Goal: Information Seeking & Learning: Check status

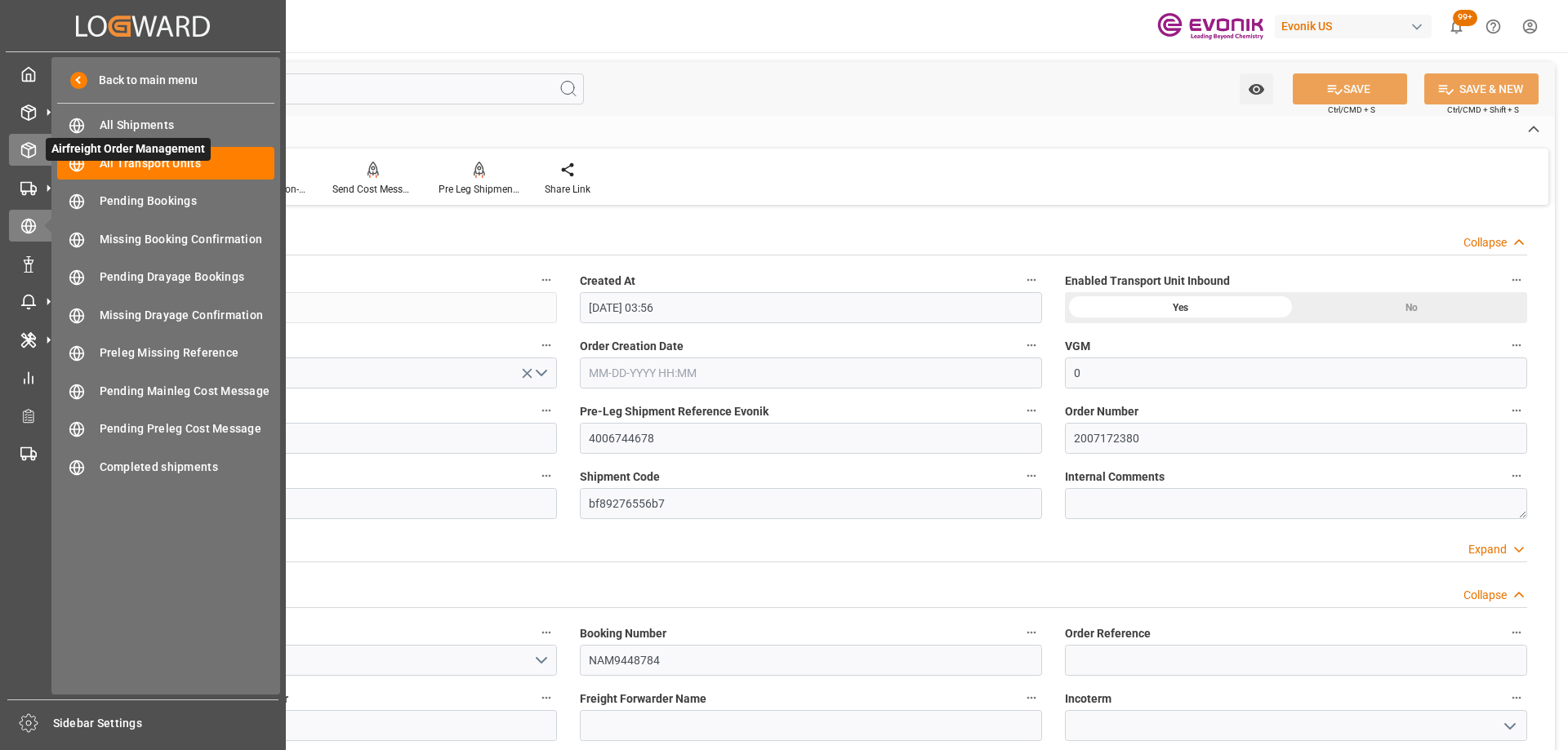
click at [36, 144] on div "Airfreight Order Management Airfreight Order Management" at bounding box center [143, 150] width 268 height 32
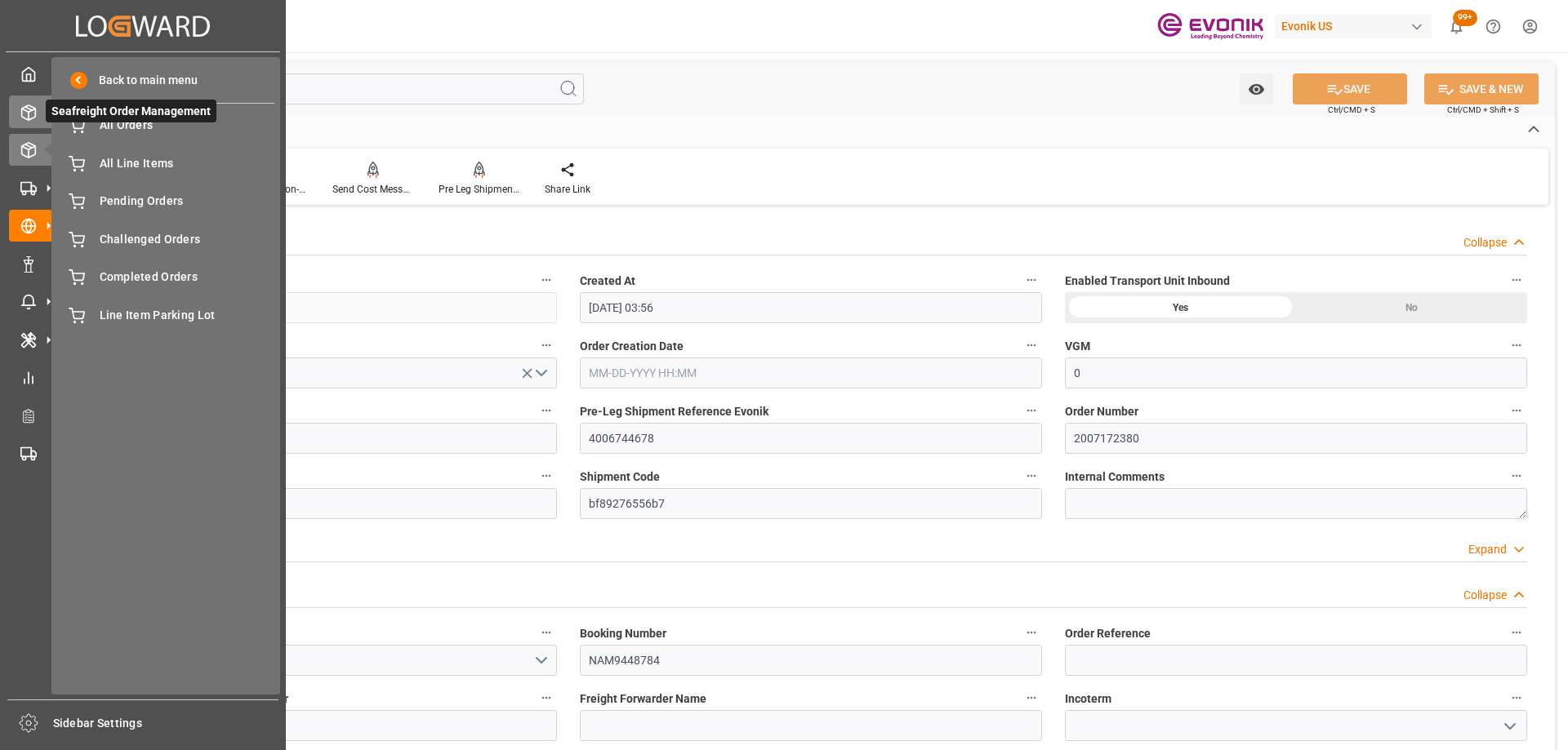
click at [36, 115] on div "Seafreight Order Management Seafreight Order Management" at bounding box center [143, 111] width 268 height 32
click at [38, 233] on div "Transport Management Transport Management" at bounding box center [143, 226] width 268 height 32
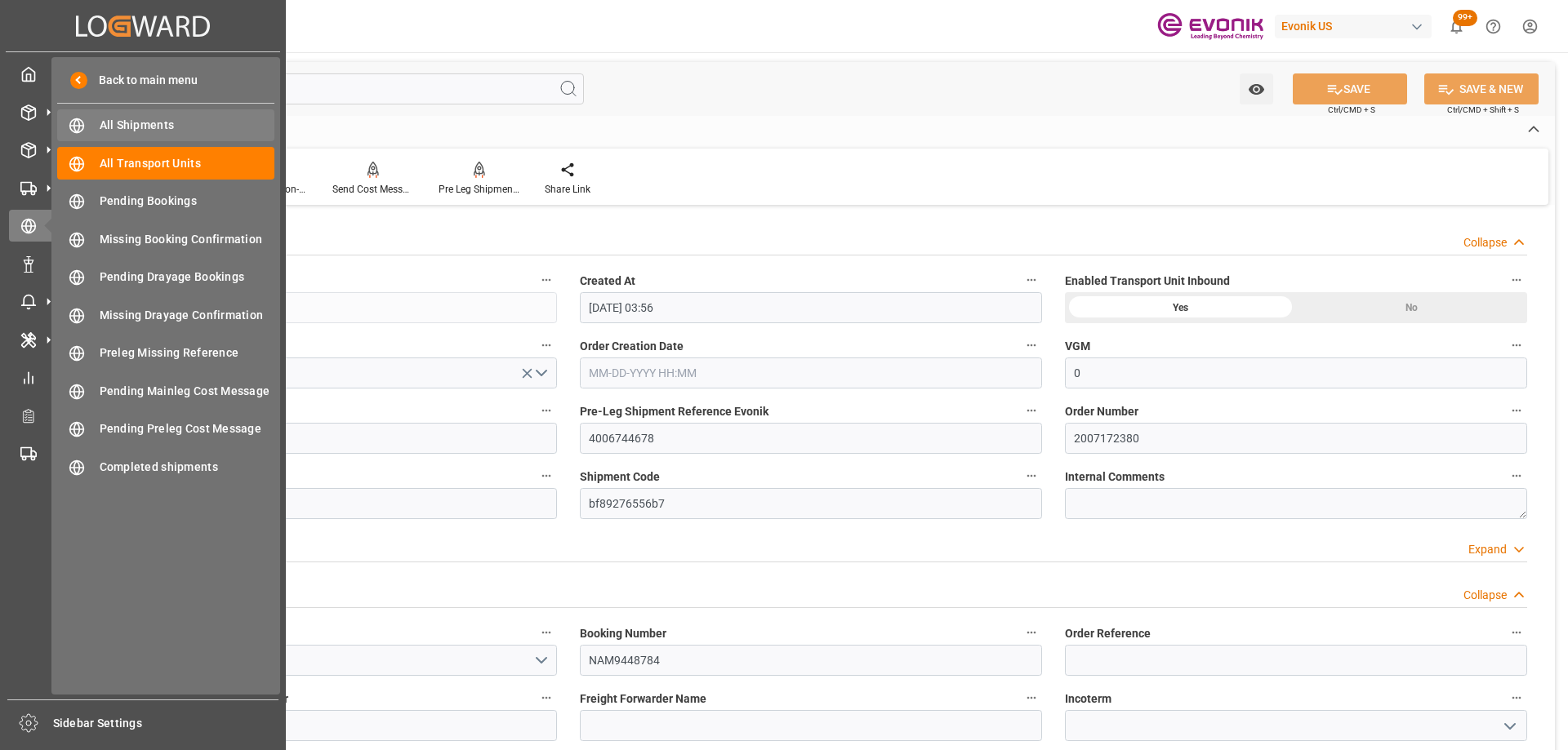
click at [134, 122] on span "All Shipments" at bounding box center [188, 125] width 176 height 17
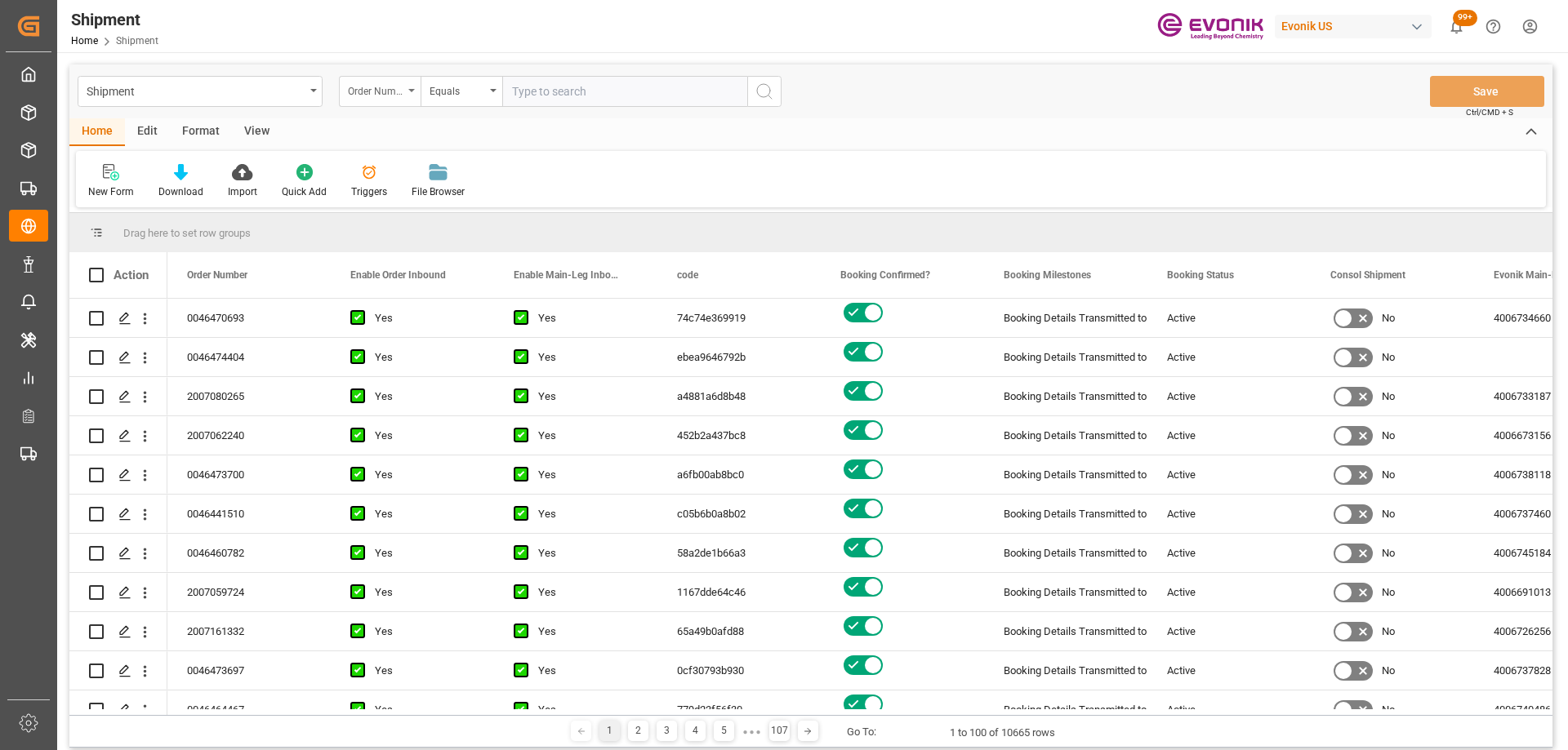
click at [367, 98] on div "Order Number" at bounding box center [376, 90] width 56 height 19
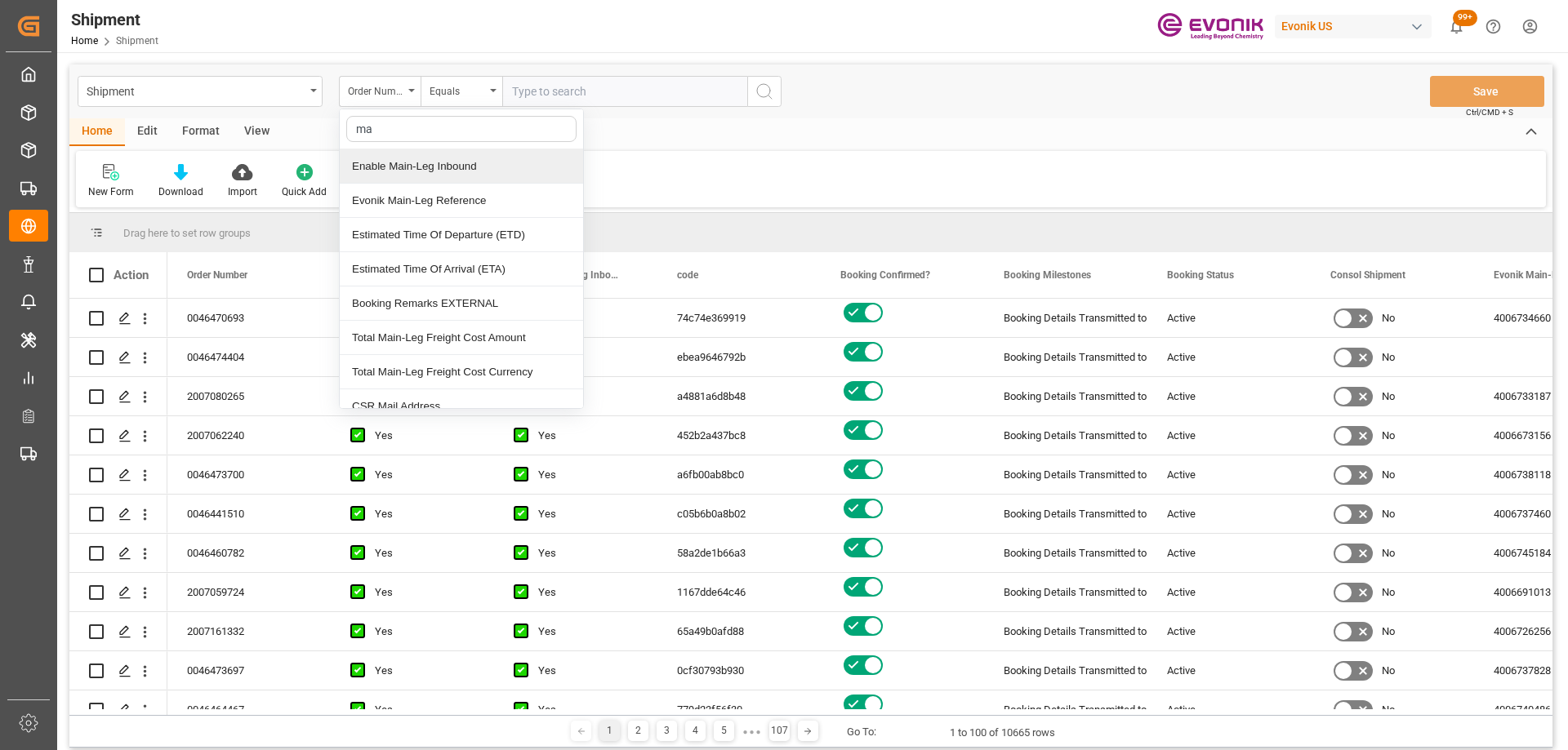
type input "mai"
click at [410, 162] on div "Enable Main-Leg Inbound" at bounding box center [461, 166] width 243 height 35
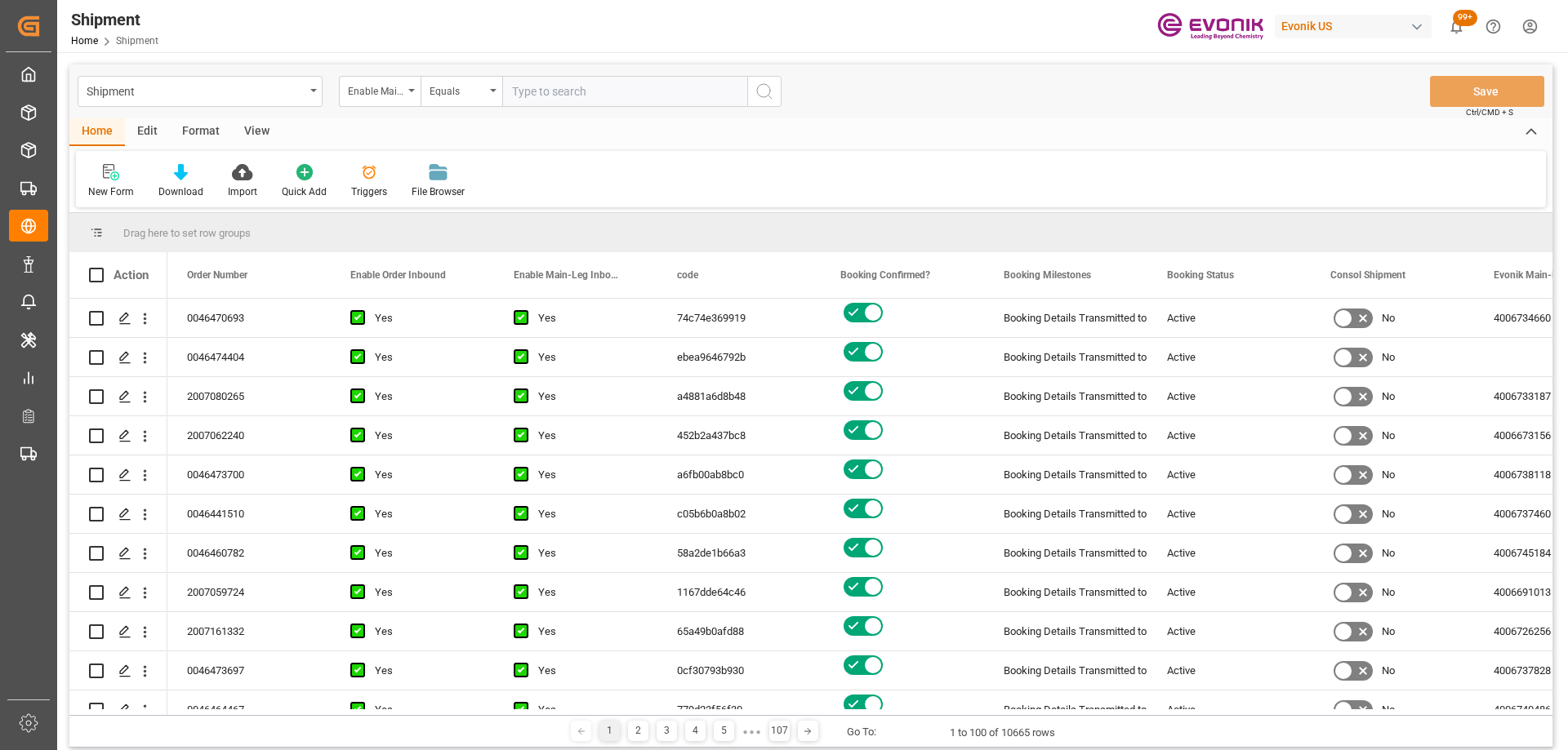
click at [537, 101] on input "text" at bounding box center [624, 91] width 245 height 31
paste input "4006691268"
type input "4006691268"
click at [760, 89] on icon "search button" at bounding box center [764, 91] width 19 height 19
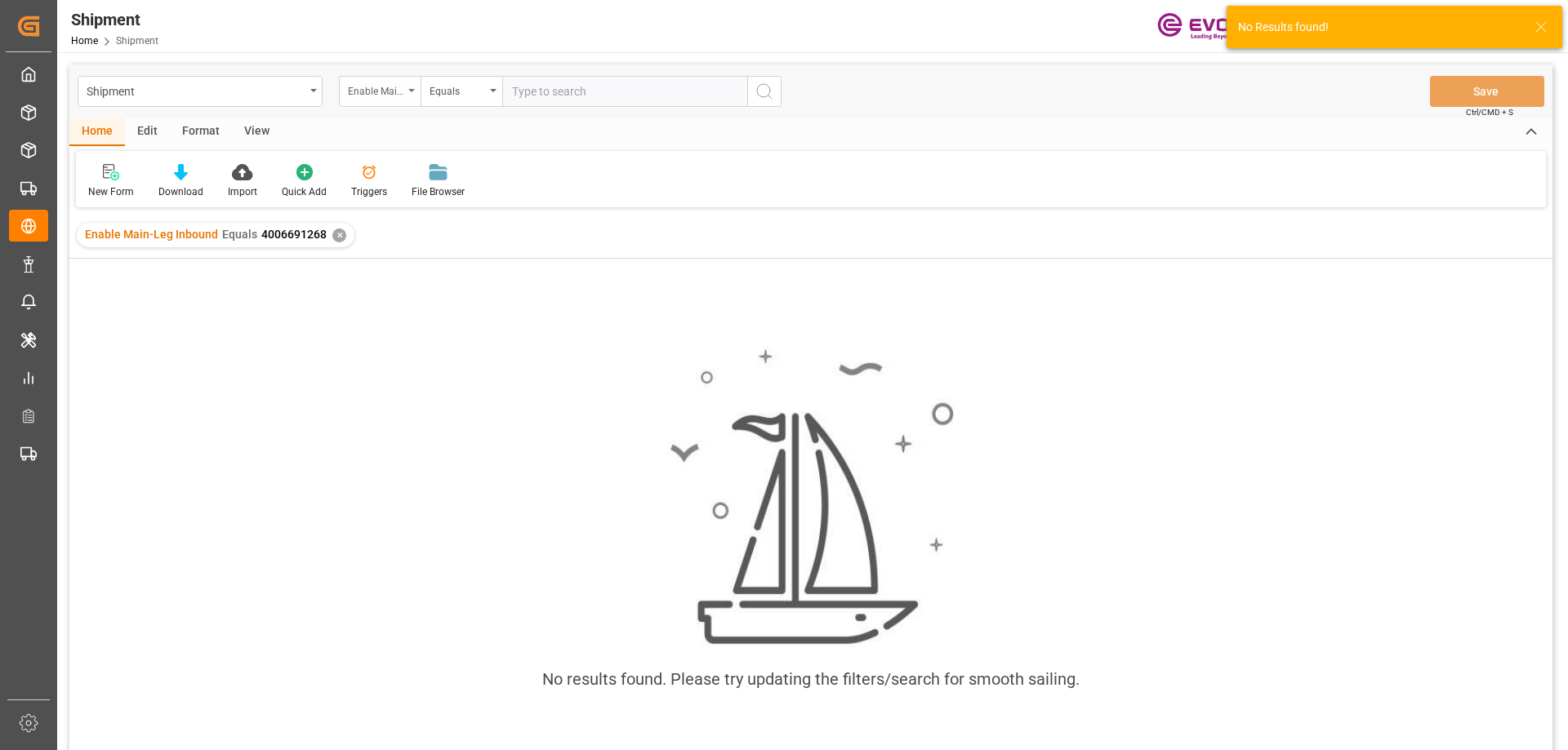
click at [370, 93] on div "Enable Main-Leg Inbound" at bounding box center [376, 90] width 56 height 19
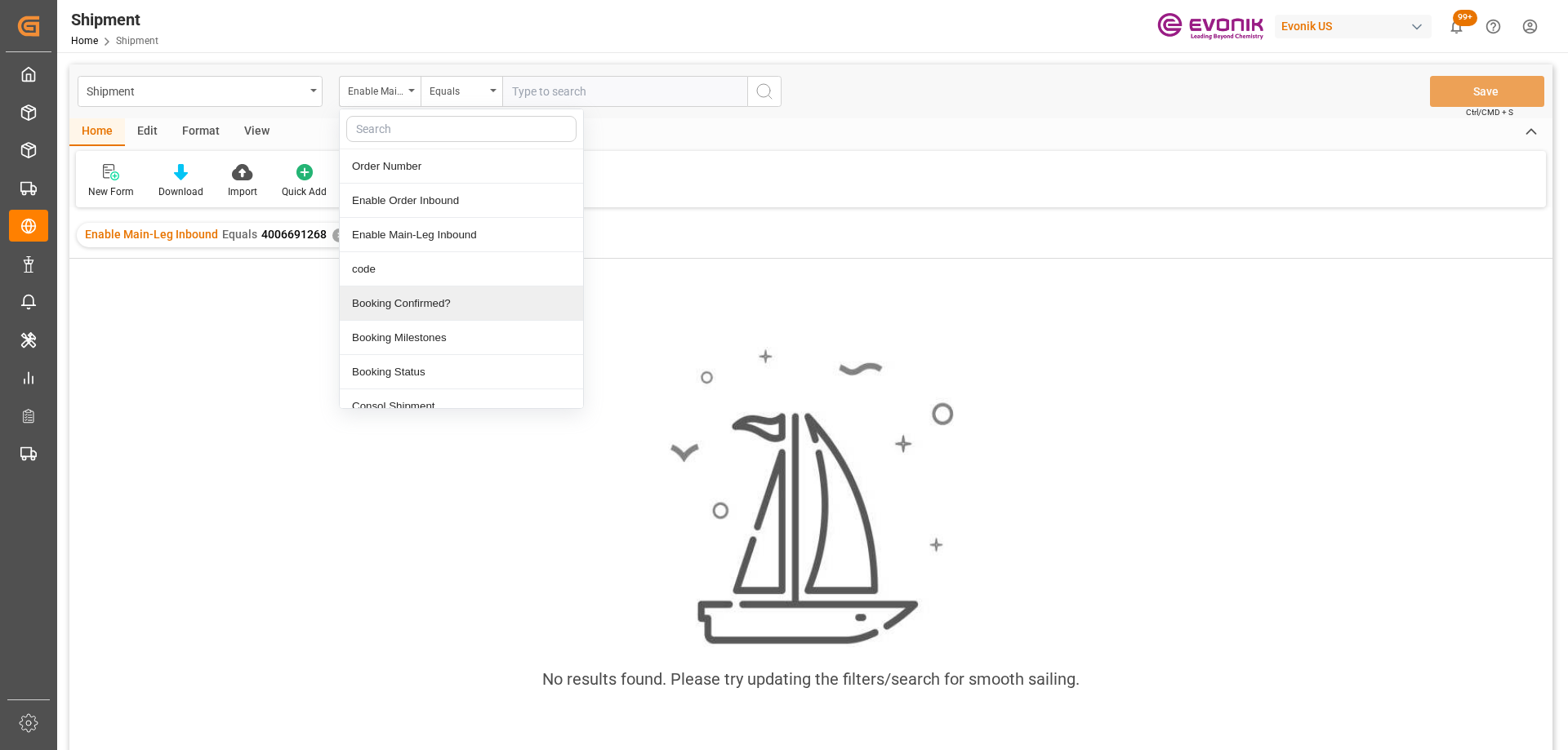
scroll to position [163, 0]
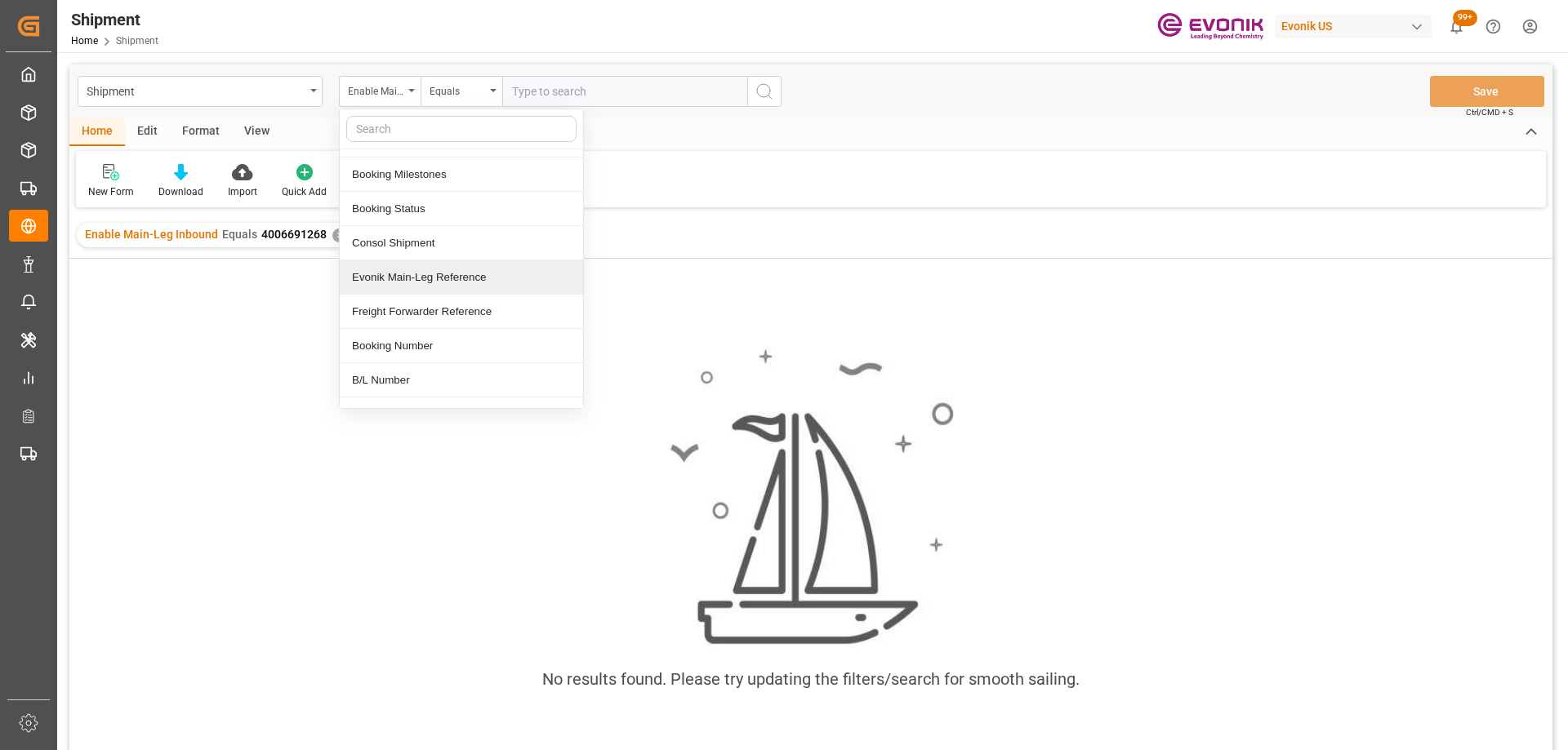
click at [422, 285] on div "Evonik Main-Leg Reference" at bounding box center [461, 277] width 243 height 35
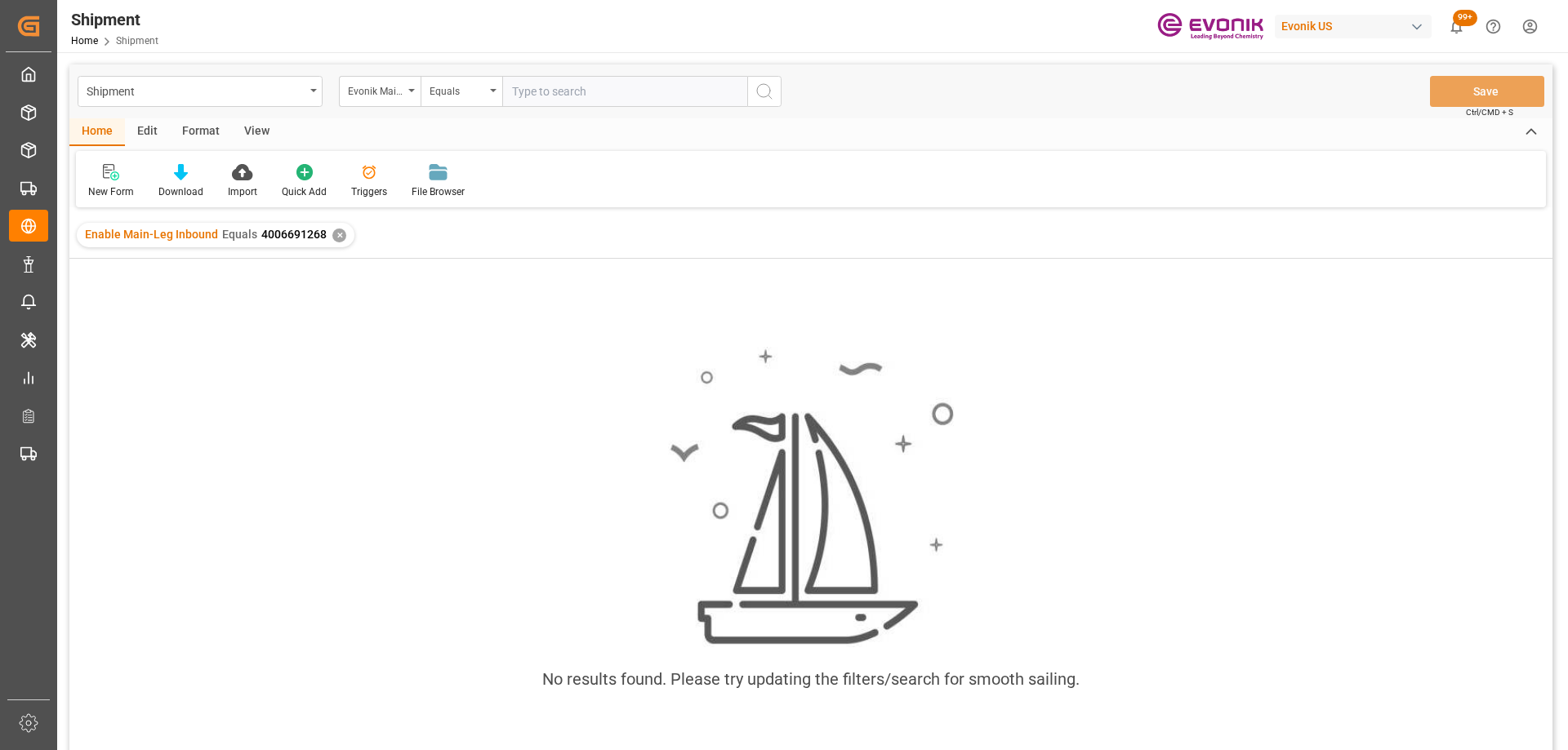
click at [536, 89] on input "text" at bounding box center [624, 91] width 245 height 31
paste input "4006691268"
type input "4006691268"
click at [761, 95] on icon "search button" at bounding box center [764, 91] width 19 height 19
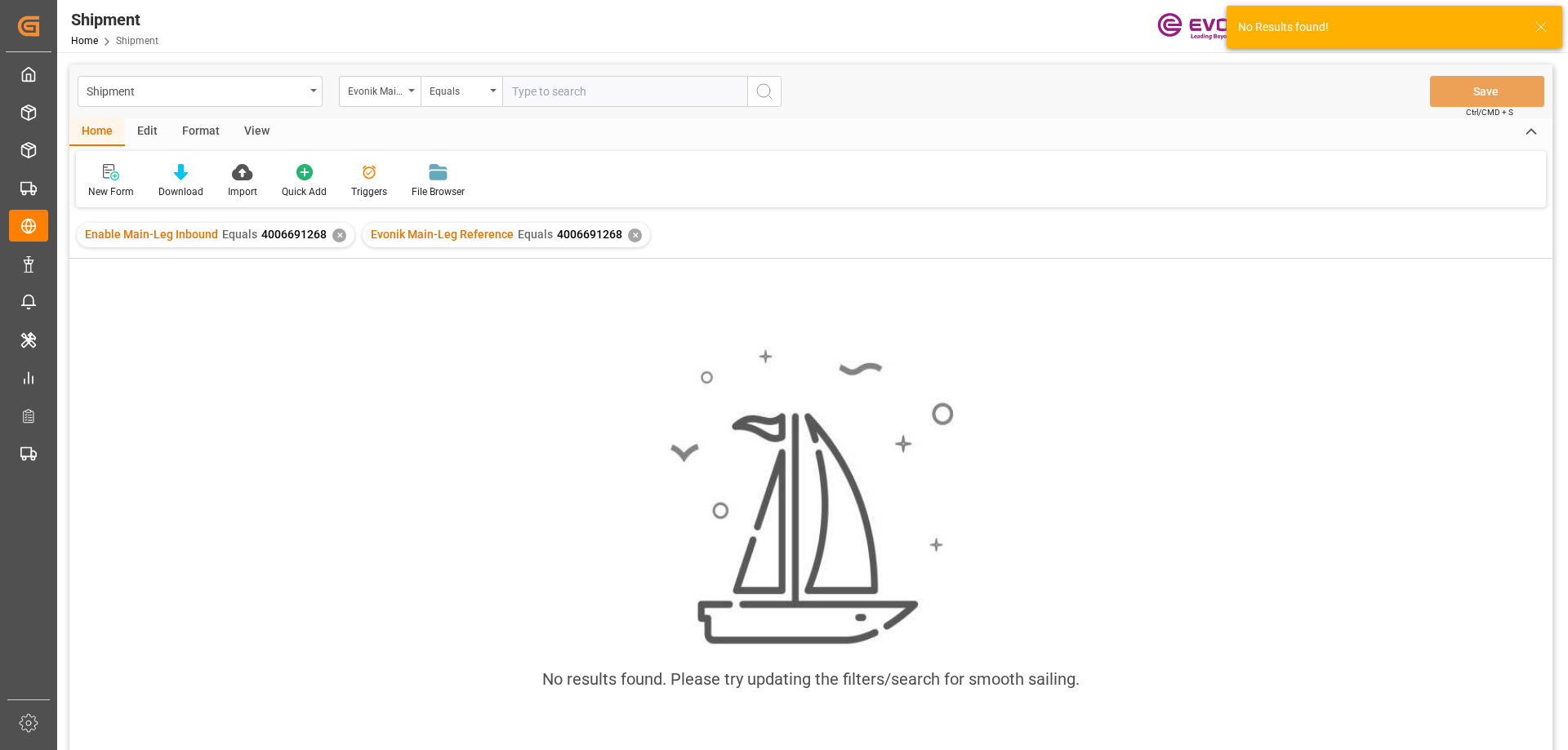
click at [335, 236] on div "✕" at bounding box center [339, 236] width 14 height 14
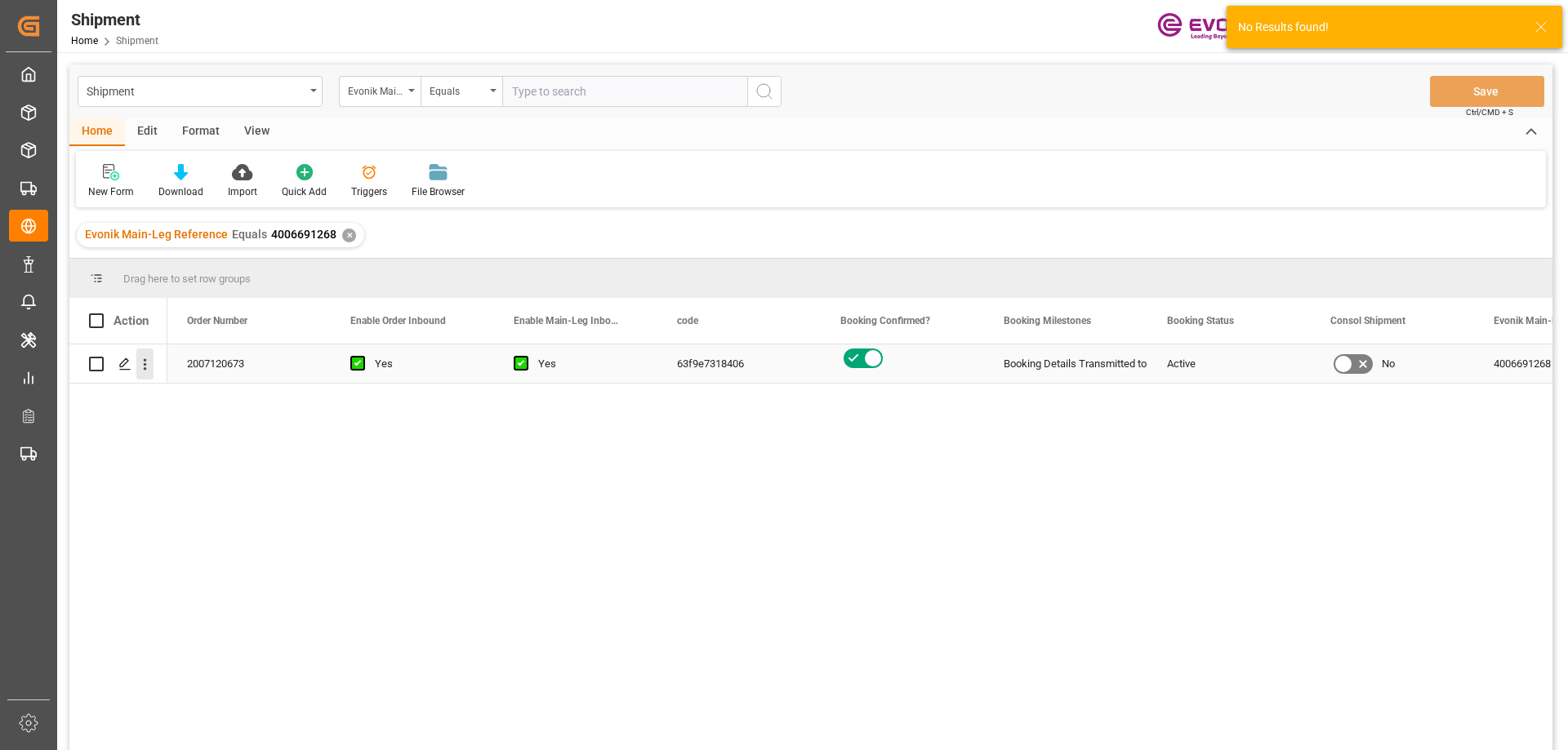
click at [144, 357] on icon "open menu" at bounding box center [144, 364] width 17 height 17
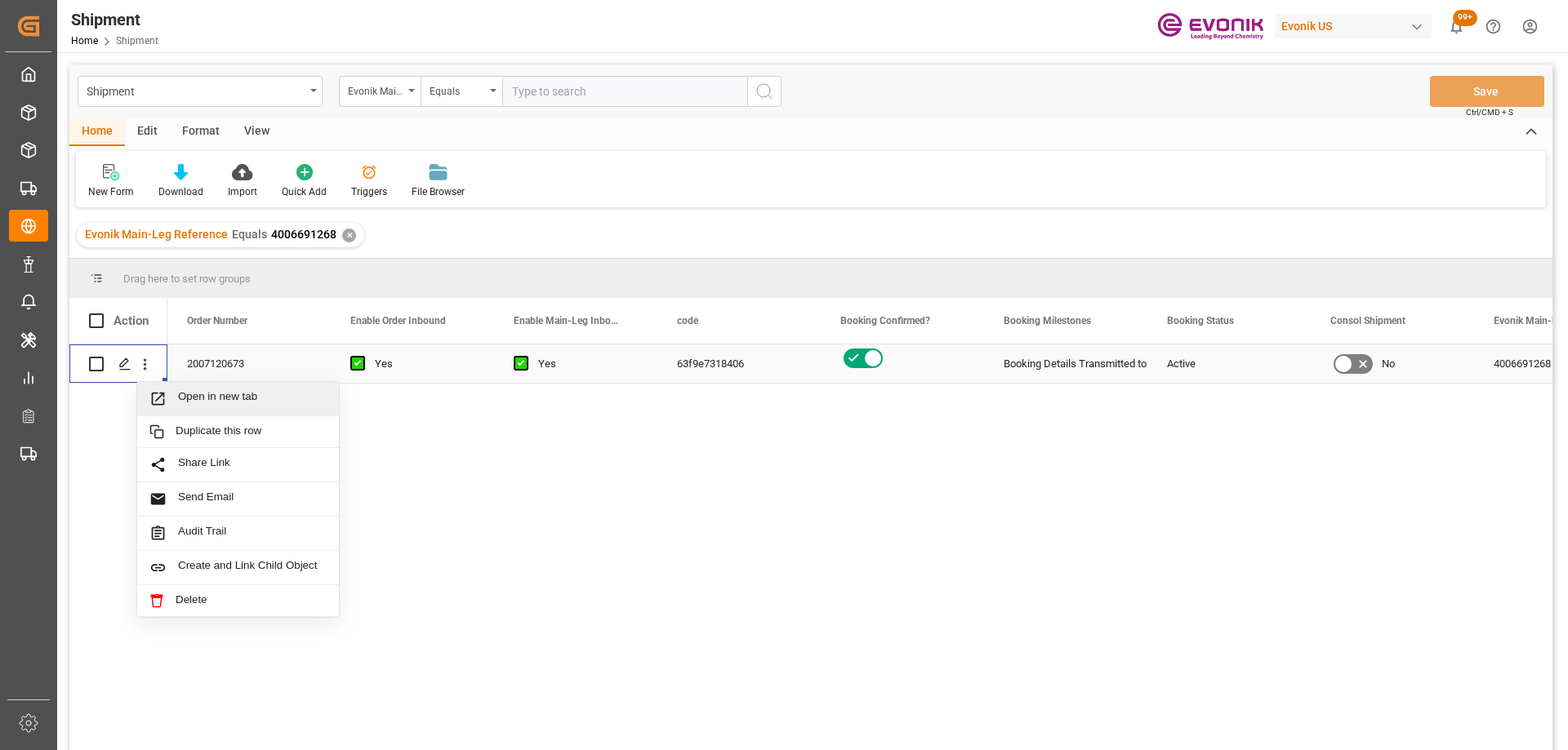
click at [168, 389] on div "Open in new tab" at bounding box center [237, 399] width 202 height 35
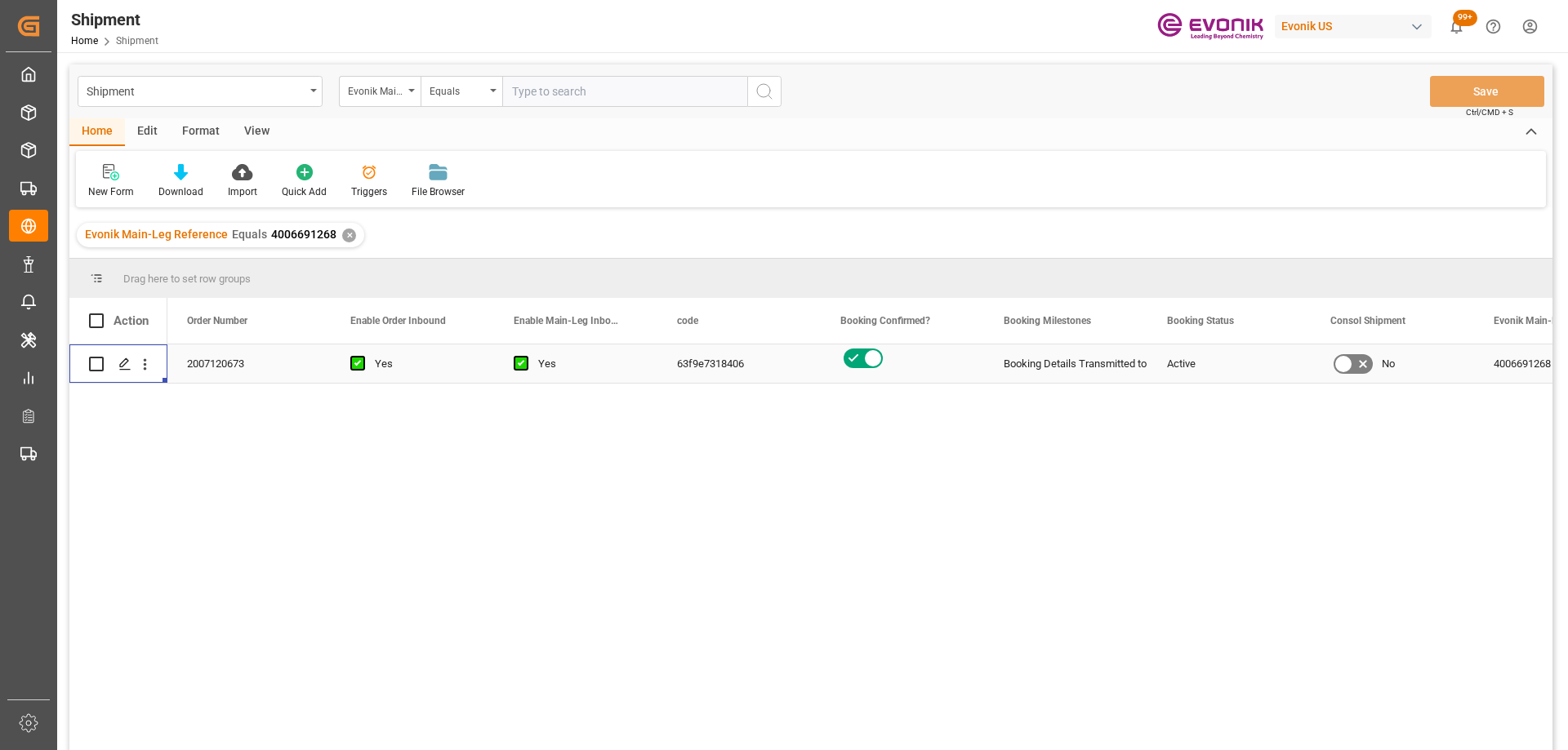
click at [189, 74] on div "Shipment Evonik Main-Leg Reference Equals Save Ctrl/CMD + S" at bounding box center [810, 91] width 1483 height 54
click at [193, 85] on div "Shipment" at bounding box center [195, 90] width 218 height 20
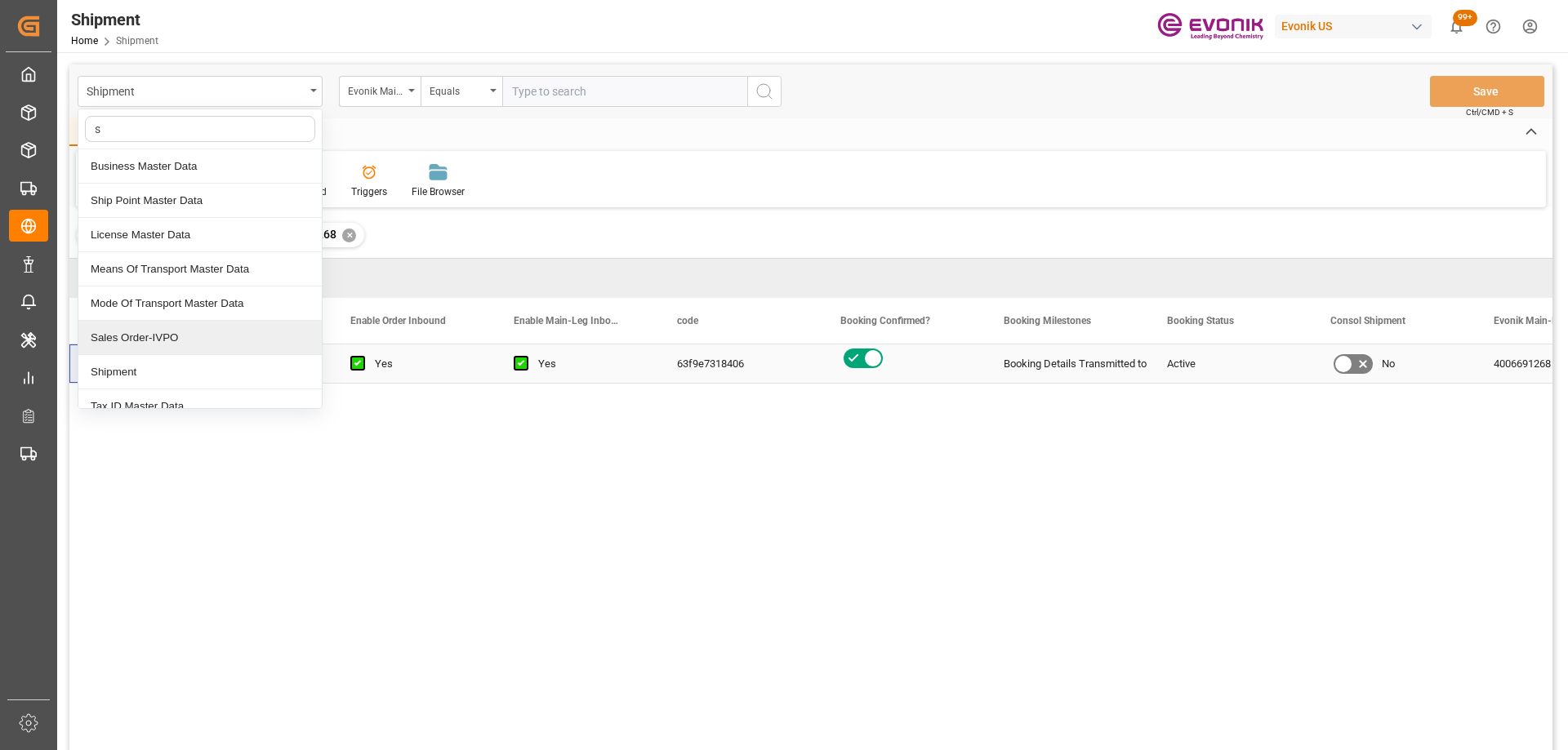
type input "sa"
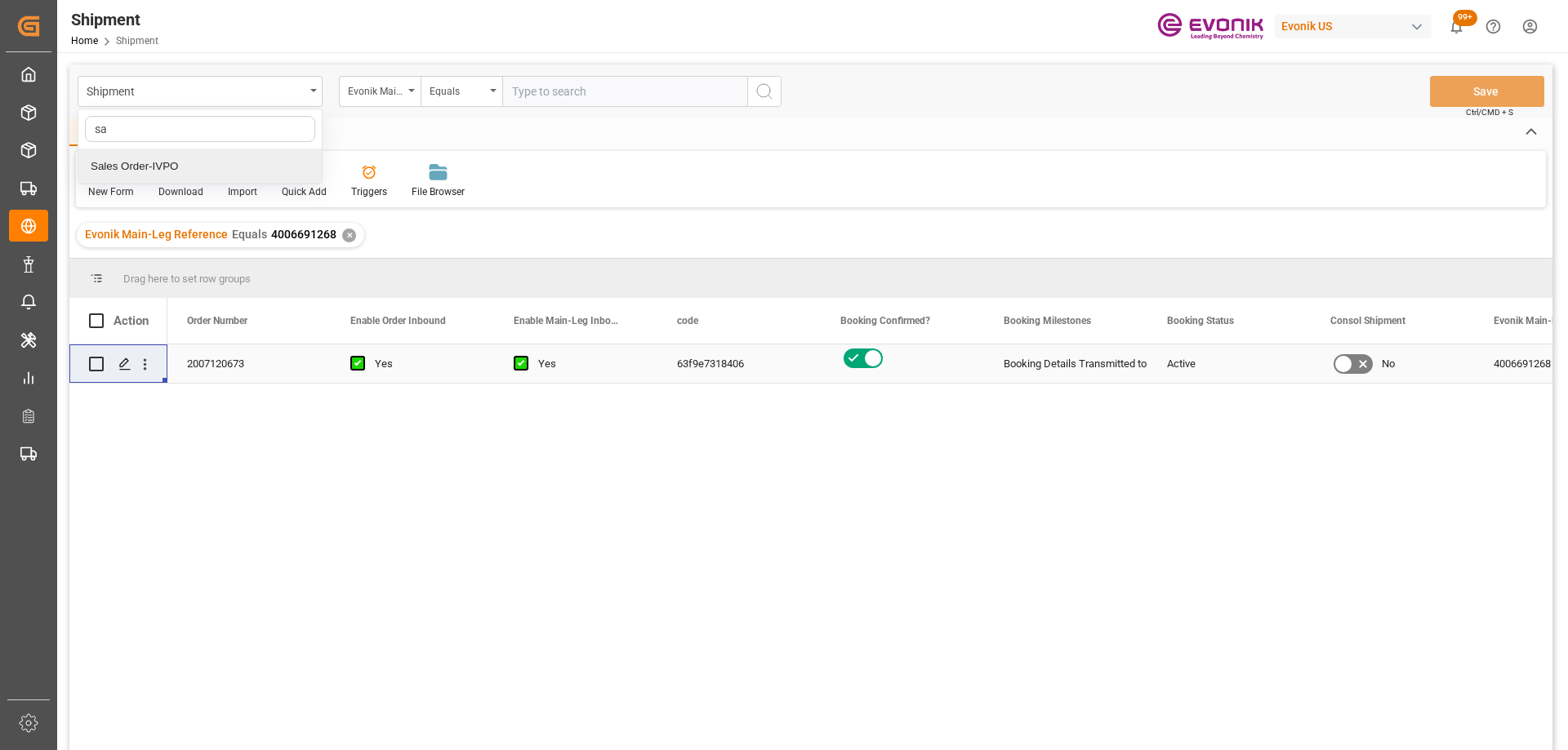
click at [180, 166] on div "Sales Order-IVPO" at bounding box center [200, 166] width 243 height 35
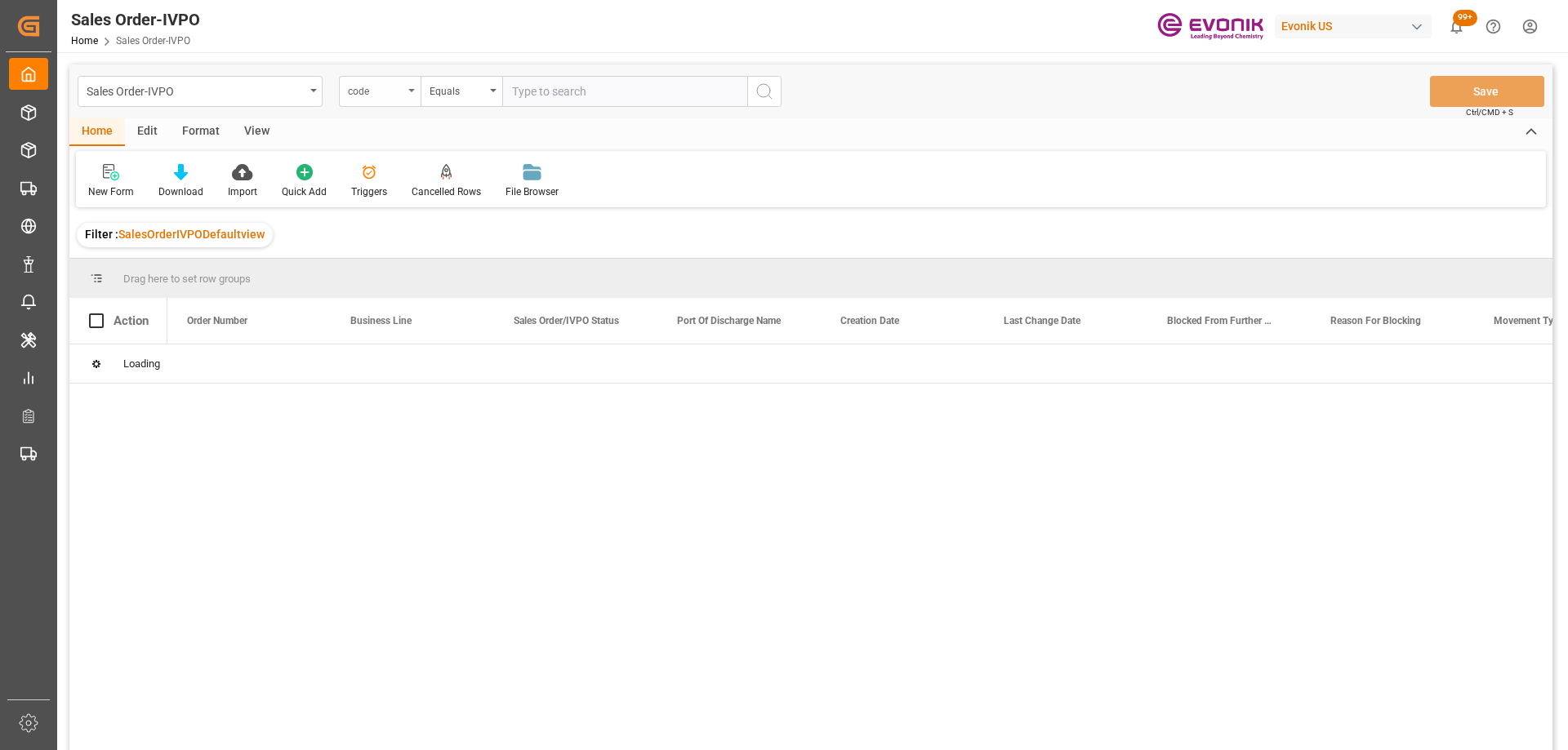
click at [389, 90] on div "code" at bounding box center [376, 90] width 56 height 19
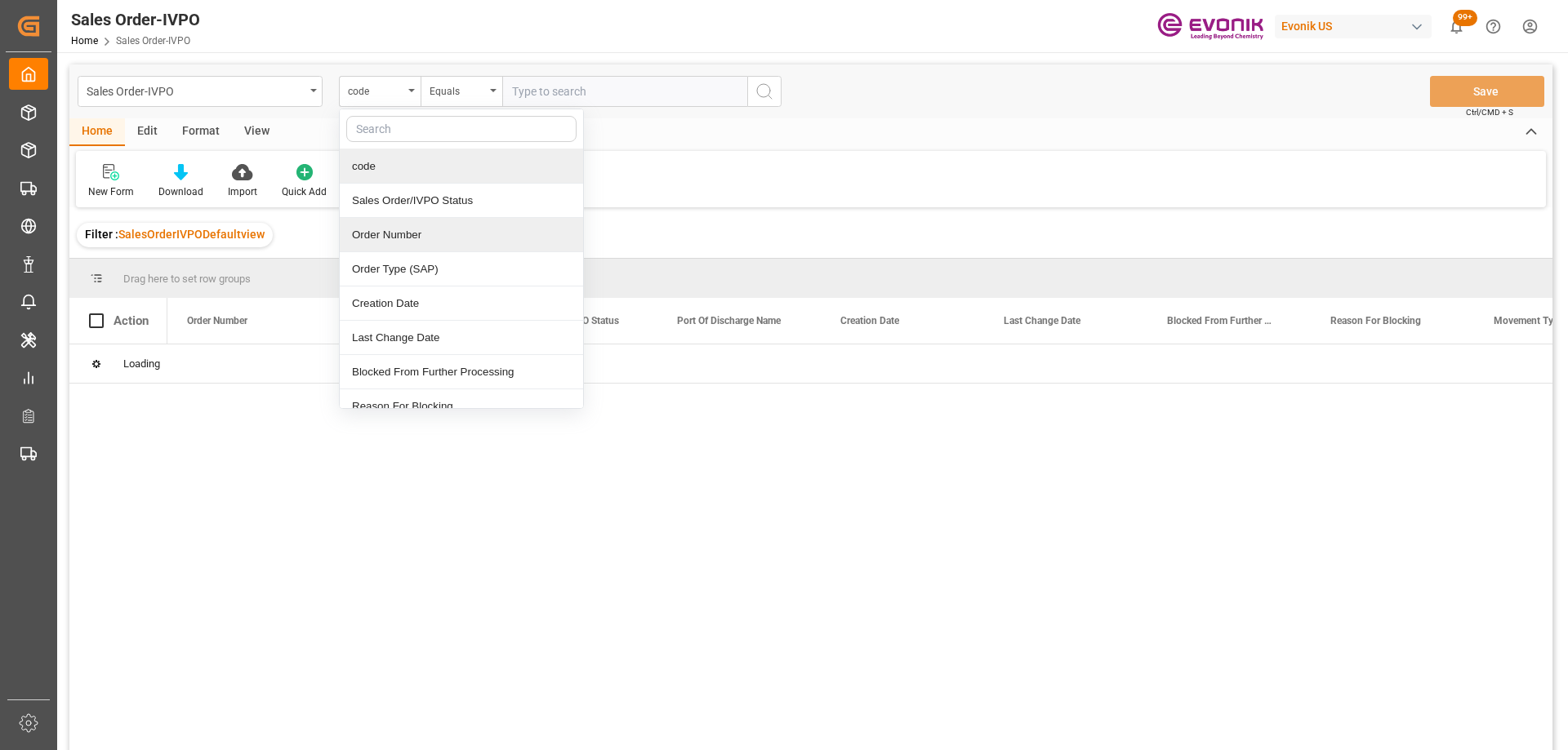
click at [391, 224] on div "Order Number" at bounding box center [461, 235] width 243 height 35
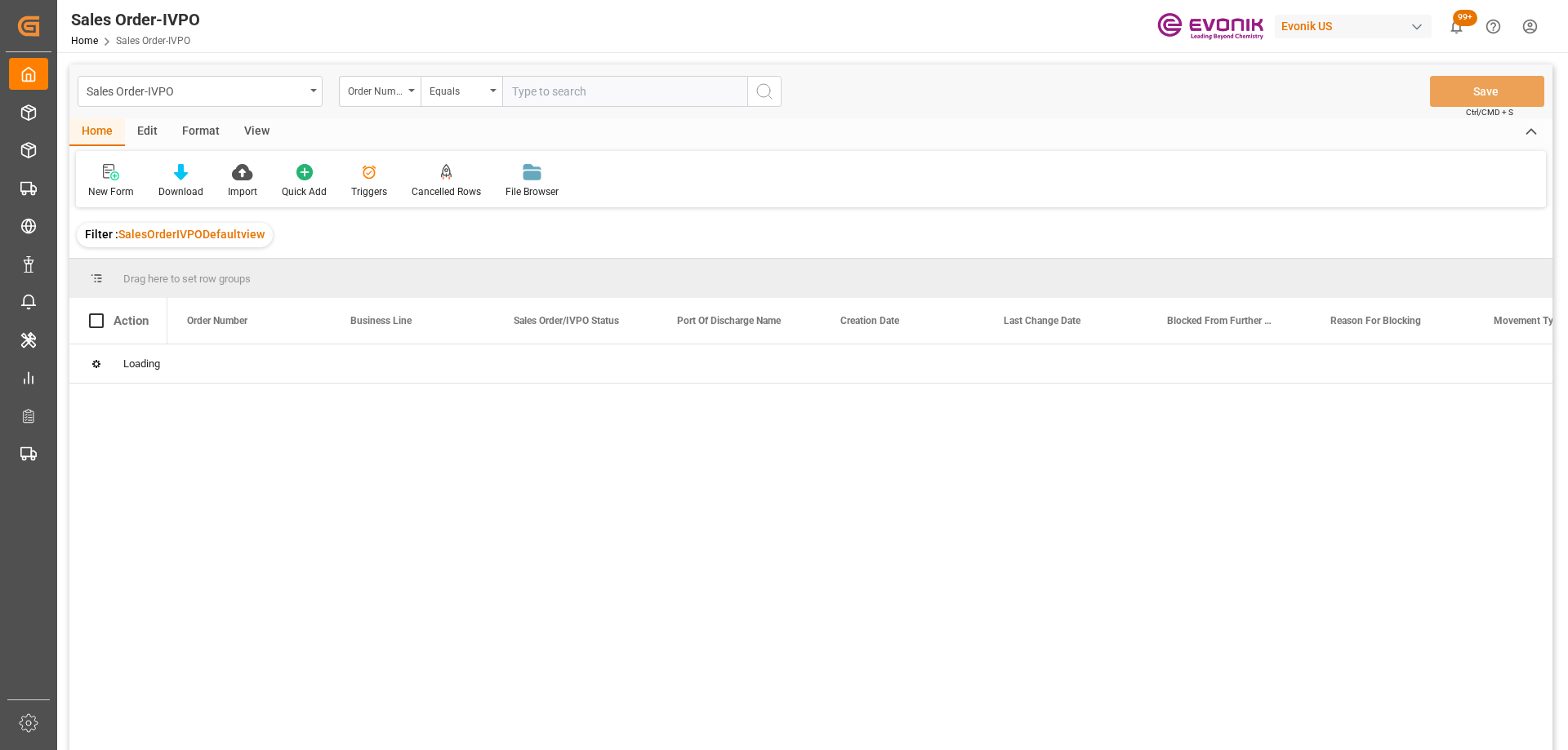
click at [548, 101] on input "text" at bounding box center [624, 91] width 245 height 31
paste input "2007120673"
type input "2007120673"
click at [768, 85] on icon "search button" at bounding box center [764, 91] width 19 height 19
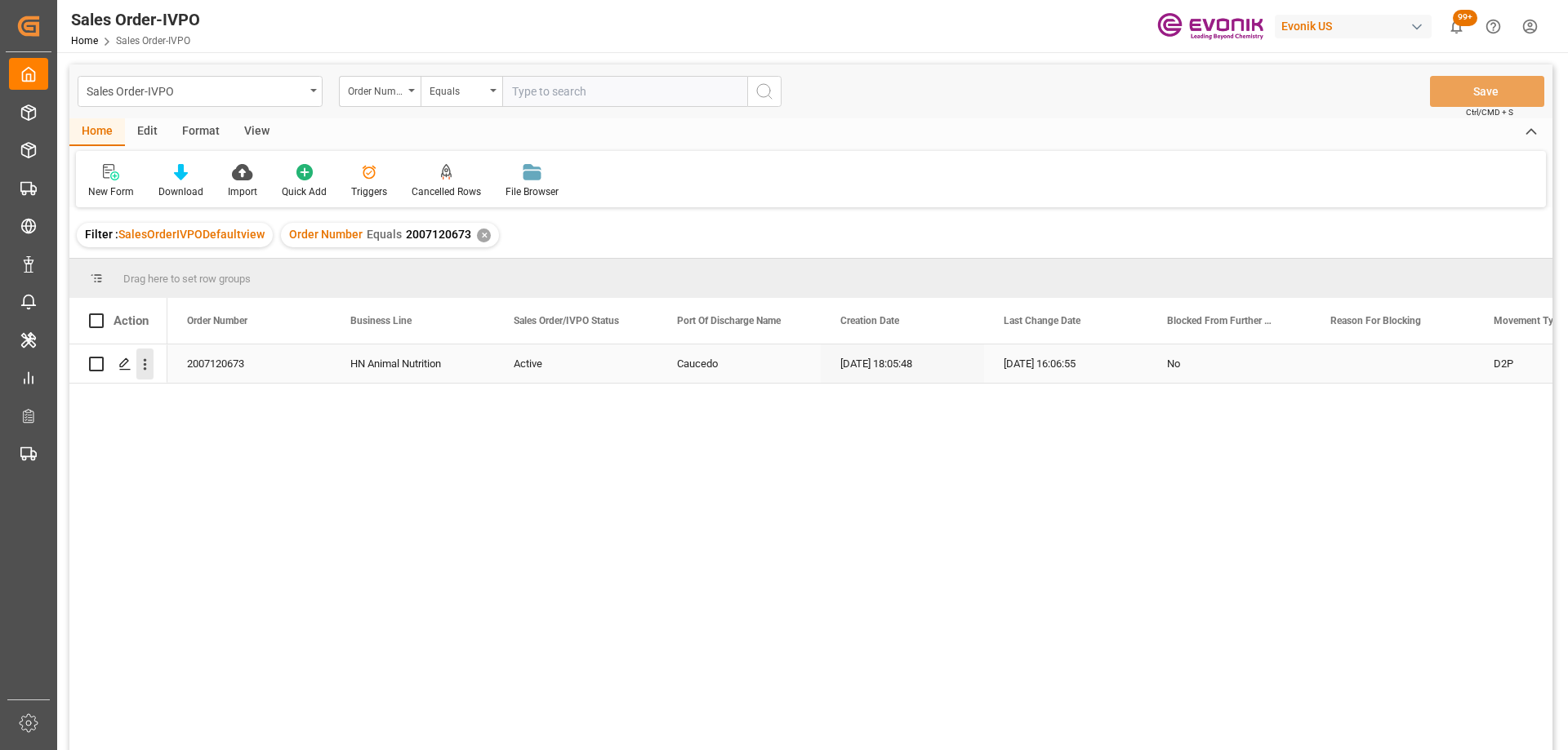
click at [151, 361] on icon "open menu" at bounding box center [144, 364] width 17 height 17
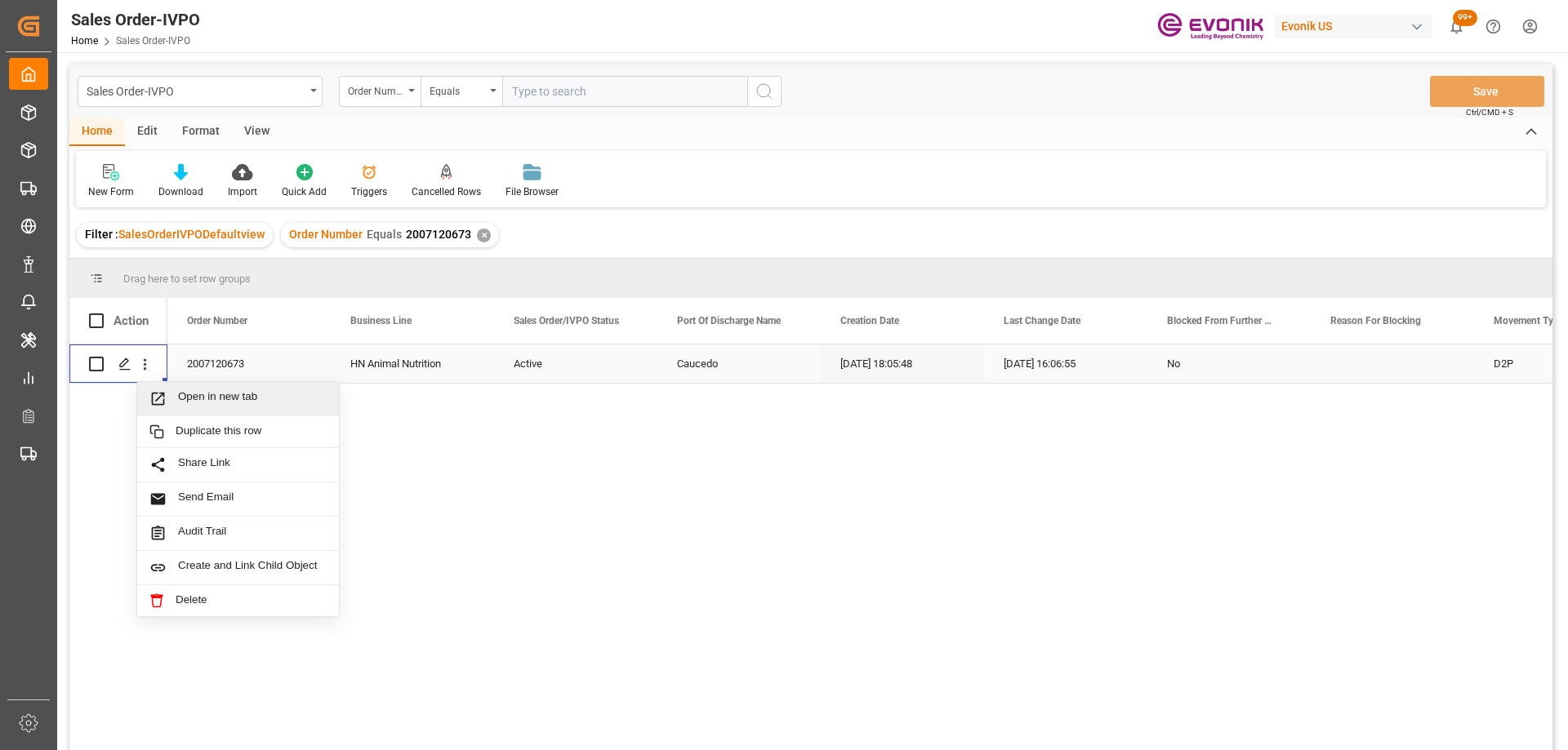
click at [170, 397] on span "Press SPACE to select this row." at bounding box center [164, 399] width 29 height 17
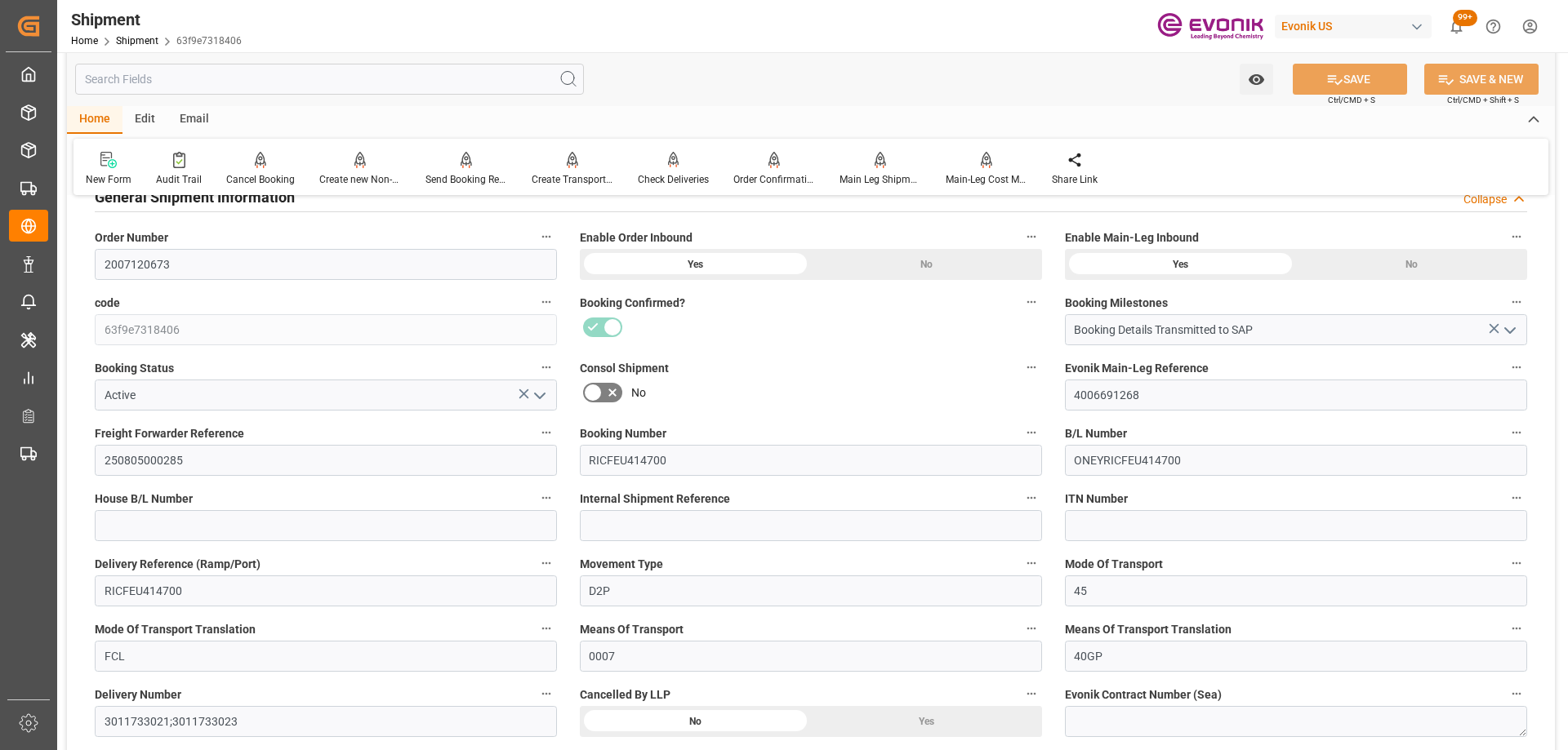
scroll to position [572, 0]
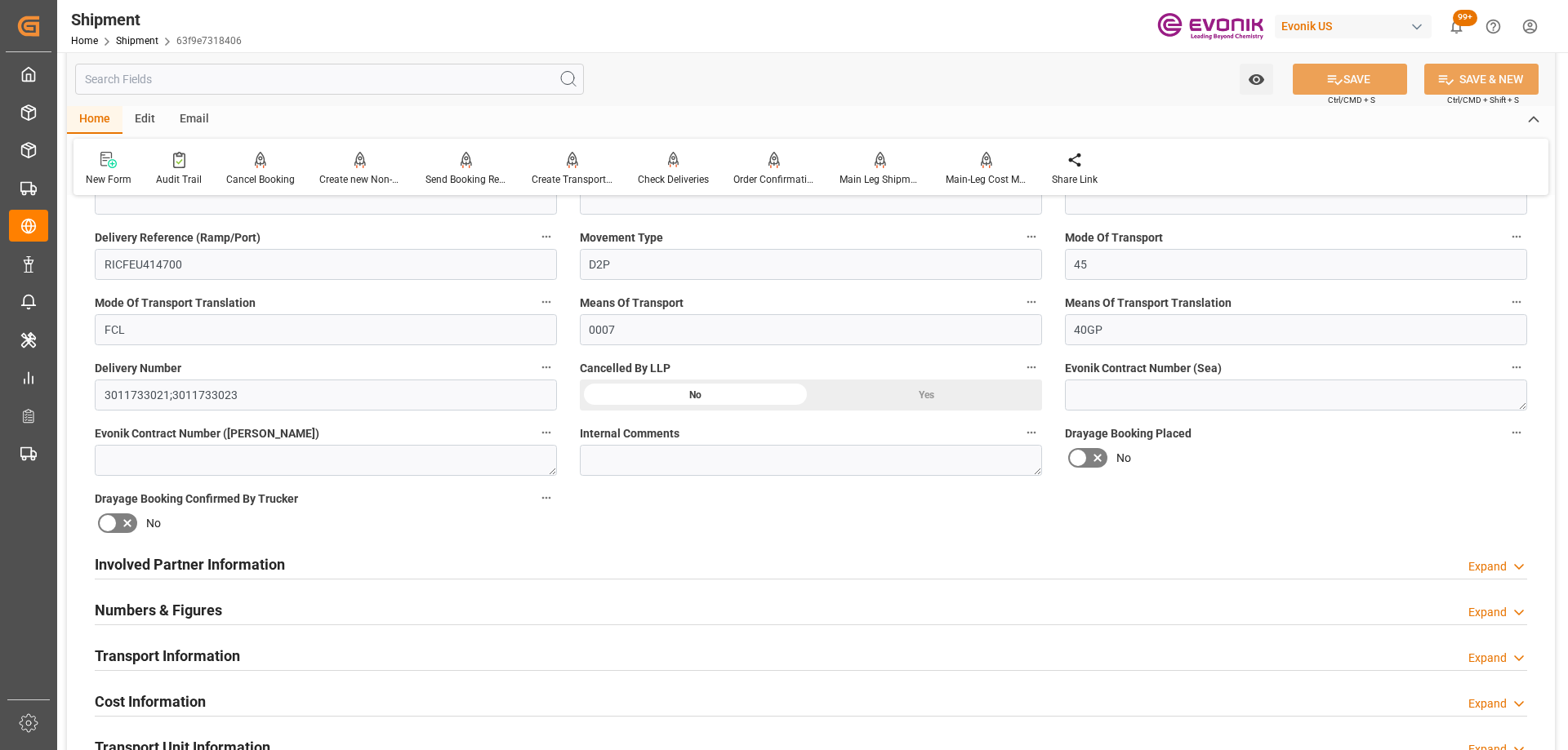
click at [220, 556] on h2 "Involved Partner Information" at bounding box center [189, 564] width 190 height 22
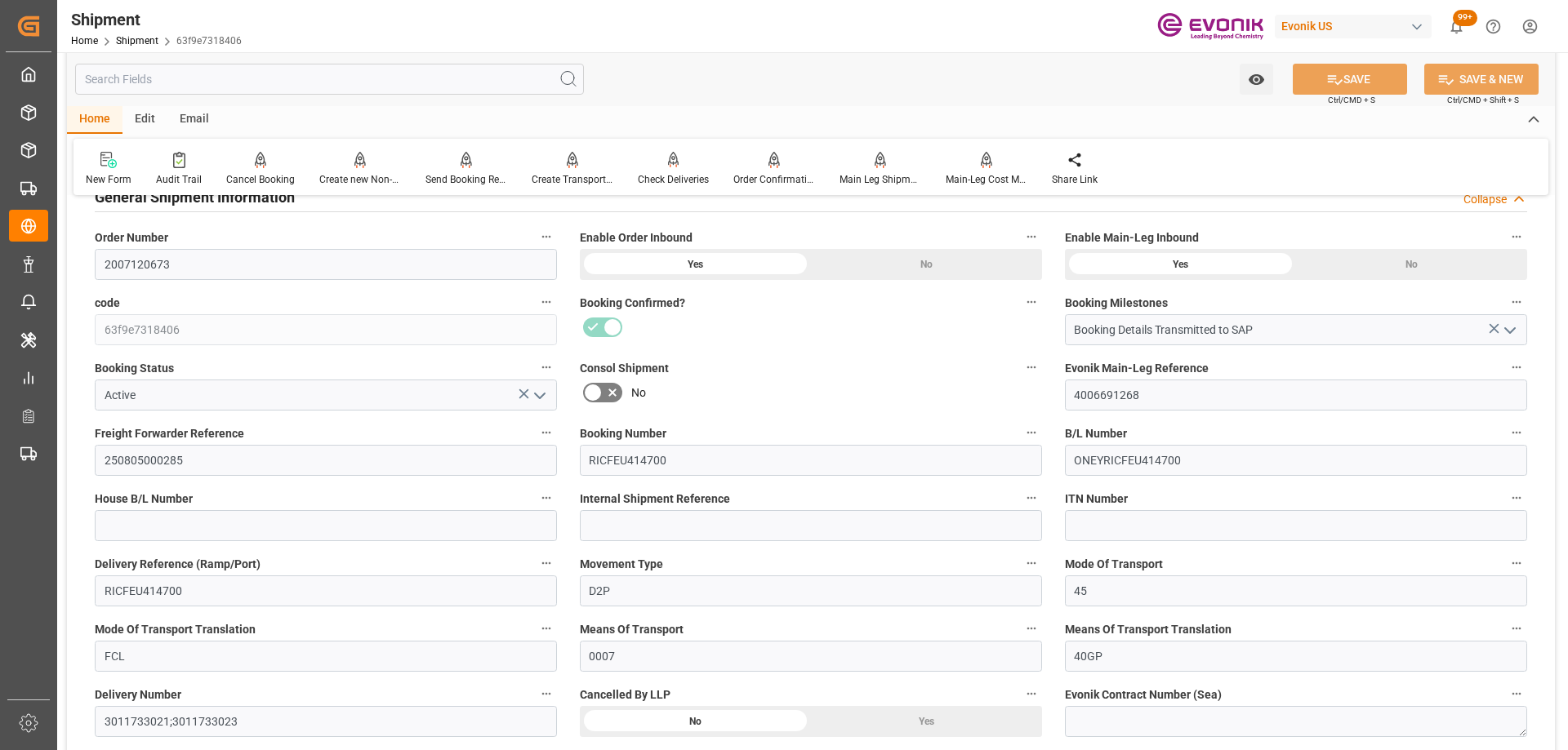
scroll to position [0, 0]
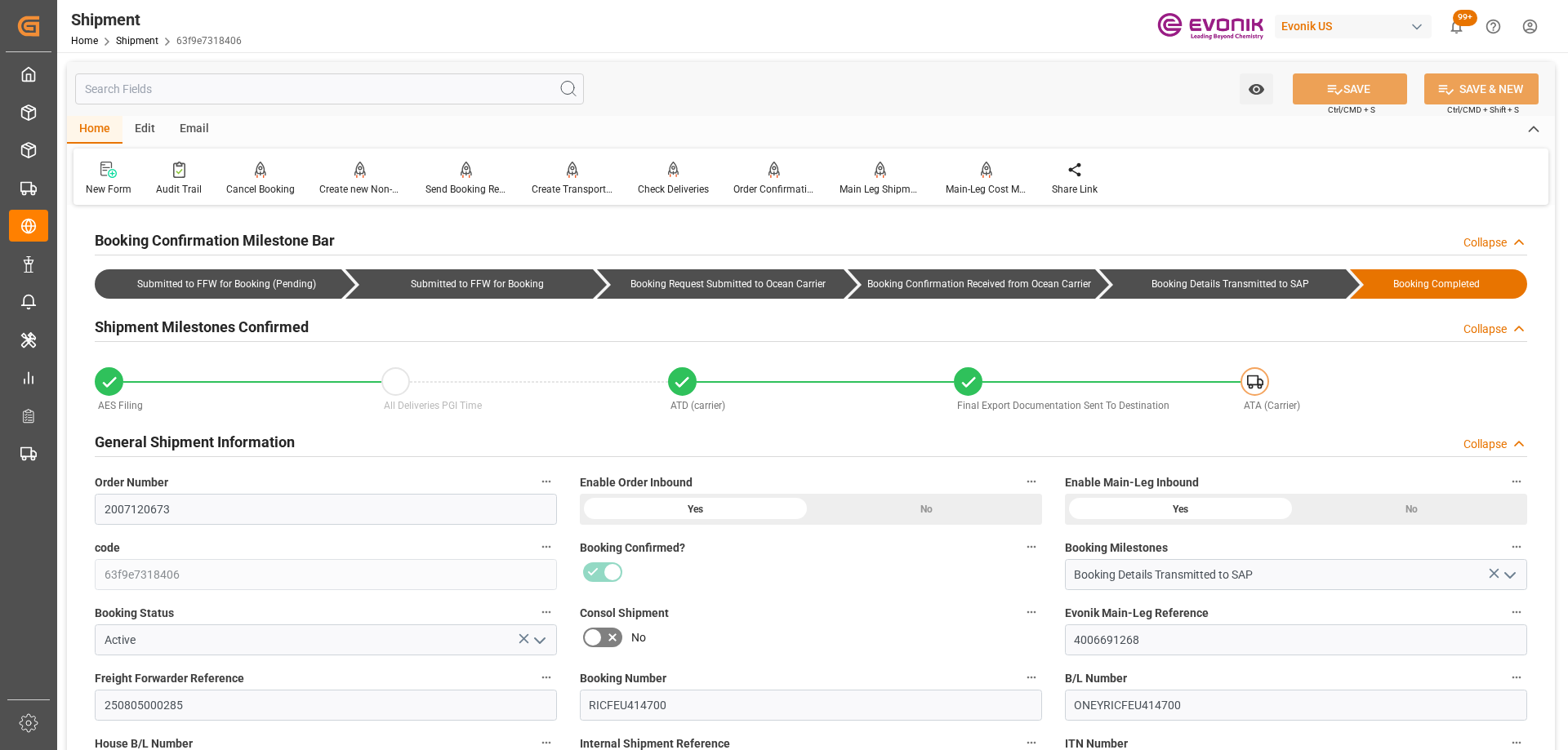
click at [215, 98] on input "text" at bounding box center [329, 89] width 509 height 31
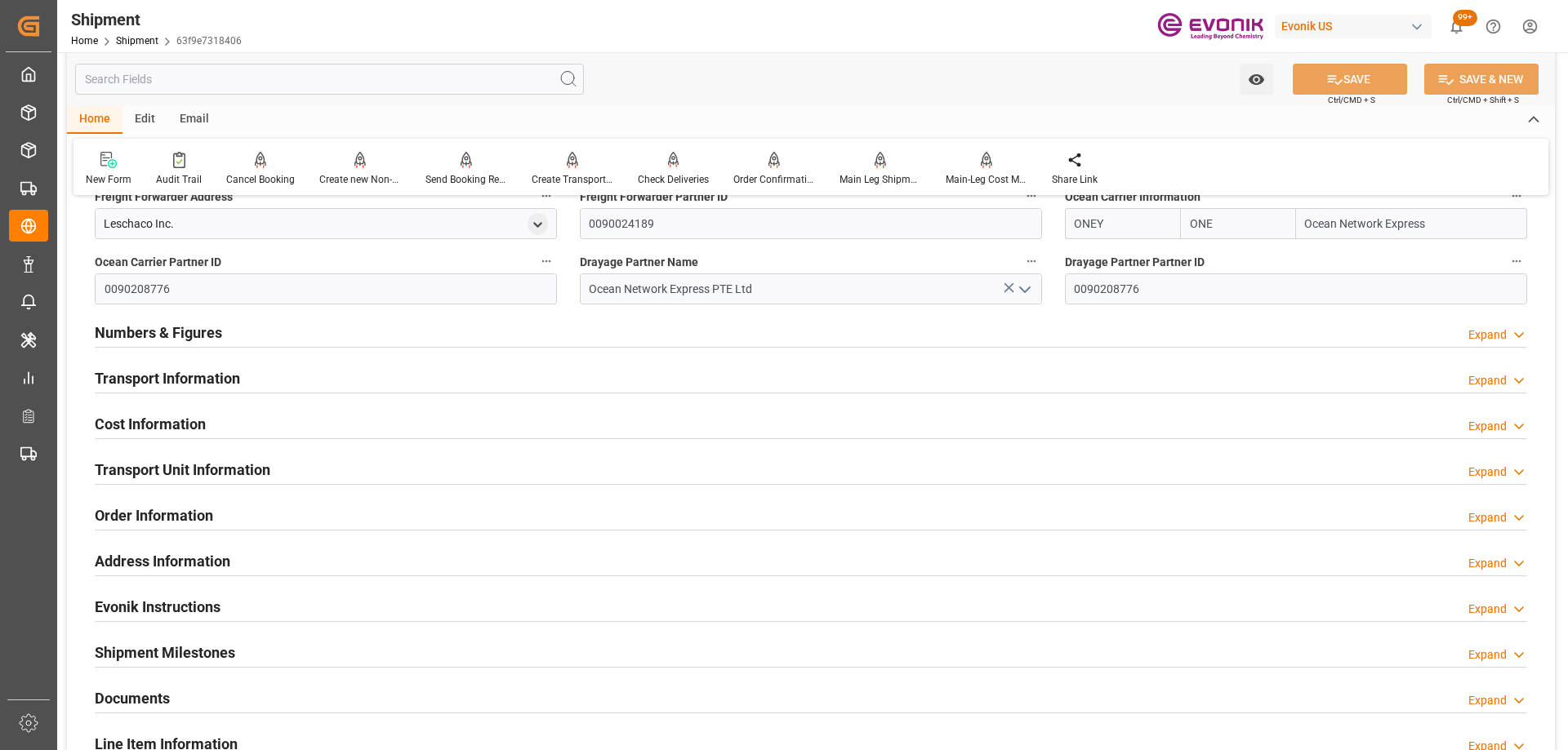
scroll to position [1470, 0]
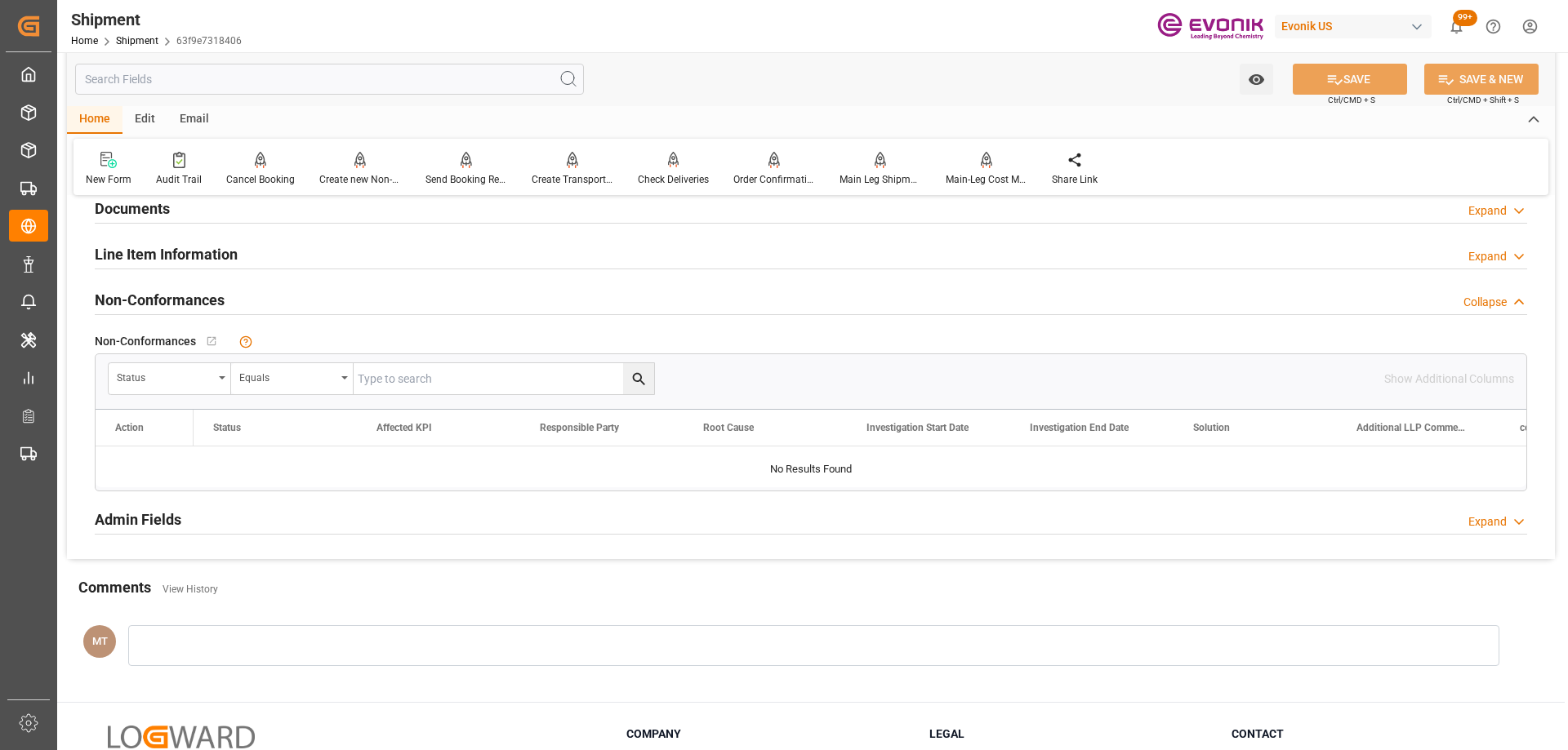
click at [137, 523] on h2 "Admin Fields" at bounding box center [138, 519] width 86 height 22
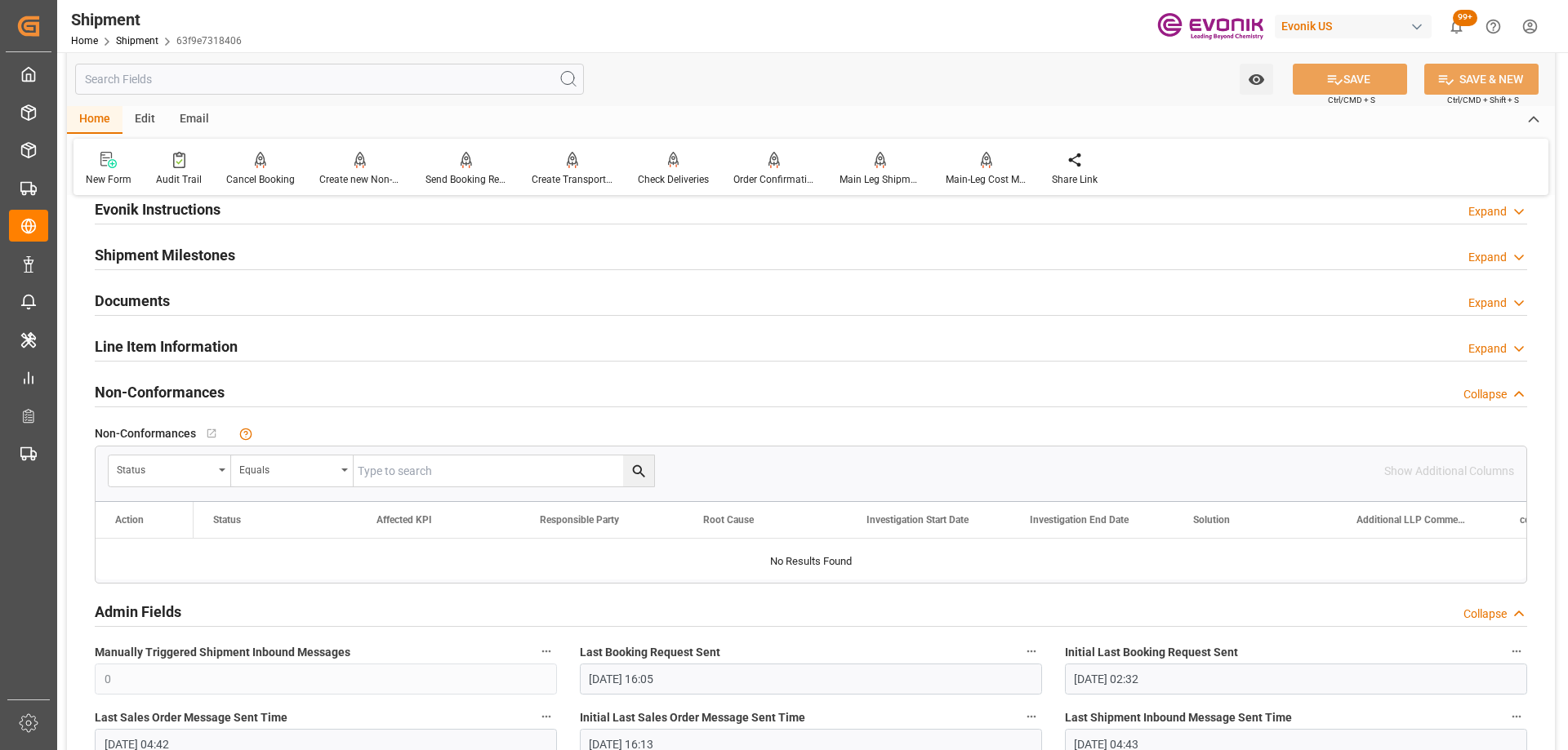
scroll to position [1051, 0]
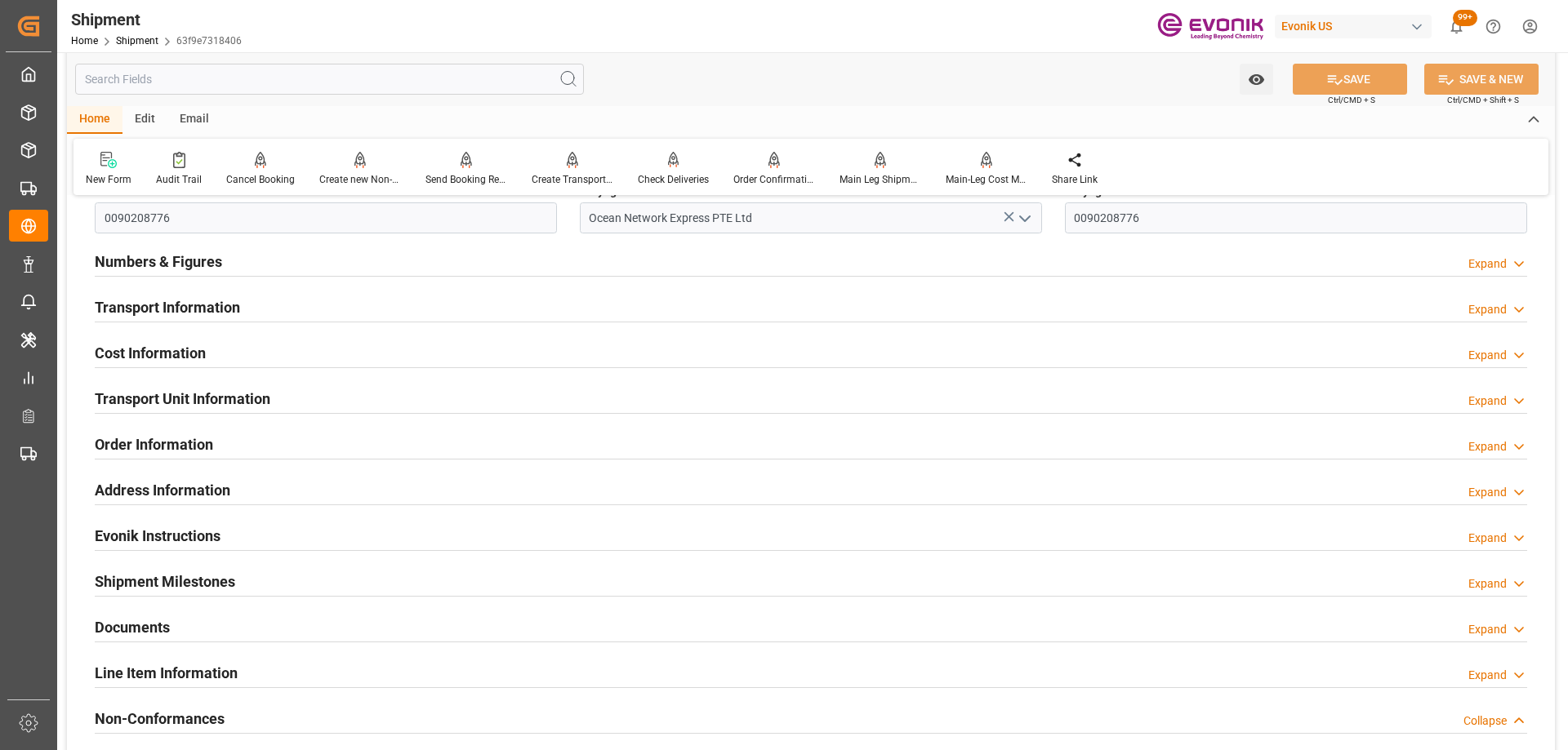
click at [192, 395] on h2 "Transport Unit Information" at bounding box center [182, 399] width 176 height 22
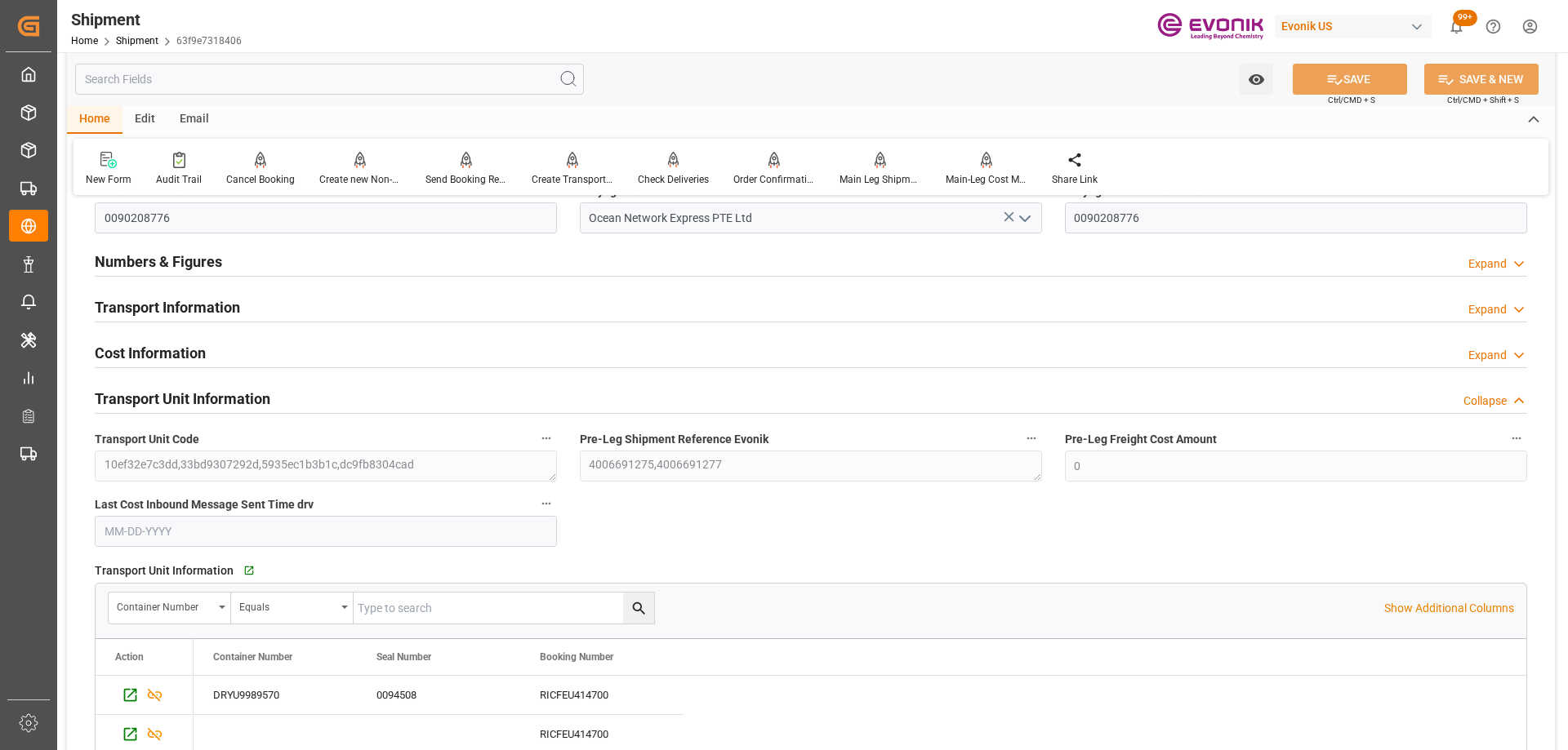
scroll to position [1296, 0]
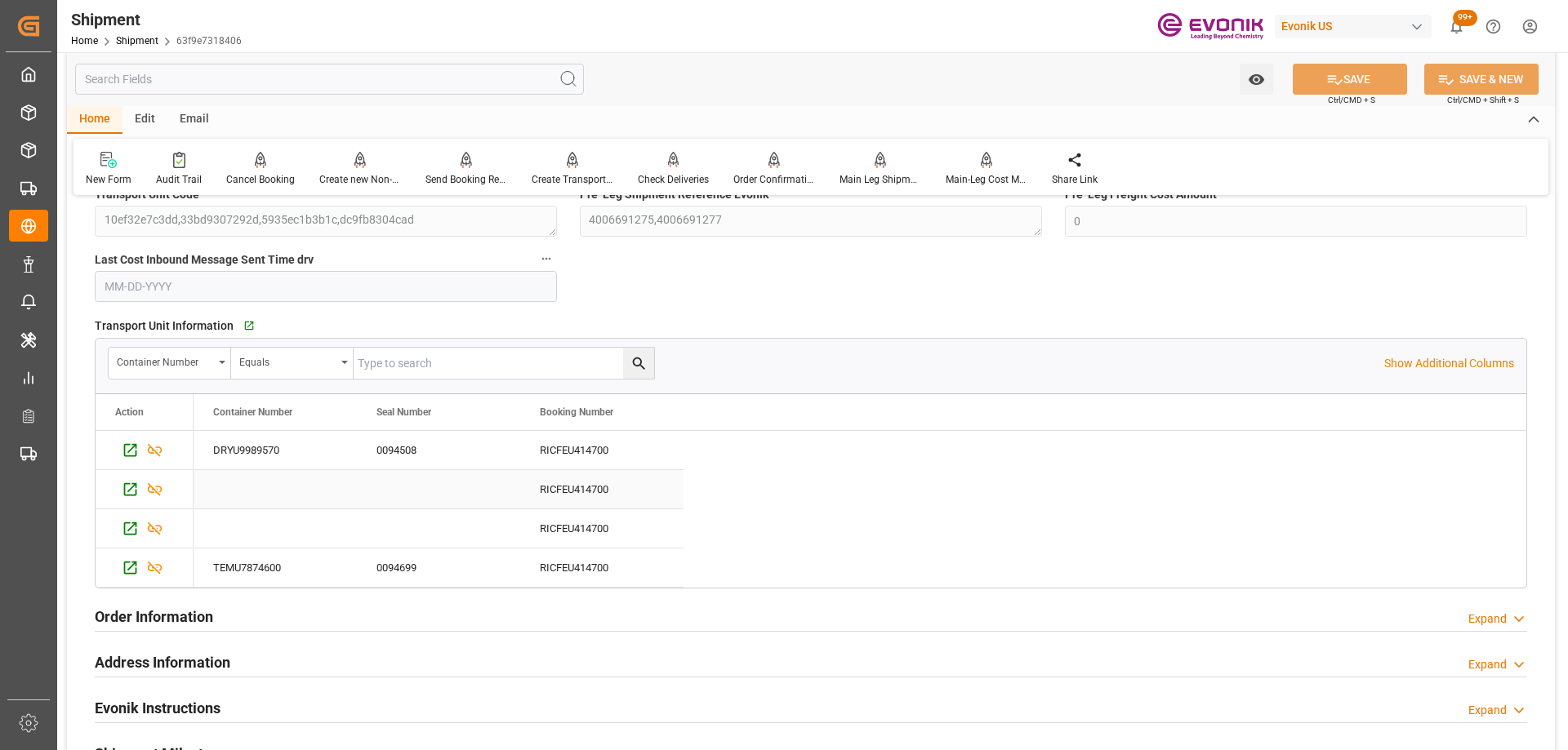
click at [553, 488] on div "RICFEU414700" at bounding box center [602, 489] width 163 height 38
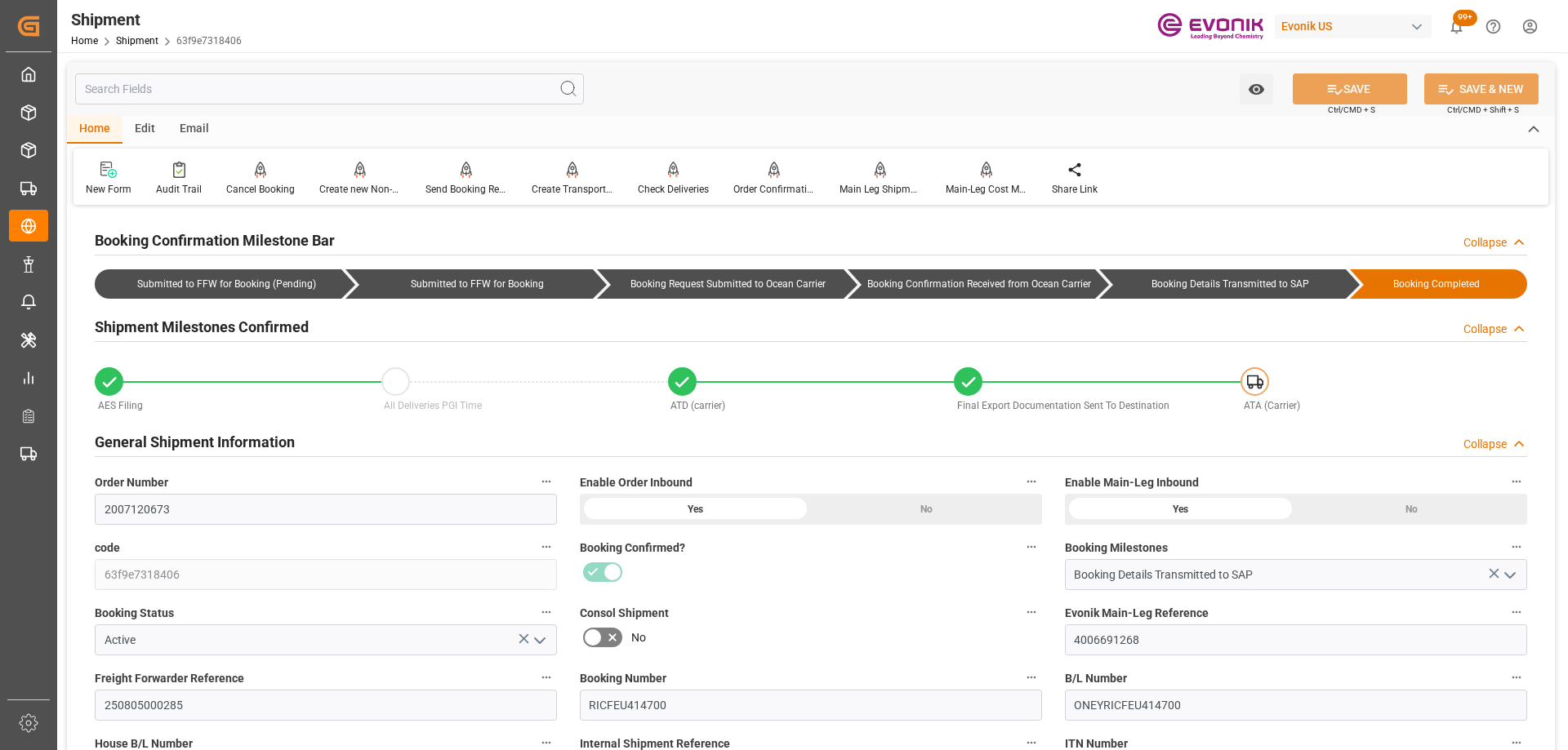
scroll to position [163, 0]
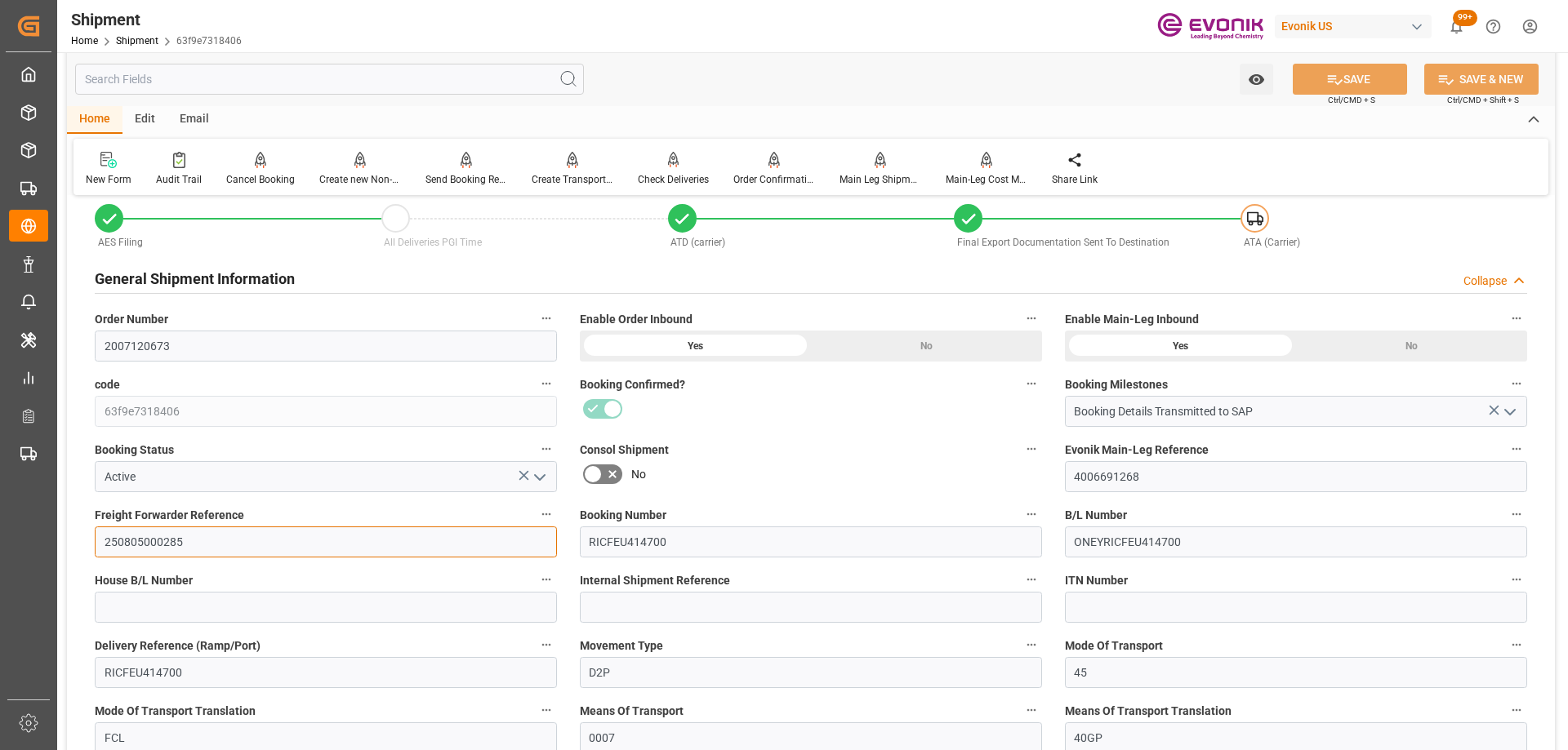
drag, startPoint x: 207, startPoint y: 535, endPoint x: -99, endPoint y: 479, distance: 311.1
click at [0, 479] on html "Created by potrace 1.15, written by Peter Selinger 2001-2017 Created by potrace…" at bounding box center [784, 375] width 1568 height 750
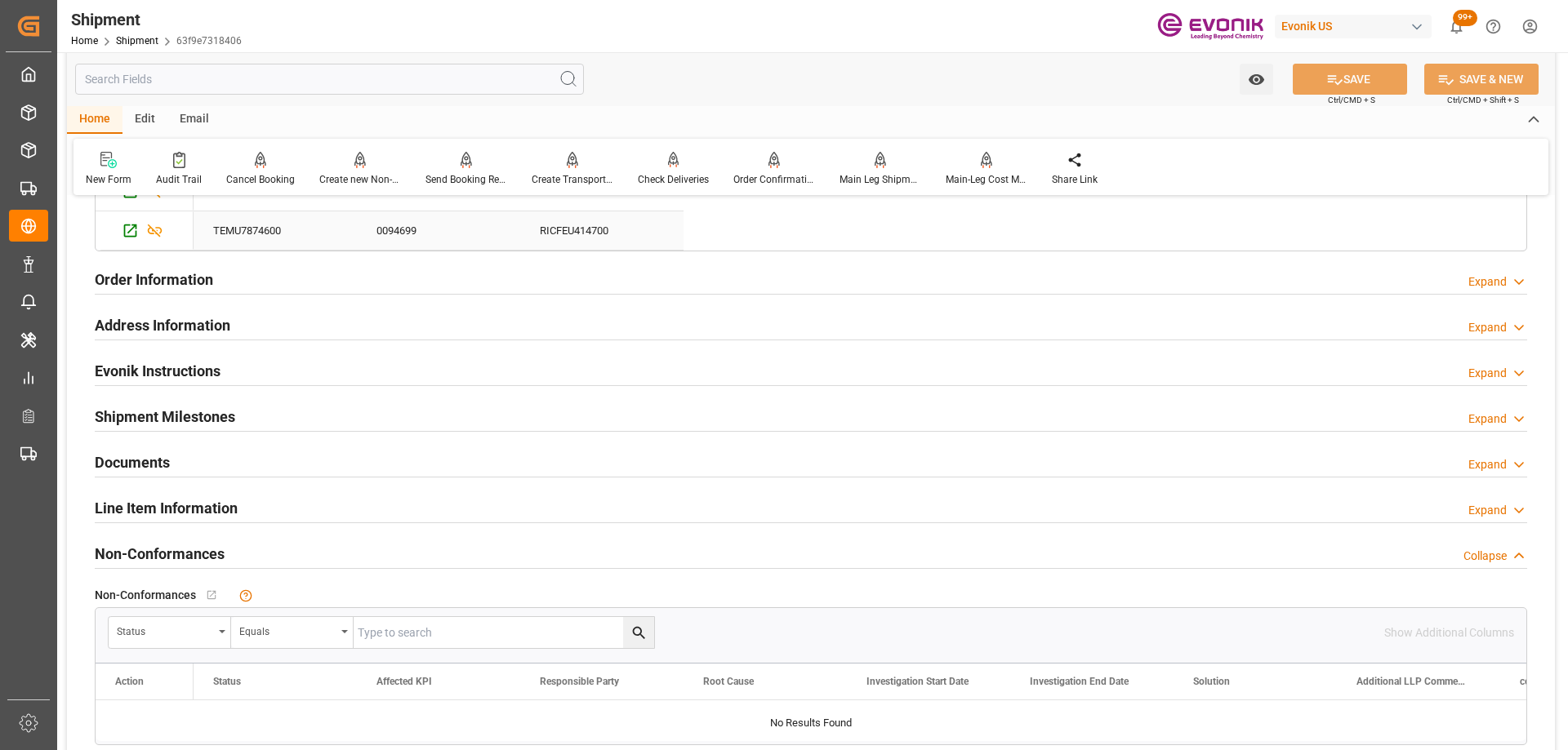
scroll to position [1388, 0]
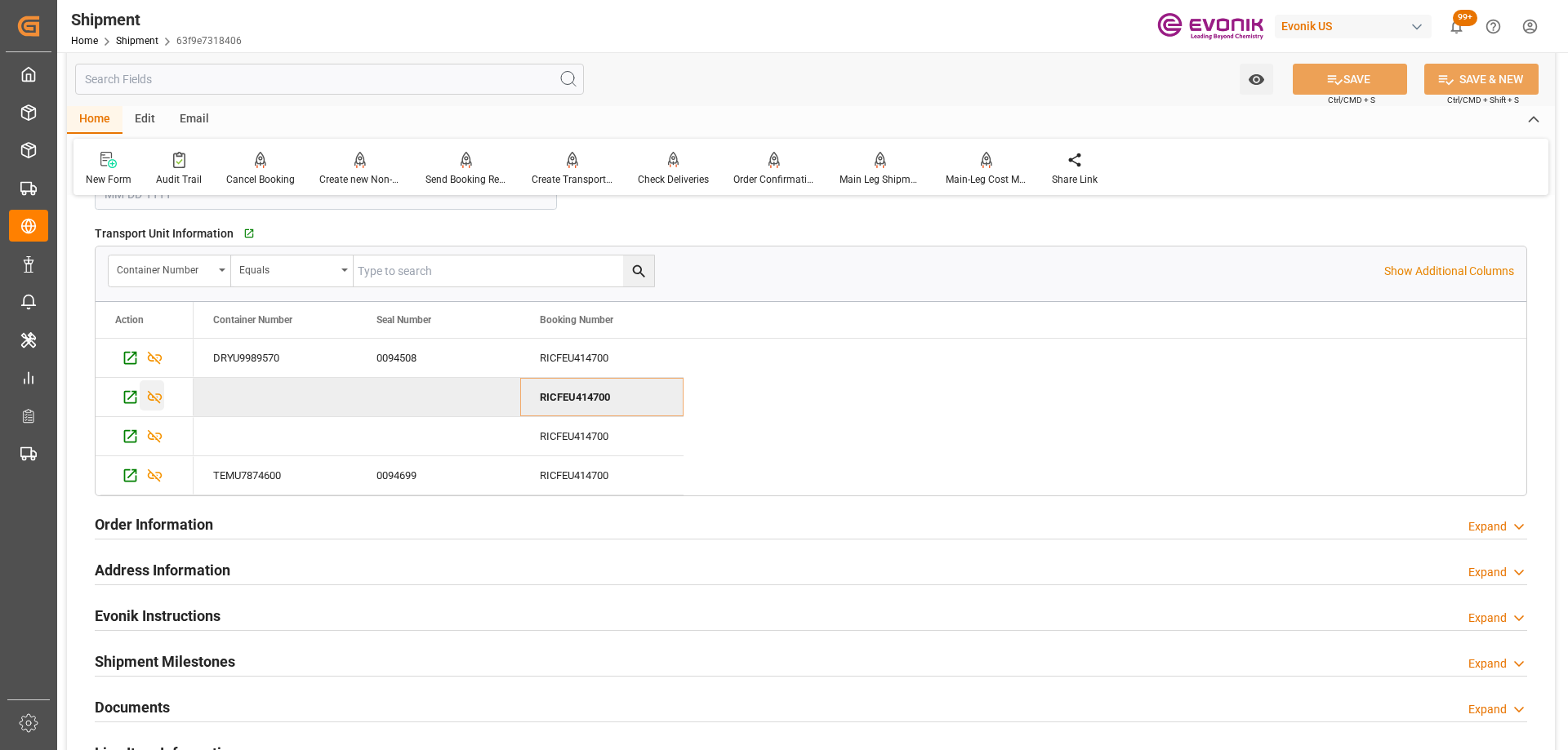
click at [153, 402] on icon "Press SPACE to deselect this row." at bounding box center [155, 397] width 17 height 17
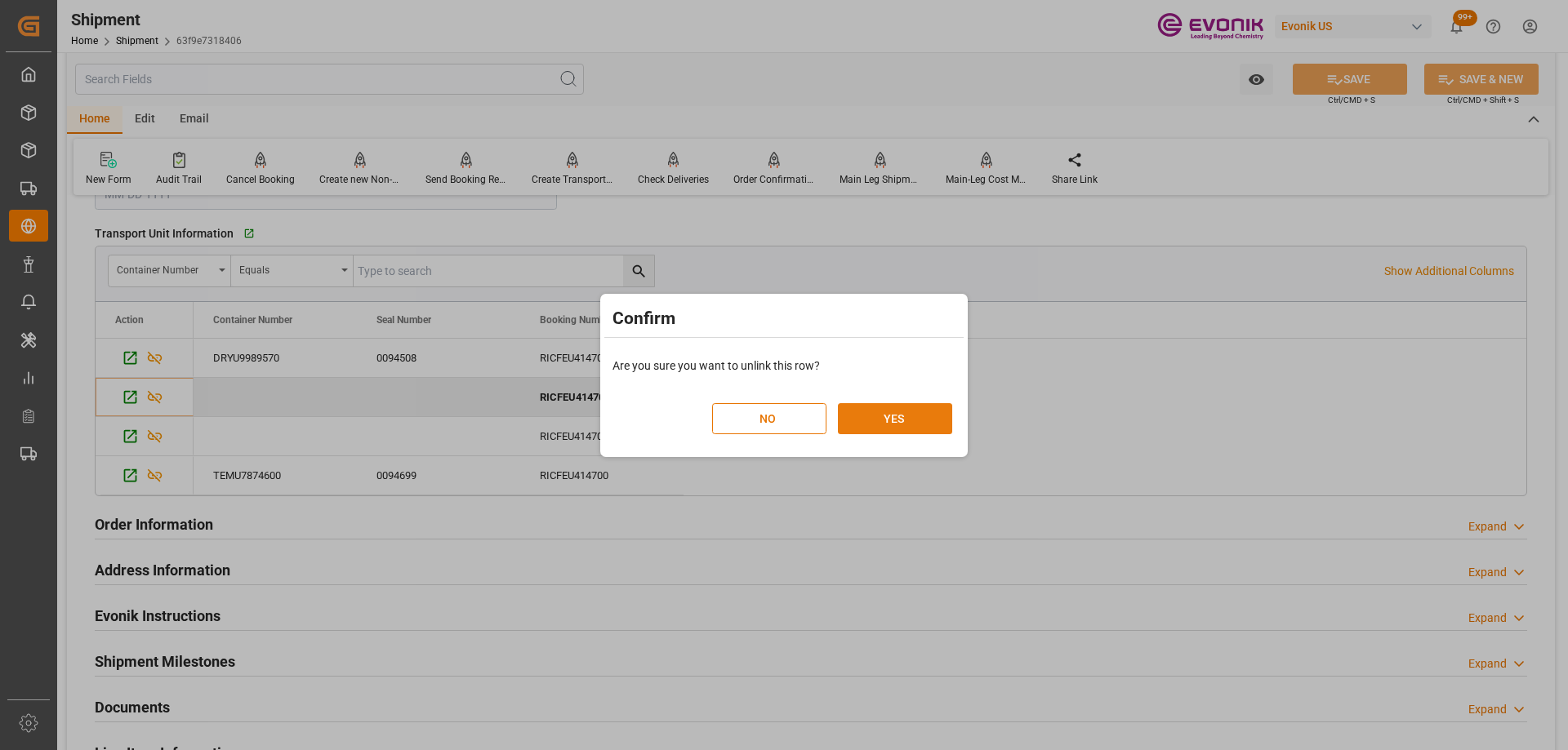
click at [895, 427] on button "YES" at bounding box center [895, 418] width 114 height 31
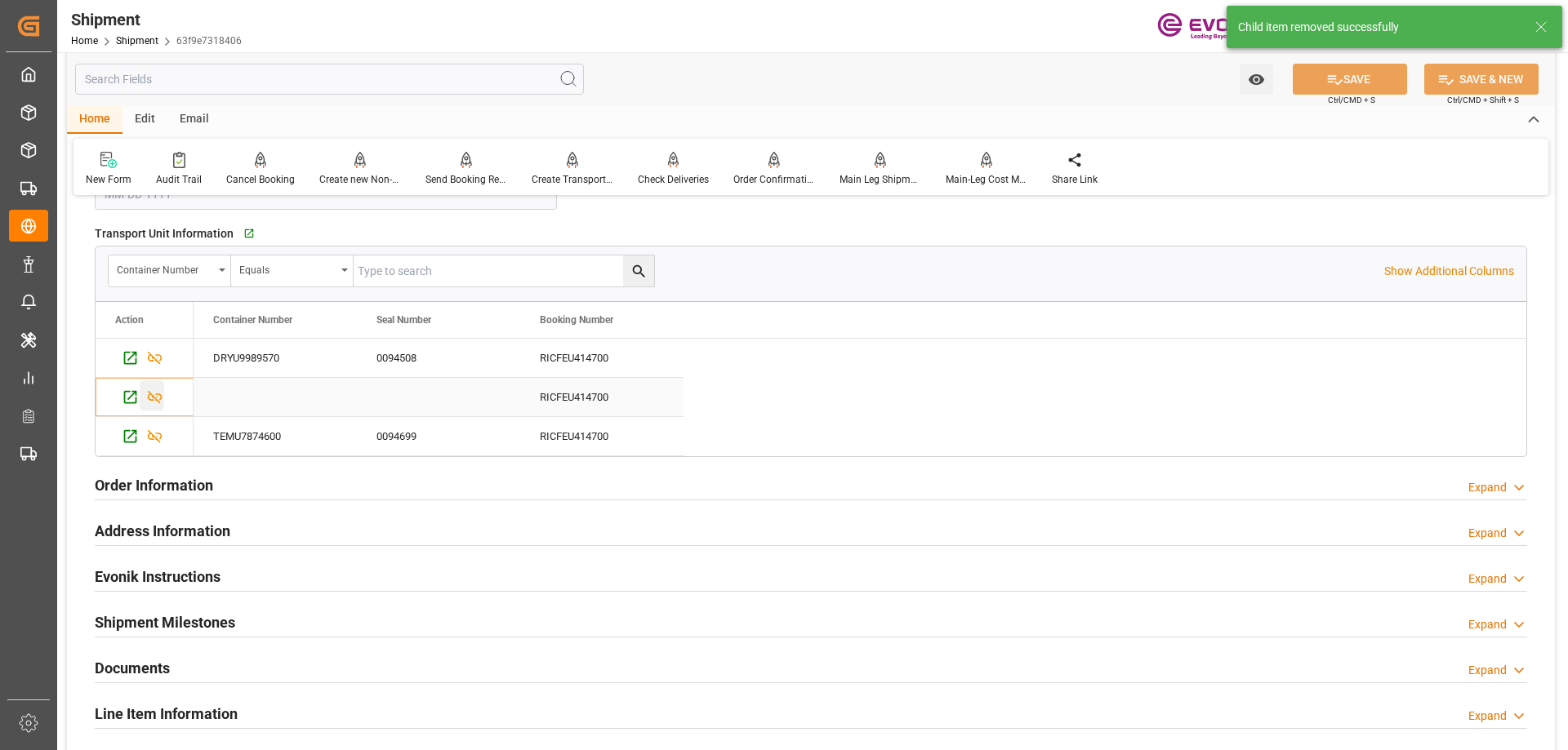
click at [160, 398] on icon "Press SPACE to select this row." at bounding box center [155, 397] width 17 height 17
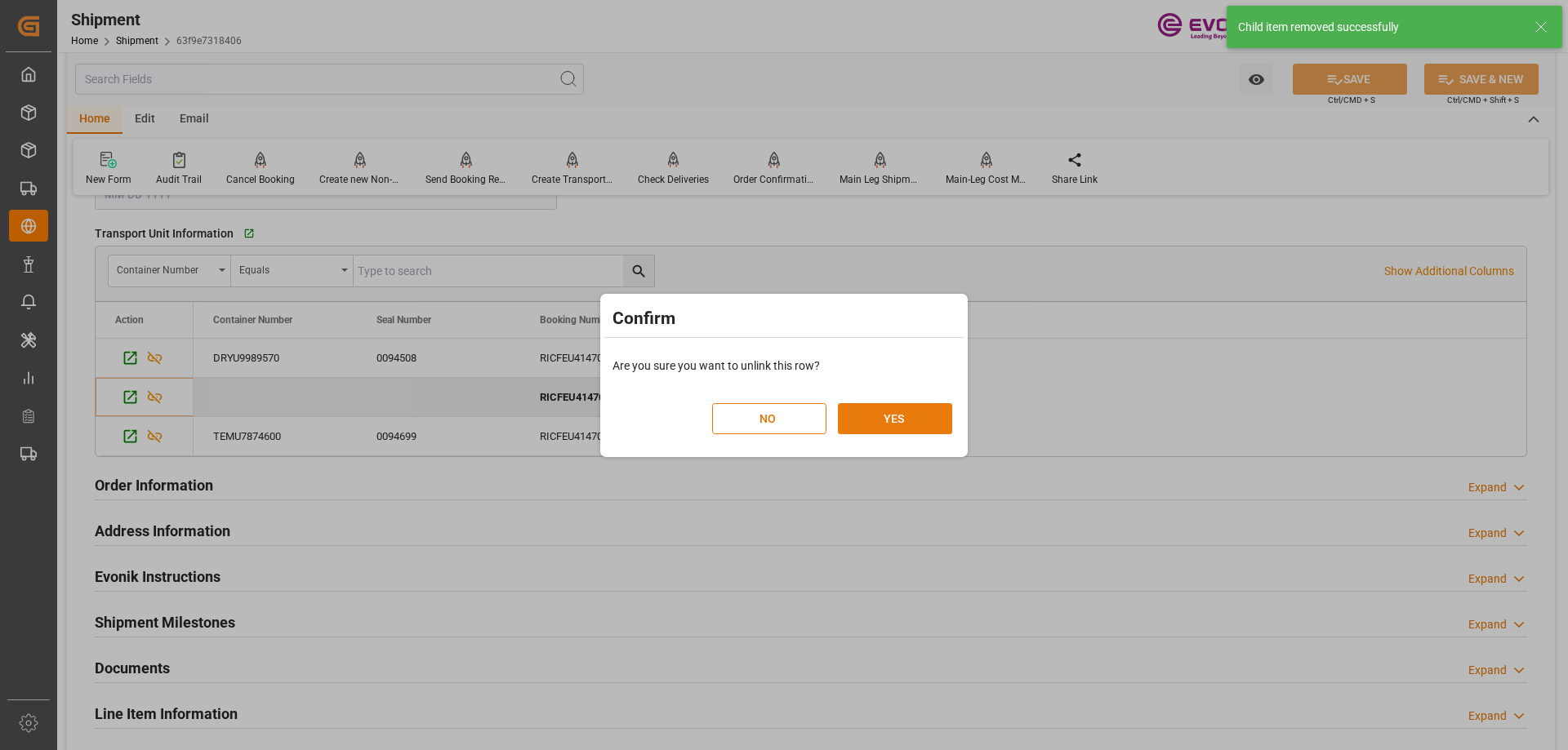
click at [874, 411] on button "YES" at bounding box center [895, 418] width 114 height 31
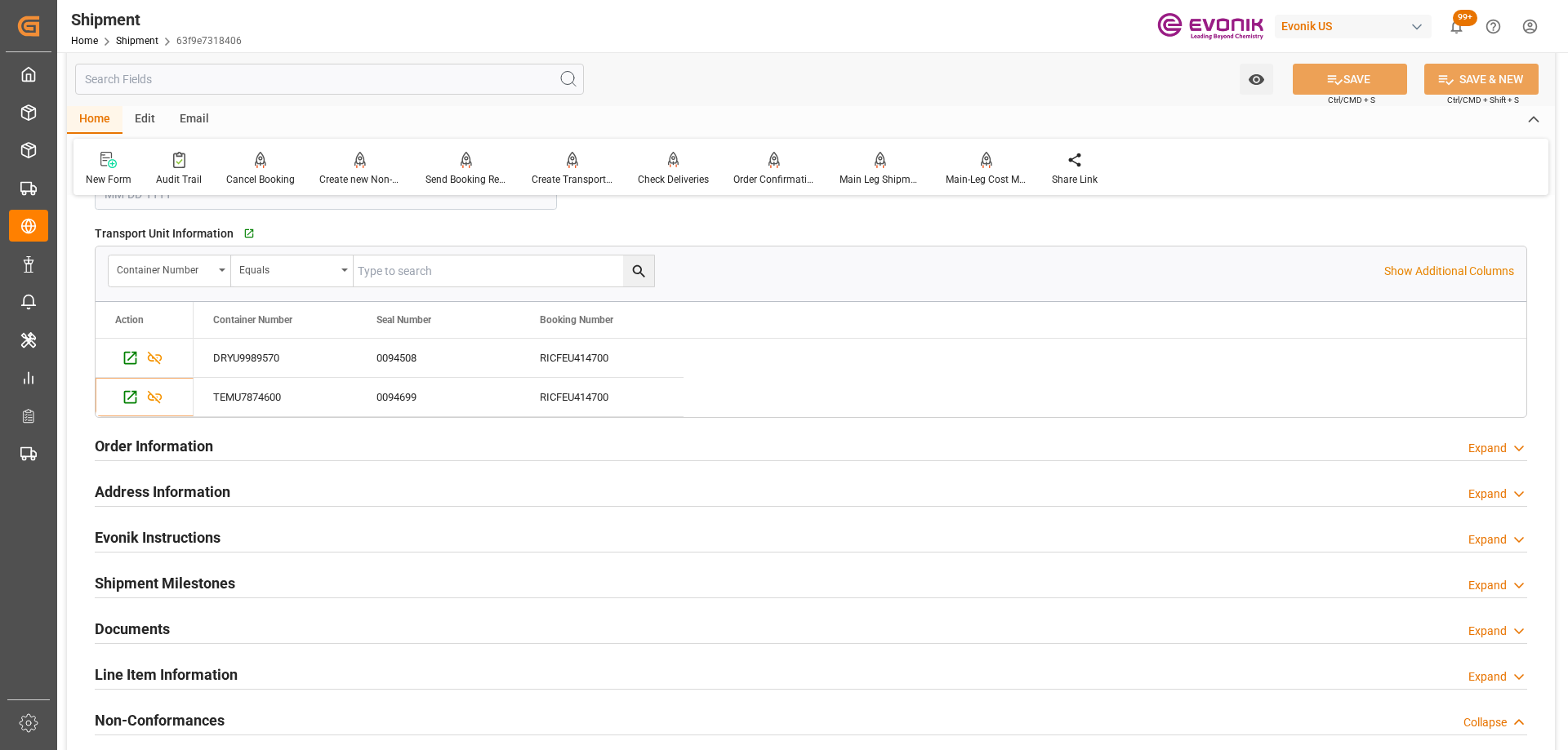
scroll to position [1143, 0]
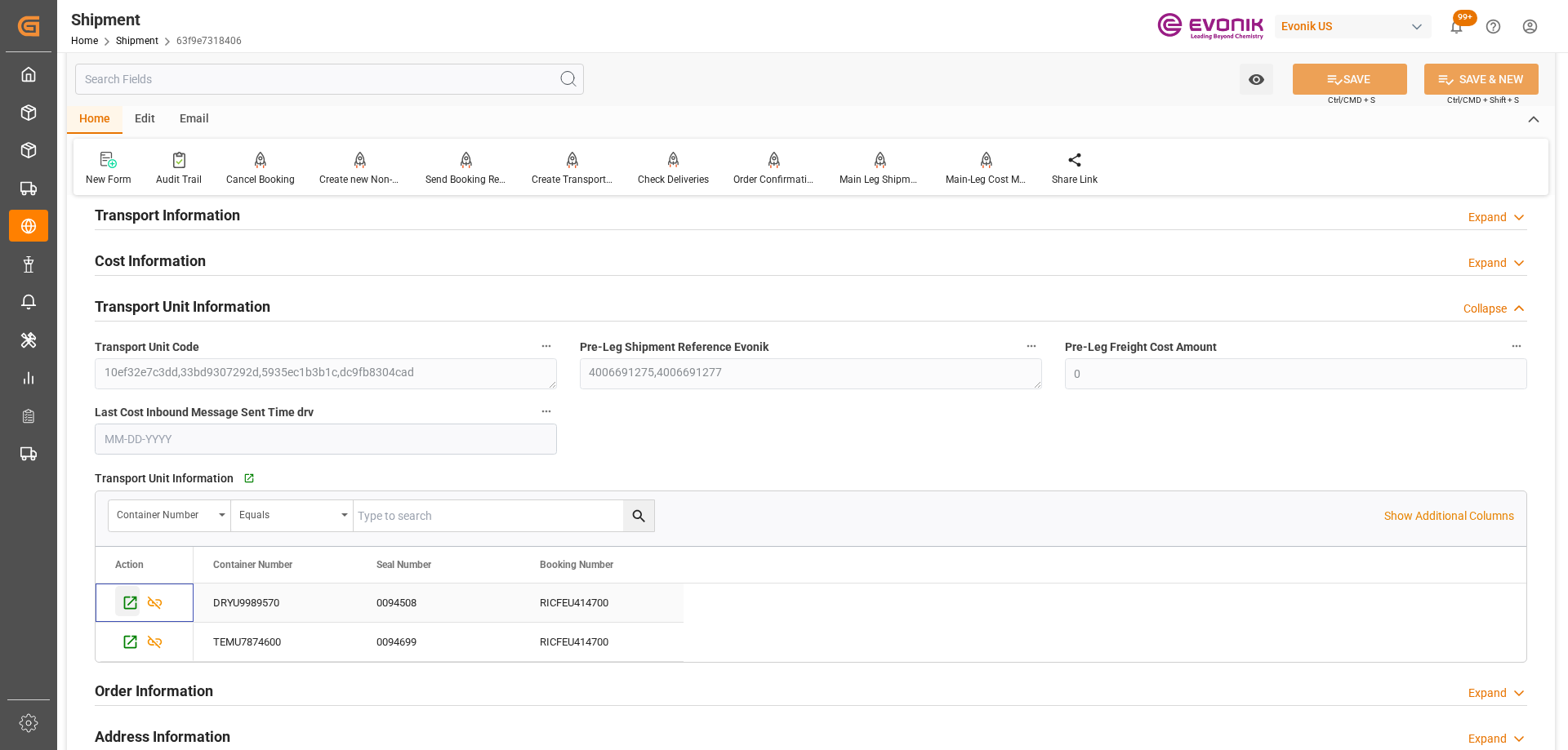
click at [133, 599] on icon "Press SPACE to select this row." at bounding box center [130, 603] width 13 height 13
click at [134, 637] on icon "Press SPACE to select this row." at bounding box center [130, 642] width 13 height 13
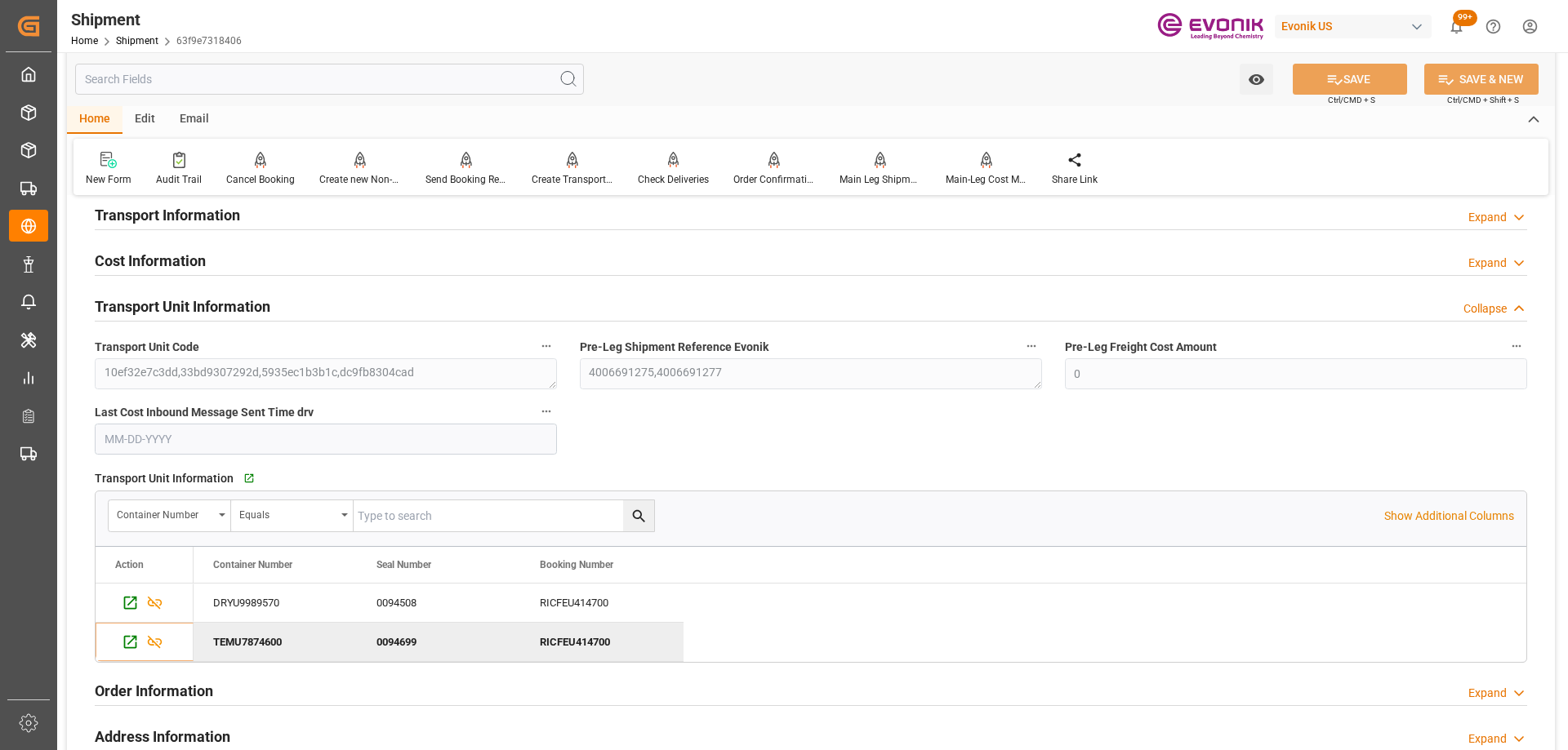
click at [158, 82] on input "text" at bounding box center [329, 79] width 509 height 31
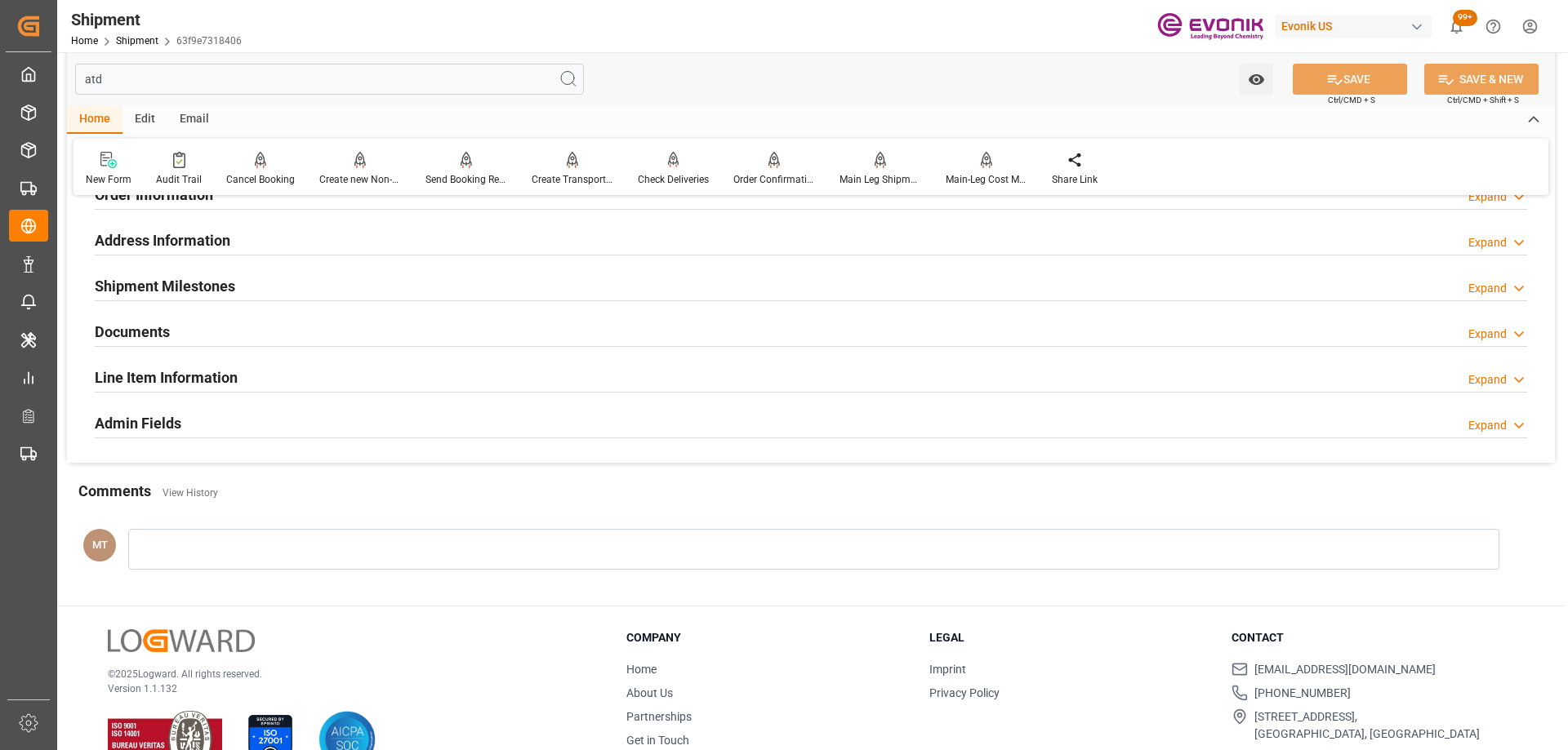
scroll to position [0, 0]
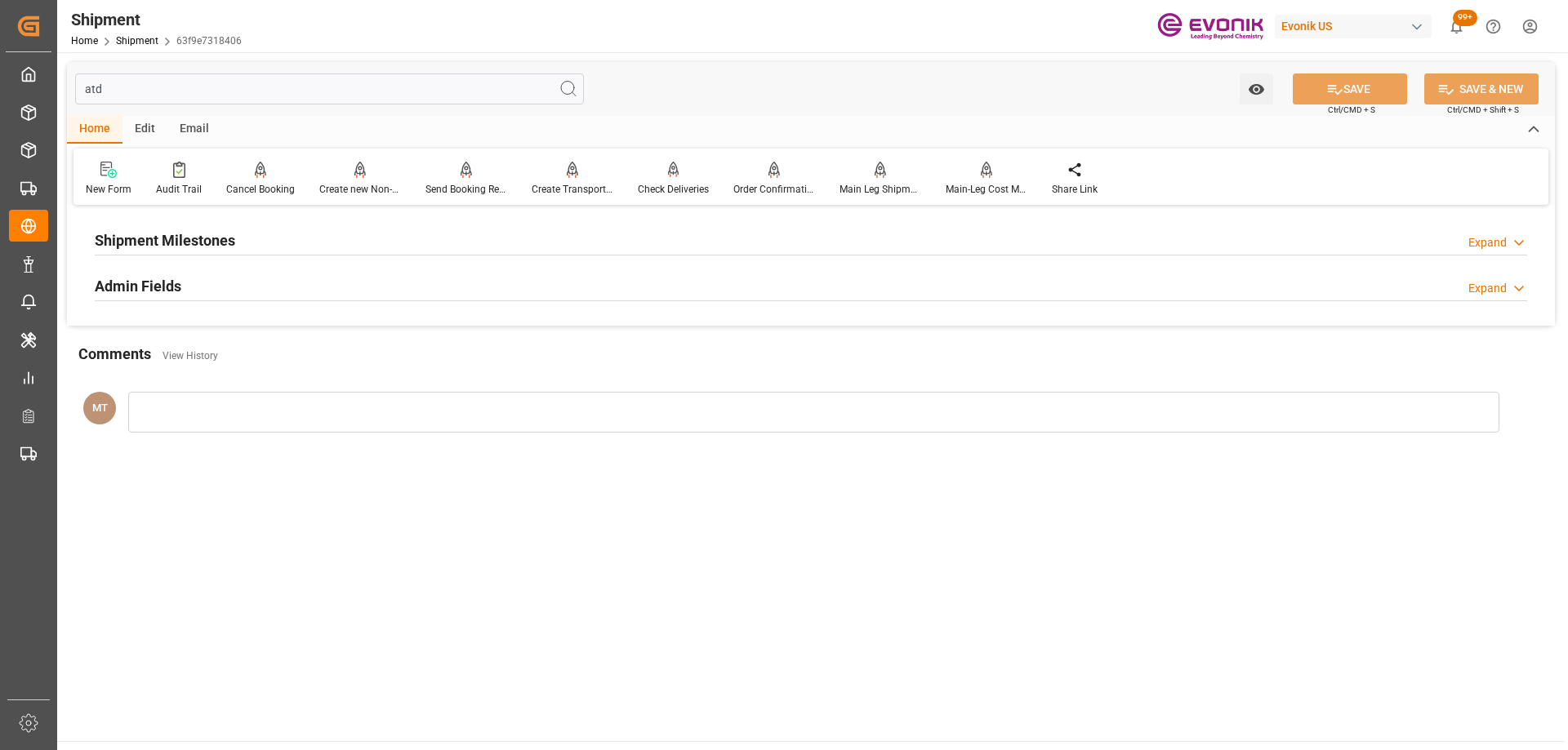
type input "atd"
click at [237, 231] on div "Shipment Milestones Expand" at bounding box center [810, 239] width 1432 height 31
click at [220, 356] on div "Admin Fields Expand" at bounding box center [810, 350] width 1432 height 31
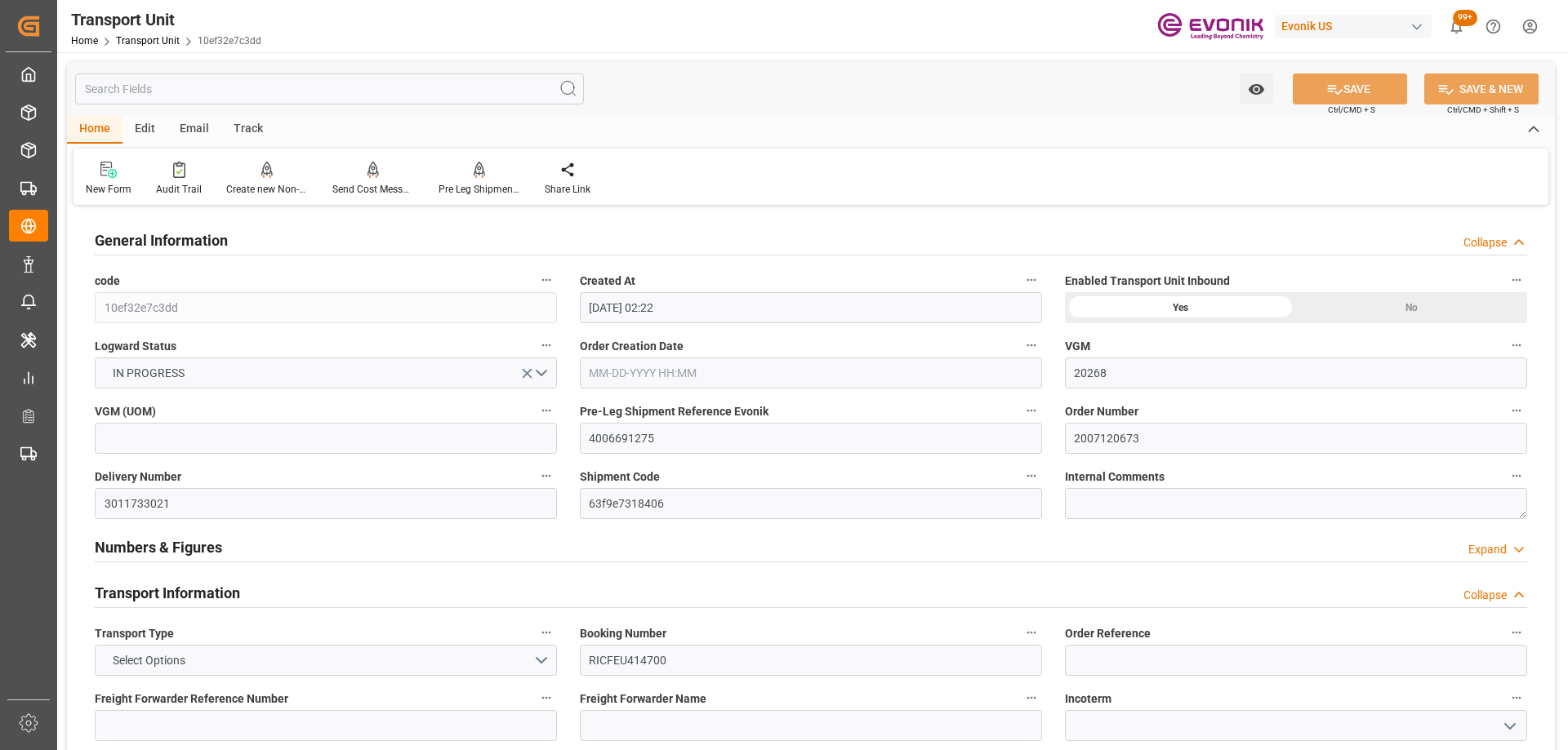
click at [244, 85] on input "text" at bounding box center [329, 89] width 509 height 31
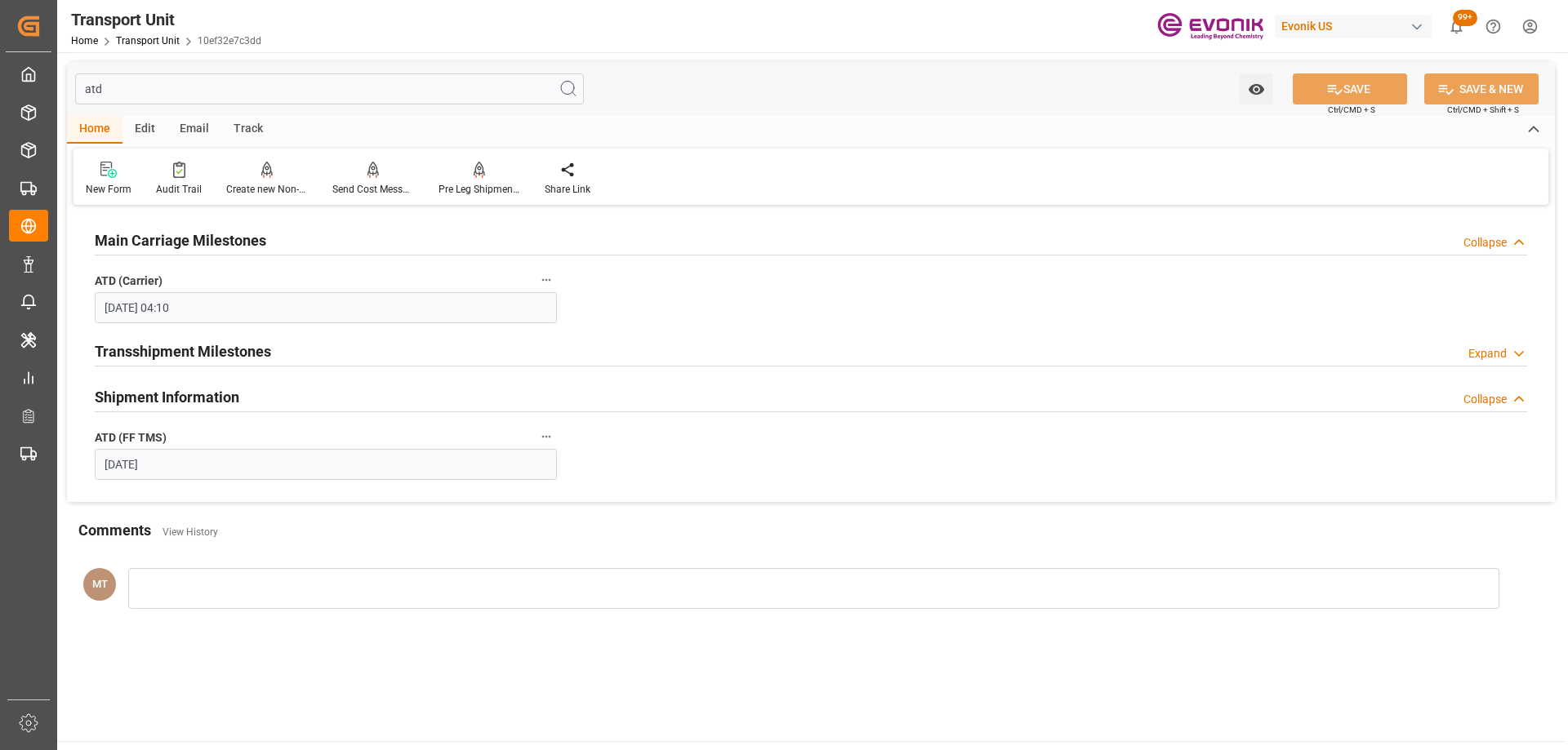
drag, startPoint x: 147, startPoint y: 95, endPoint x: -28, endPoint y: 89, distance: 175.1
click at [0, 89] on html "Created by potrace 1.15, written by Peter Selinger 2001-2017 Created by potrace…" at bounding box center [784, 375] width 1568 height 750
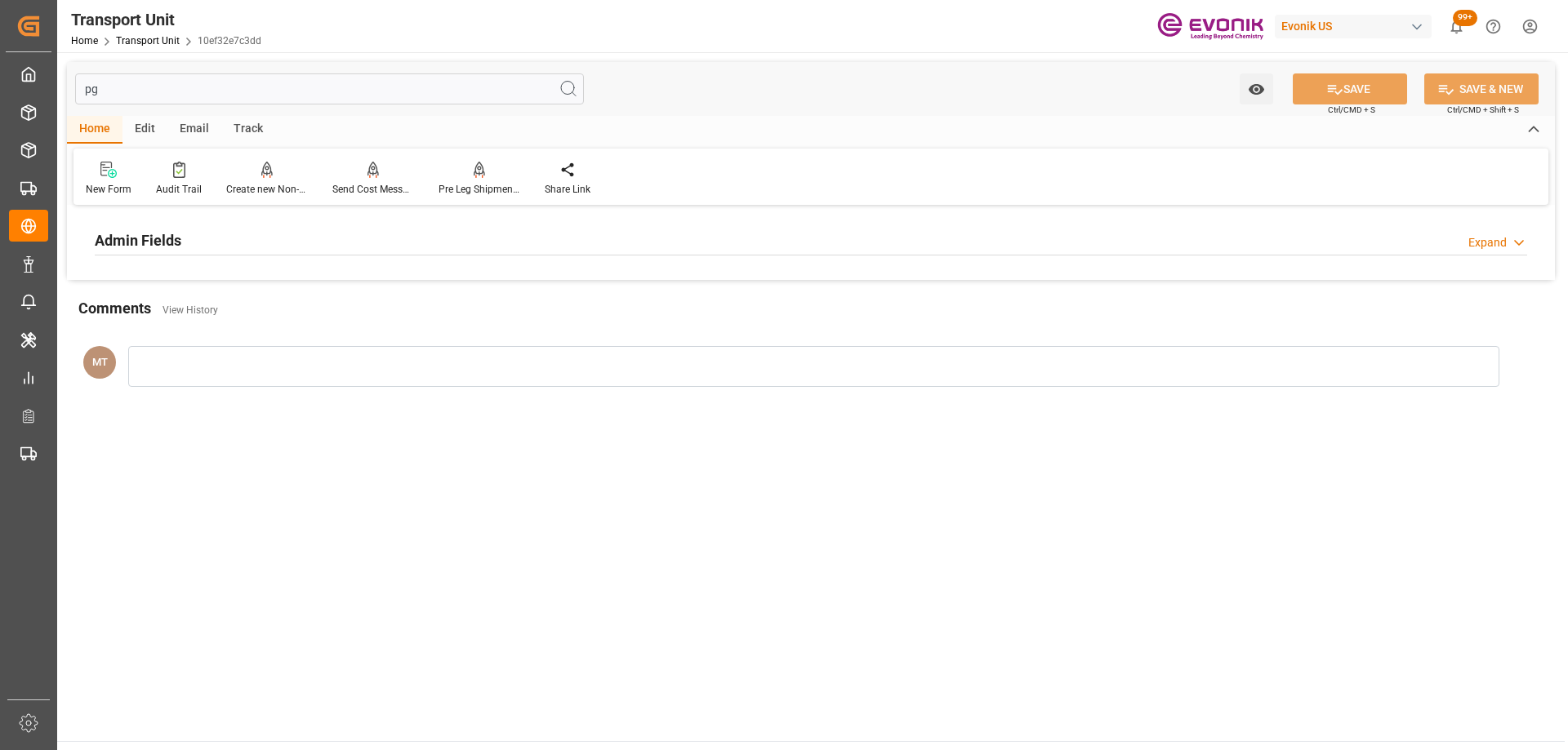
type input "pgi"
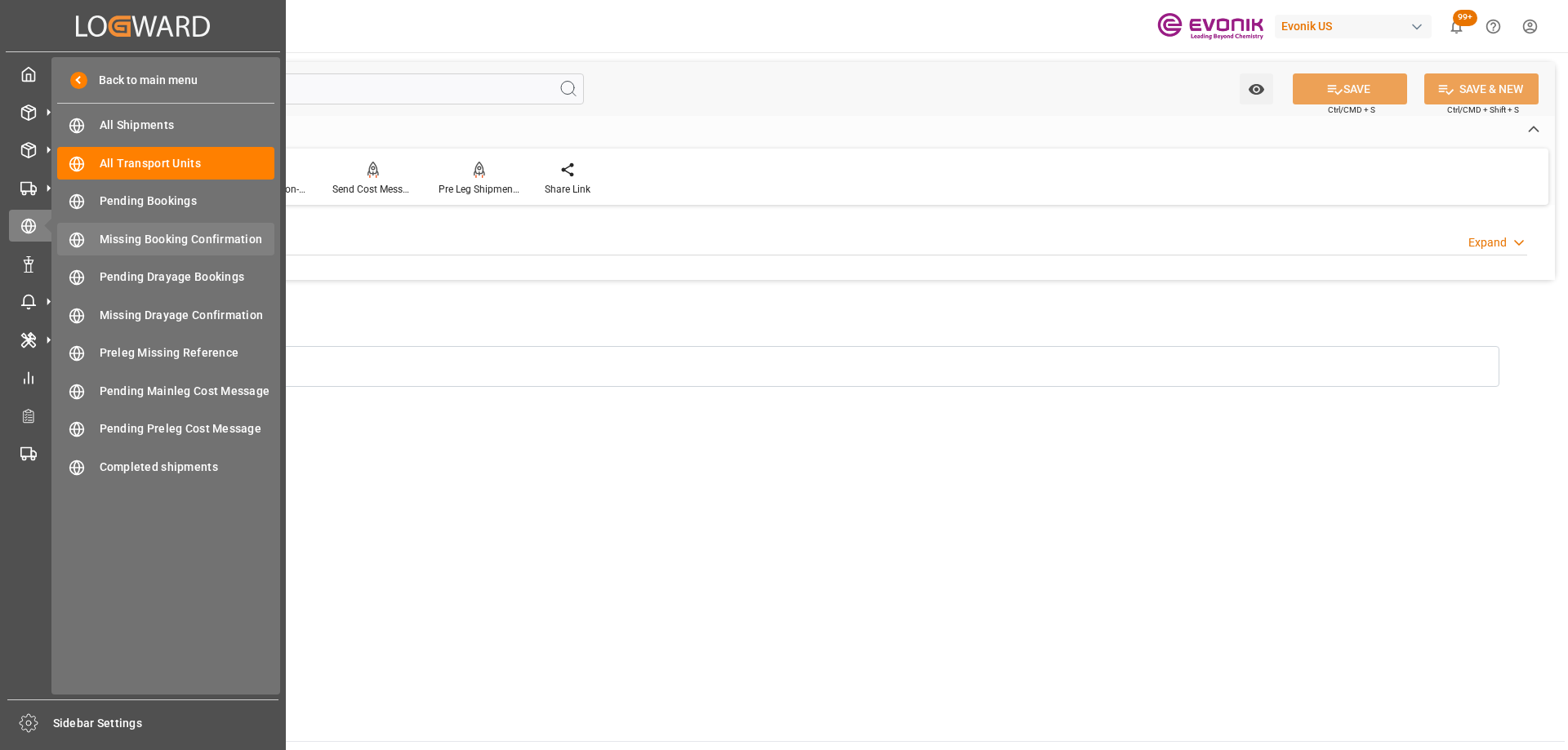
click at [183, 247] on span "Missing Booking Confirmation" at bounding box center [188, 240] width 176 height 17
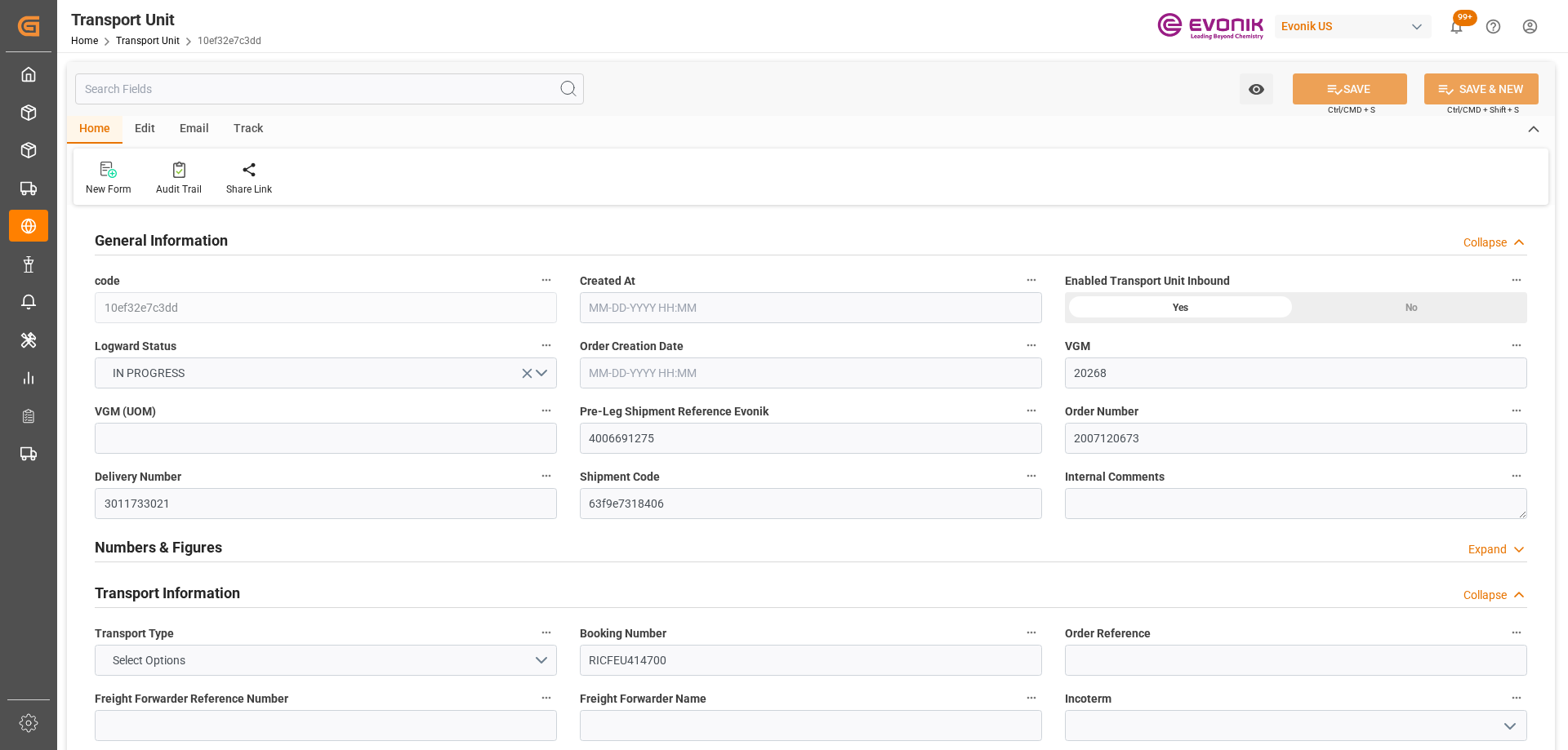
type input "20268"
type input "ONE"
type input "Ocean Network Express"
type input "USLAX"
type input "DOCAU"
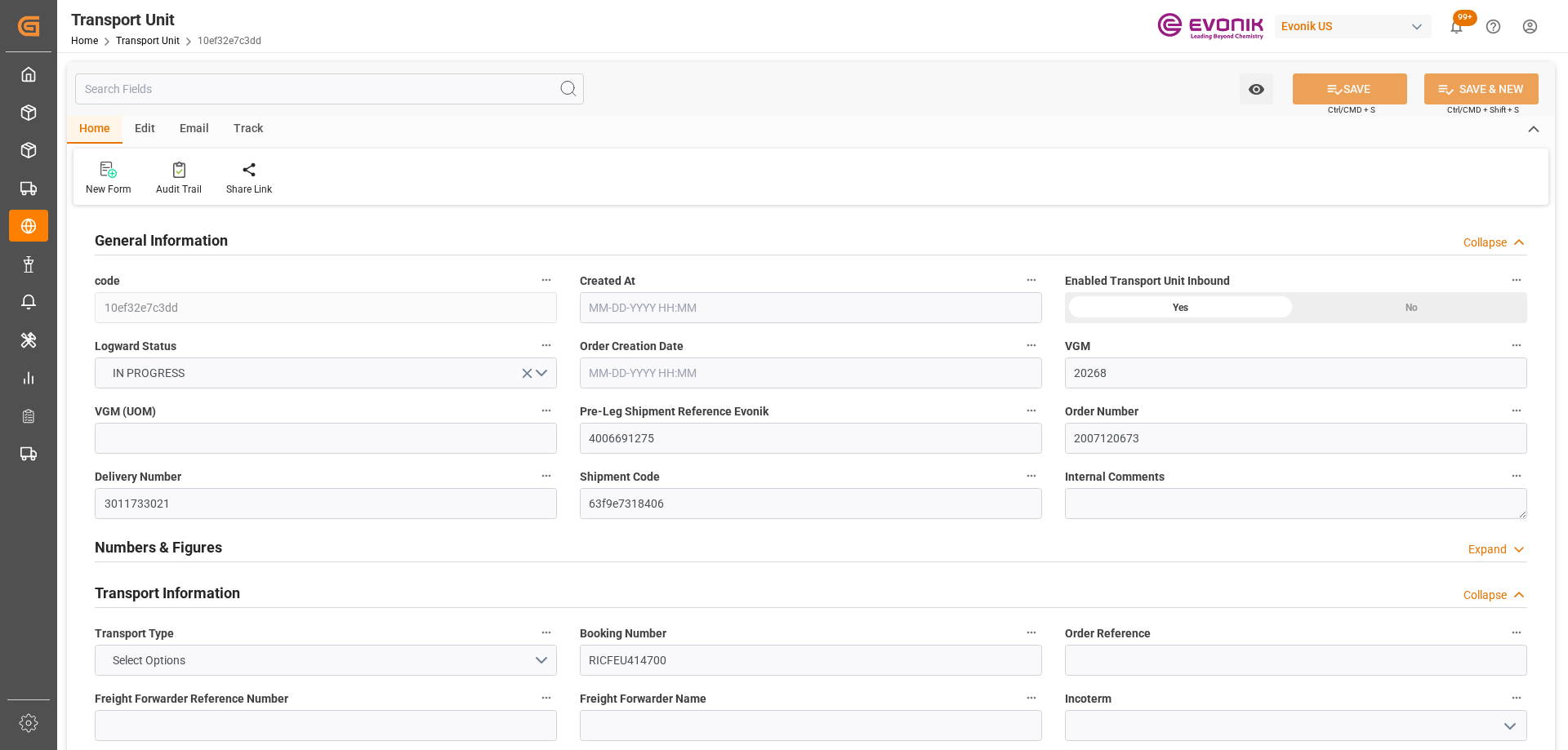
type input "9337638"
type input "USLAX"
type input "DOCAU"
type input "9337638"
type input "20548"
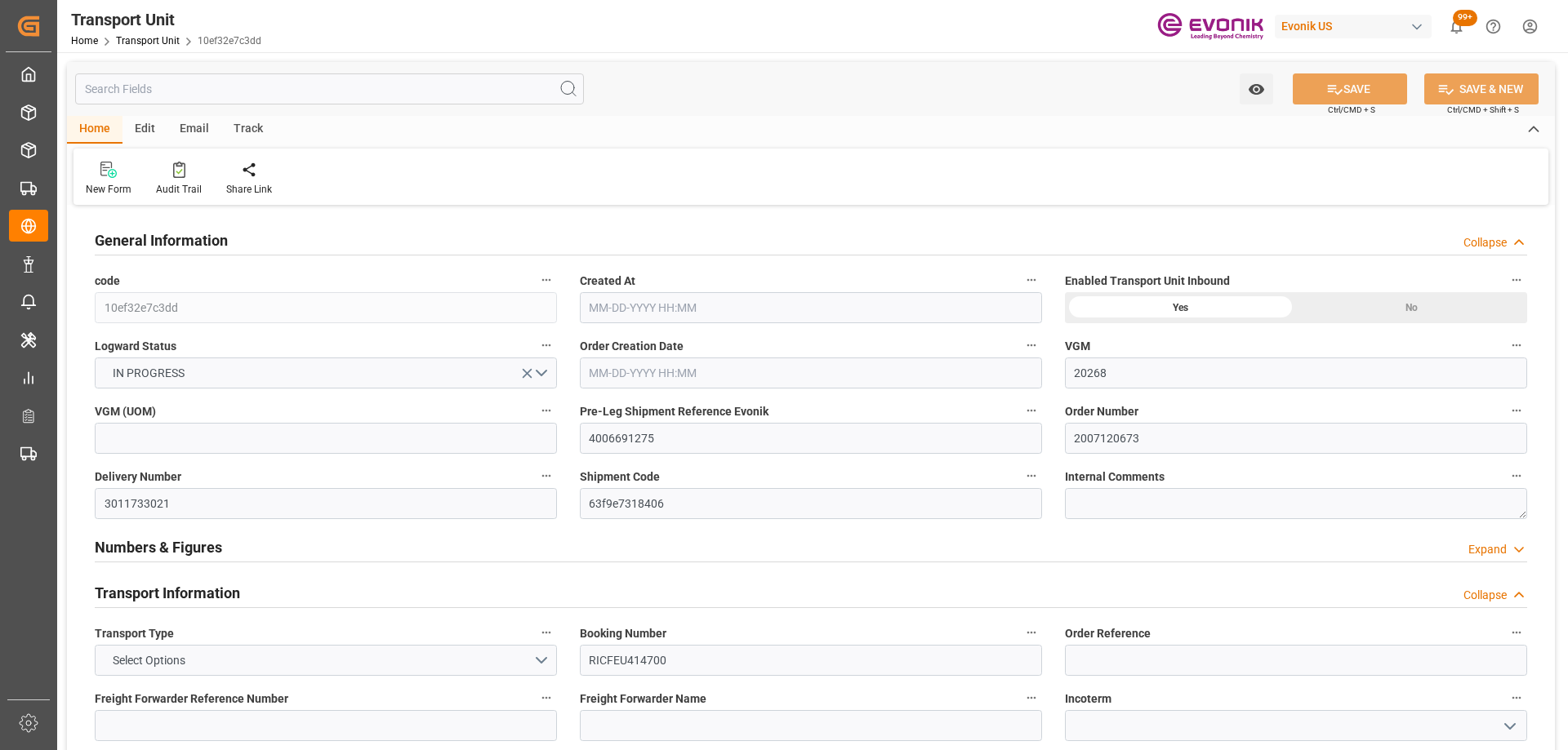
type input "[DATE] 02:22"
type input "[DATE]"
type input "[DATE] 09:20"
type input "08-14-2025 11:01"
type input "08-19-2025 19:17"
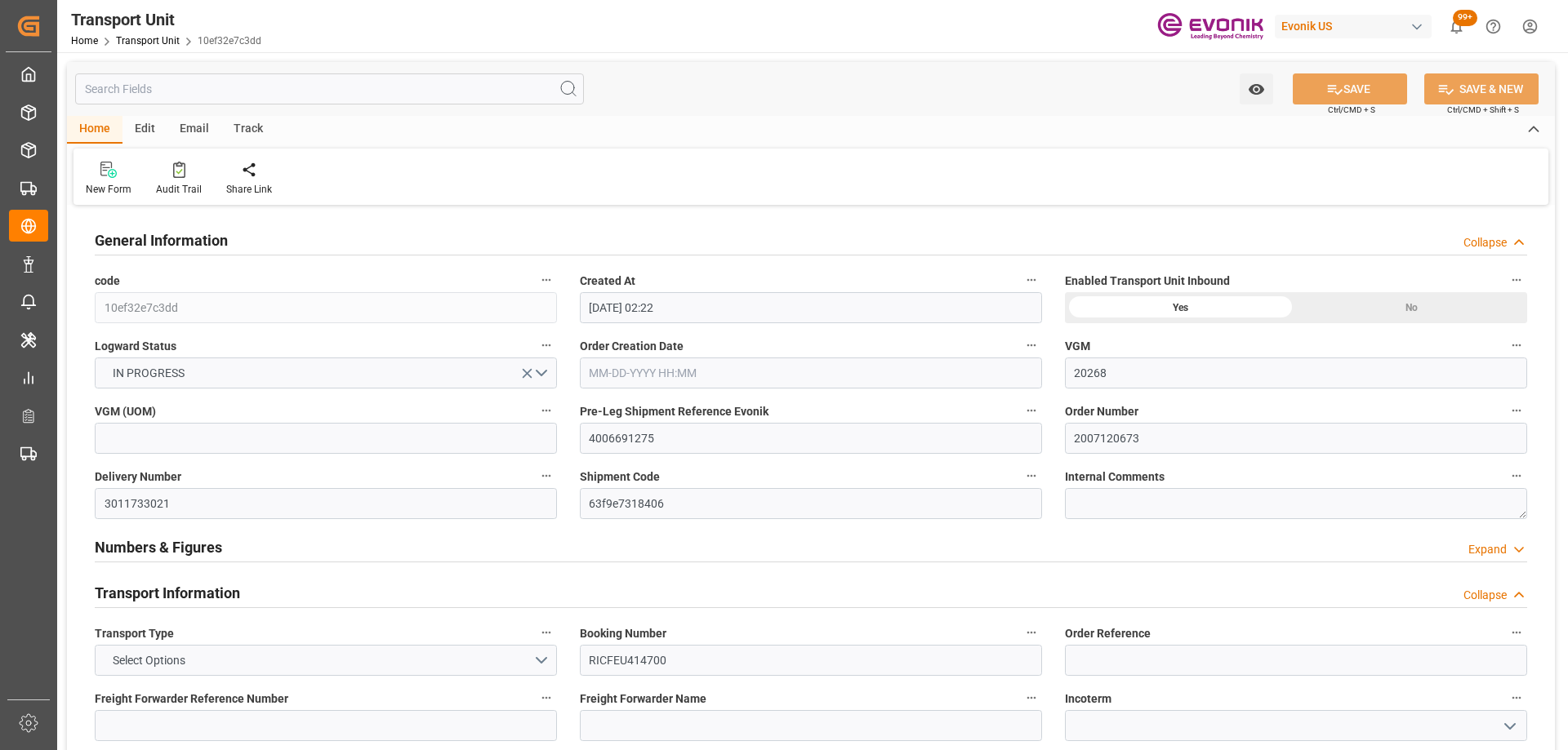
type input "08-14-2025 17:58"
type input "[DATE] 00:00"
type input "08-23-2025 06:41"
type input "08-21-2025 19:20"
type input "09-02-2025 10:08"
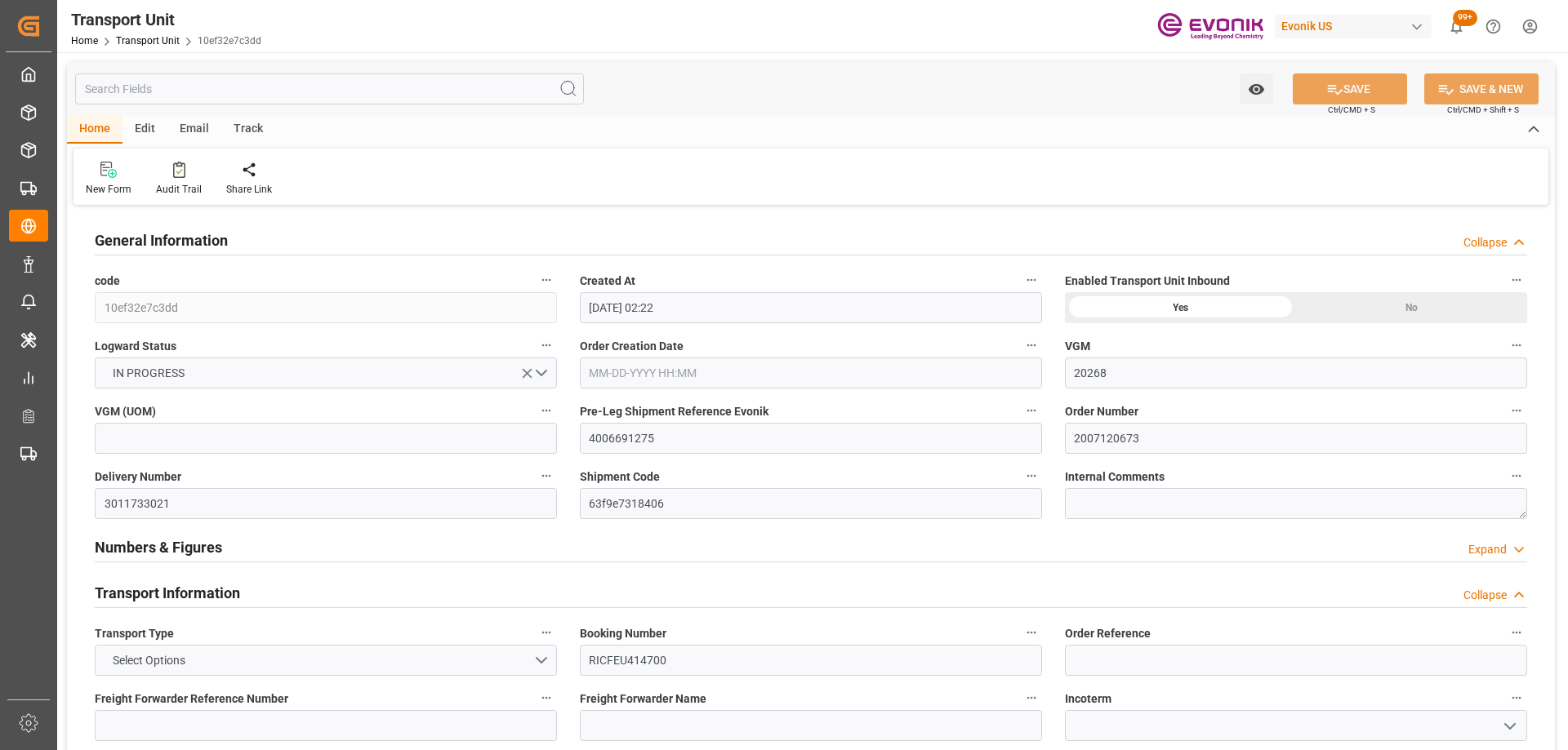
type input "[DATE] 00:00"
type input "[DATE] 04:10"
type input "[DATE] 00:00"
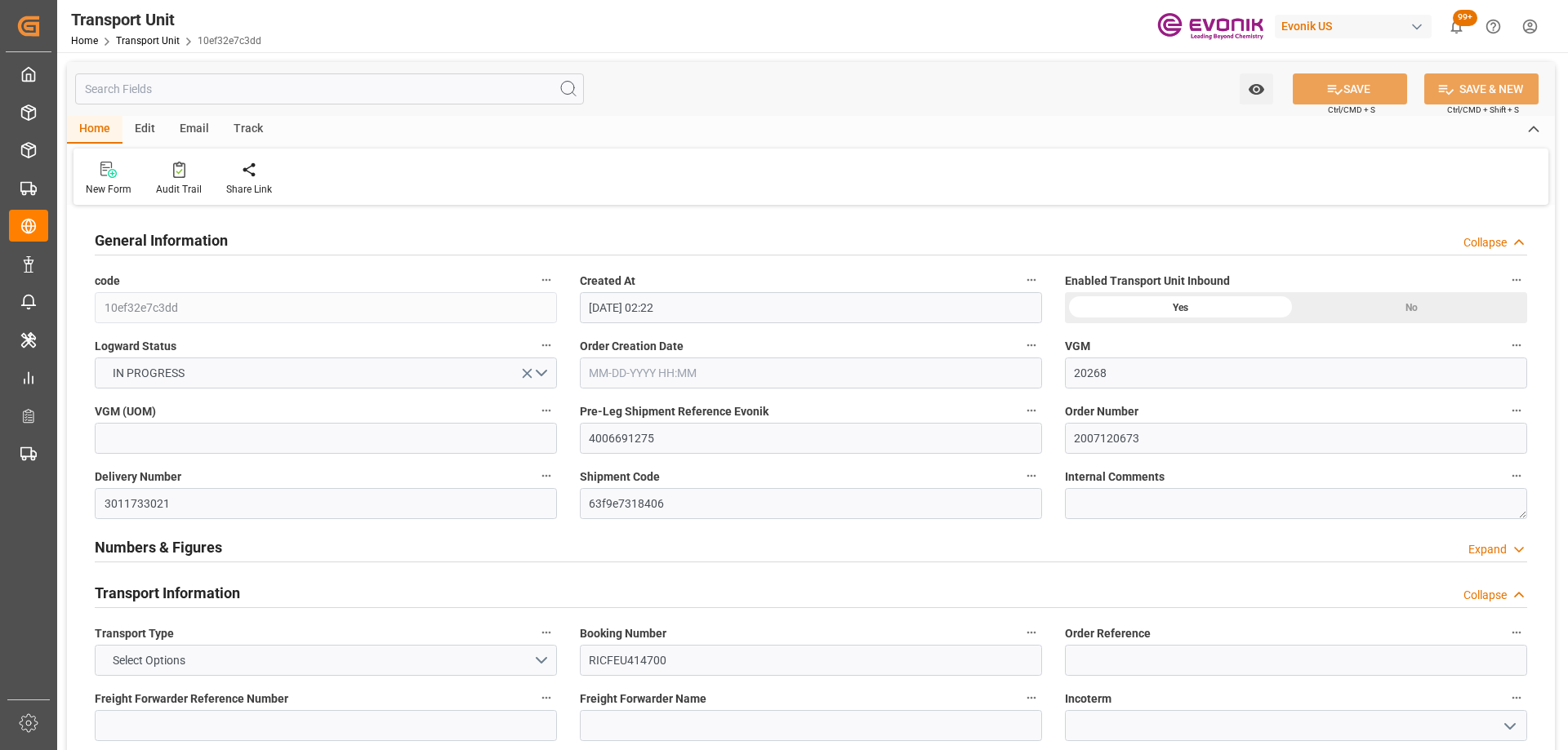
type input "[DATE] 20:40"
type input "09-28-2025 07:27"
type input "[DATE] 13:00"
type input "09-28-2025 17:27"
type input "[DATE] 23:00"
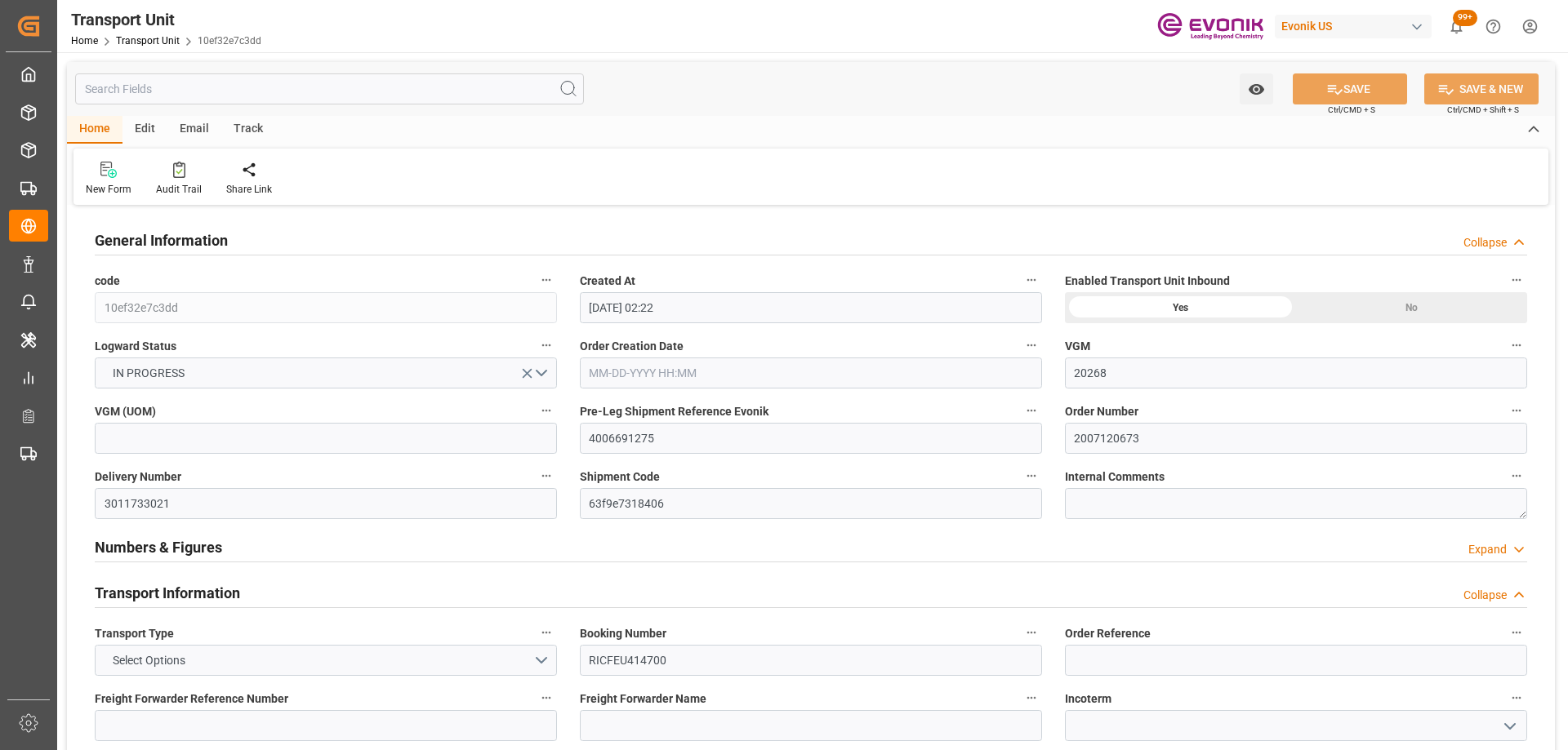
type input "[DATE] 00:00"
type input "[DATE]"
type input "[DATE] 03:45"
type input "08-21-2025 01:20"
type input "08-22-2025 12:41"
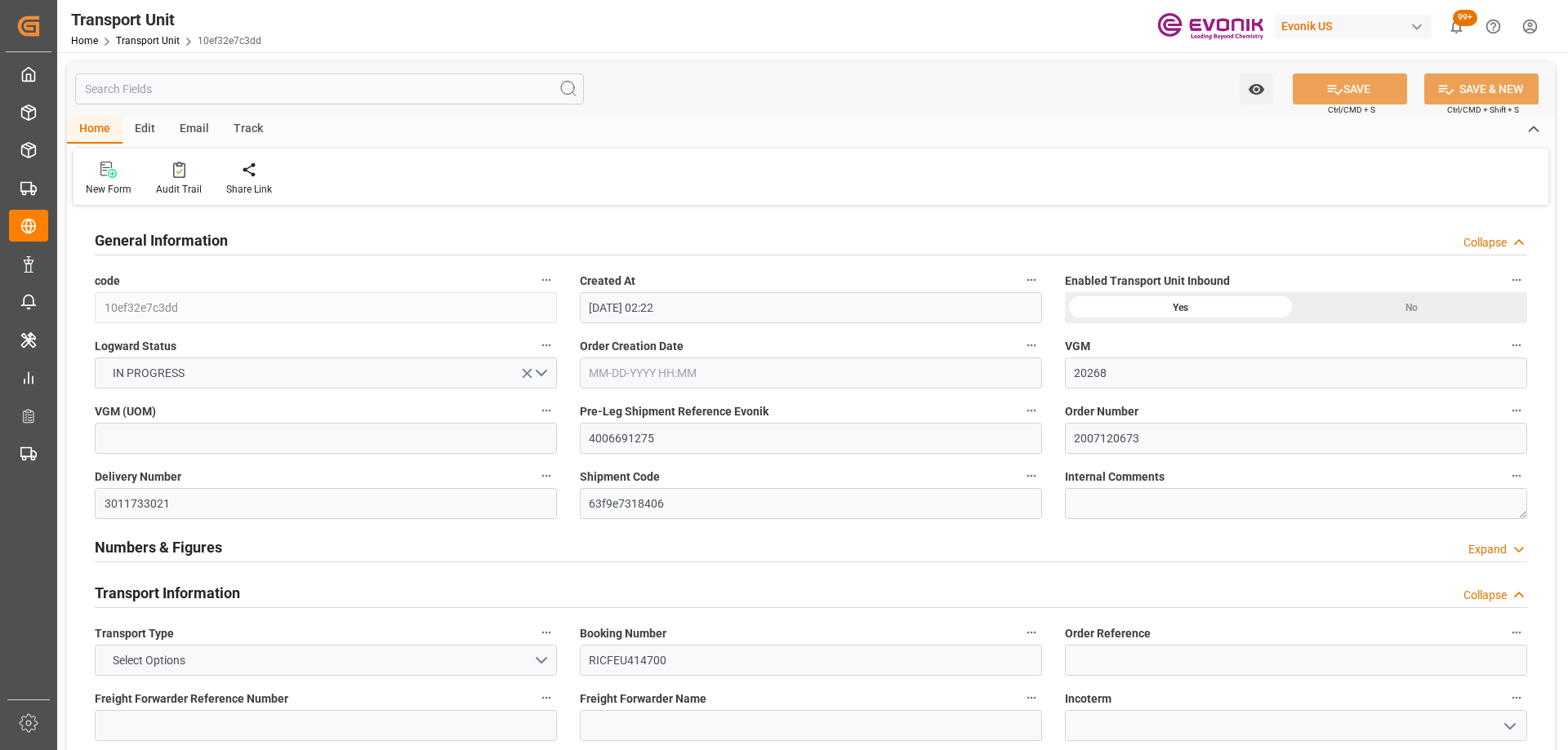
type input "[DATE] 01:30"
type input "[DATE] 02:30"
type input "09-08-2025 16:11"
type input "[DATE] 03:00"
type input "[DATE] 04:57"
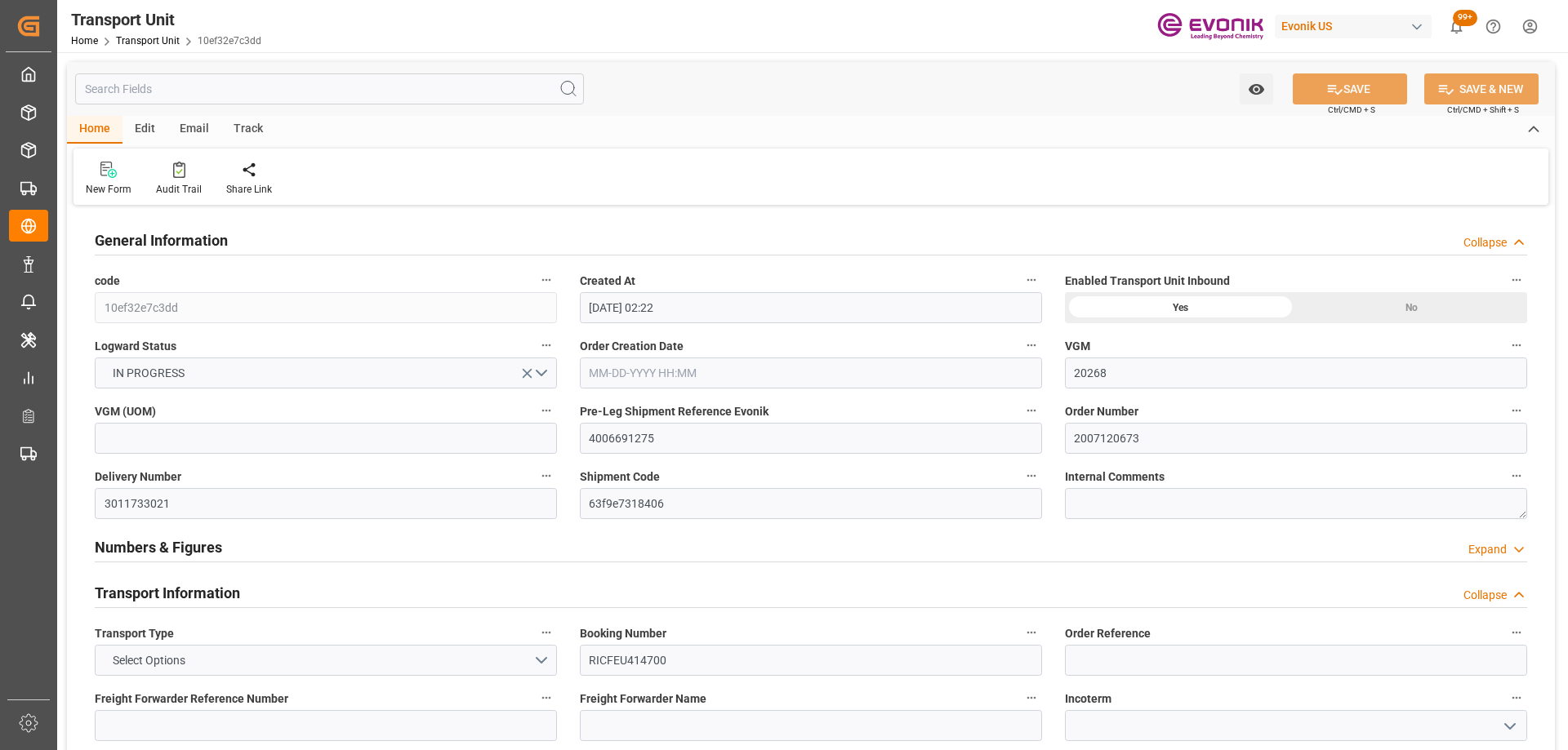
type input "[DATE] 02:00"
type input "[DATE] 20:13"
type input "[DATE] 11:19"
type input "[DATE] 03:30"
type input "[DATE] 08:30"
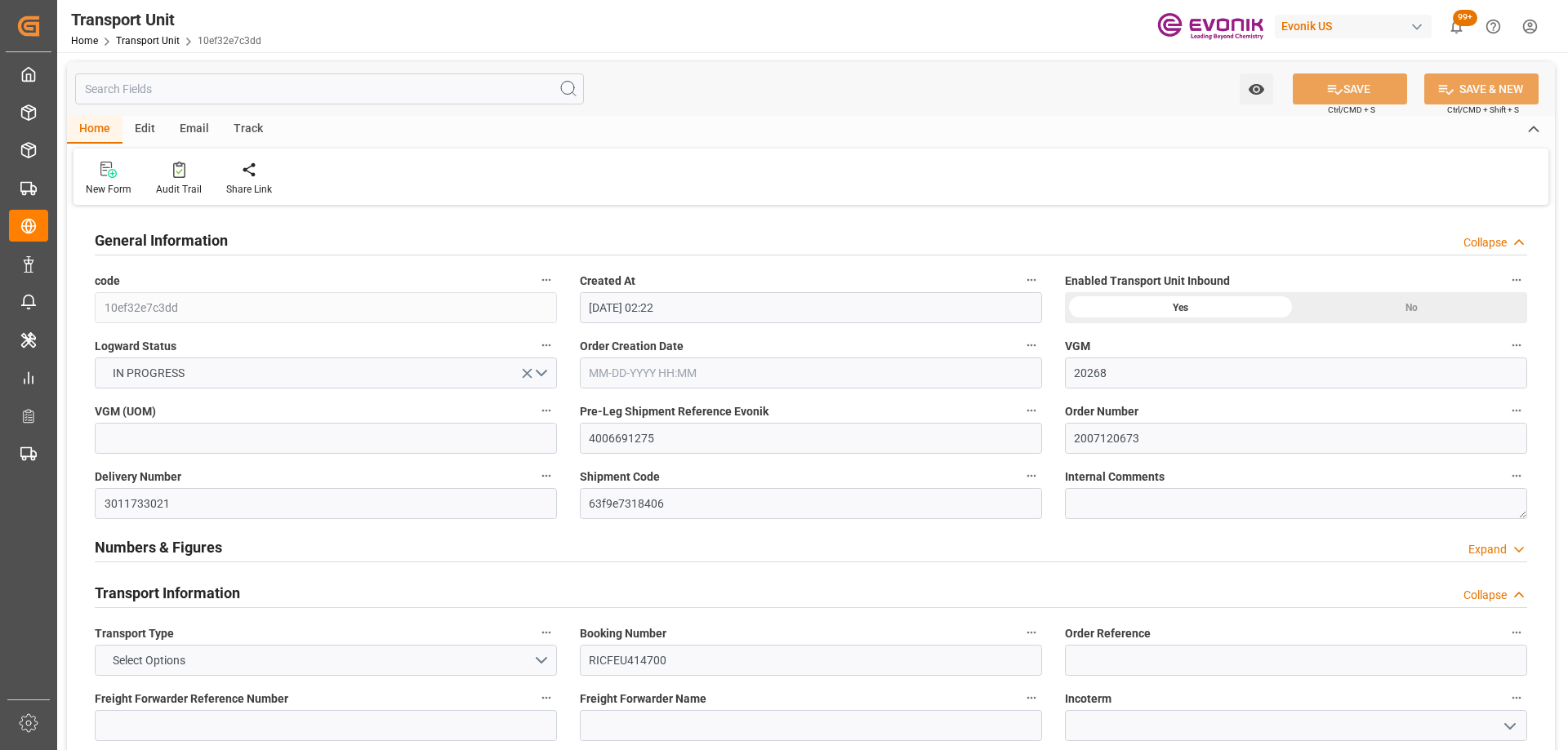
type input "09-28-2025 02:57"
type input "10-02-2025 02:57"
click at [198, 103] on input "text" at bounding box center [329, 89] width 509 height 31
click at [176, 91] on input "text" at bounding box center [329, 89] width 509 height 31
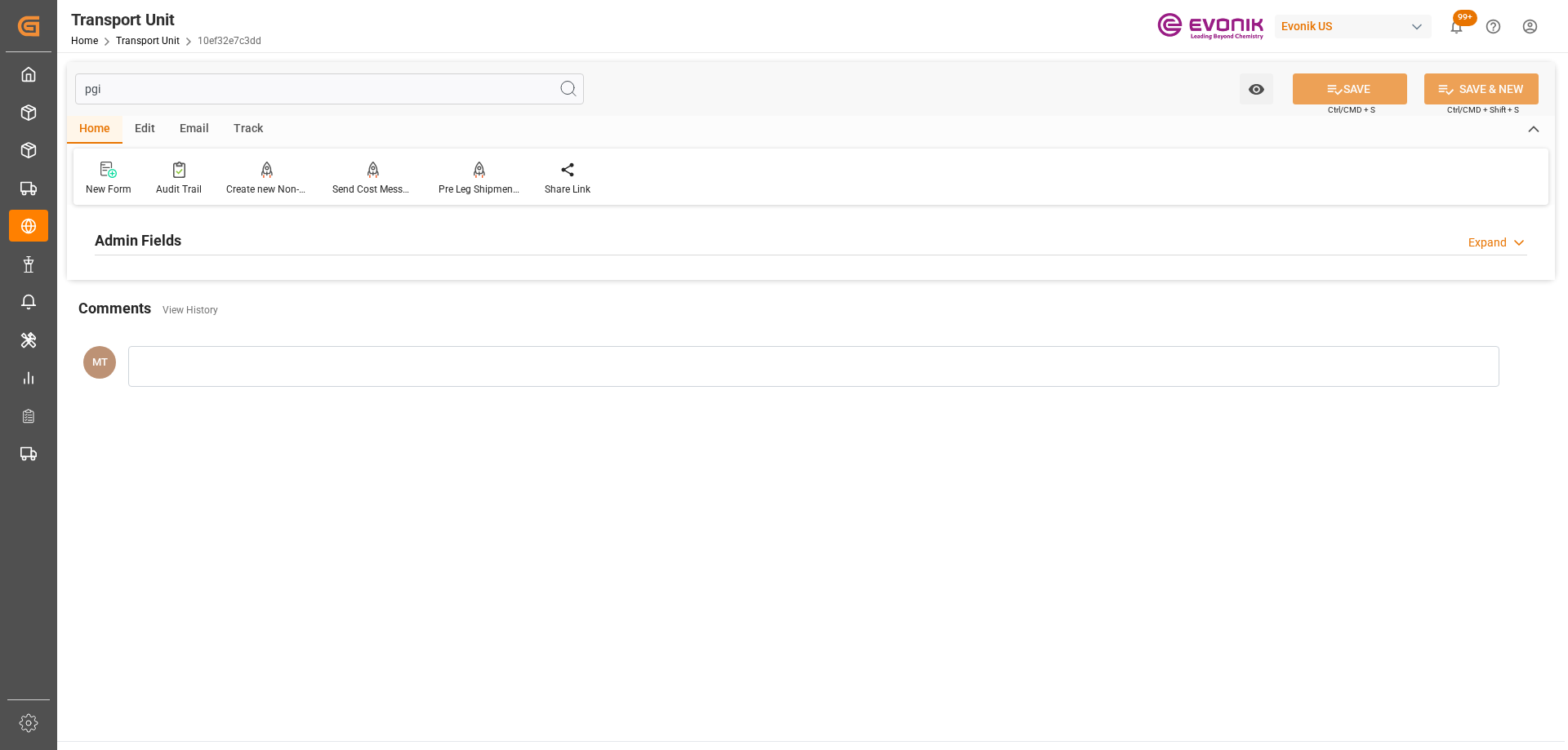
type input "pgi"
click at [633, 245] on div "Admin Fields Expand" at bounding box center [810, 239] width 1432 height 31
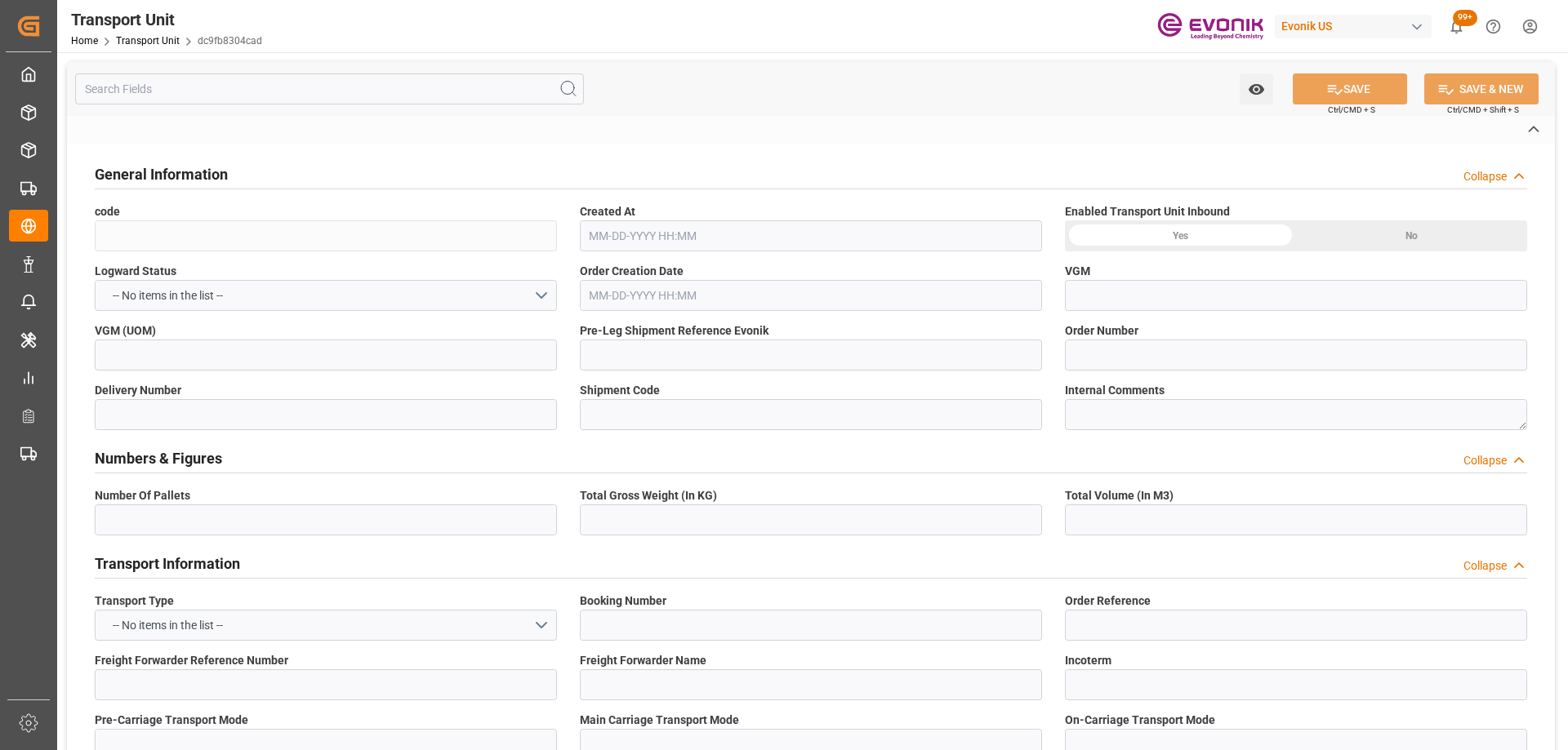
type input "dc9fb8304cad"
type input "4006691277"
type input "2007120673"
type input "3011733023"
type input "63f9e7318406"
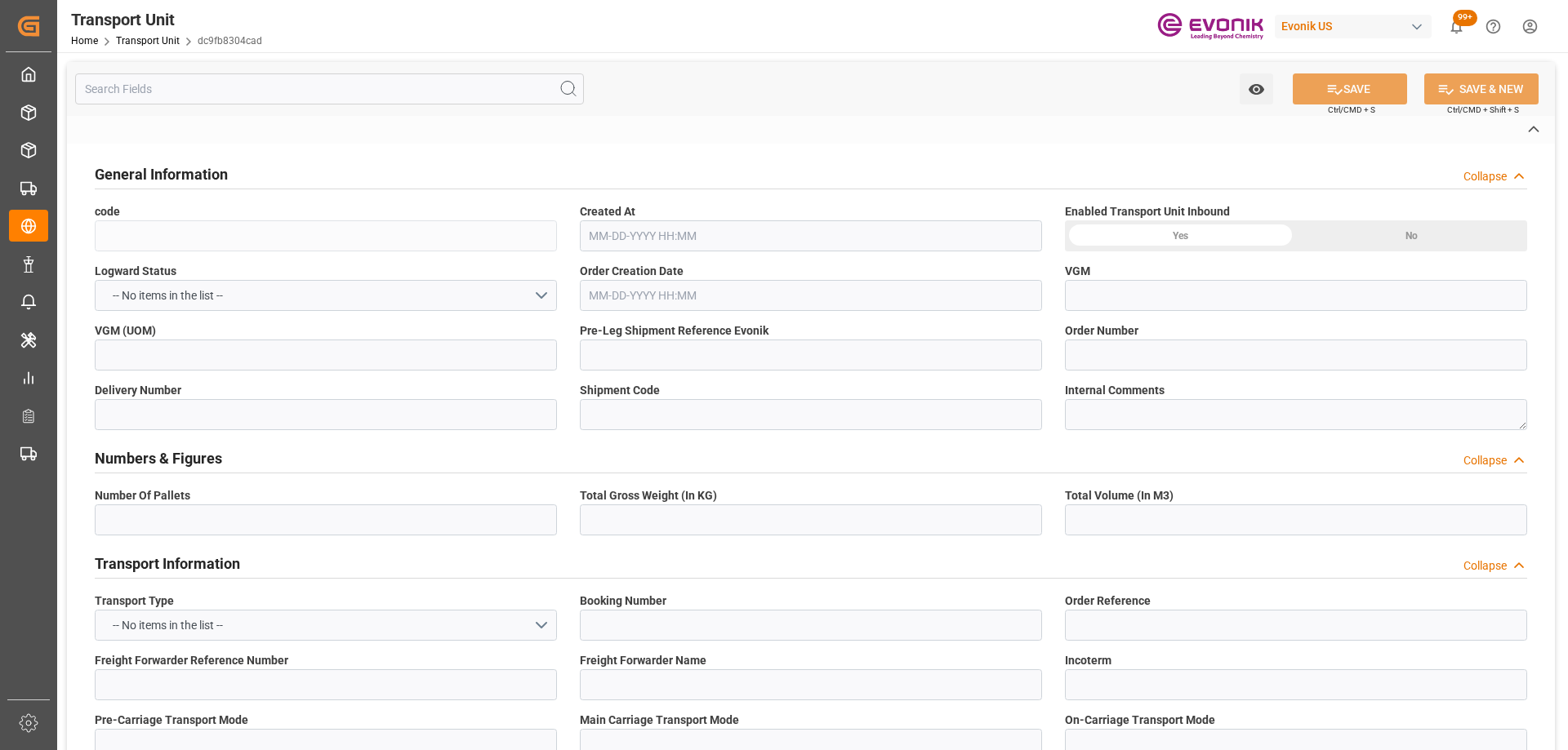
type input "RICFEU414700"
type input "TEMU7874600"
type input "0094699"
type input "ONEY"
type textarea "68008"
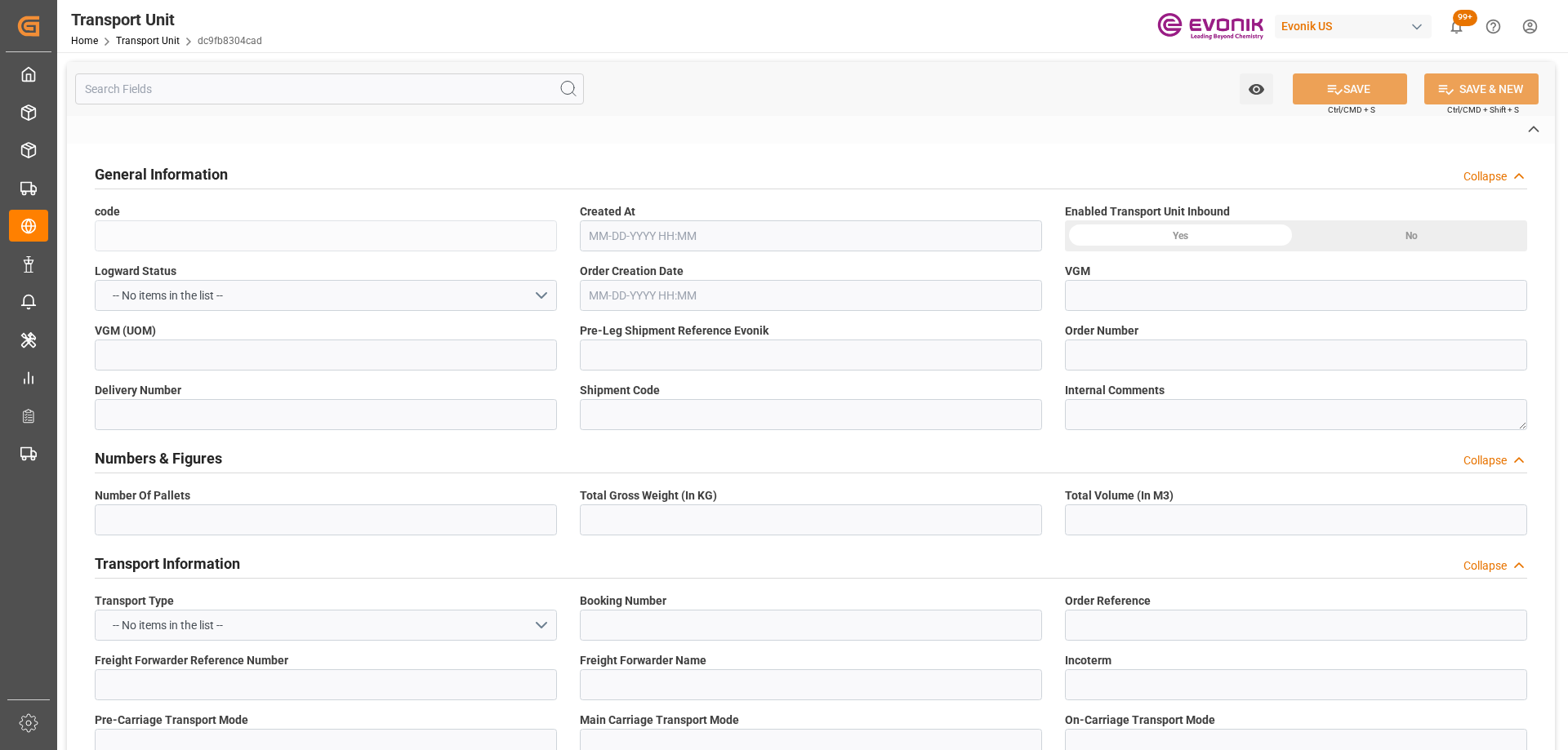
type input "[GEOGRAPHIC_DATA]"
type textarea "56000"
type input "[GEOGRAPHIC_DATA]"
type input "Caucedo"
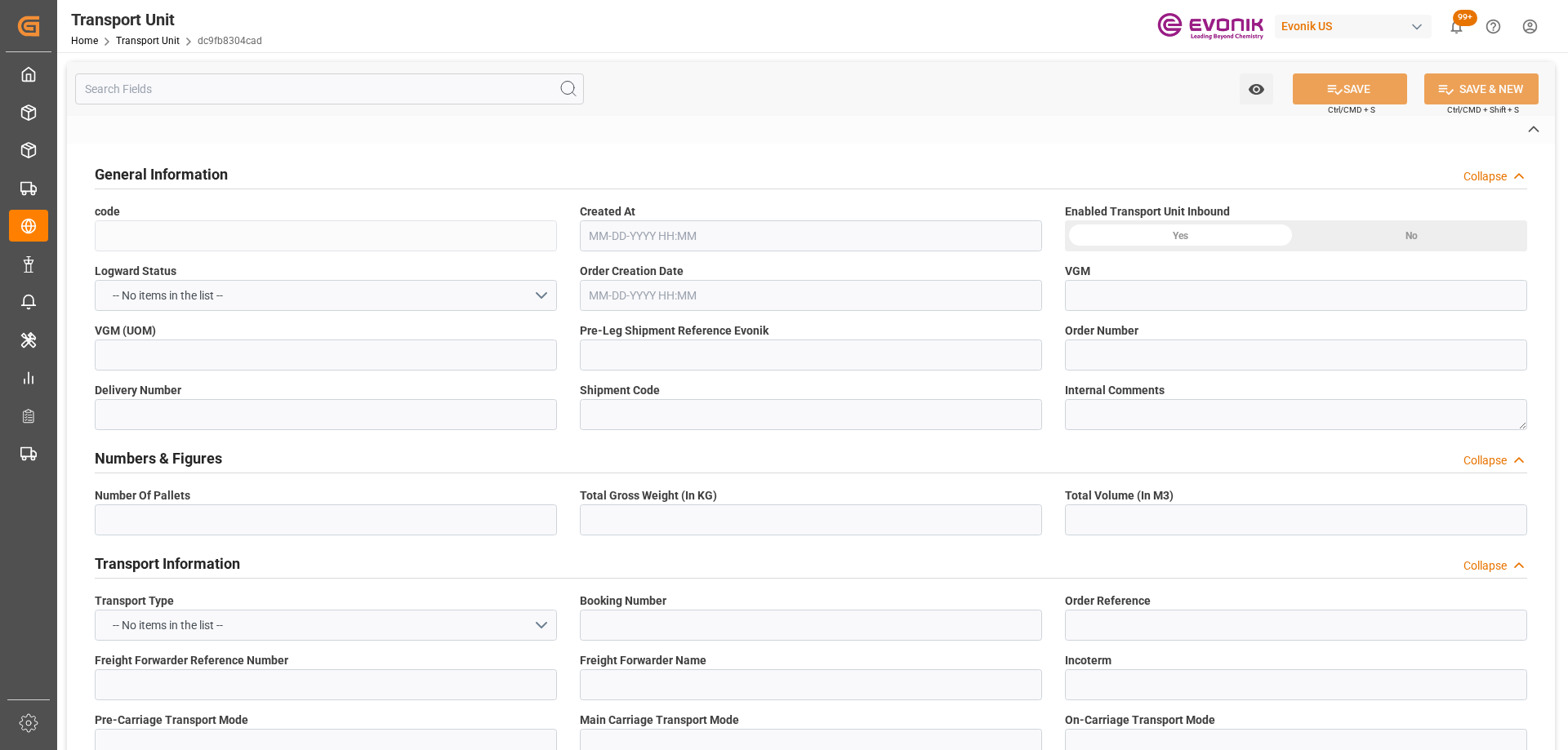
type input "NYK METEOR"
type input "086W"
type input "4006691268"
type textarea "HN Animal Nutrition"
type input "[GEOGRAPHIC_DATA]"
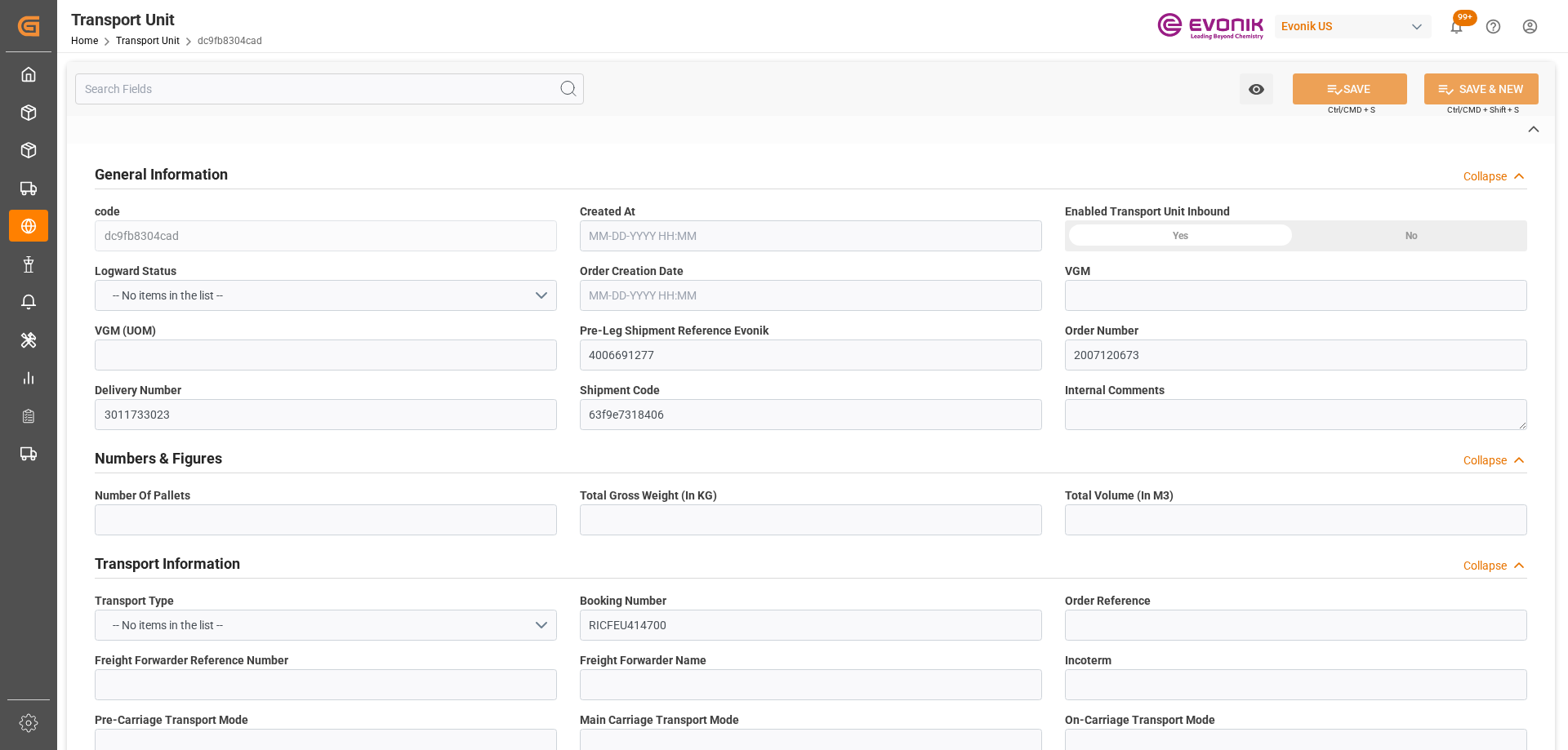
type input "CAUCEDO"
type input "[GEOGRAPHIC_DATA]"
type input "US"
type input "TRUCK"
type input "[GEOGRAPHIC_DATA]"
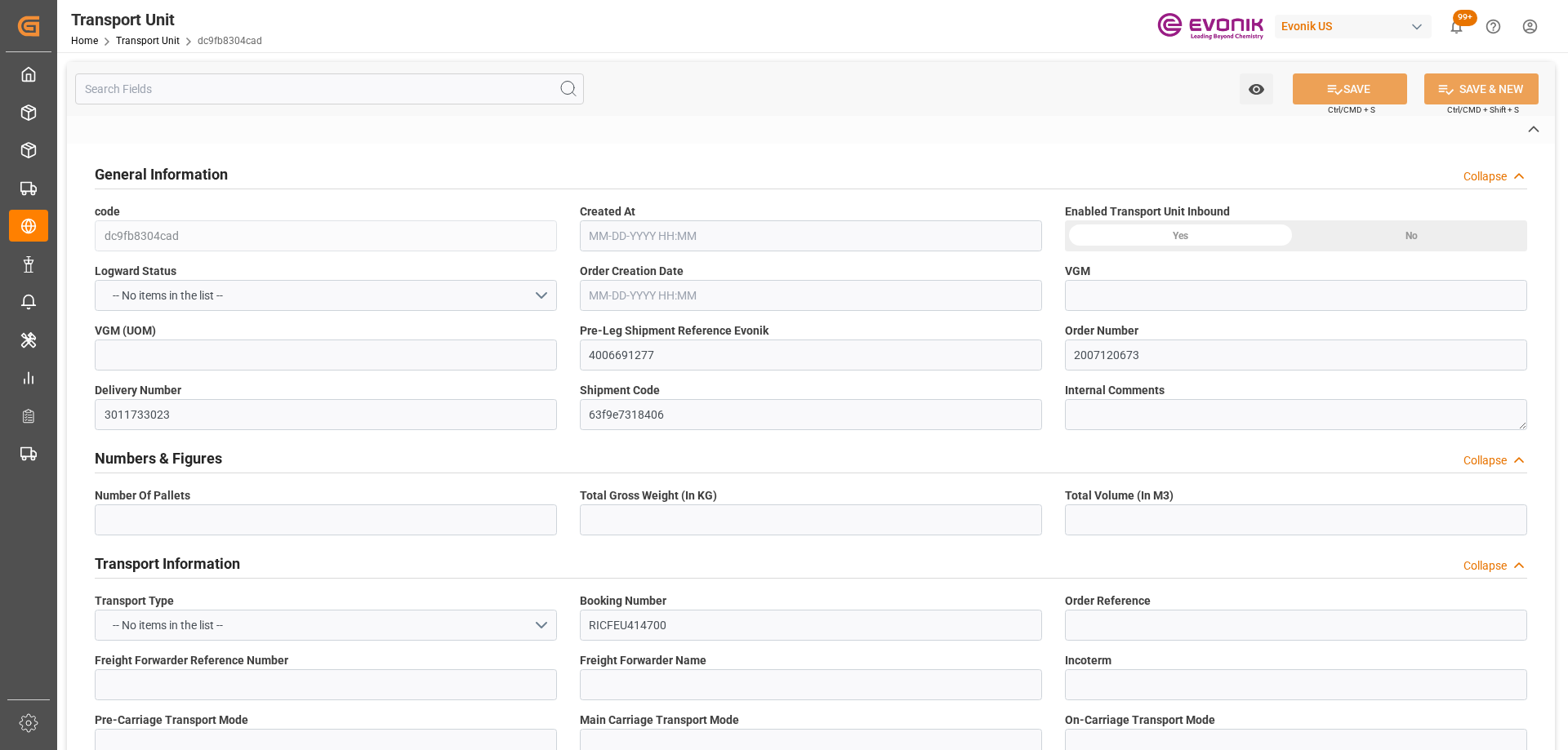
type input "US"
type input "RAIL"
type input "VESSEL"
type input "NYK METEOR"
type input "TRUCK"
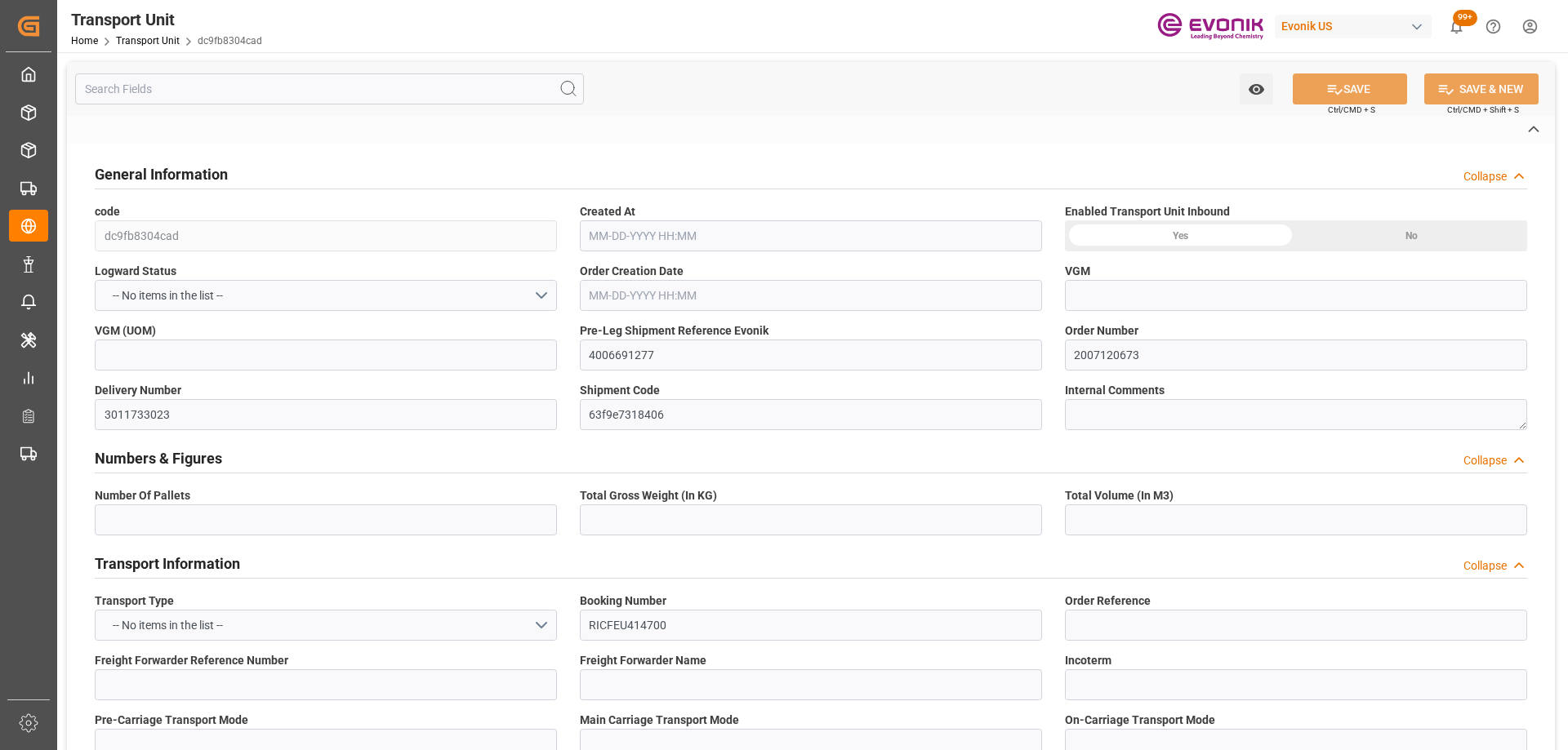
type input "TRUCK"
type input "DO"
type input "CAUCEDO"
type input "kg"
type input "20268"
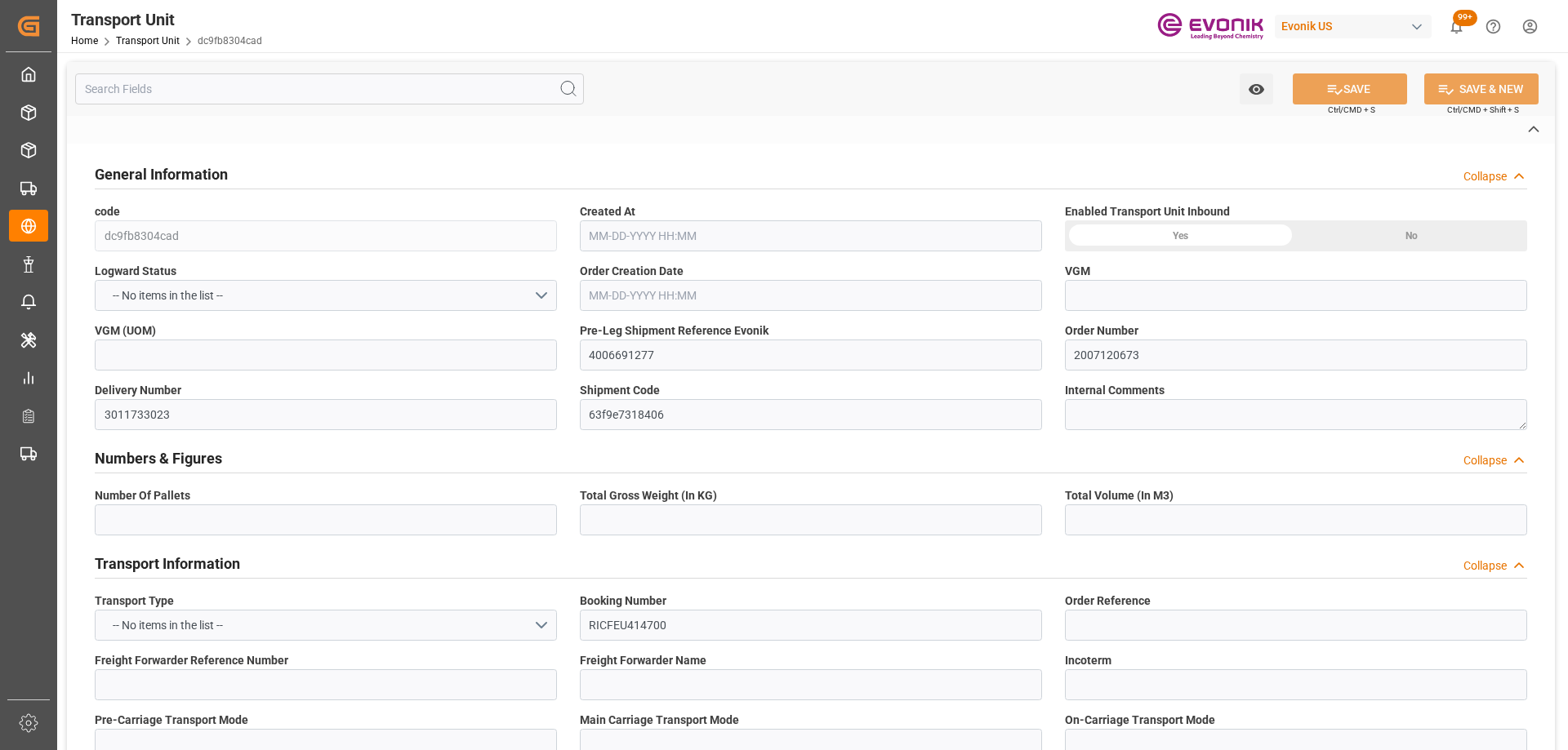
type input "ONE"
type input "Ocean Network Express"
type input "USLAX"
type input "DOCAU"
type input "9337638"
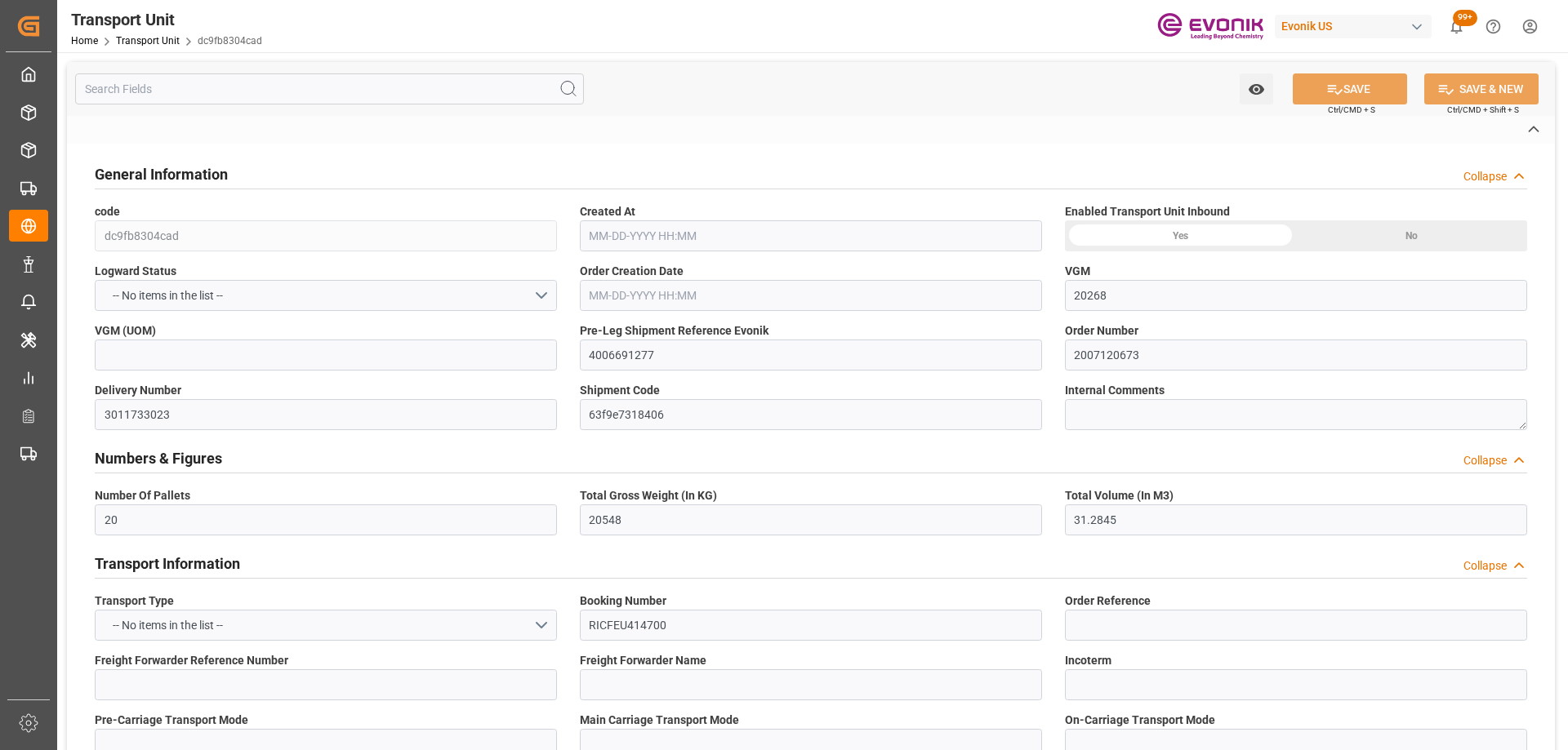
type input "USLAX"
type input "DOCAU"
type input "9337638"
type input "20548"
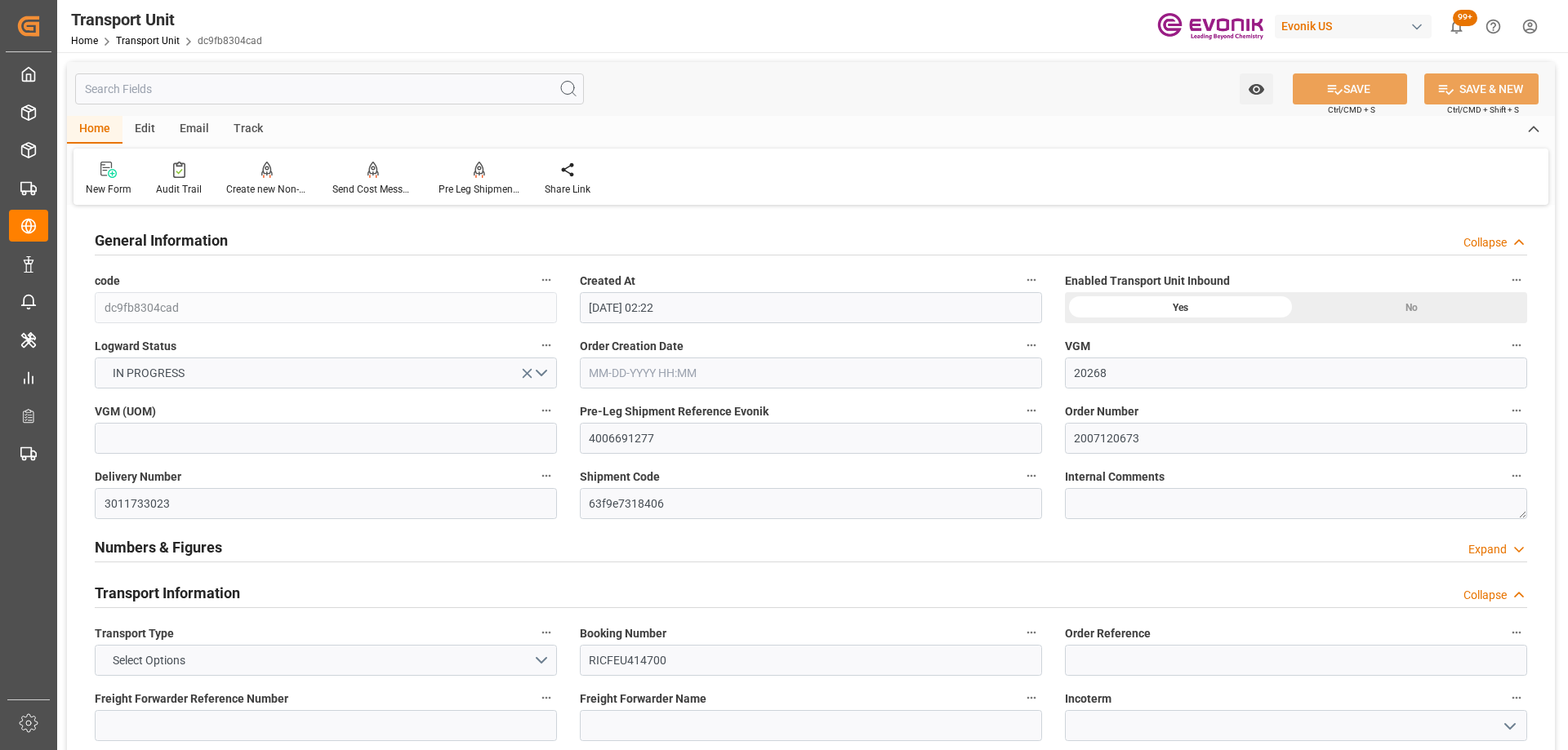
type input "08-01-2025 02:22"
type input "09-27-2025"
type input "08-13-2025 09:20"
type input "08-14-2025 15:06"
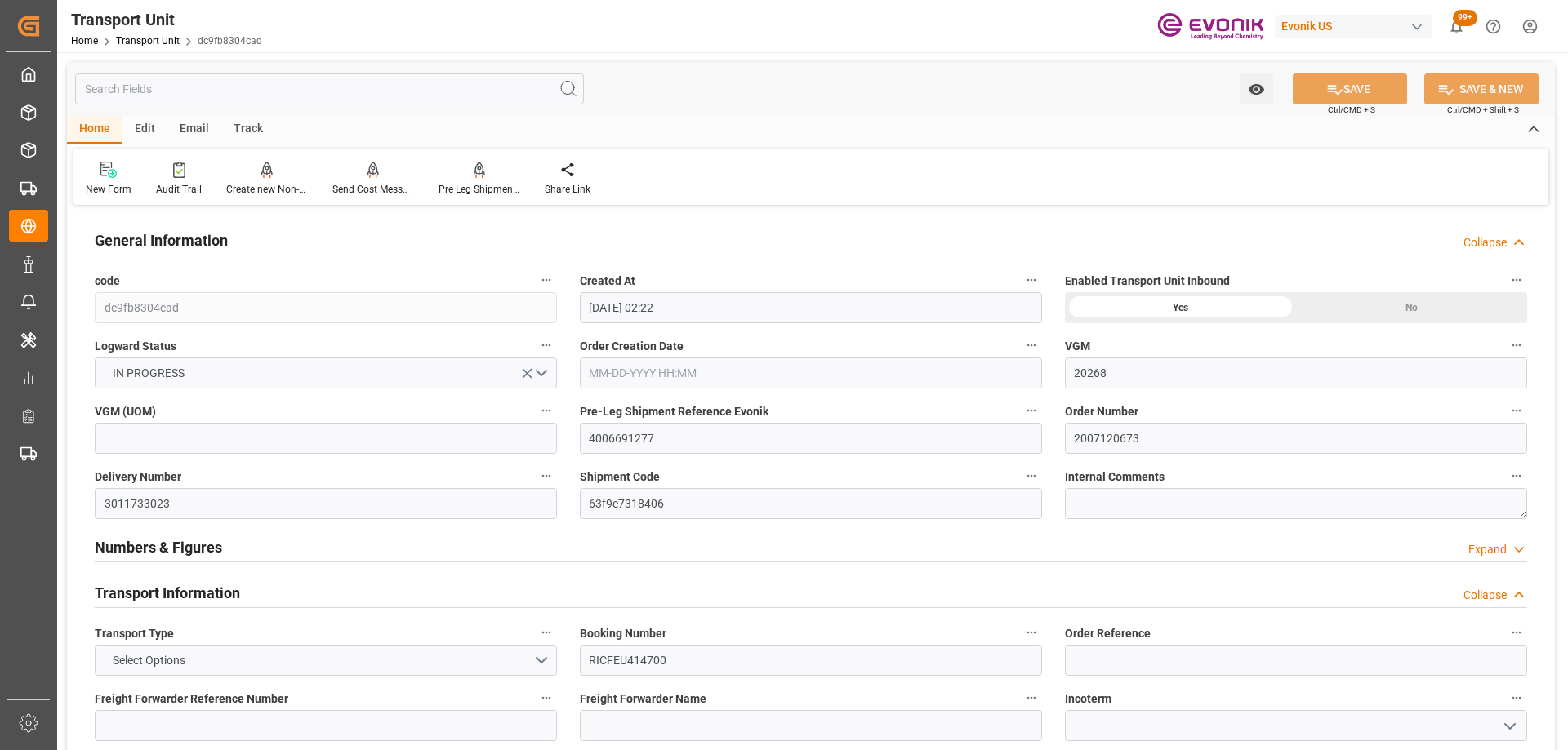
type input "08-14-2025 17:57"
type input "08-14-2025 00:00"
type input "08-24-2025 04:27"
type input "08-16-2025 15:09"
type input "09-02-2025 19:20"
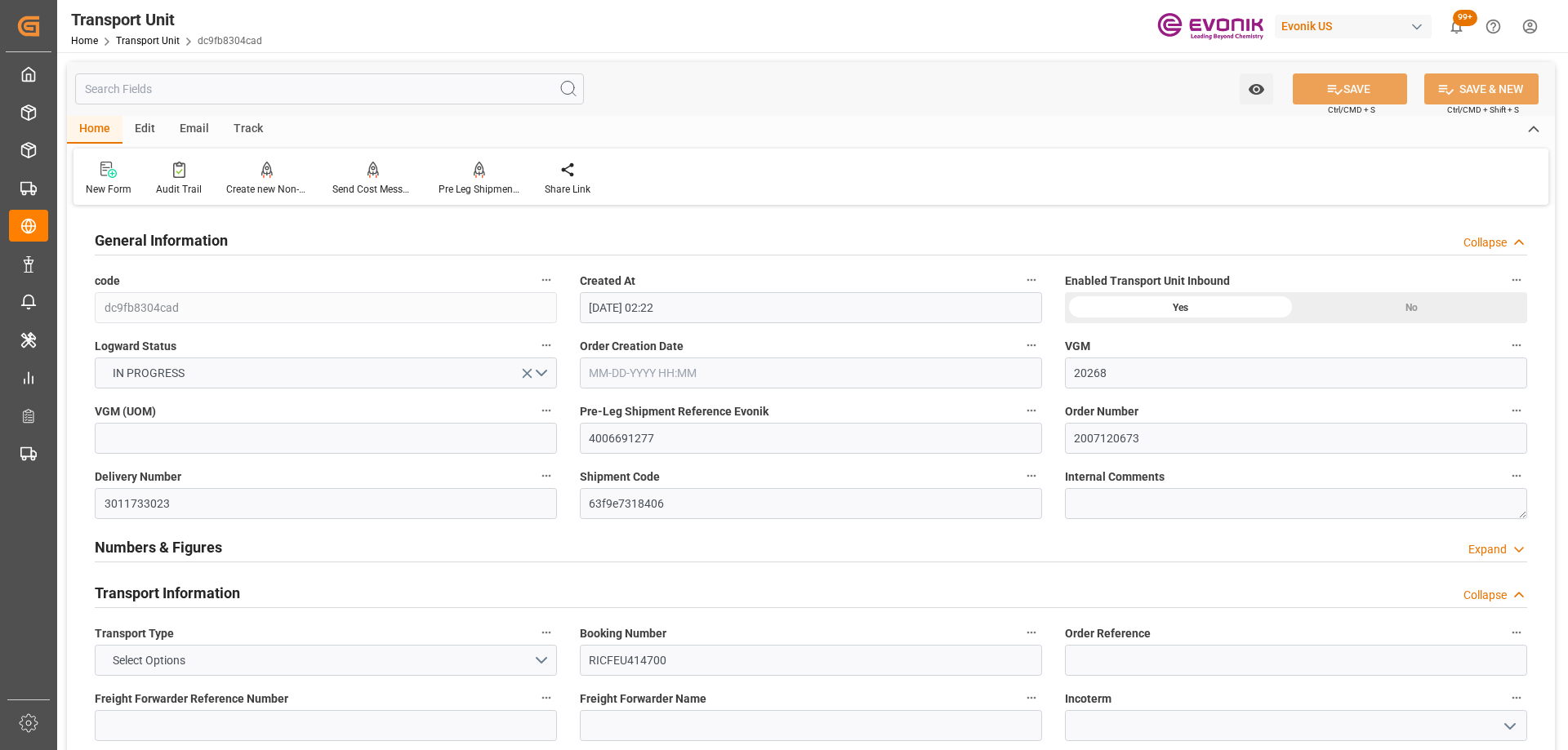
type input "09-06-2025 00:00"
type input "08-23-2025 00:00"
type input "09-09-2025 04:10"
type input "09-28-2025 00:00"
type input "09-09-2025 00:00"
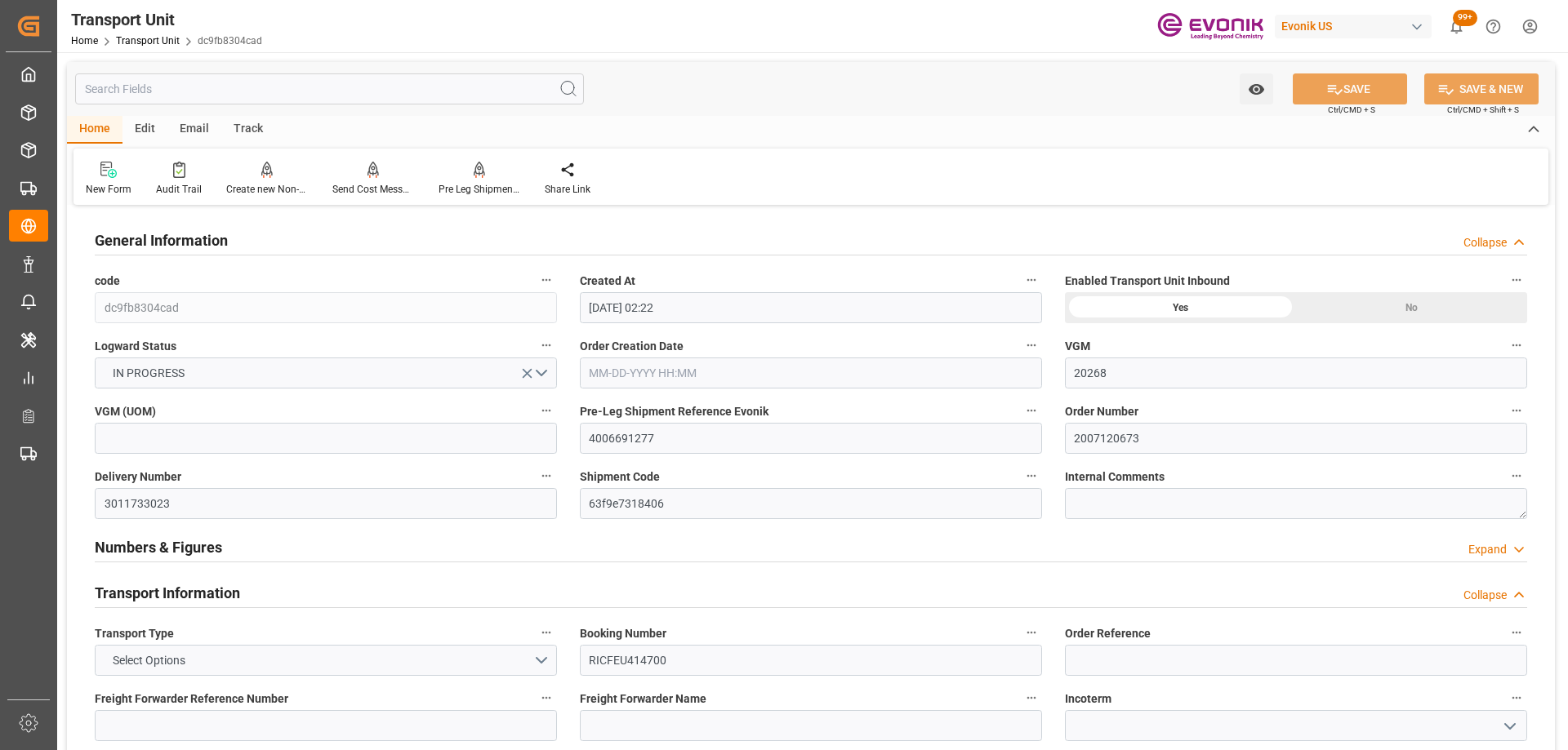
type input "09-27-2025 20:40"
type input "09-28-2025 07:21"
type input "09-09-2025 13:00"
type input "09-28-2025 17:21"
type input "09-09-2025 23:00"
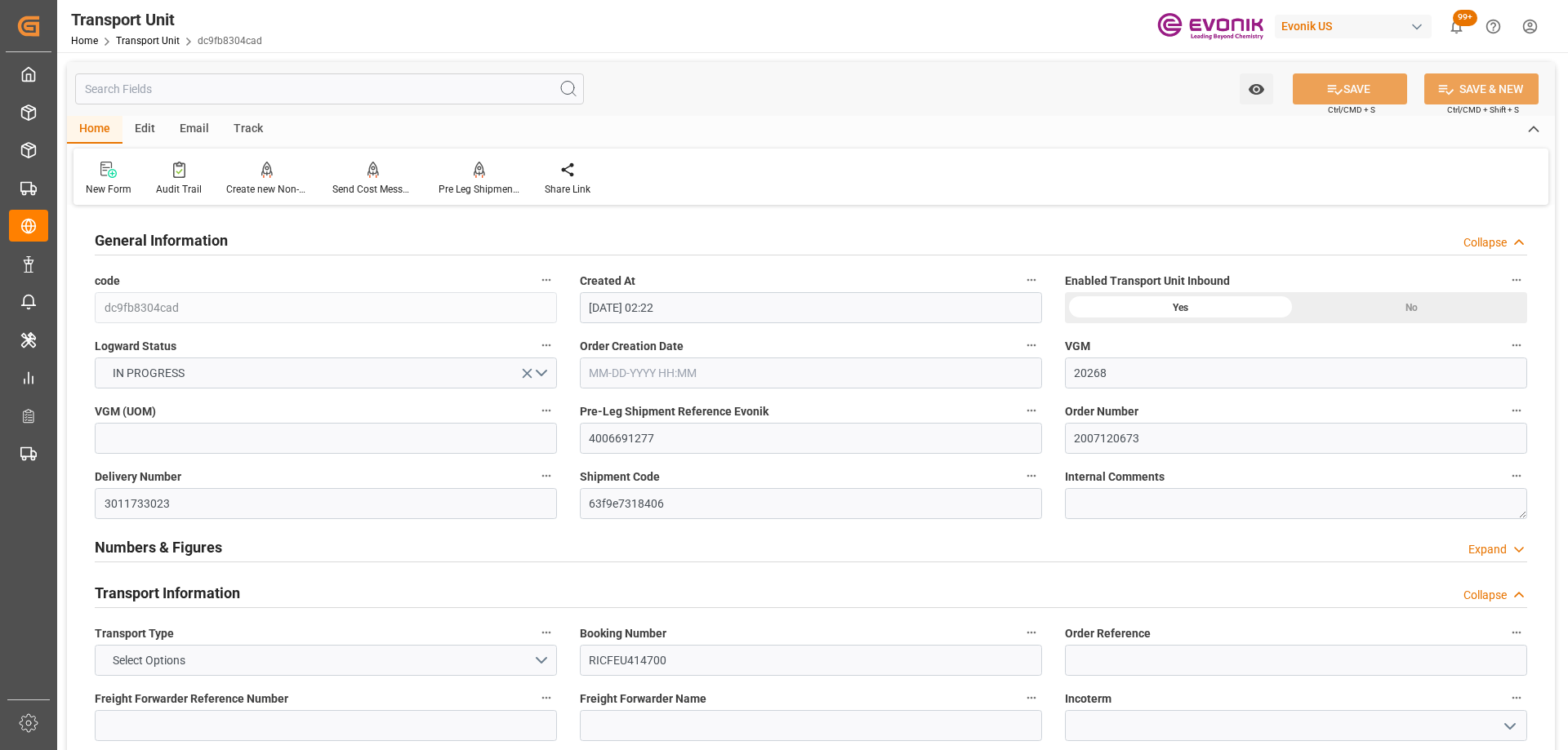
type input "08-19-2025 00:00"
type input "09-09-2025"
type input "08-21-2025 03:45"
type input "08-15-2025 21:09"
type input "08-23-2025 10:27"
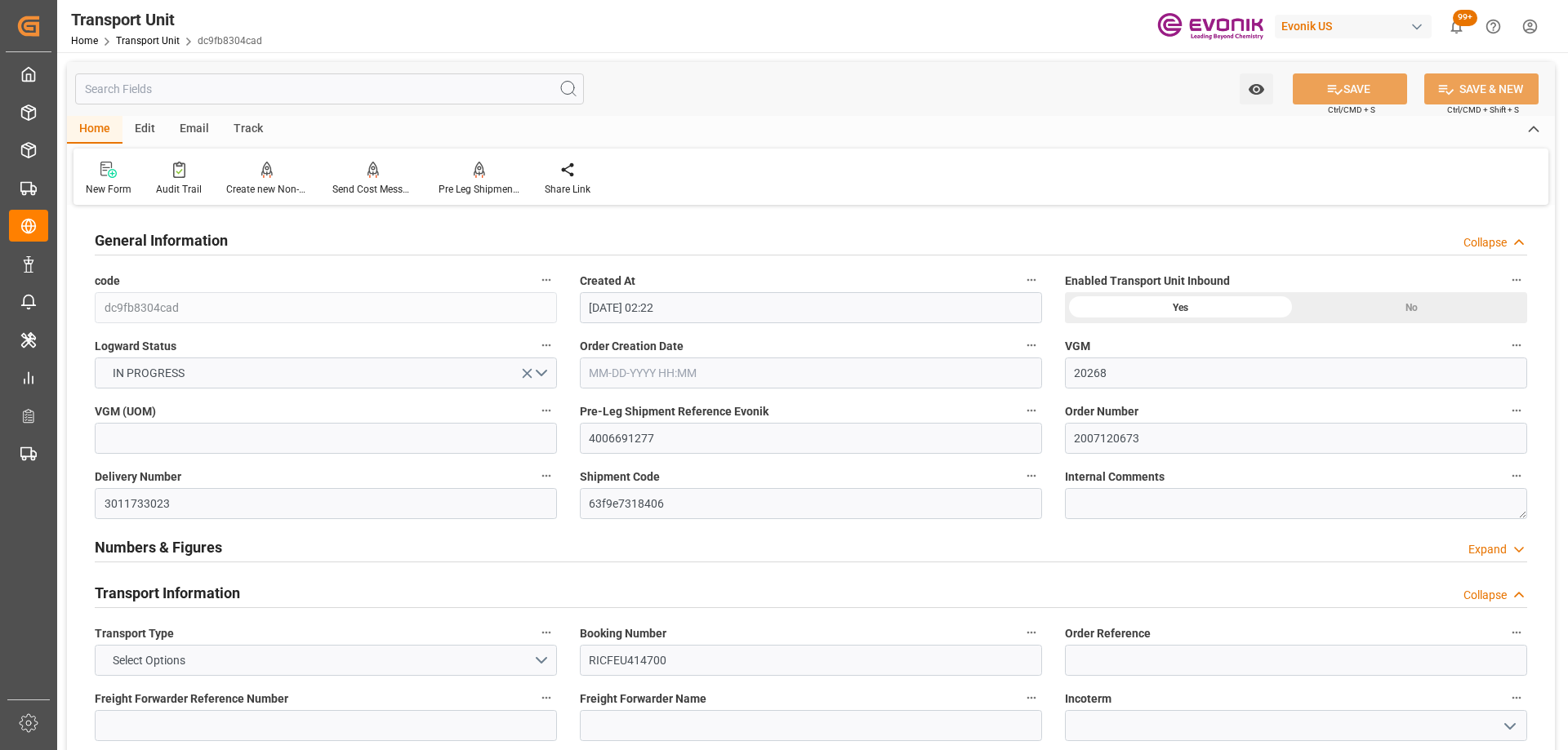
type input "09-09-2025 01:30"
type input "08-23-2025 02:30"
type input "09-08-2025 20:38"
type input "09-09-2025 03:00"
type input "09-09-2025 04:57"
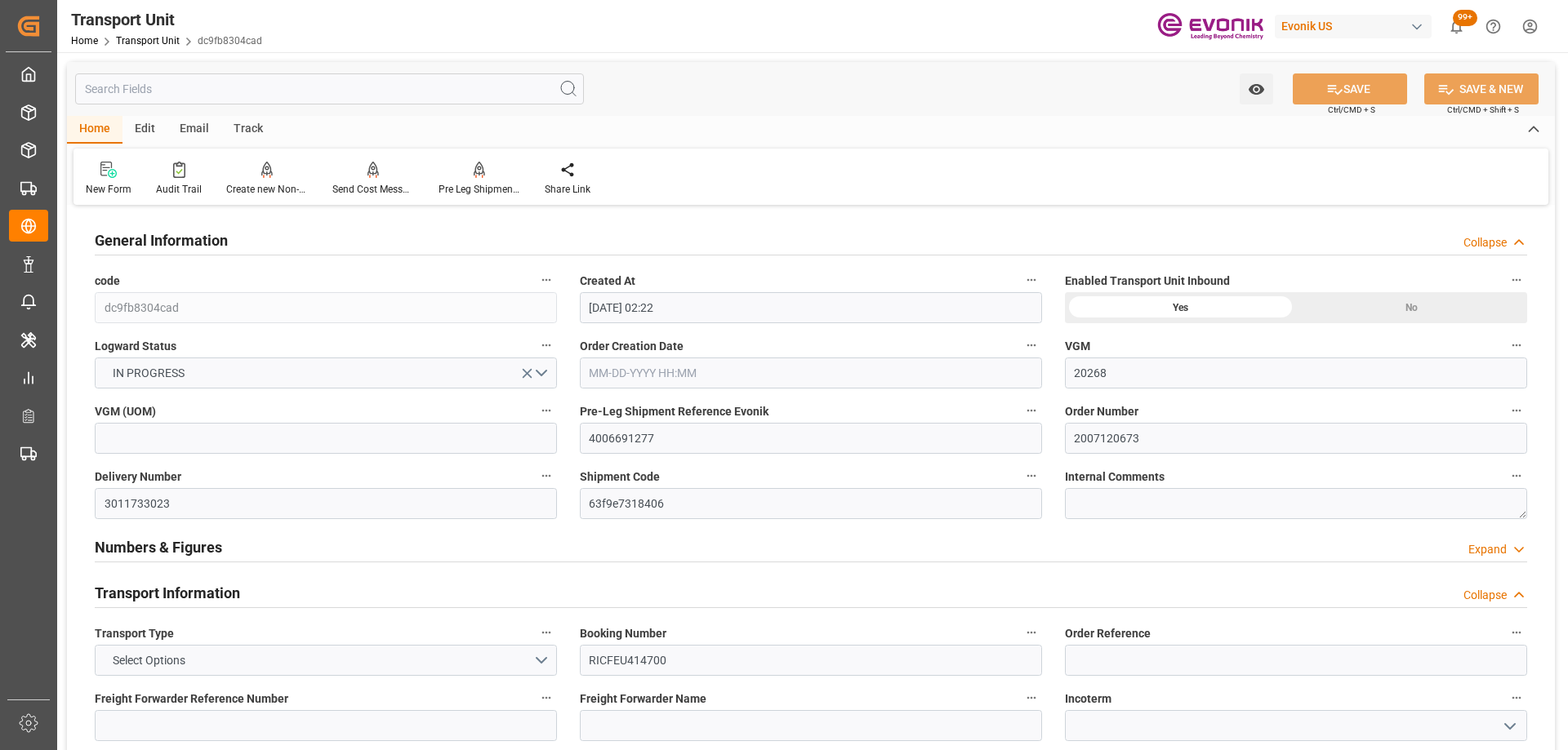
type input "09-28-2025 02:00"
type input "09-27-2025 20:13"
type input "09-28-2025 11:19"
type input "09-28-2025 03:30"
type input "09-09-2025 08:30"
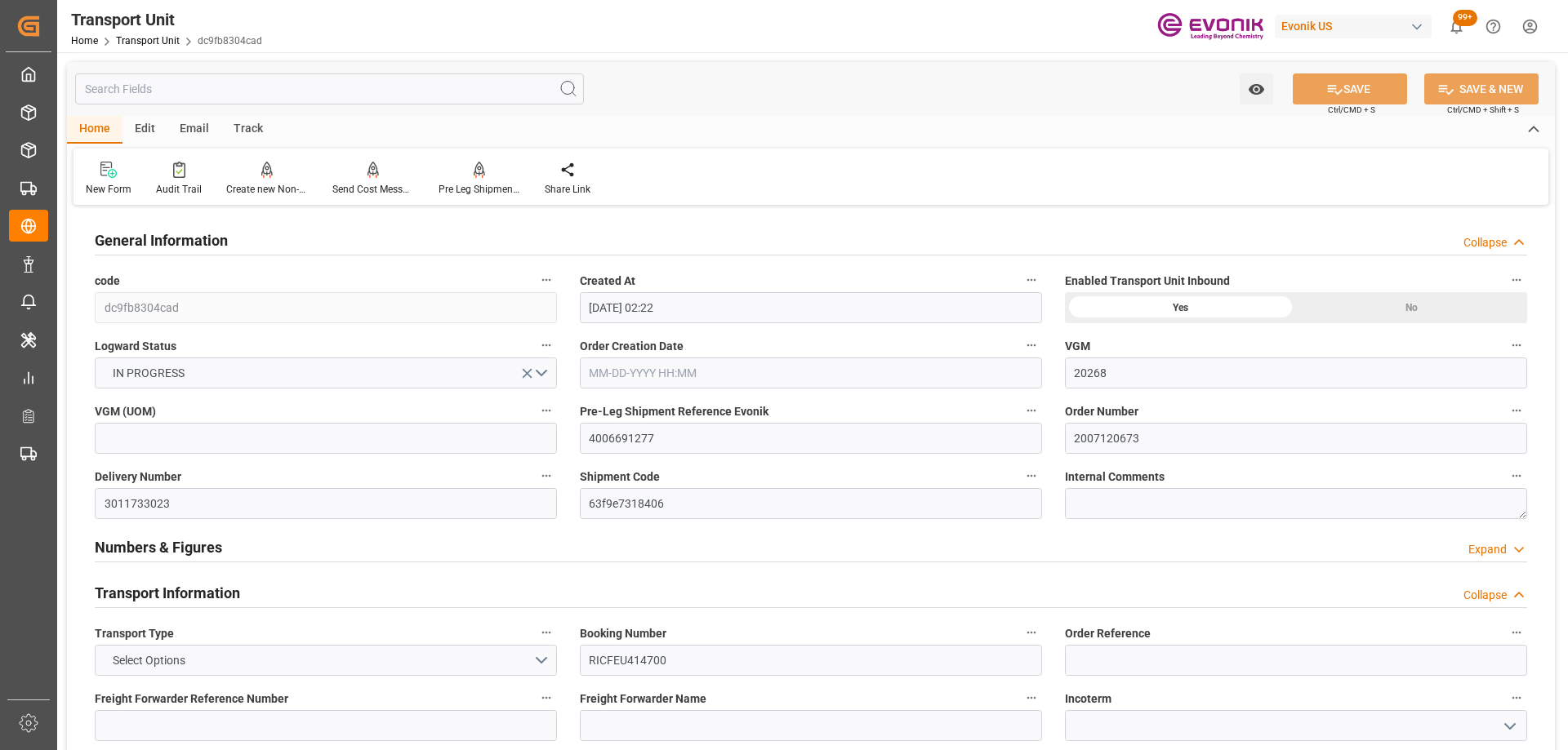
type input "09-28-2025 02:51"
type input "10-02-2025 02:51"
click at [104, 93] on input "text" at bounding box center [329, 89] width 509 height 31
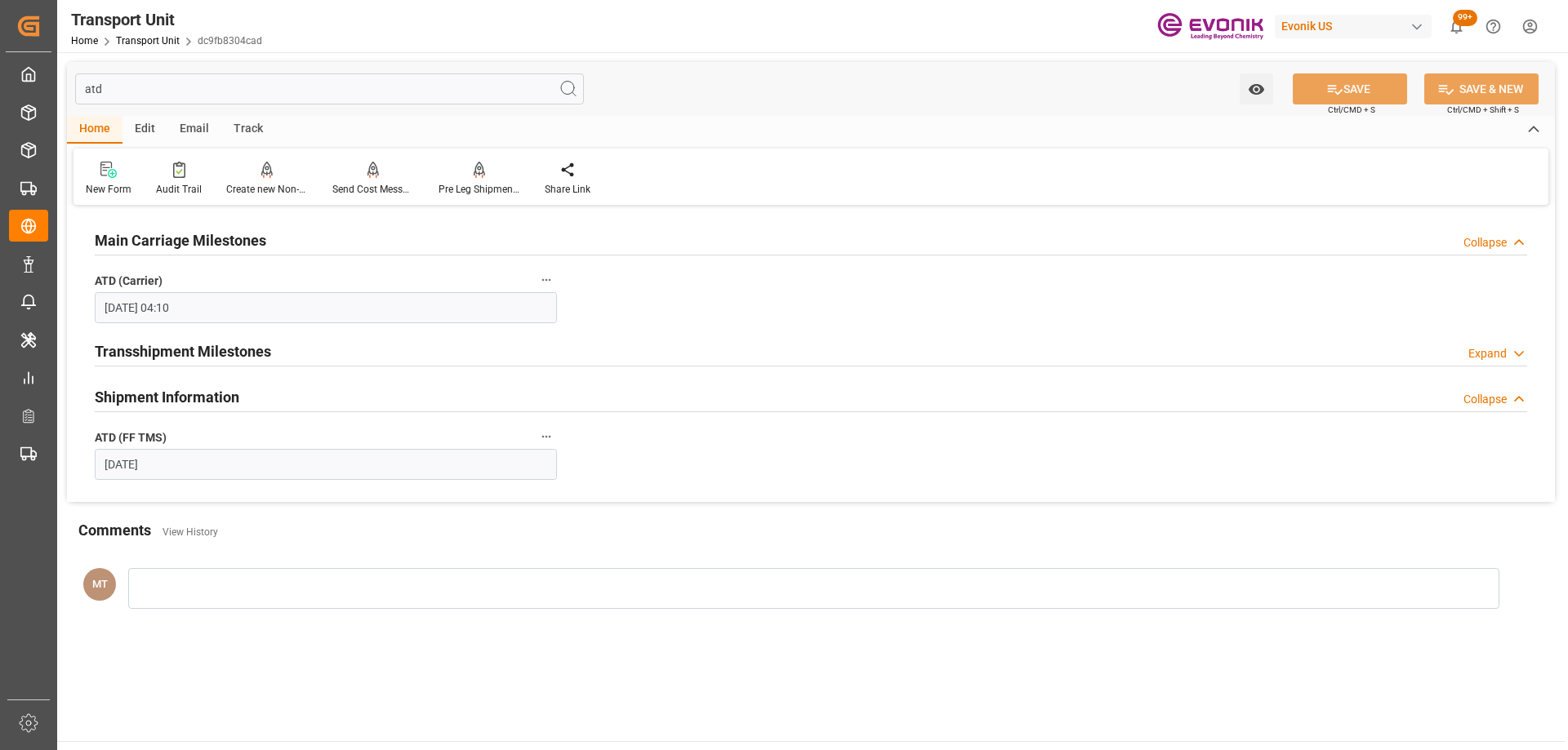
drag, startPoint x: 150, startPoint y: 80, endPoint x: 58, endPoint y: 69, distance: 92.7
click at [61, 69] on div "atd Watch Option SAVE Ctrl/CMD + S SAVE & NEW Ctrl/CMD + Shift + S Home Edit Em…" at bounding box center [811, 349] width 1507 height 593
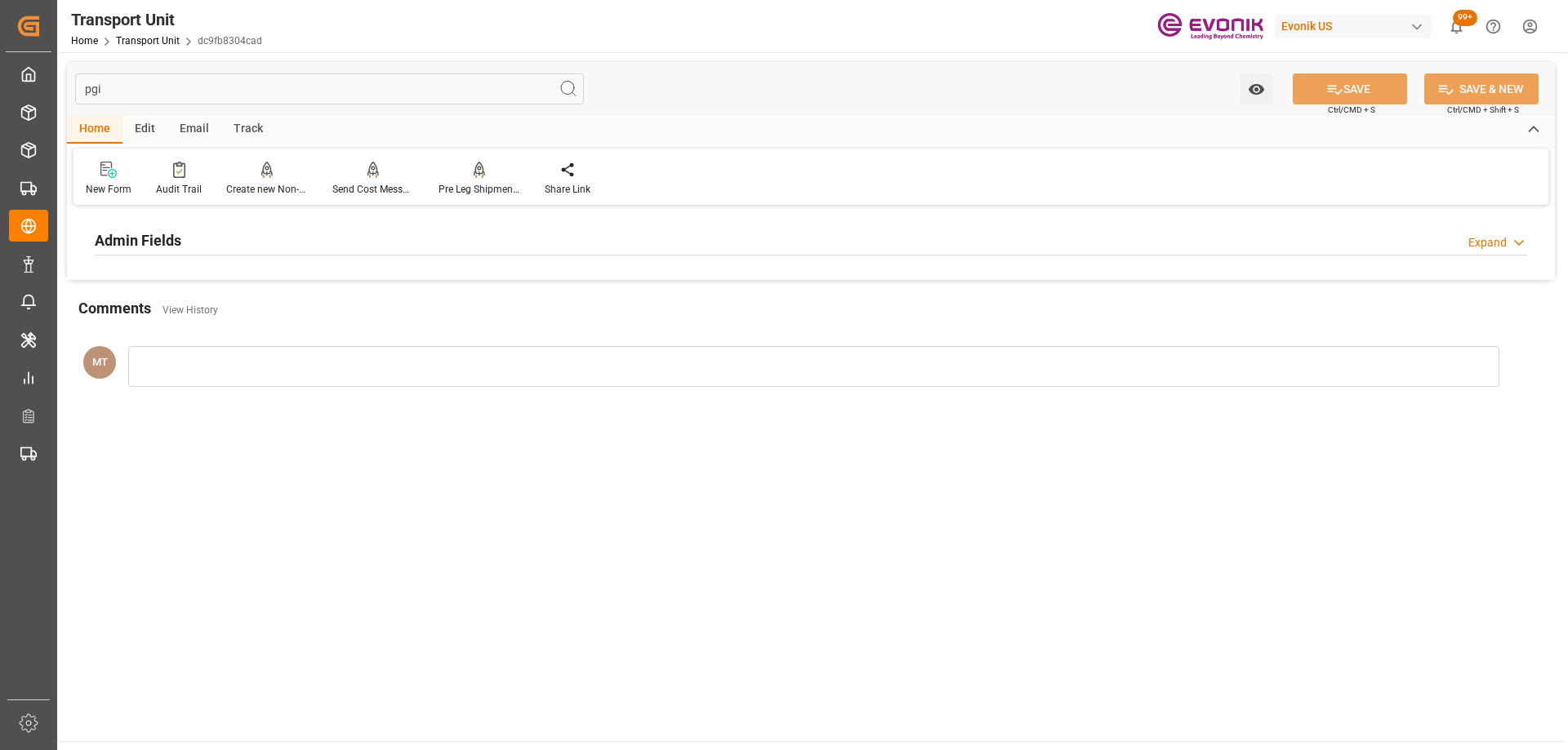
type input "pgi"
click at [226, 232] on div "Admin Fields Expand" at bounding box center [810, 239] width 1432 height 31
click at [334, 97] on input "pgi" at bounding box center [329, 89] width 509 height 31
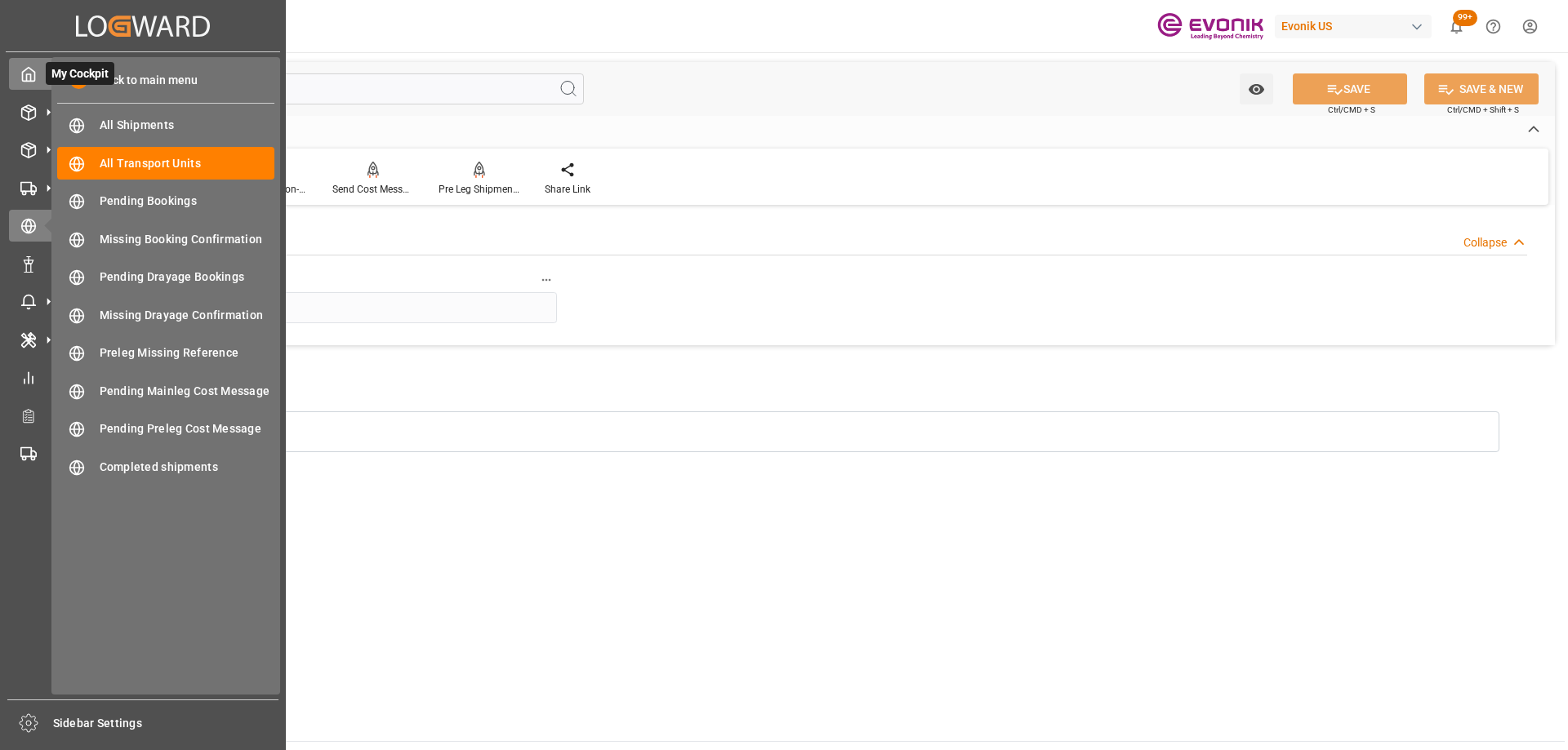
drag, startPoint x: 349, startPoint y: 93, endPoint x: 20, endPoint y: 69, distance: 329.9
click at [38, 72] on div "Created by potrace 1.15, written by Peter Selinger 2001-2017 Created by potrace…" at bounding box center [784, 375] width 1568 height 750
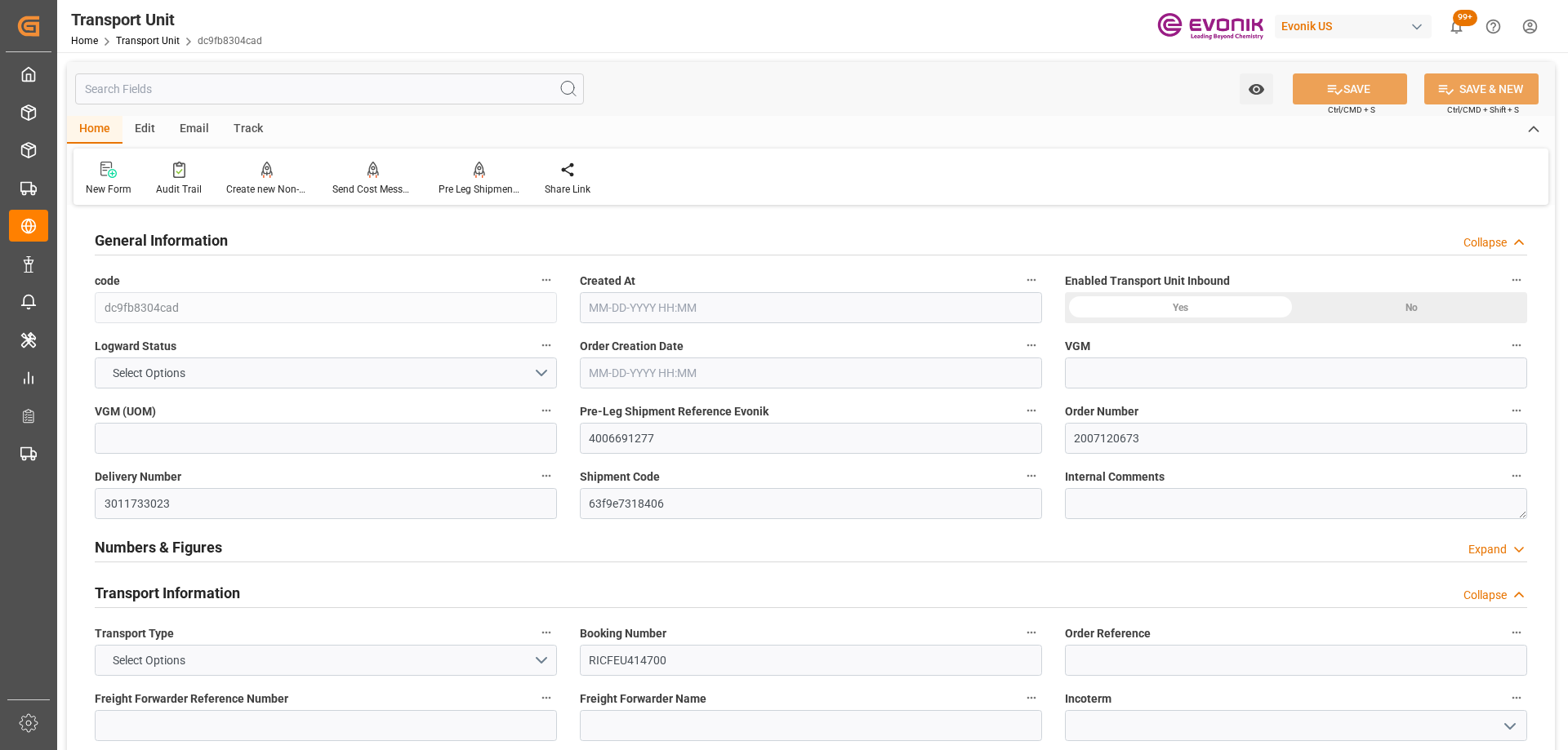
type input "20268"
type input "ONE"
type input "Ocean Network Express"
type input "USLAX"
type input "DOCAU"
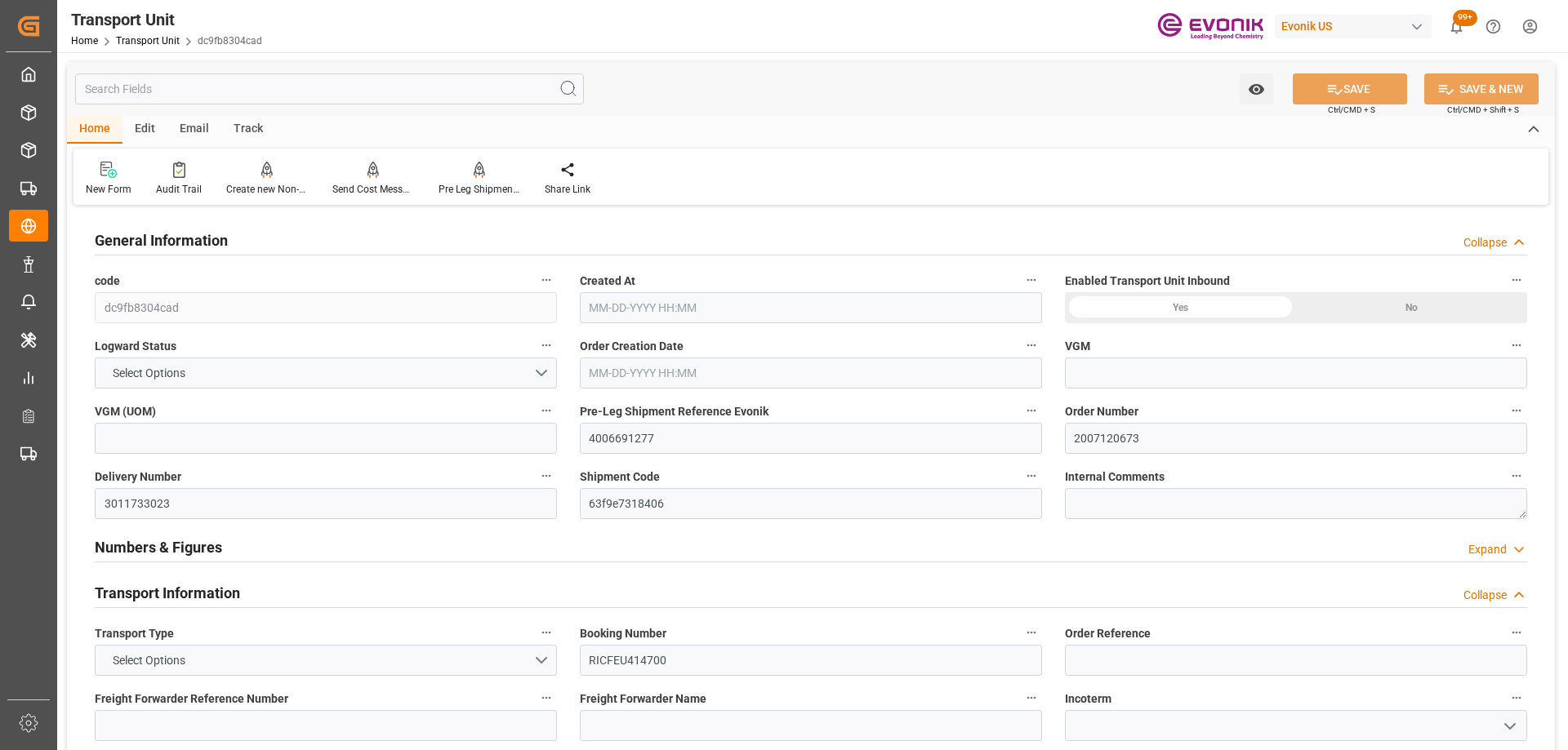
type input "9337638"
type input "USLAX"
type input "DOCAU"
type input "9337638"
type input "20548"
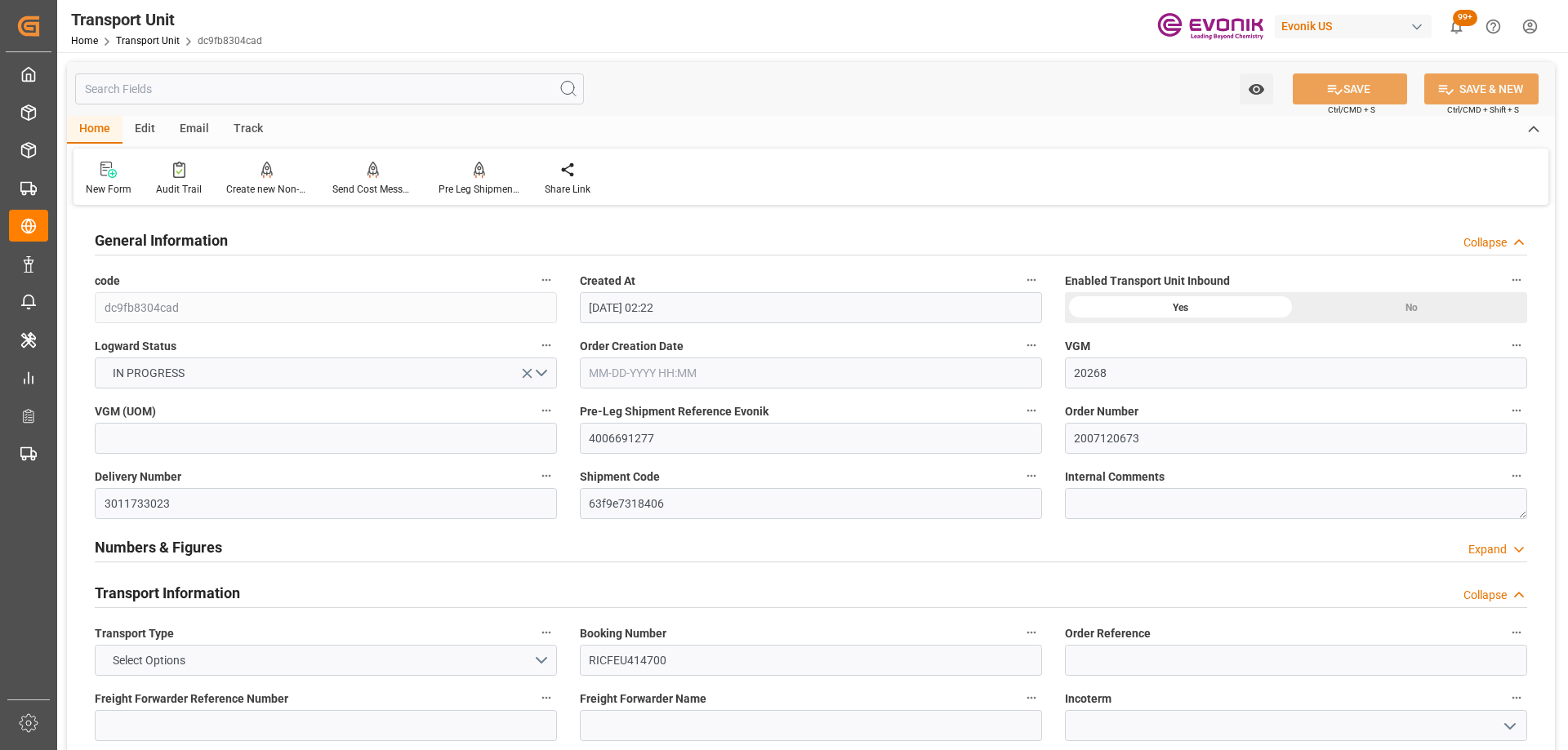
type input "08-01-2025 02:22"
type input "09-27-2025"
type input "08-13-2025 09:20"
type input "08-14-2025 15:06"
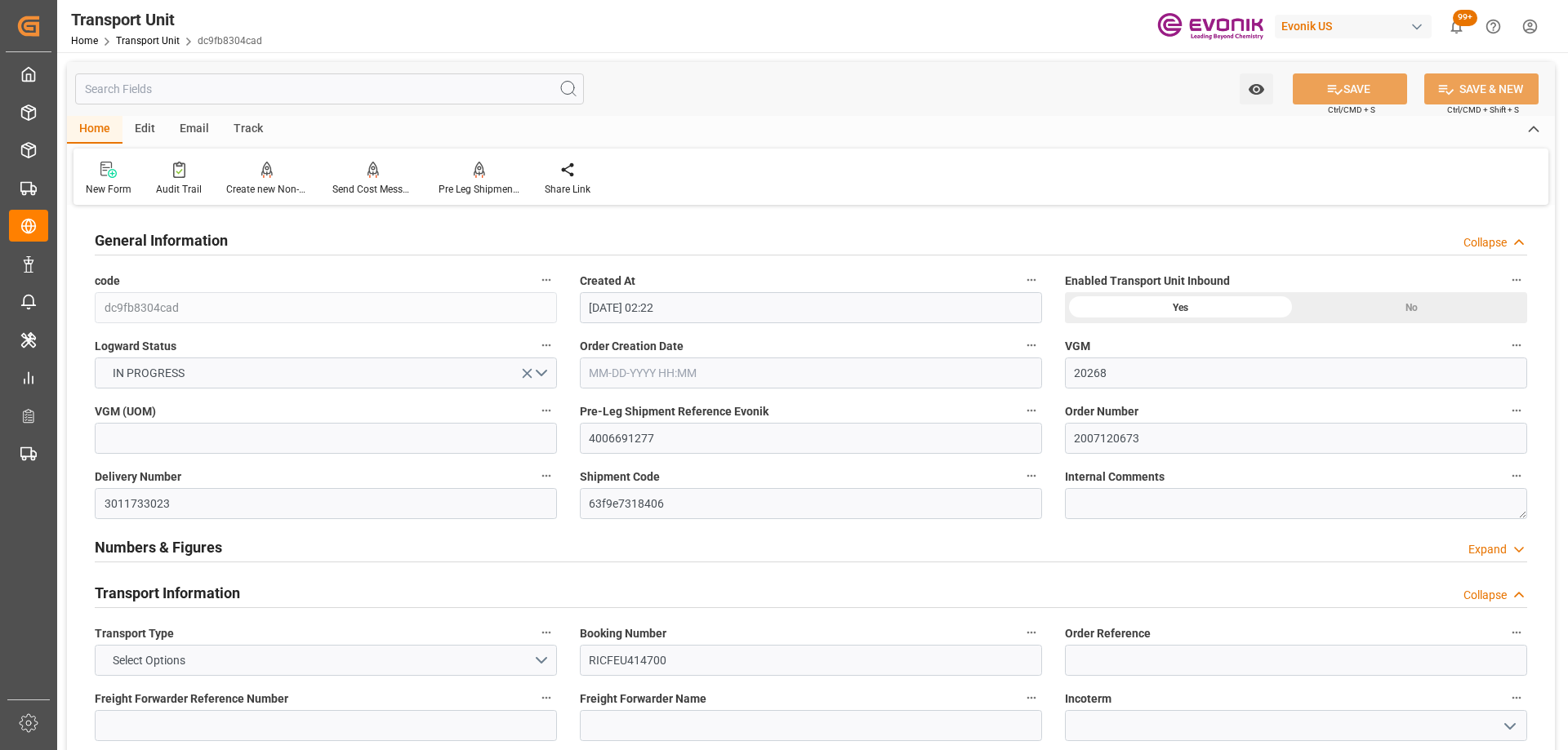
type input "08-14-2025 17:57"
type input "08-14-2025 00:00"
type input "08-24-2025 04:27"
type input "08-16-2025 15:09"
type input "09-02-2025 19:20"
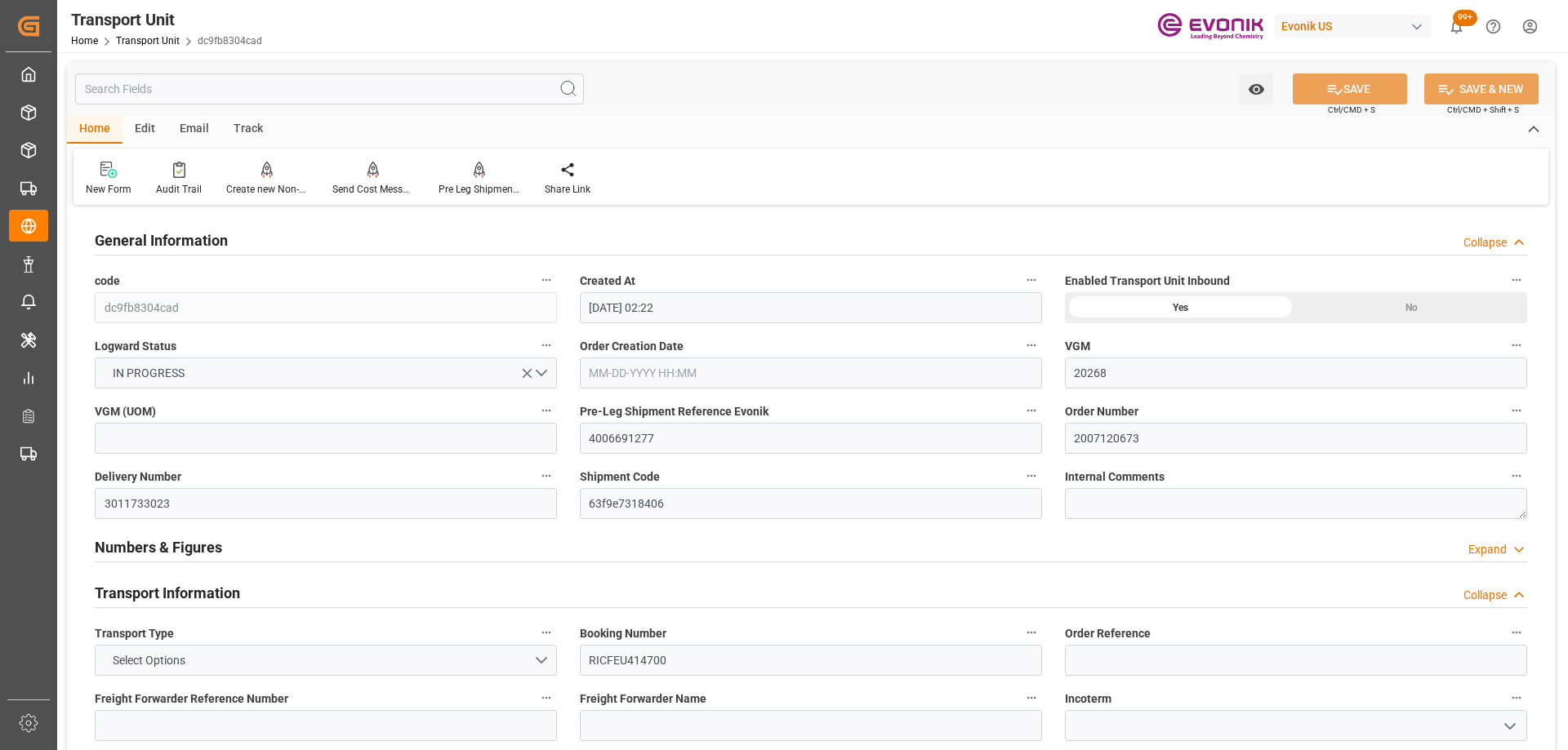
type input "09-06-2025 00:00"
type input "08-23-2025 00:00"
type input "09-09-2025 04:10"
type input "09-28-2025 00:00"
type input "09-09-2025 00:00"
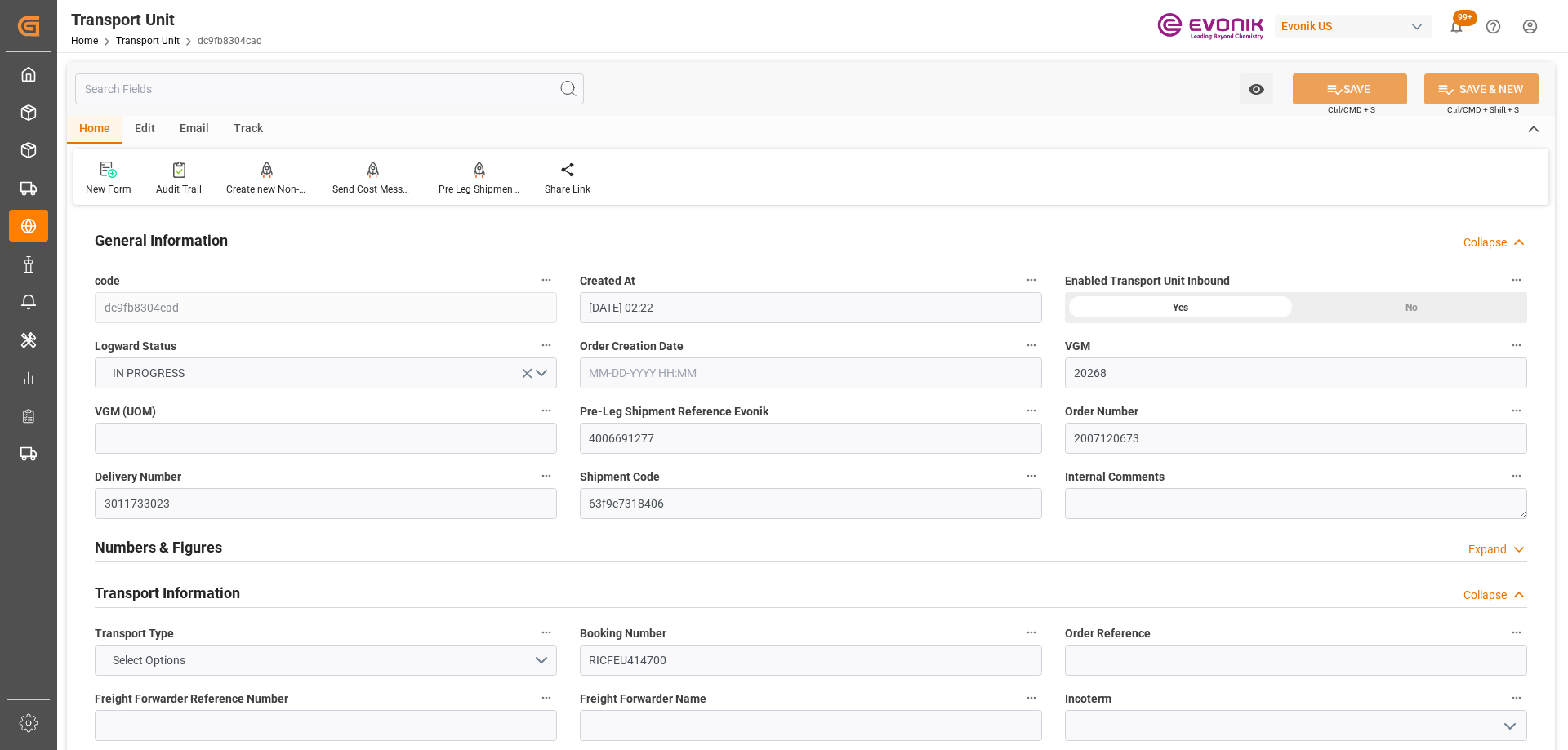
type input "09-27-2025 20:40"
type input "09-28-2025 07:21"
type input "09-09-2025 13:00"
type input "09-28-2025 17:21"
type input "09-09-2025 23:00"
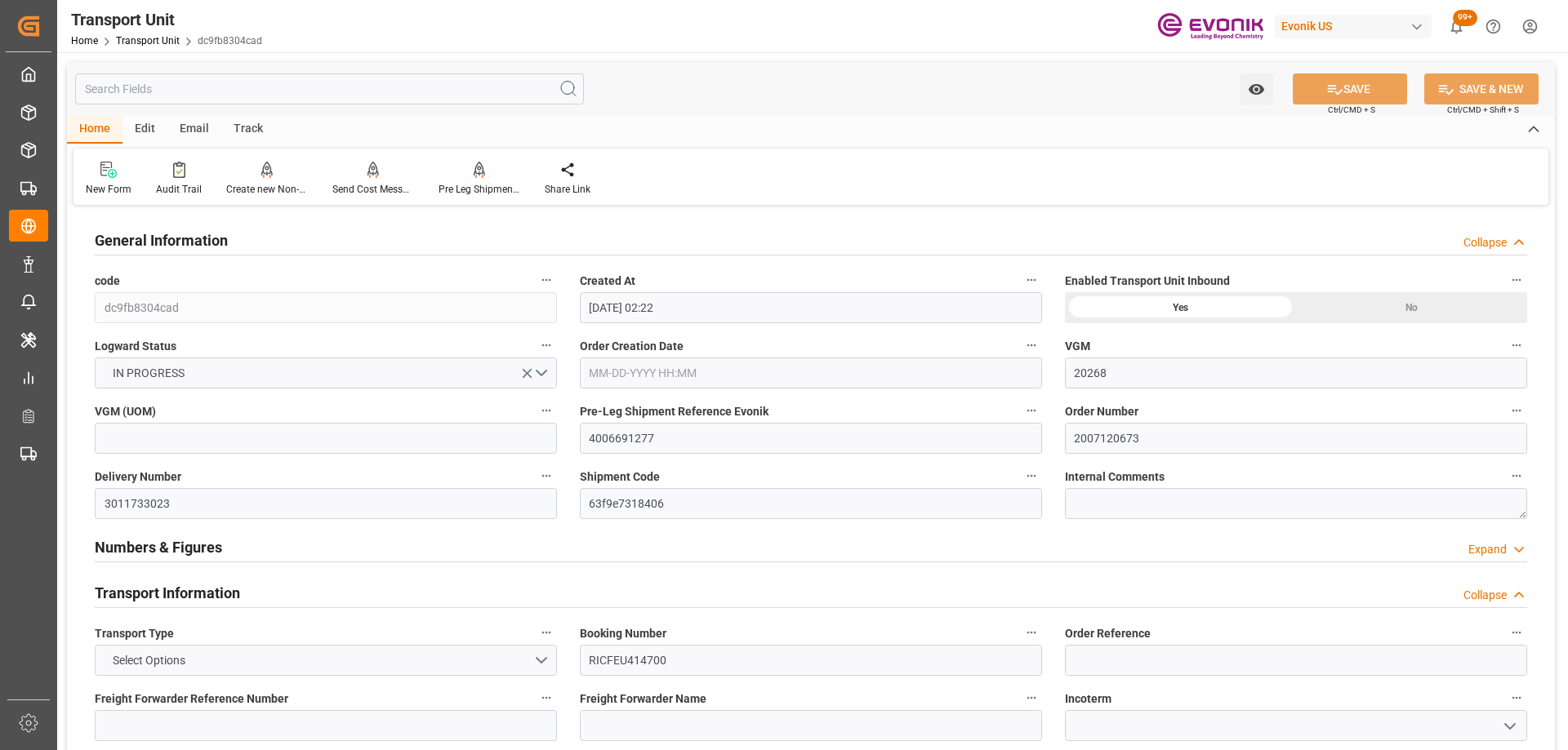
type input "08-19-2025 00:00"
type input "09-09-2025"
type input "08-21-2025 03:45"
type input "08-15-2025 21:09"
type input "08-23-2025 10:27"
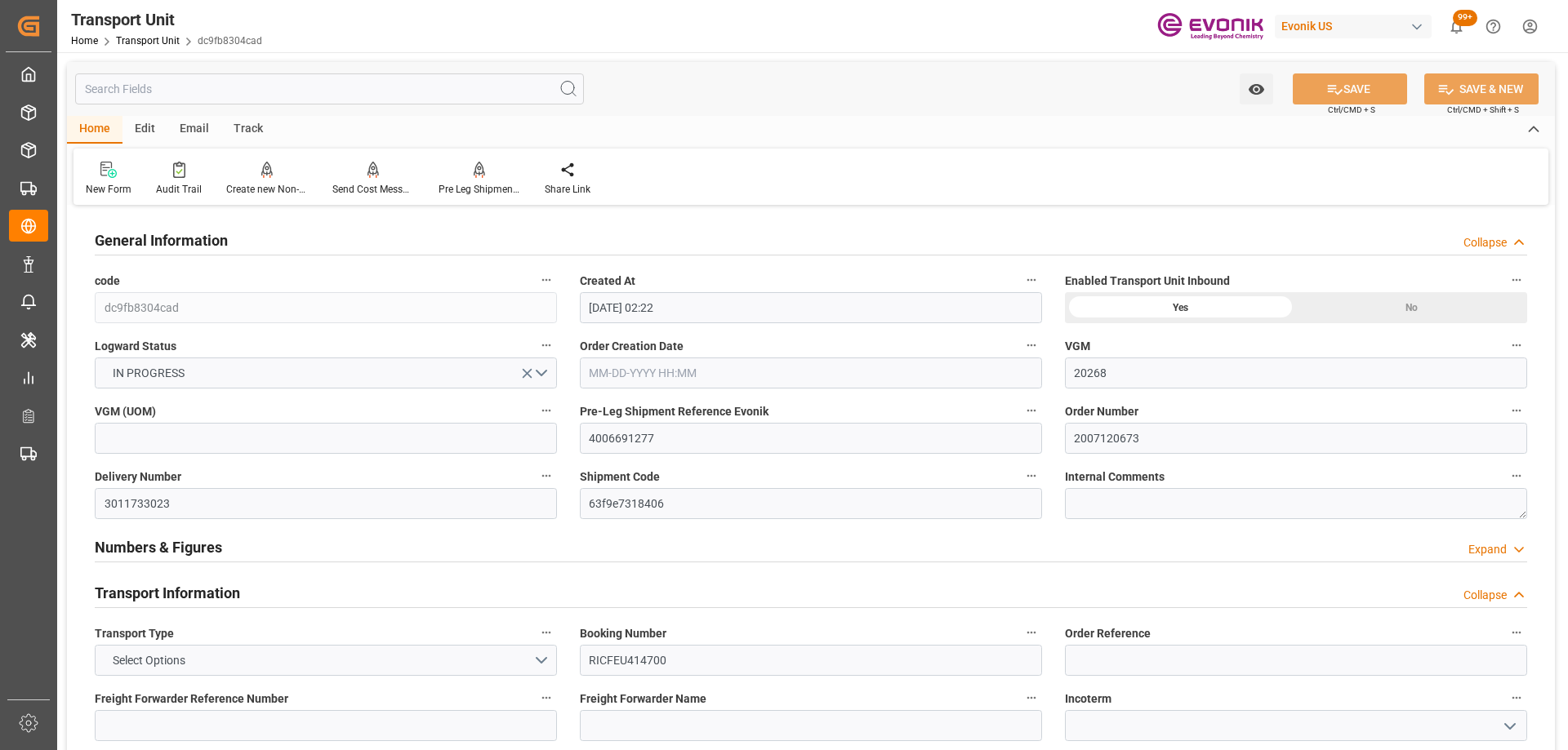
type input "09-09-2025 01:30"
type input "08-23-2025 02:30"
type input "09-08-2025 20:38"
type input "09-09-2025 03:00"
type input "09-09-2025 04:57"
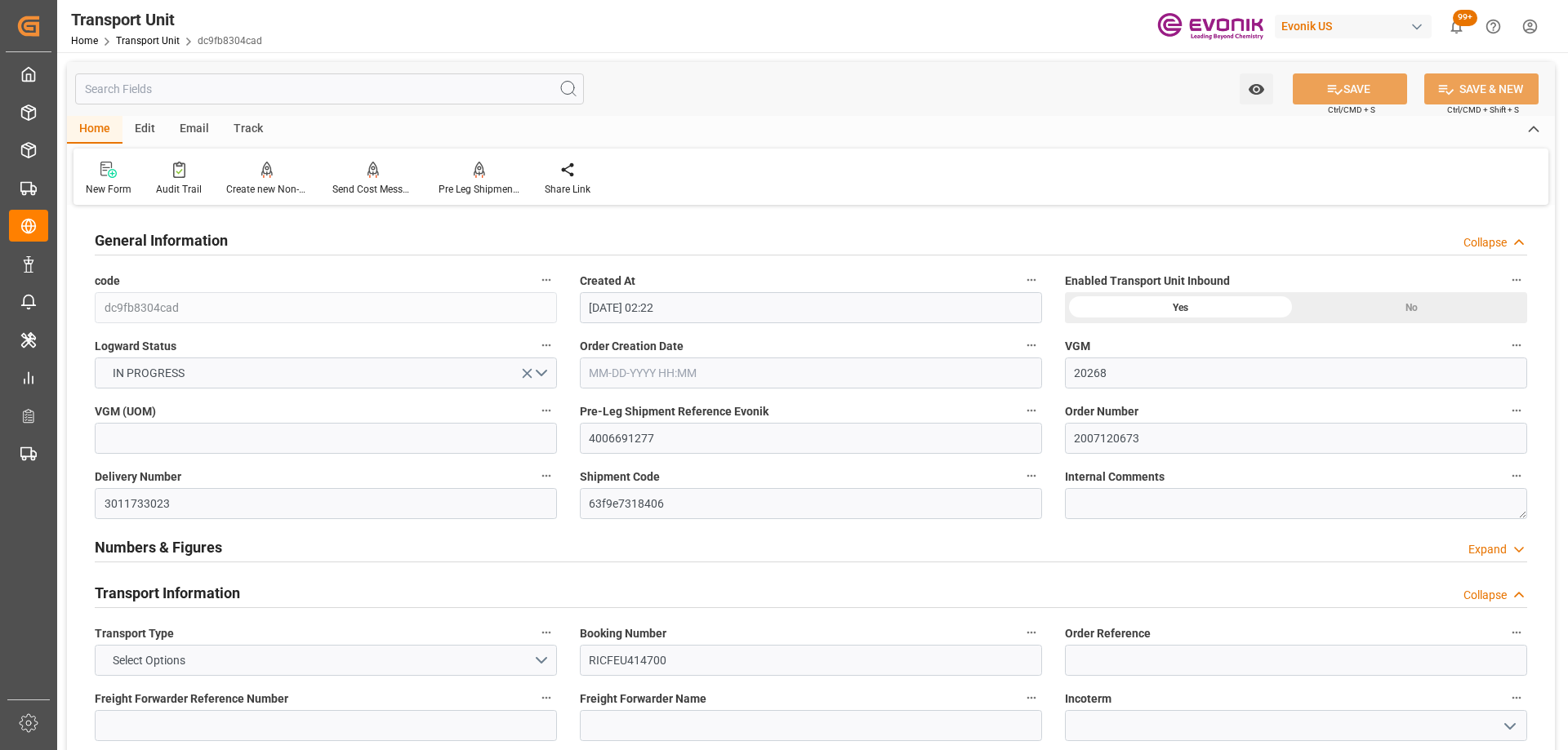
type input "09-28-2025 02:00"
type input "09-27-2025 20:13"
type input "09-28-2025 11:19"
type input "09-28-2025 03:30"
type input "09-09-2025 08:30"
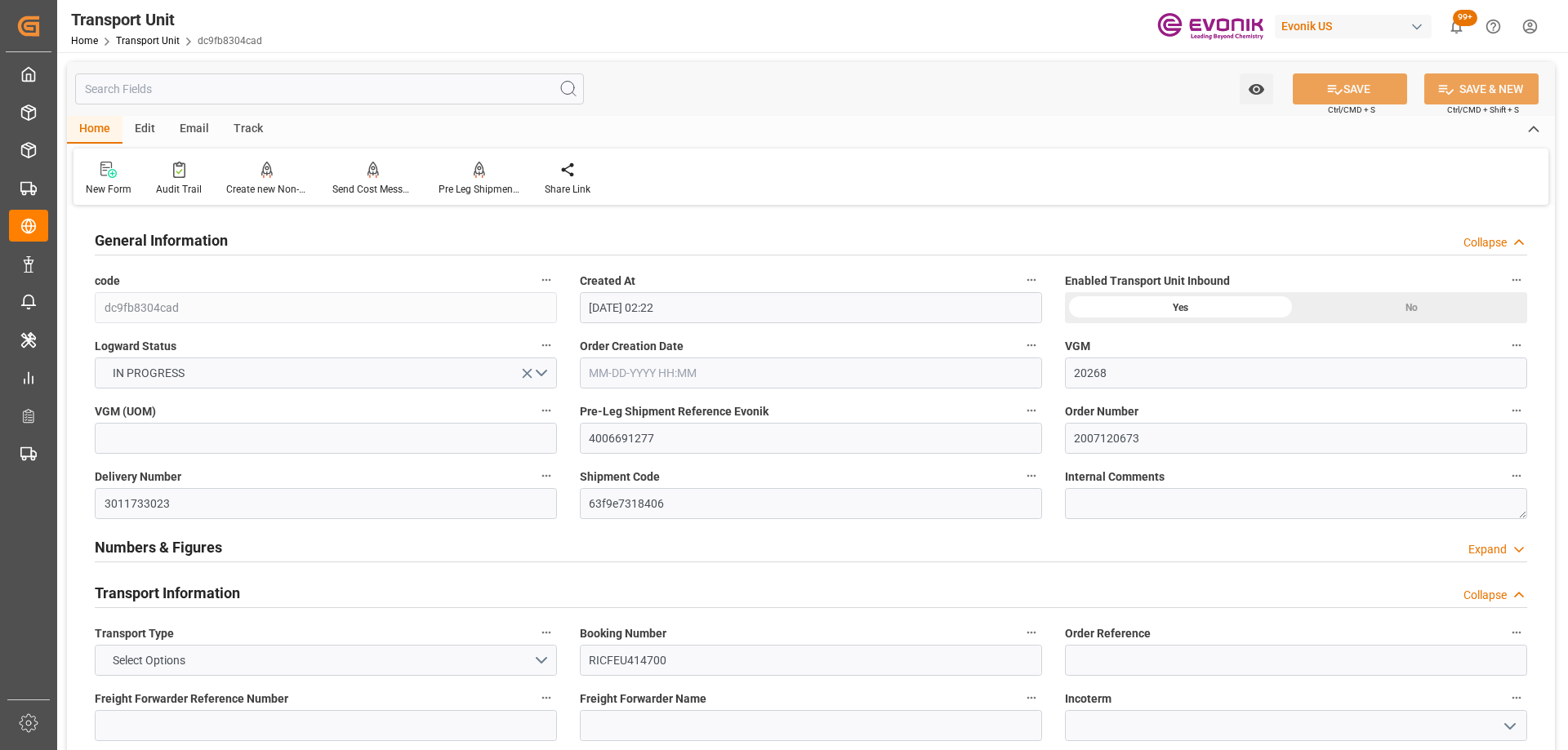
type input "09-28-2025 02:51"
type input "10-02-2025 02:51"
click at [378, 173] on div at bounding box center [373, 169] width 82 height 17
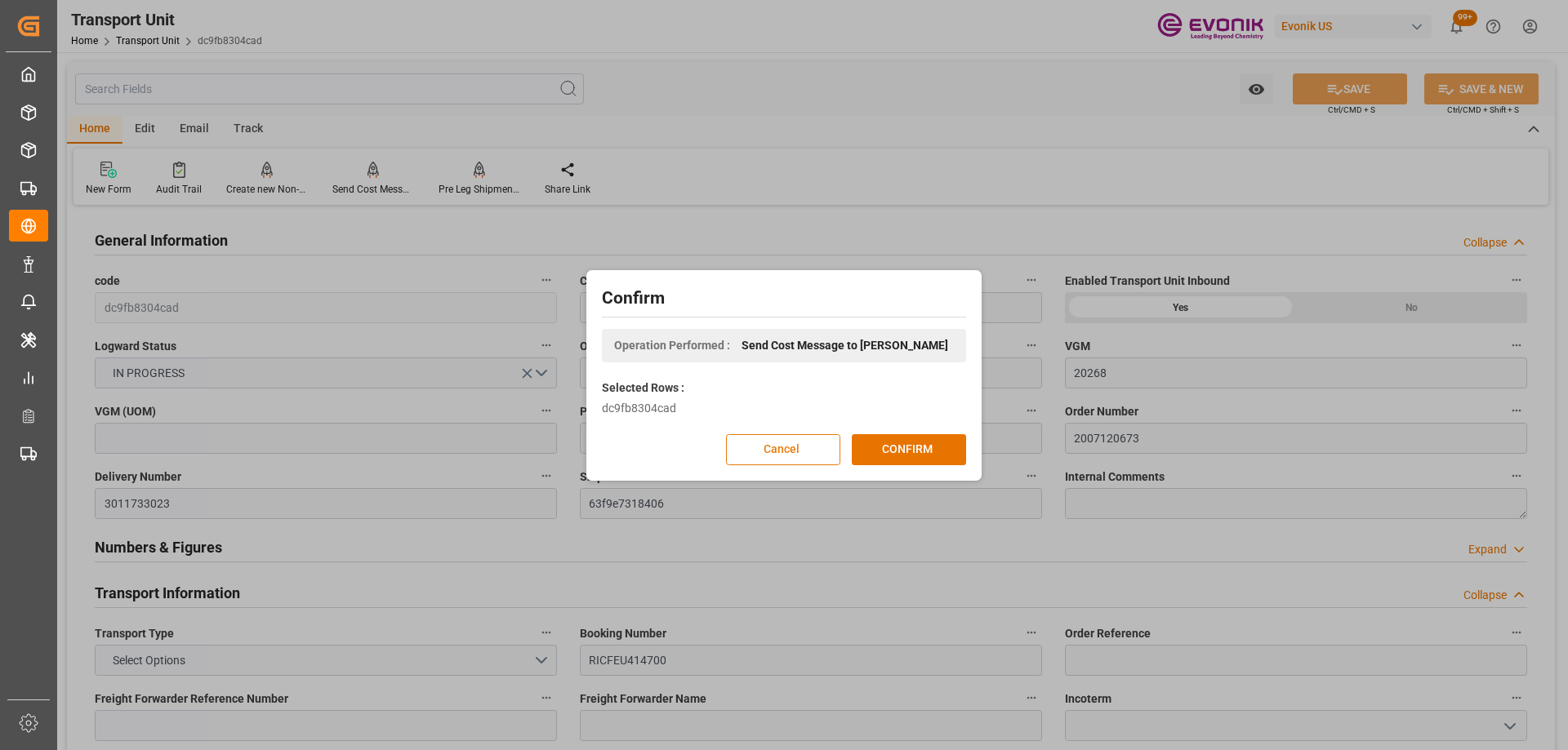
click at [801, 449] on button "Cancel" at bounding box center [782, 449] width 114 height 31
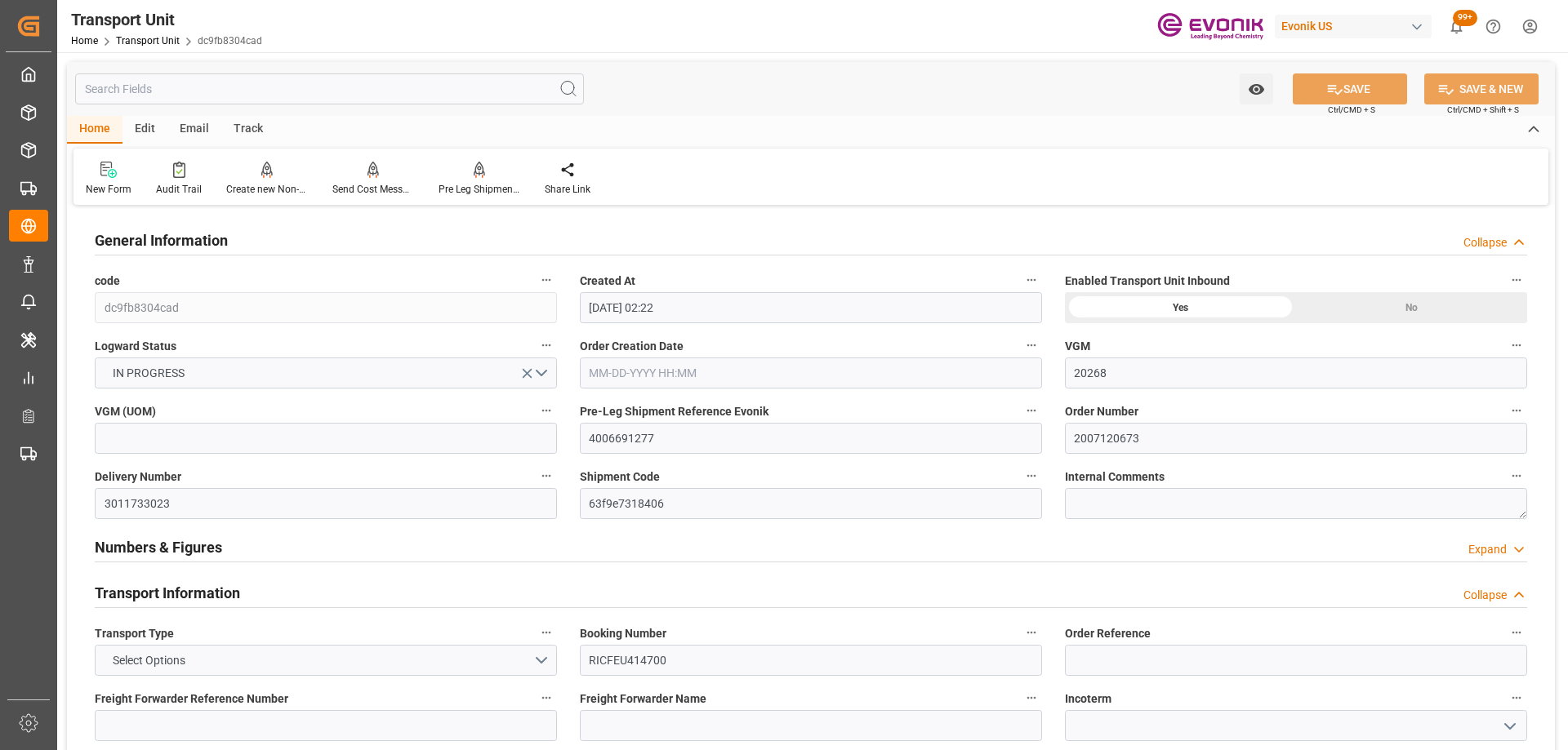
click at [1028, 413] on icon "button" at bounding box center [1031, 410] width 13 height 13
click at [1038, 415] on icon at bounding box center [1043, 410] width 17 height 17
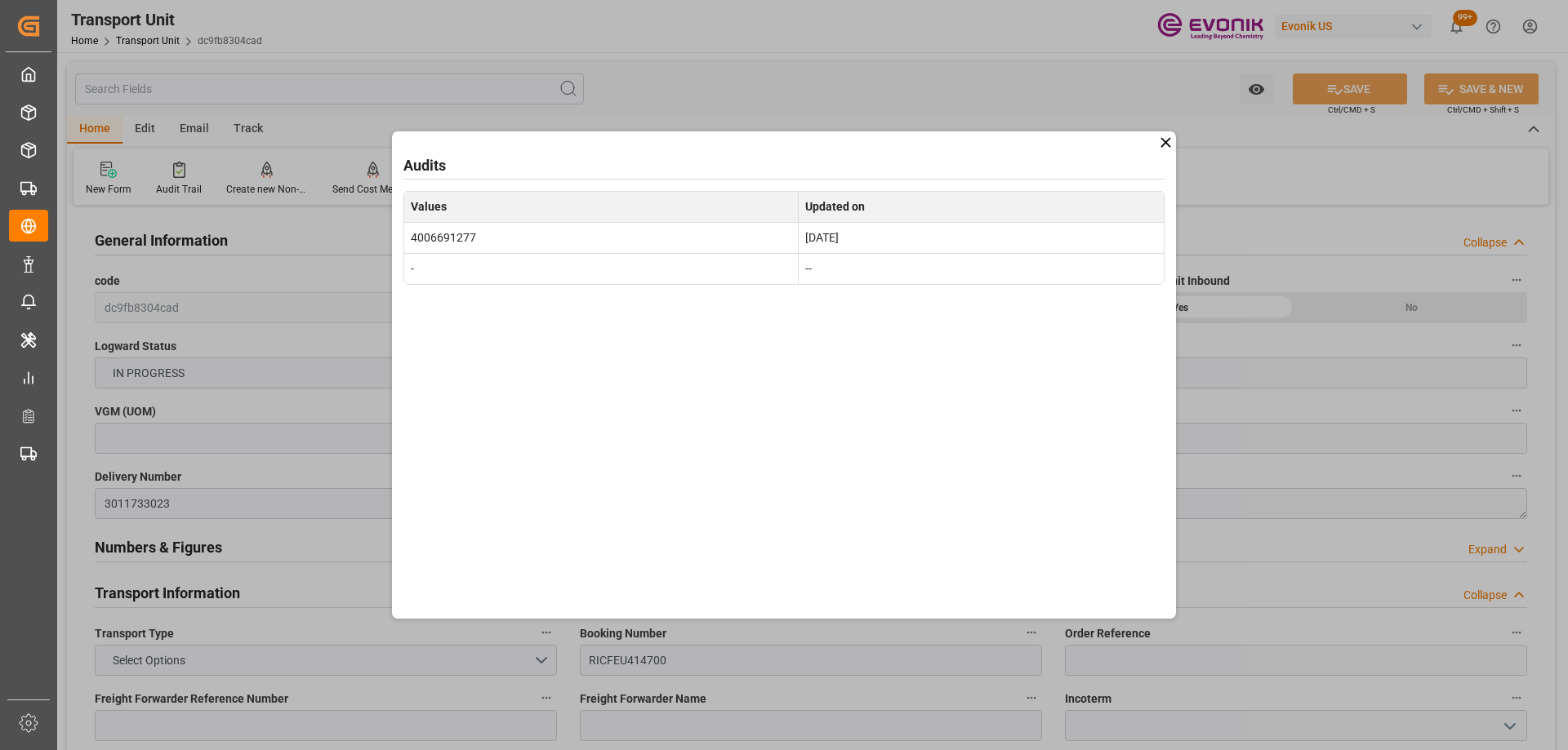
click at [1166, 144] on icon at bounding box center [1166, 143] width 17 height 17
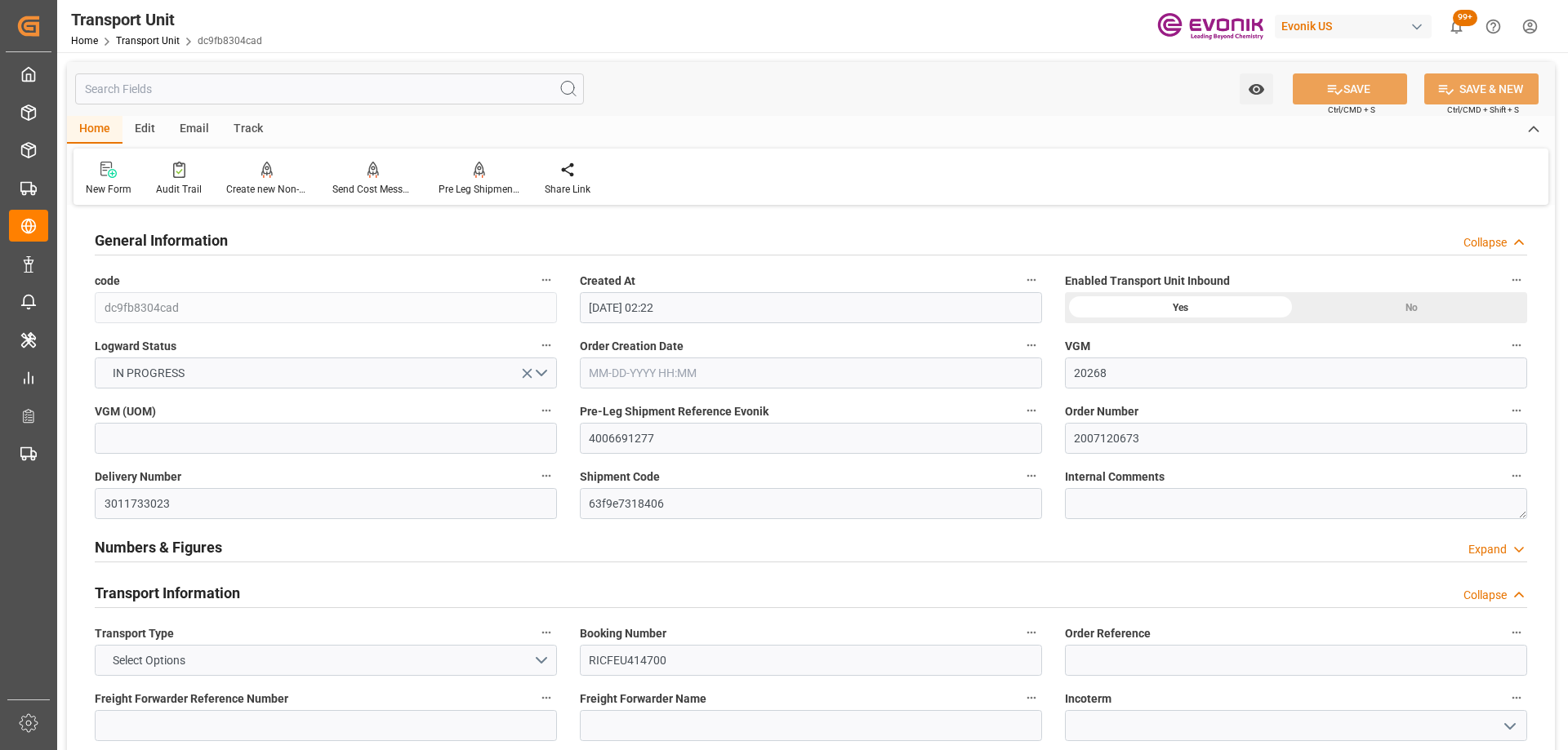
click at [1037, 474] on icon "button" at bounding box center [1031, 476] width 13 height 13
click at [1047, 507] on icon at bounding box center [1043, 503] width 17 height 17
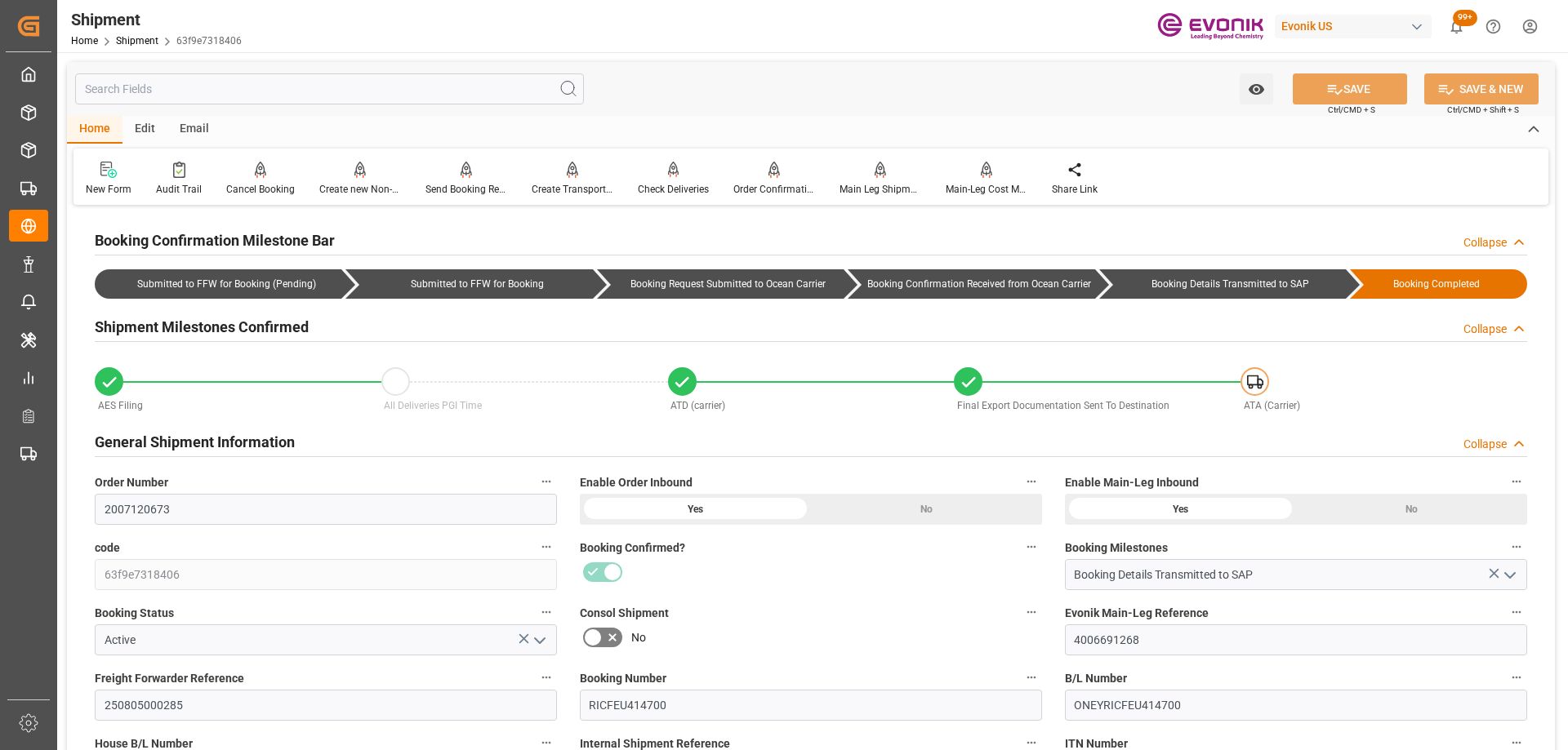
click at [339, 93] on input "text" at bounding box center [329, 89] width 509 height 31
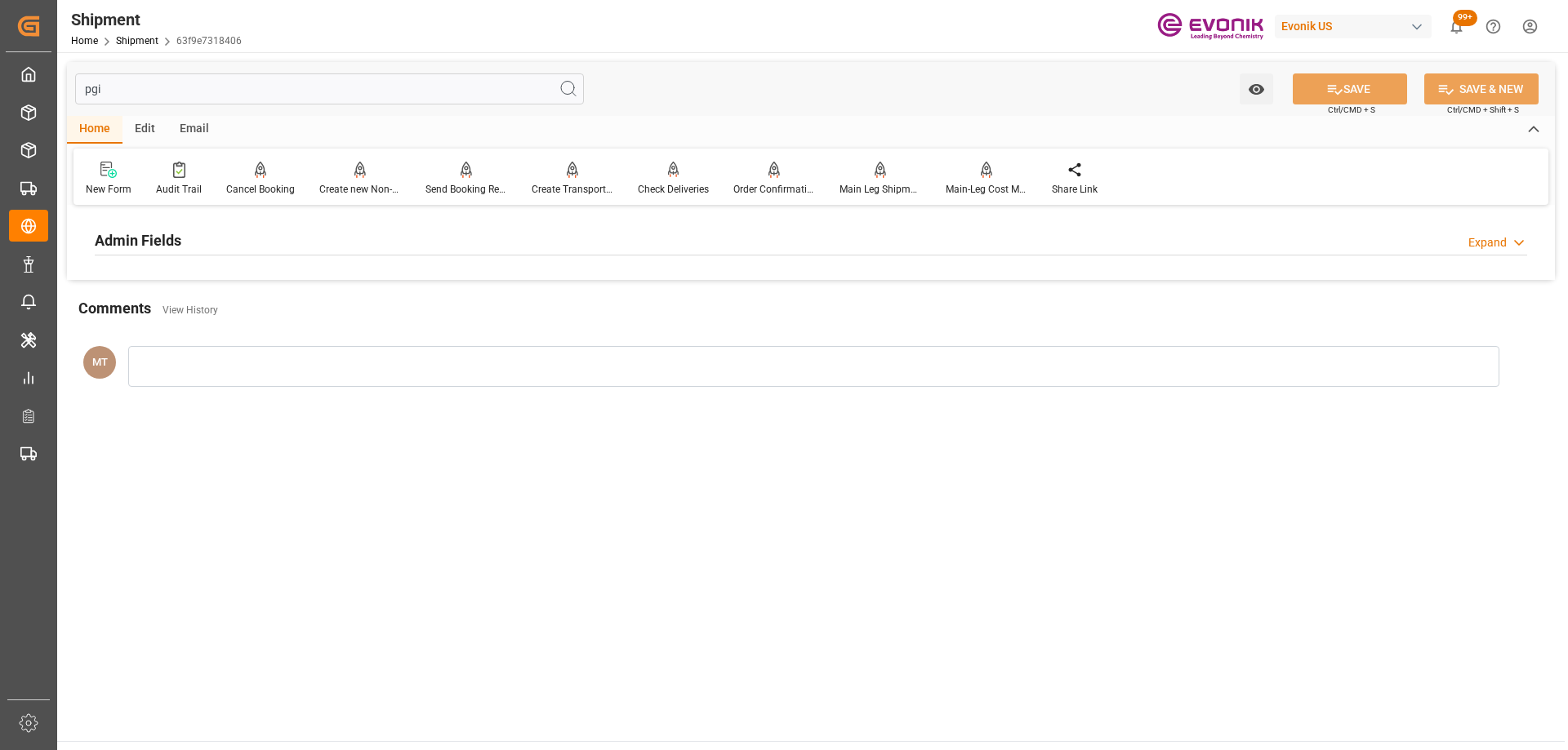
type input "pgi"
click at [400, 231] on div "Admin Fields Expand" at bounding box center [810, 239] width 1432 height 31
click at [198, 84] on input "pgi" at bounding box center [329, 89] width 509 height 31
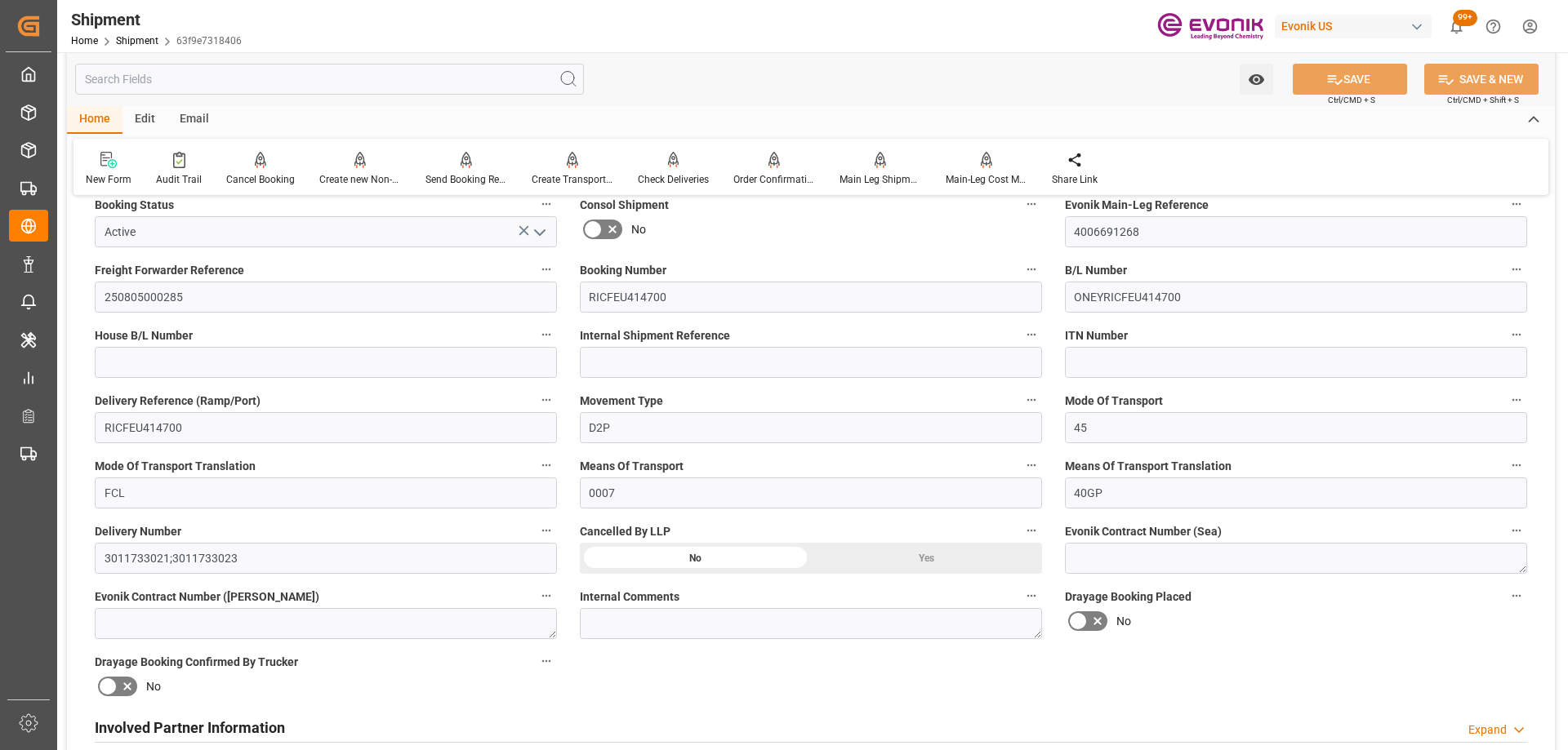
scroll to position [735, 0]
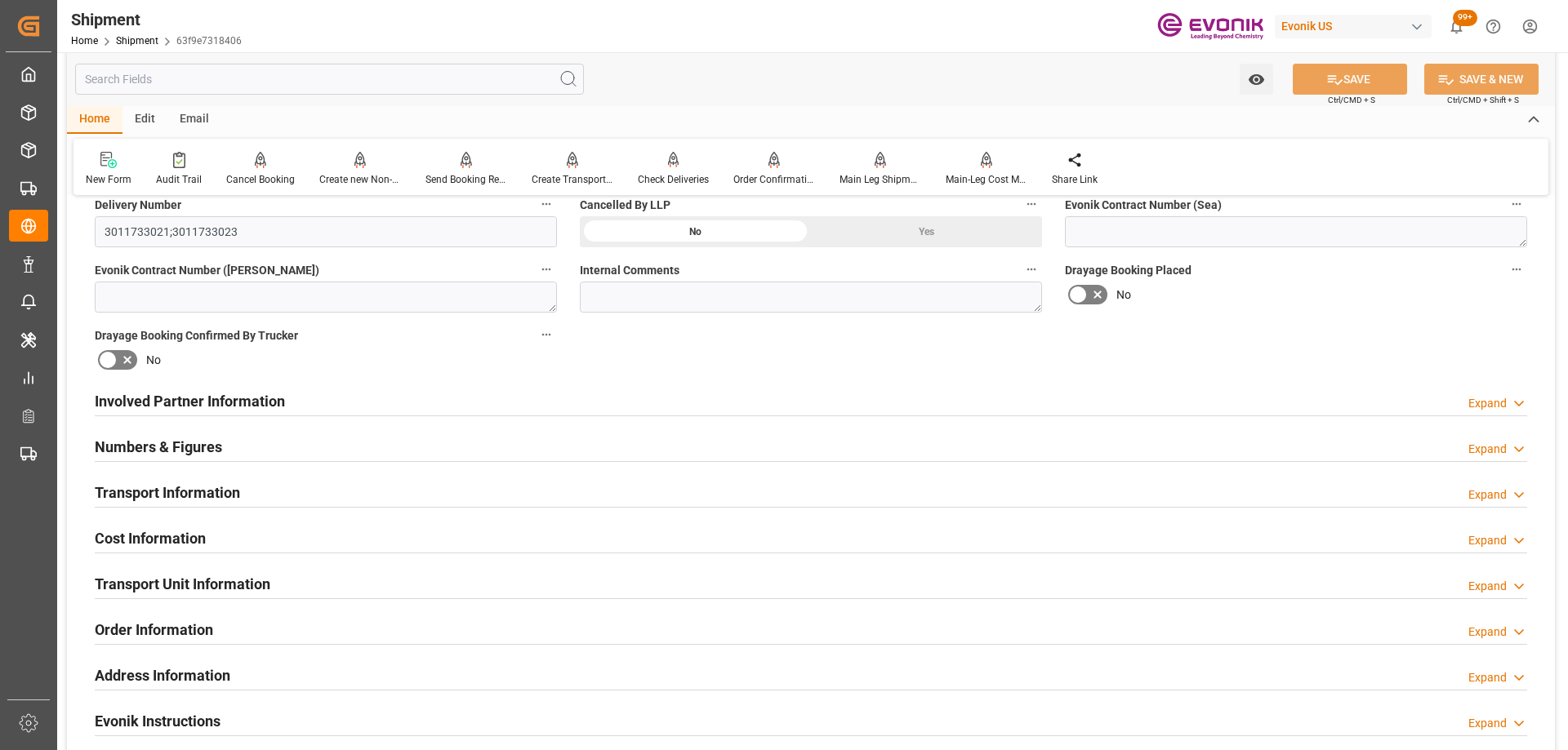
click at [219, 573] on h2 "Transport Unit Information" at bounding box center [182, 584] width 176 height 22
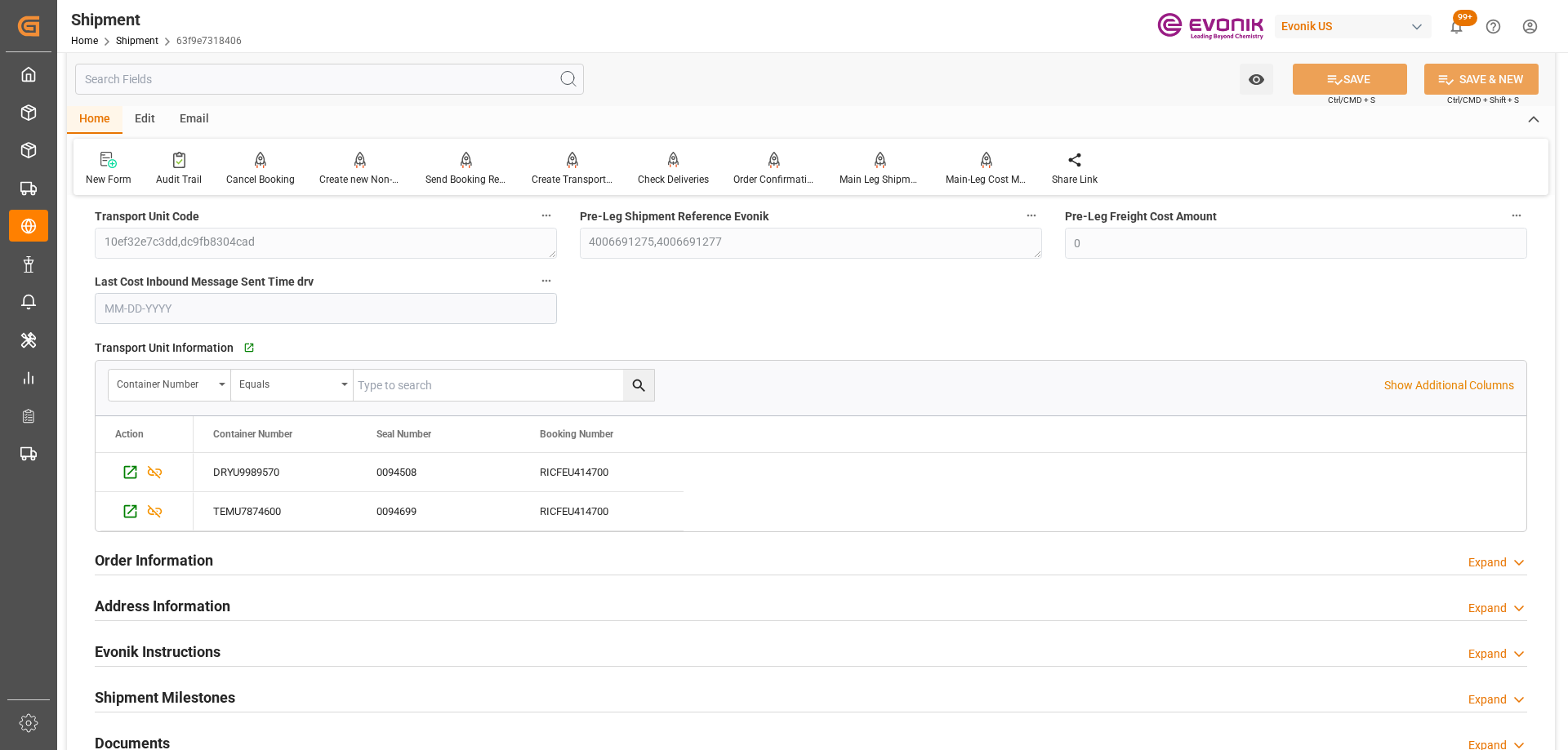
scroll to position [1306, 0]
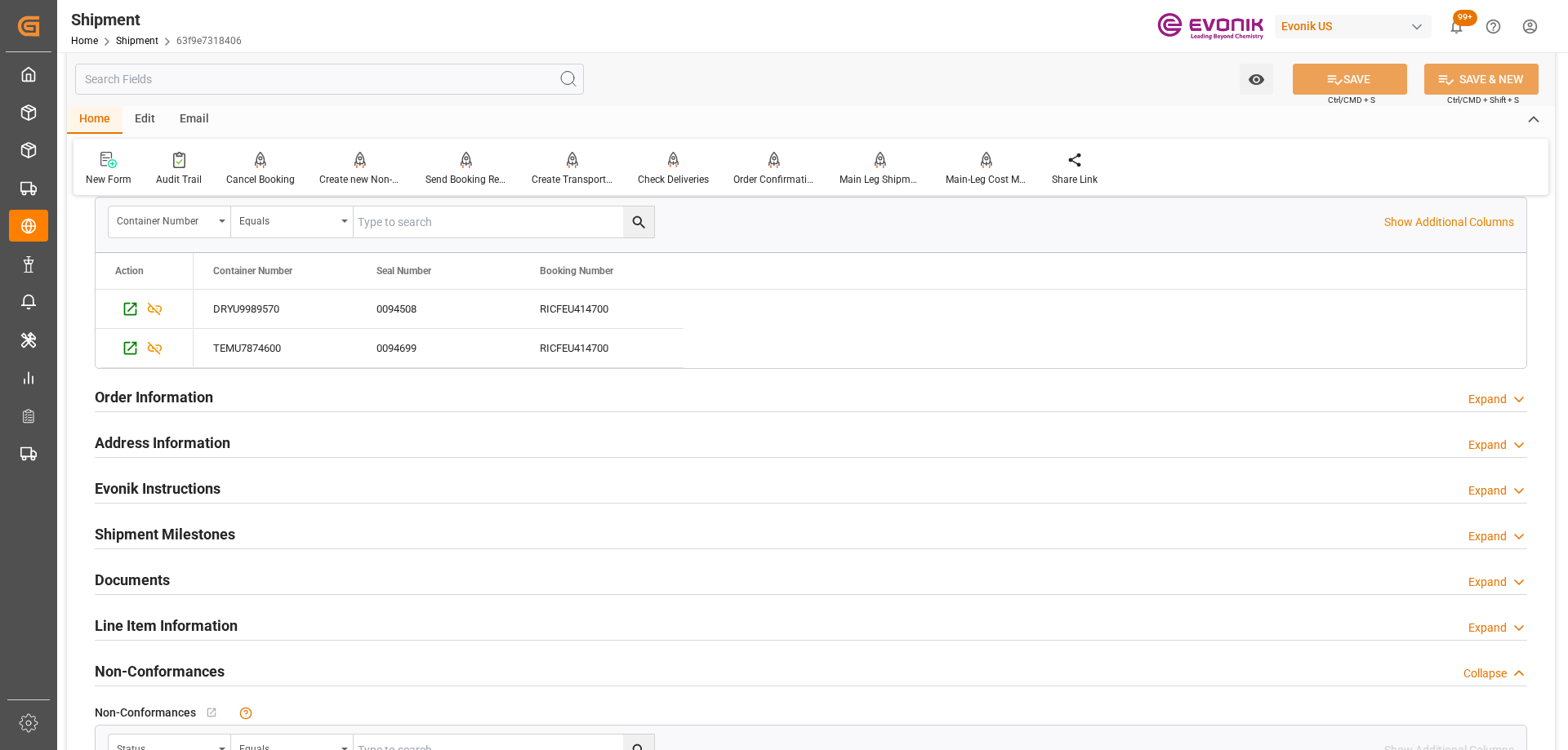
click at [370, 622] on div "Line Item Information Expand" at bounding box center [810, 624] width 1432 height 31
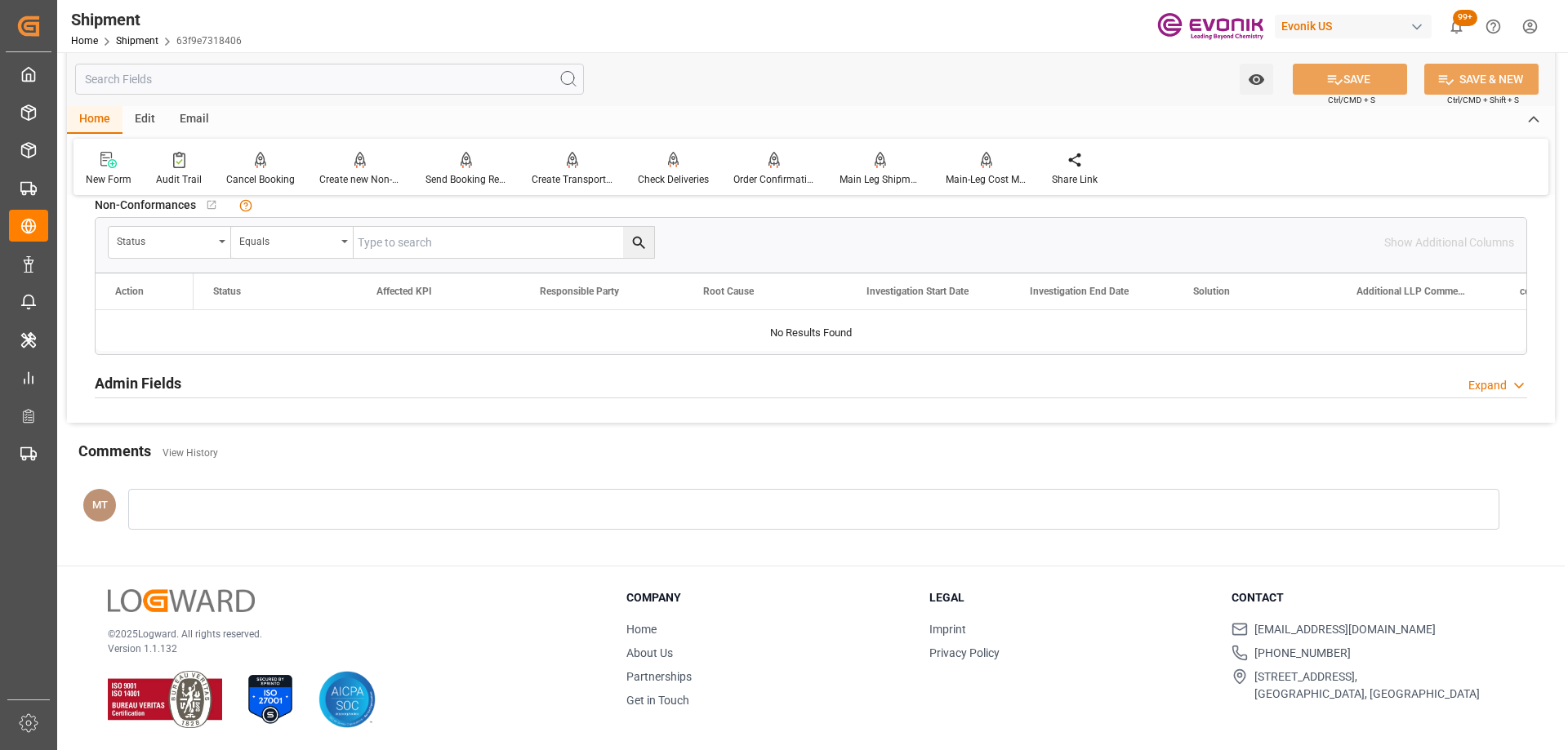
scroll to position [1597, 0]
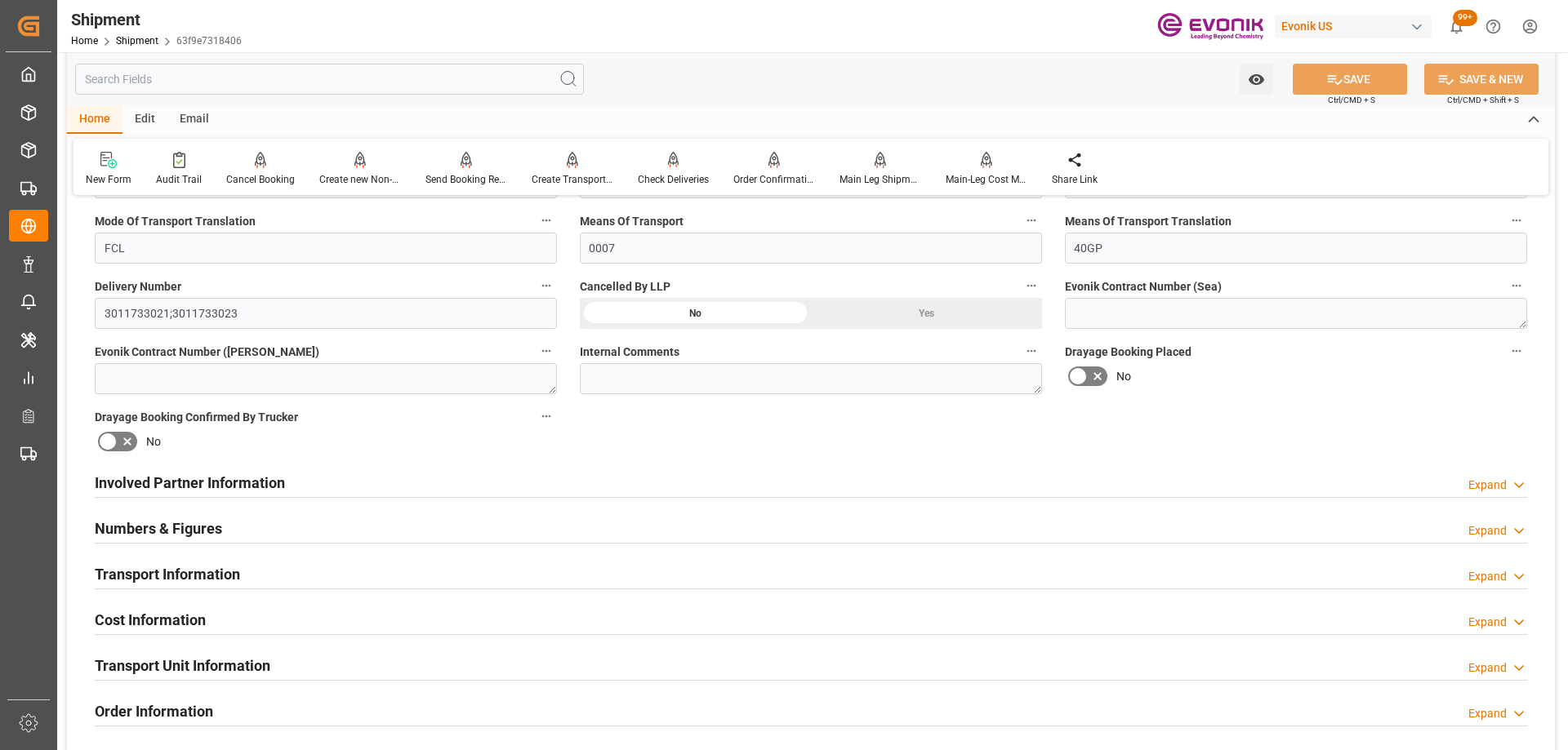
scroll to position [735, 0]
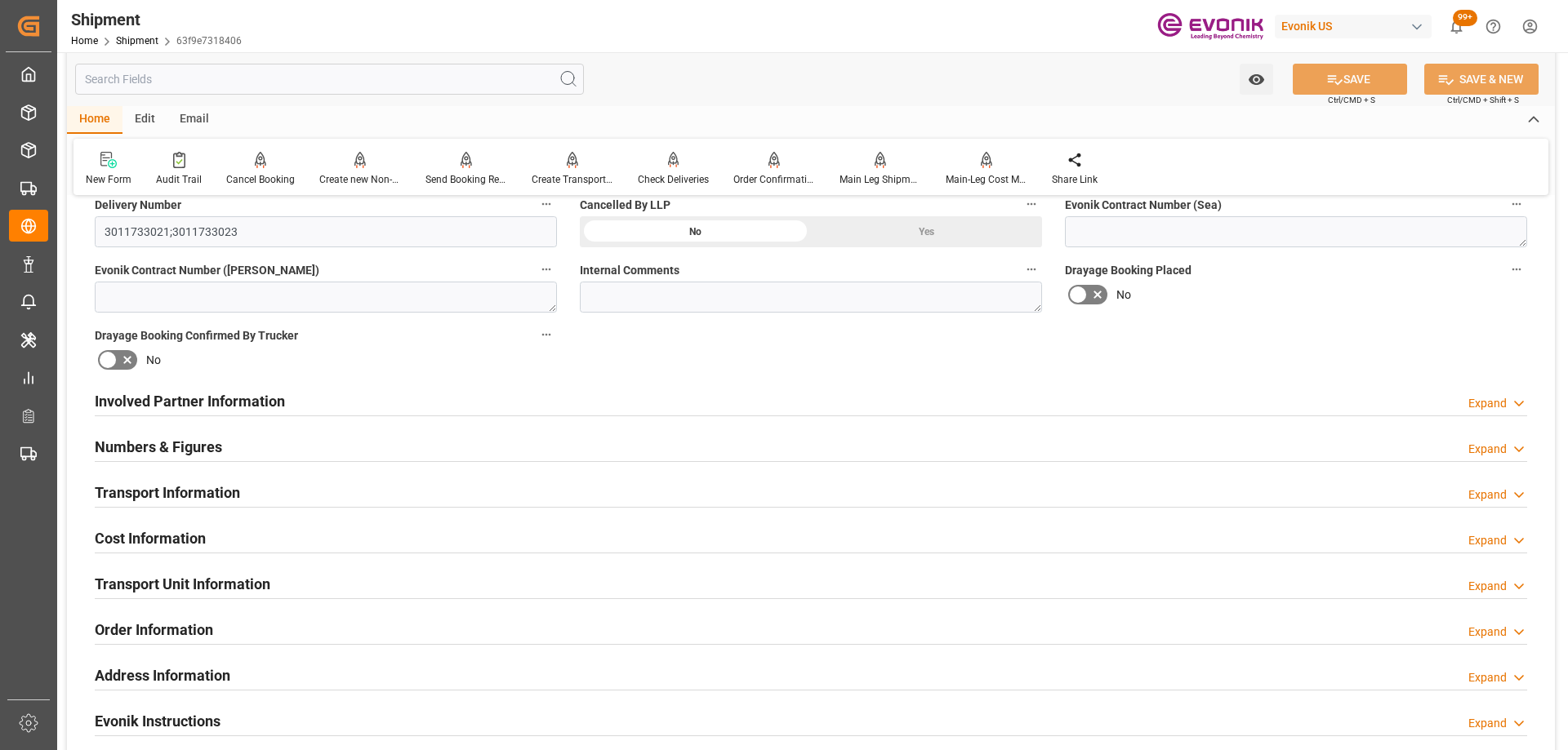
click at [229, 580] on h2 "Transport Unit Information" at bounding box center [182, 584] width 176 height 22
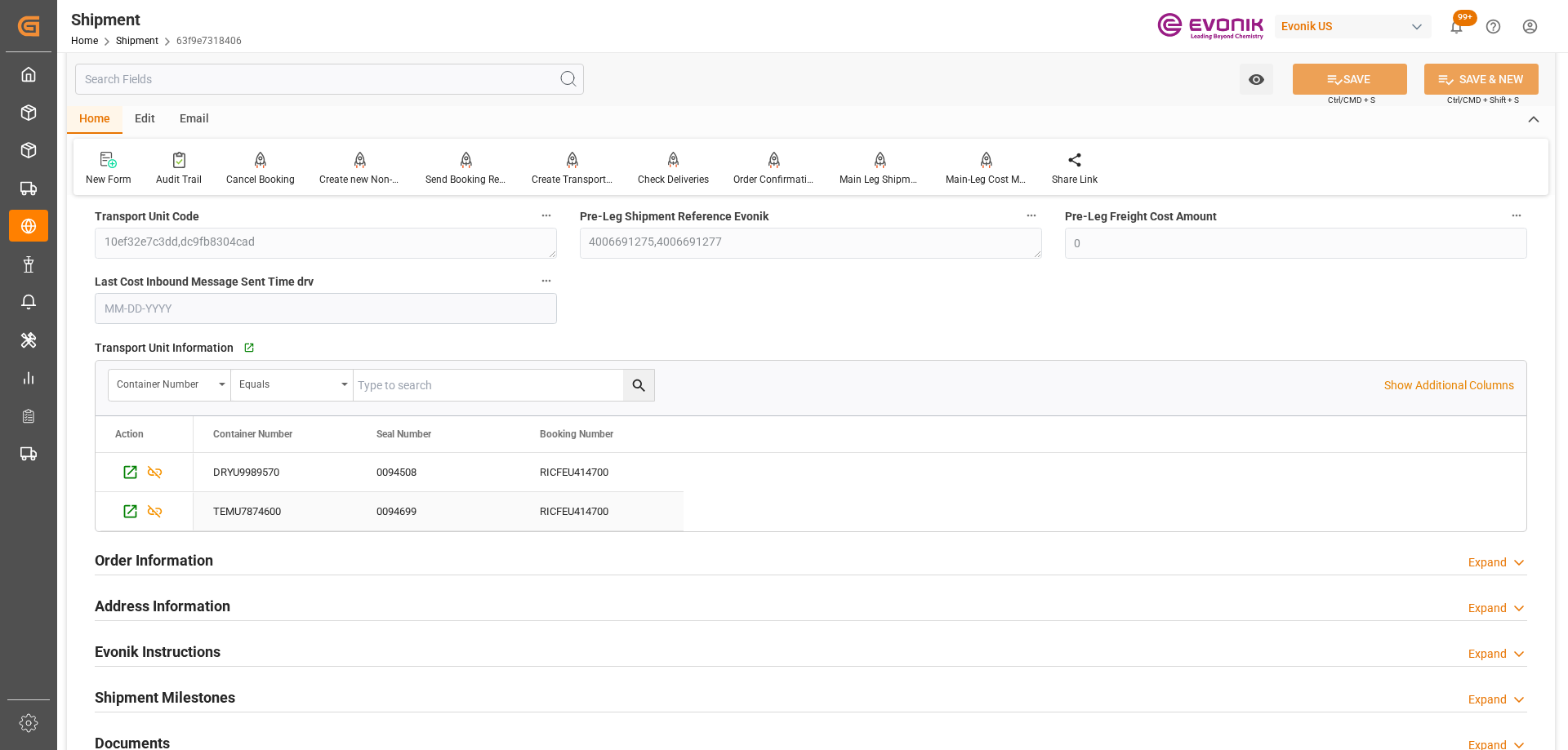
scroll to position [1388, 0]
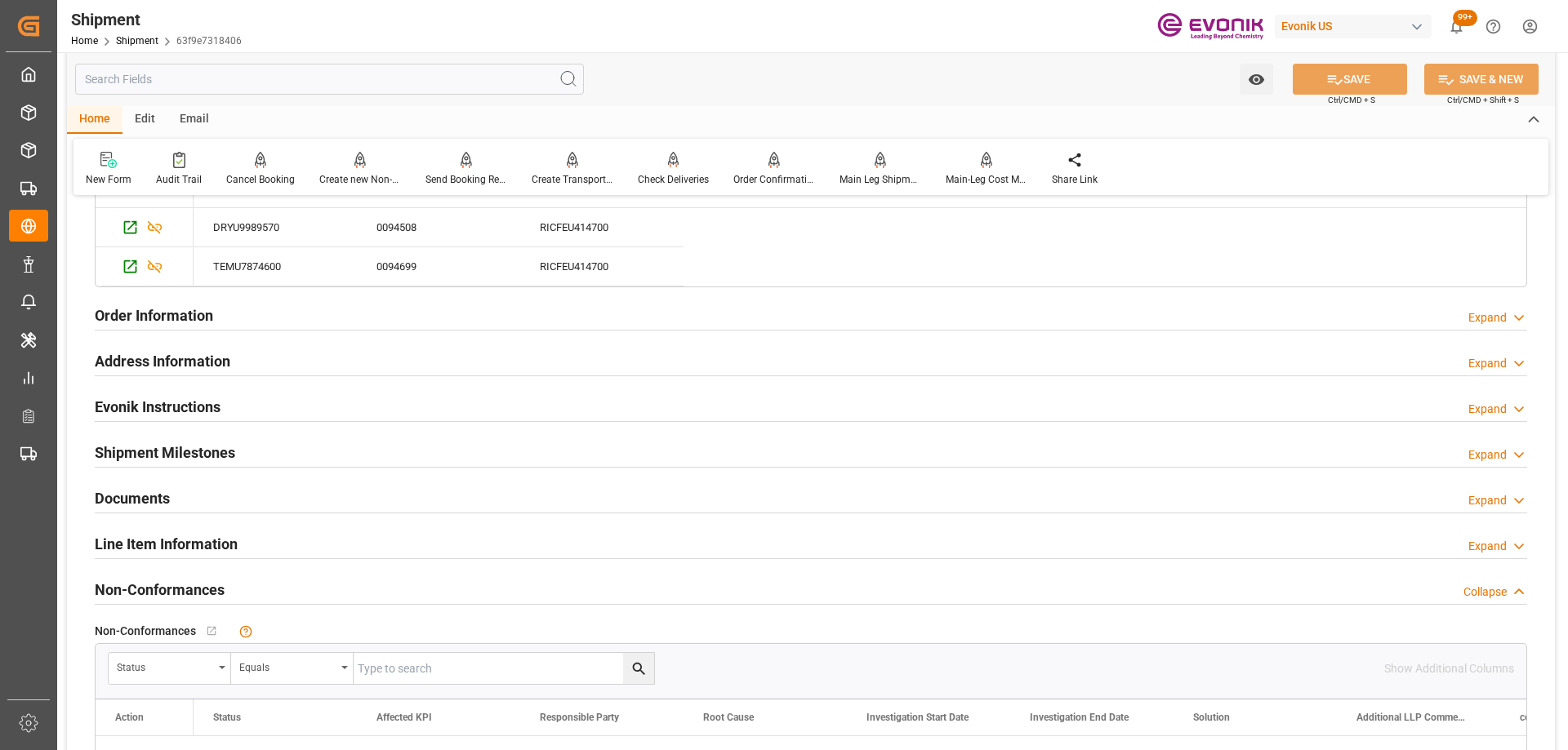
click at [176, 539] on h2 "Line Item Information" at bounding box center [166, 544] width 143 height 22
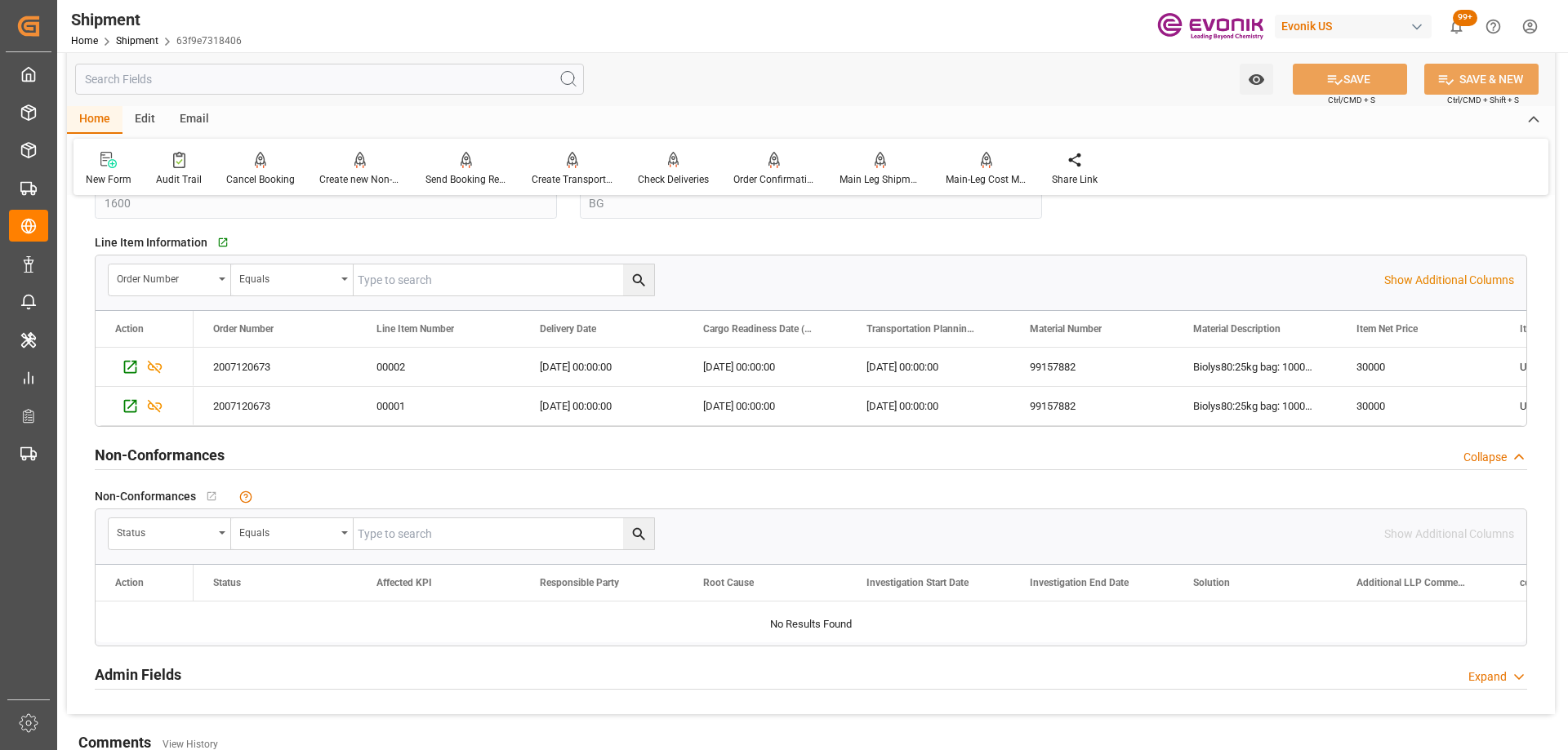
scroll to position [1878, 0]
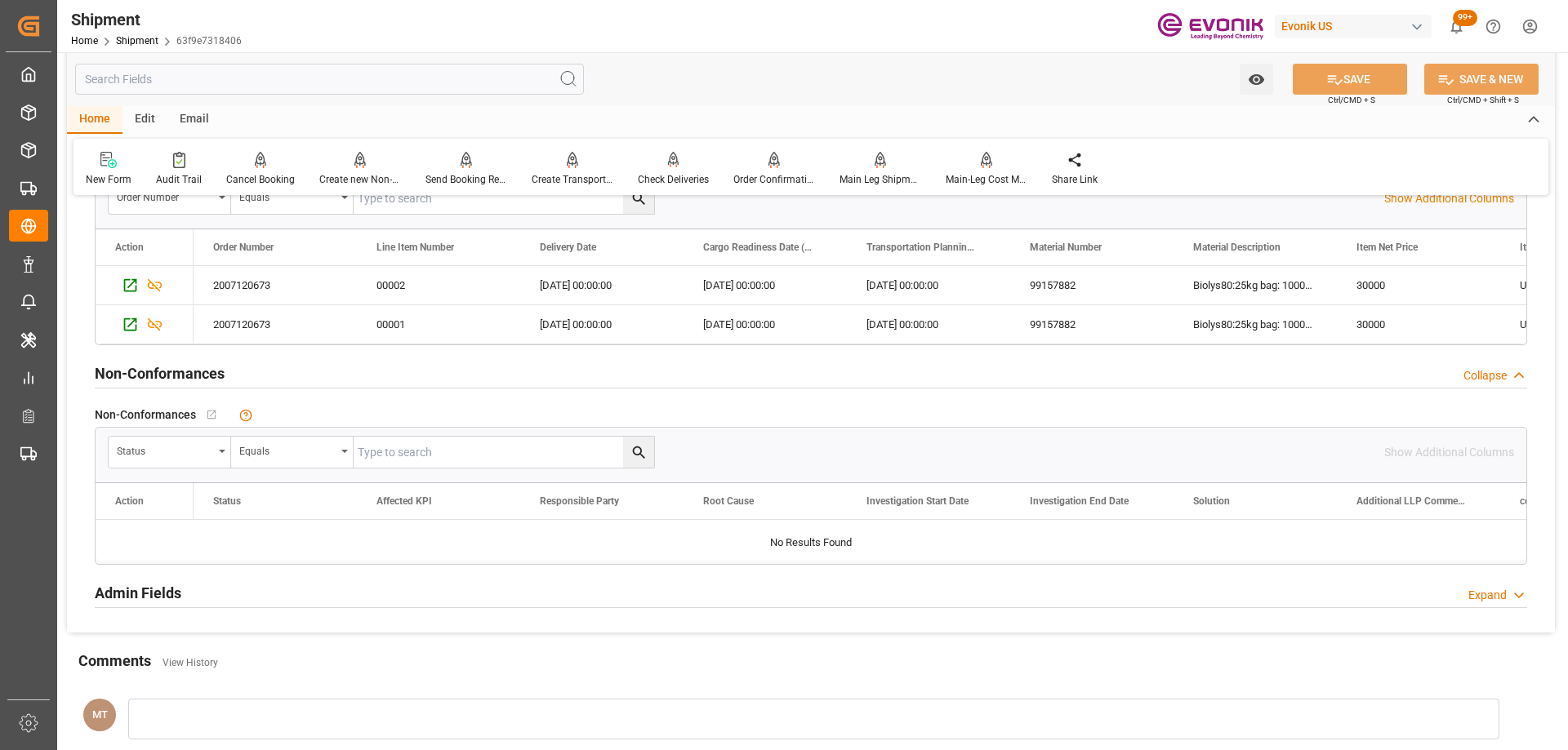
click at [286, 73] on input "text" at bounding box center [329, 79] width 509 height 31
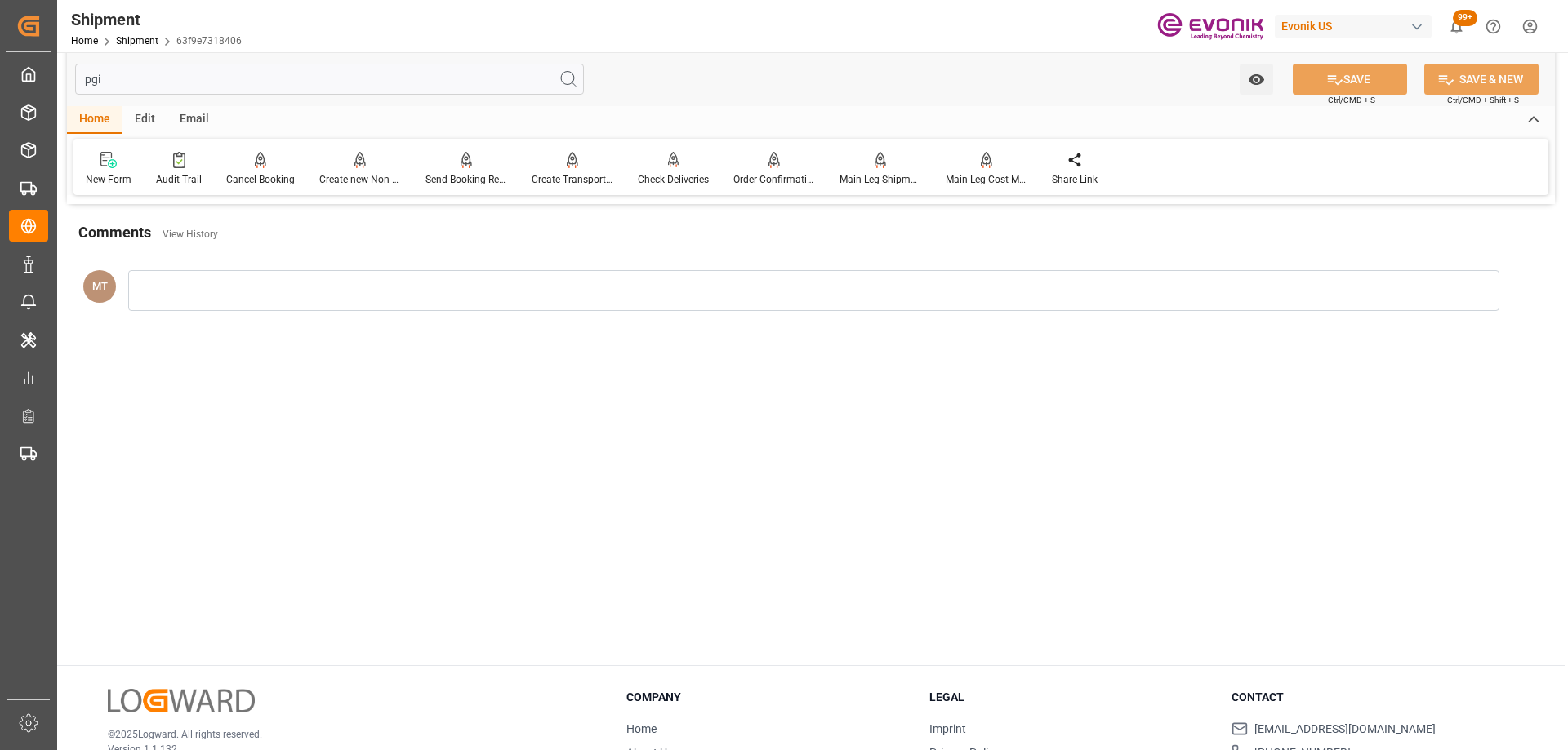
scroll to position [0, 0]
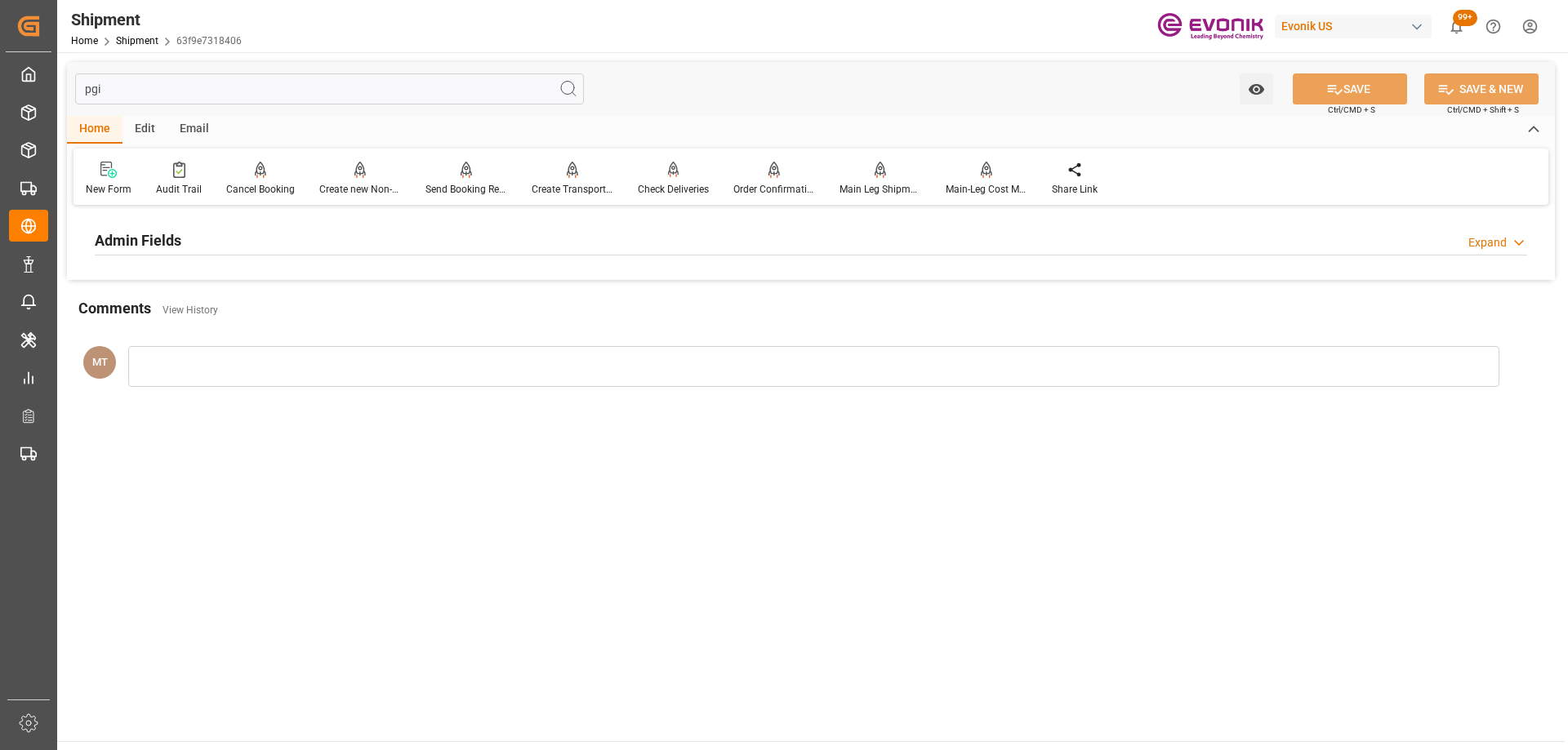
click at [267, 234] on div "Admin Fields Expand" at bounding box center [810, 239] width 1432 height 31
click at [512, 282] on label "All Deliveries PGI" at bounding box center [325, 280] width 462 height 23
click at [536, 282] on button "All Deliveries PGI" at bounding box center [546, 280] width 21 height 21
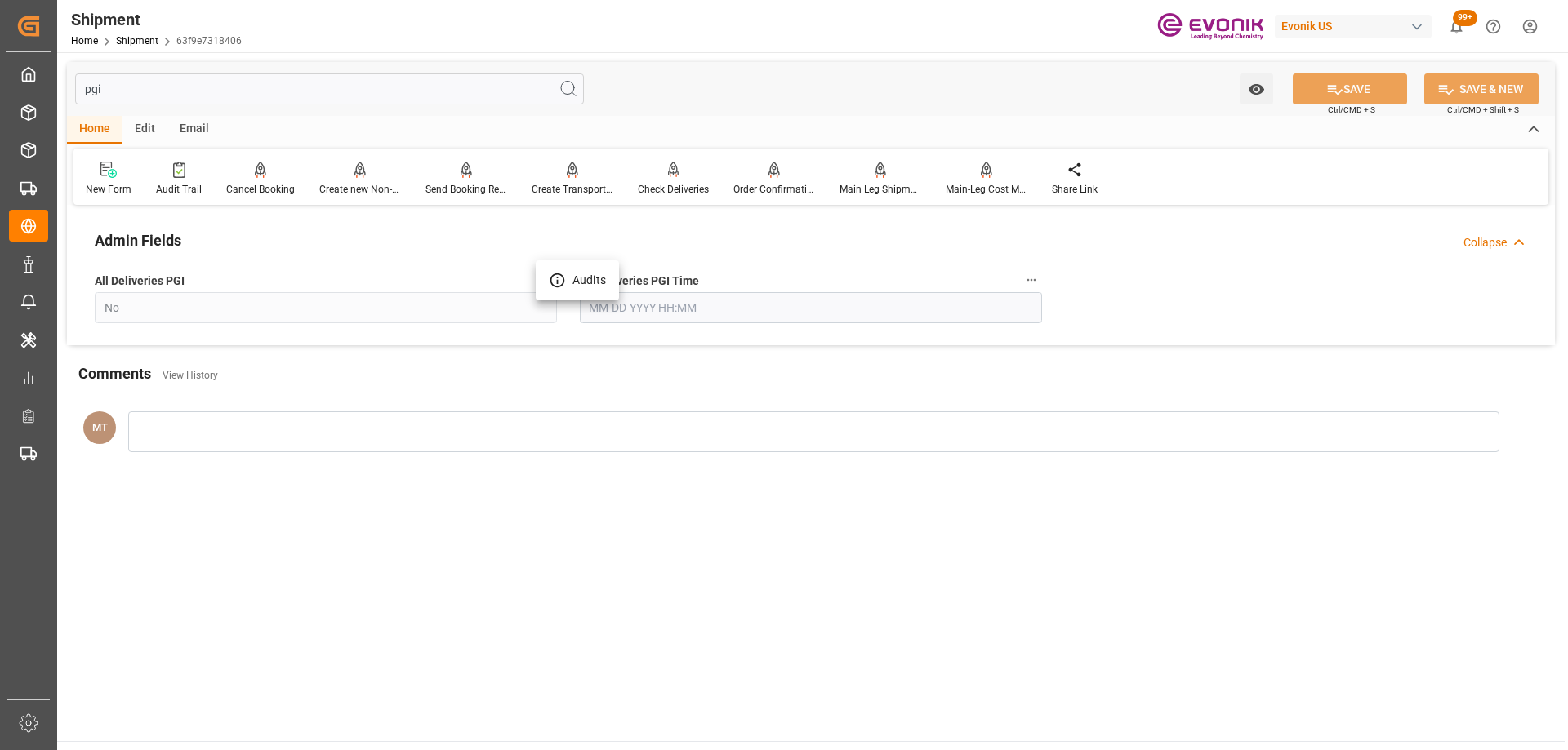
click at [556, 273] on icon at bounding box center [557, 280] width 17 height 17
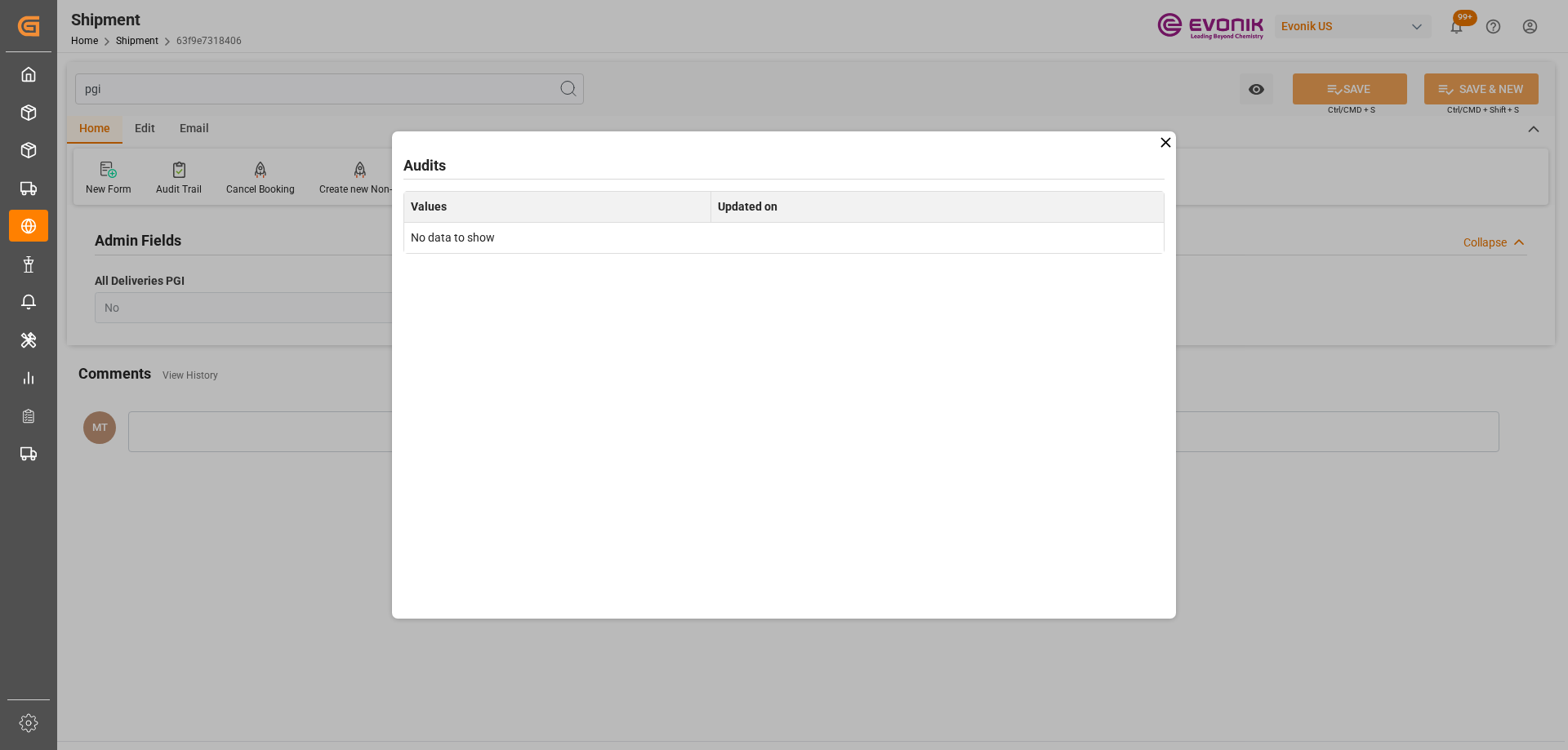
click at [1169, 139] on icon at bounding box center [1165, 142] width 10 height 10
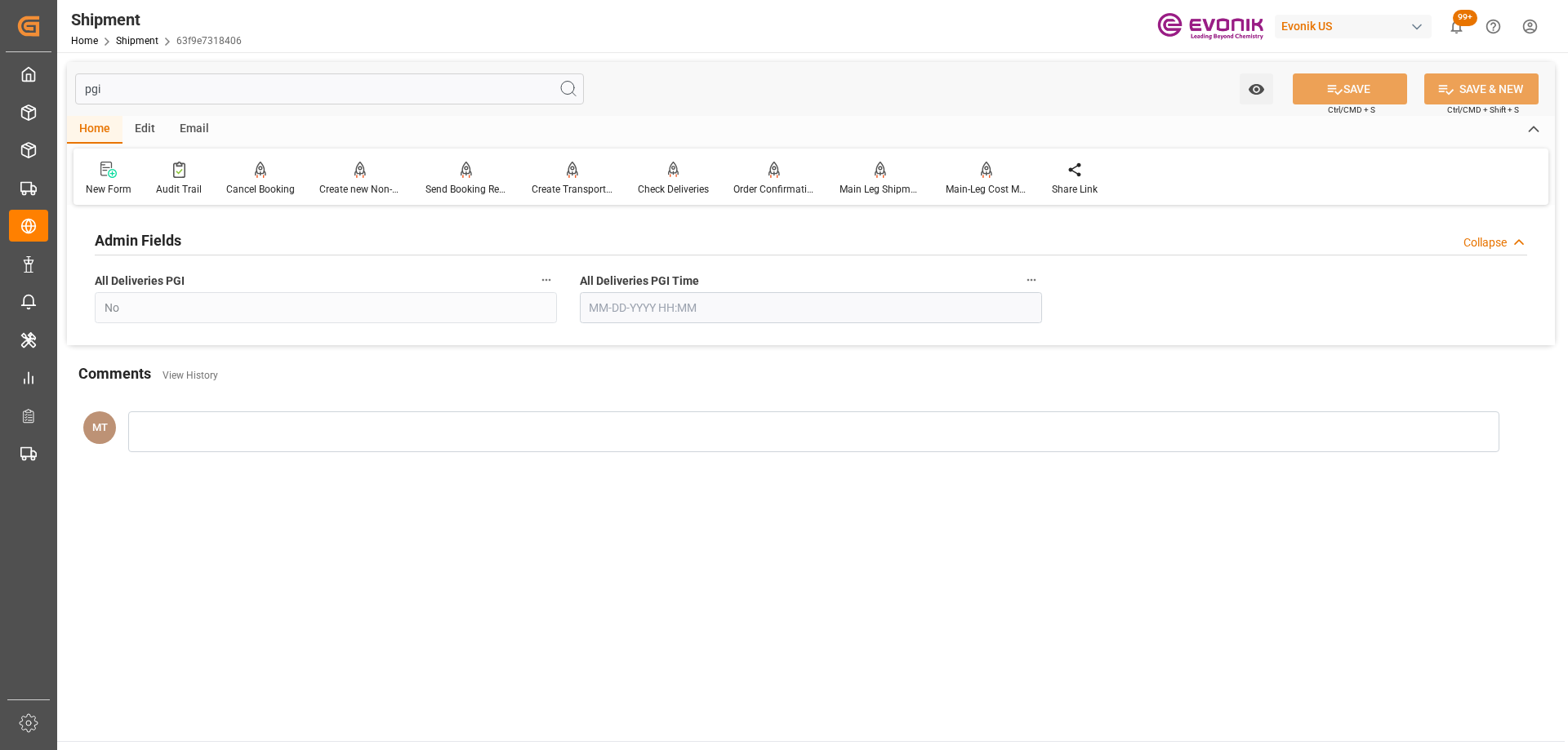
click at [159, 87] on input "pgi" at bounding box center [329, 89] width 509 height 31
type input "p"
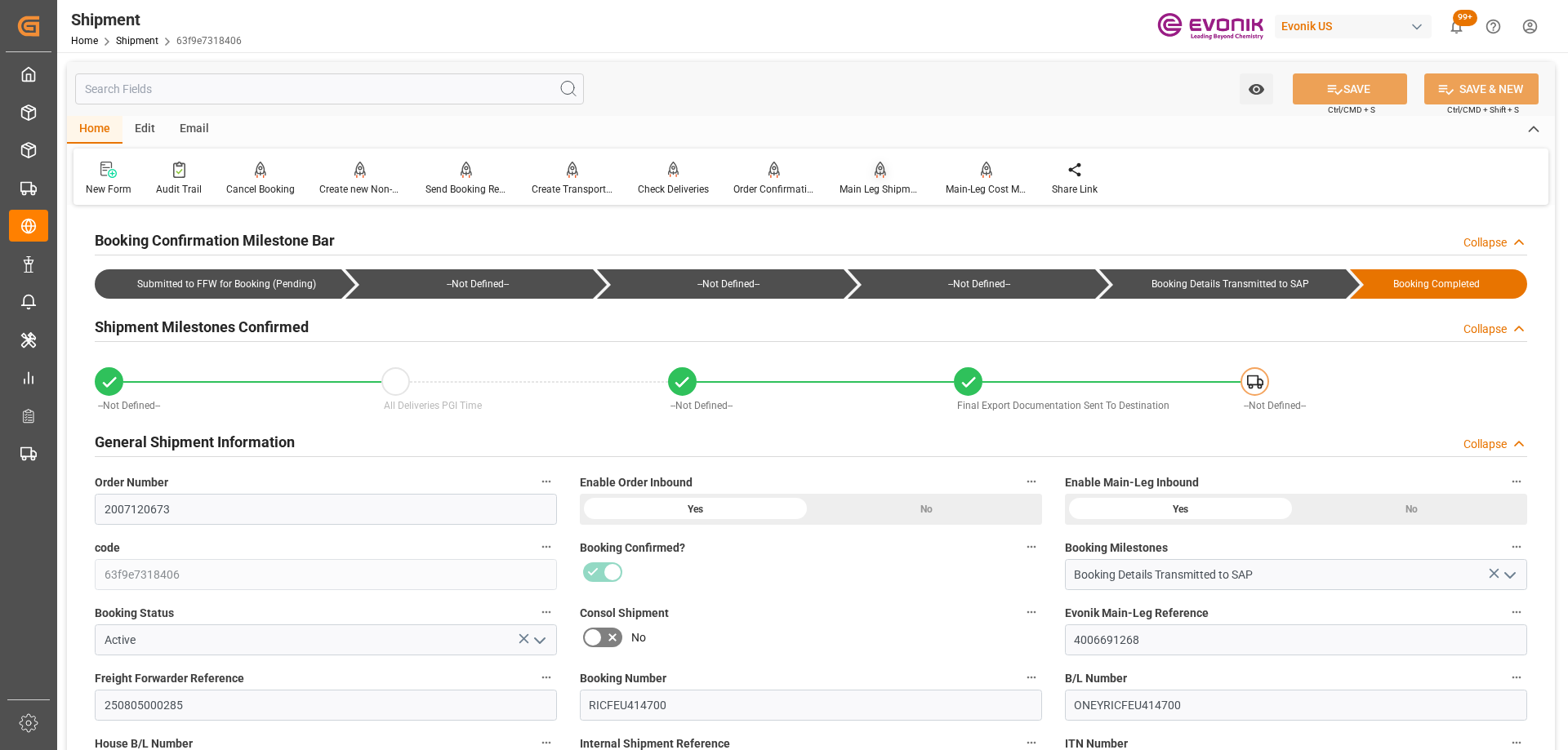
click at [898, 182] on div "Main Leg Shipment" at bounding box center [880, 189] width 82 height 14
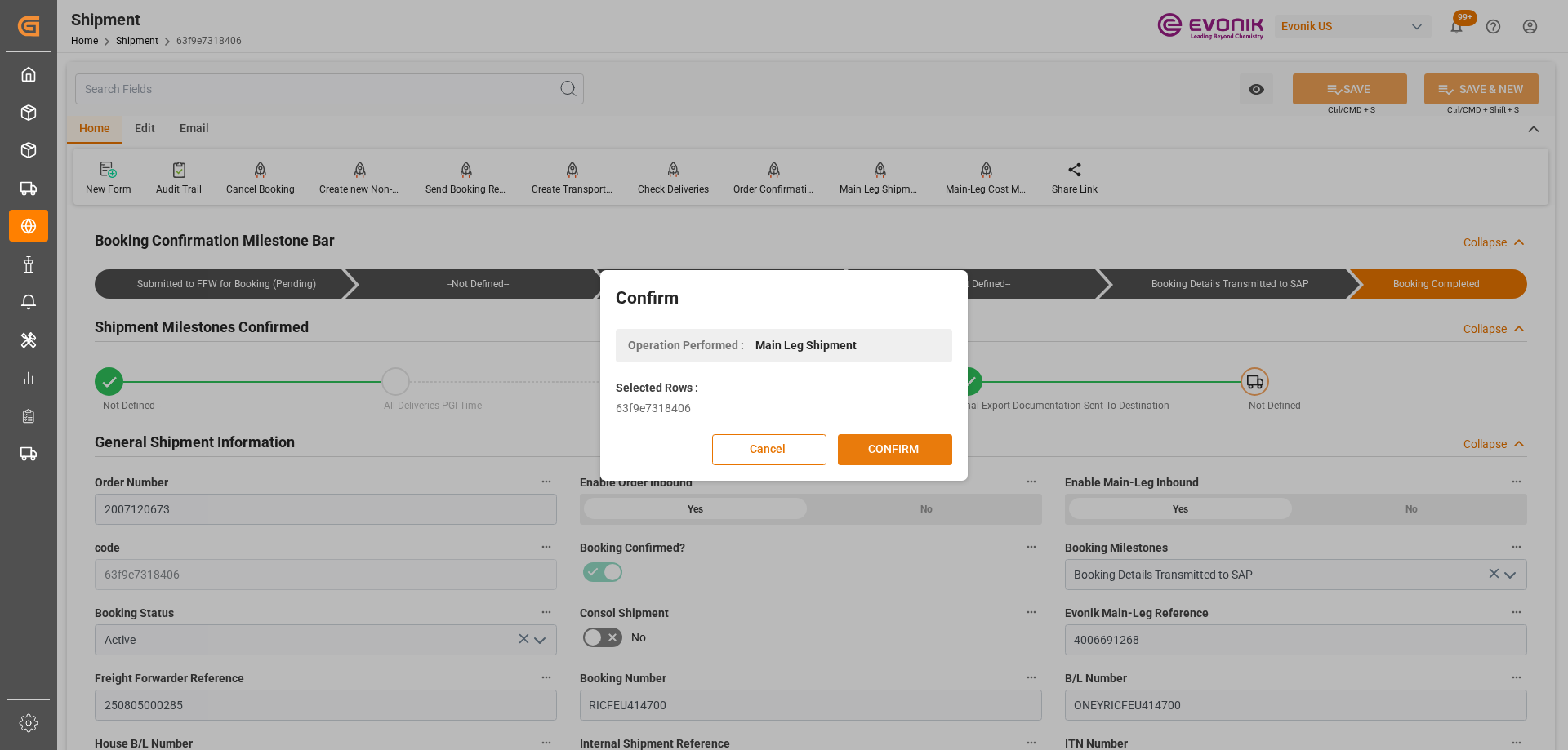
click at [894, 446] on button "CONFIRM" at bounding box center [895, 449] width 114 height 31
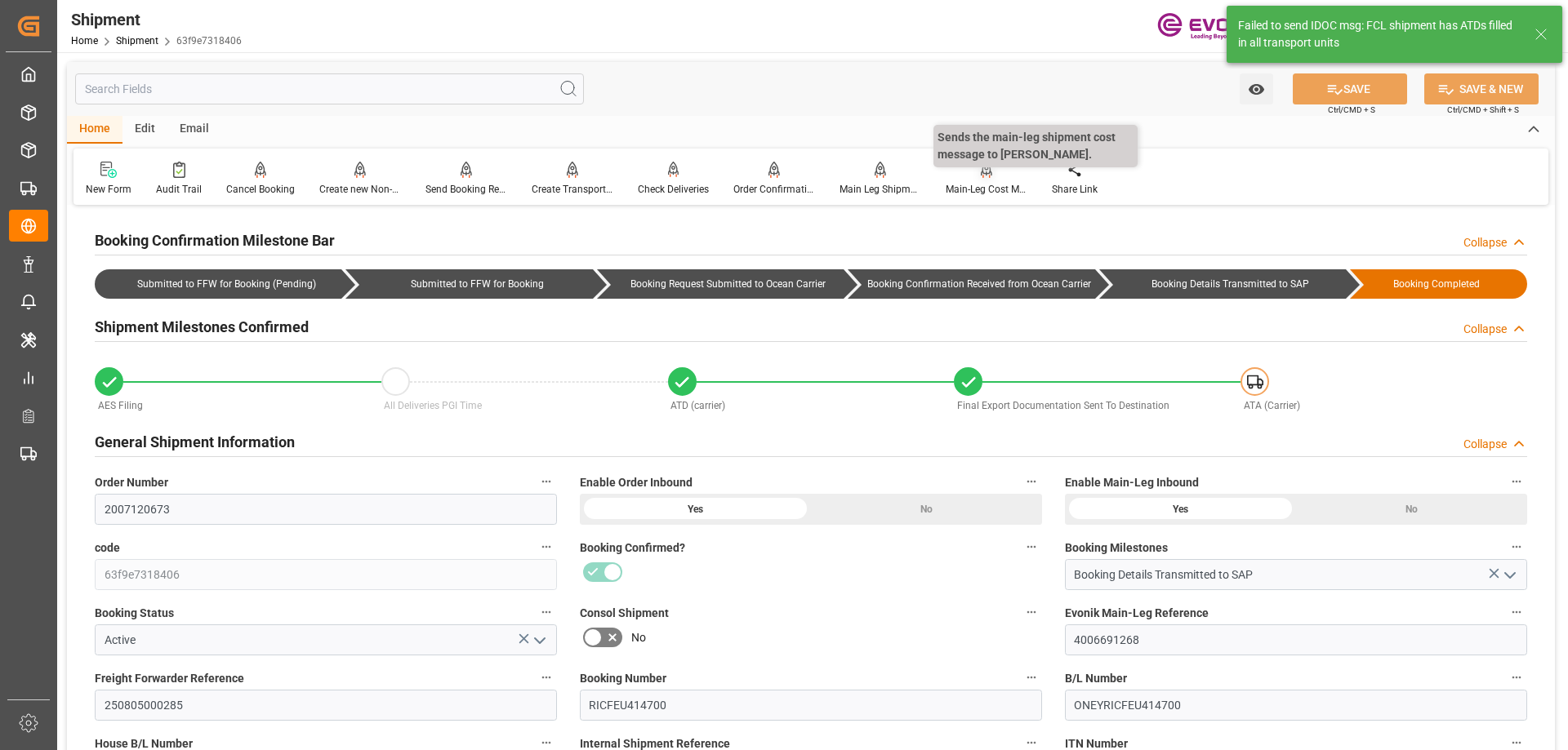
click at [967, 187] on div "Main-Leg Cost Message" at bounding box center [986, 189] width 82 height 14
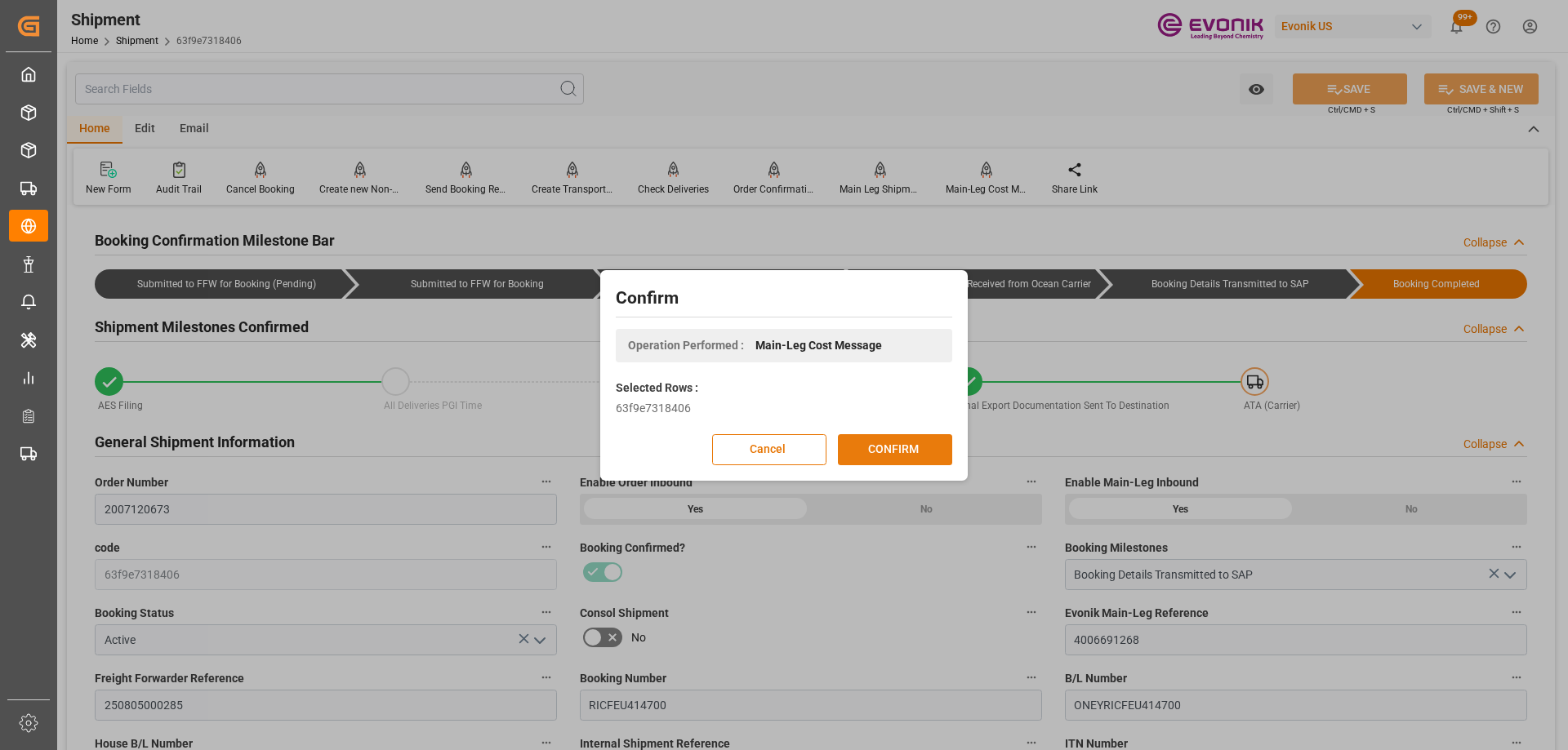
click at [886, 443] on button "CONFIRM" at bounding box center [895, 449] width 114 height 31
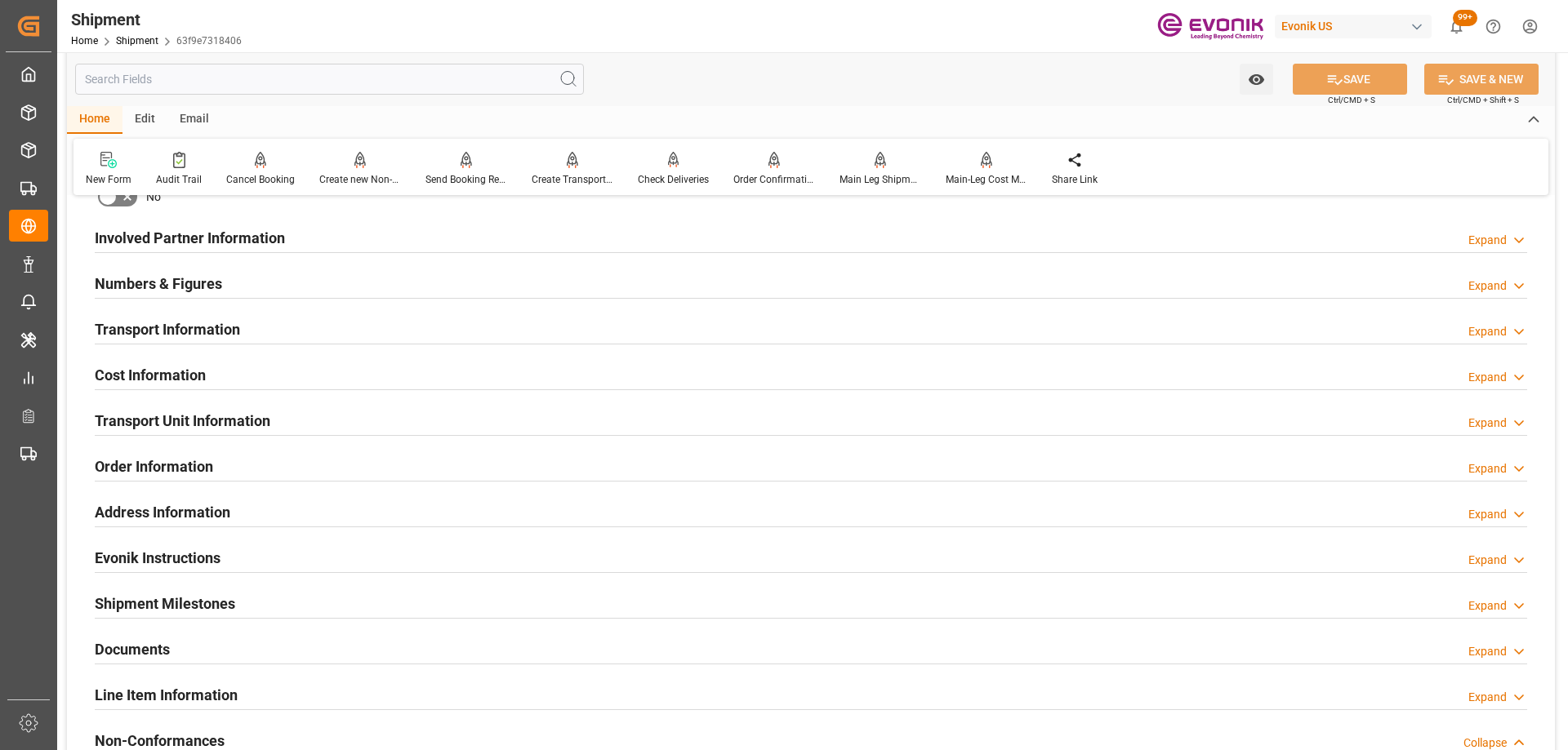
scroll to position [572, 0]
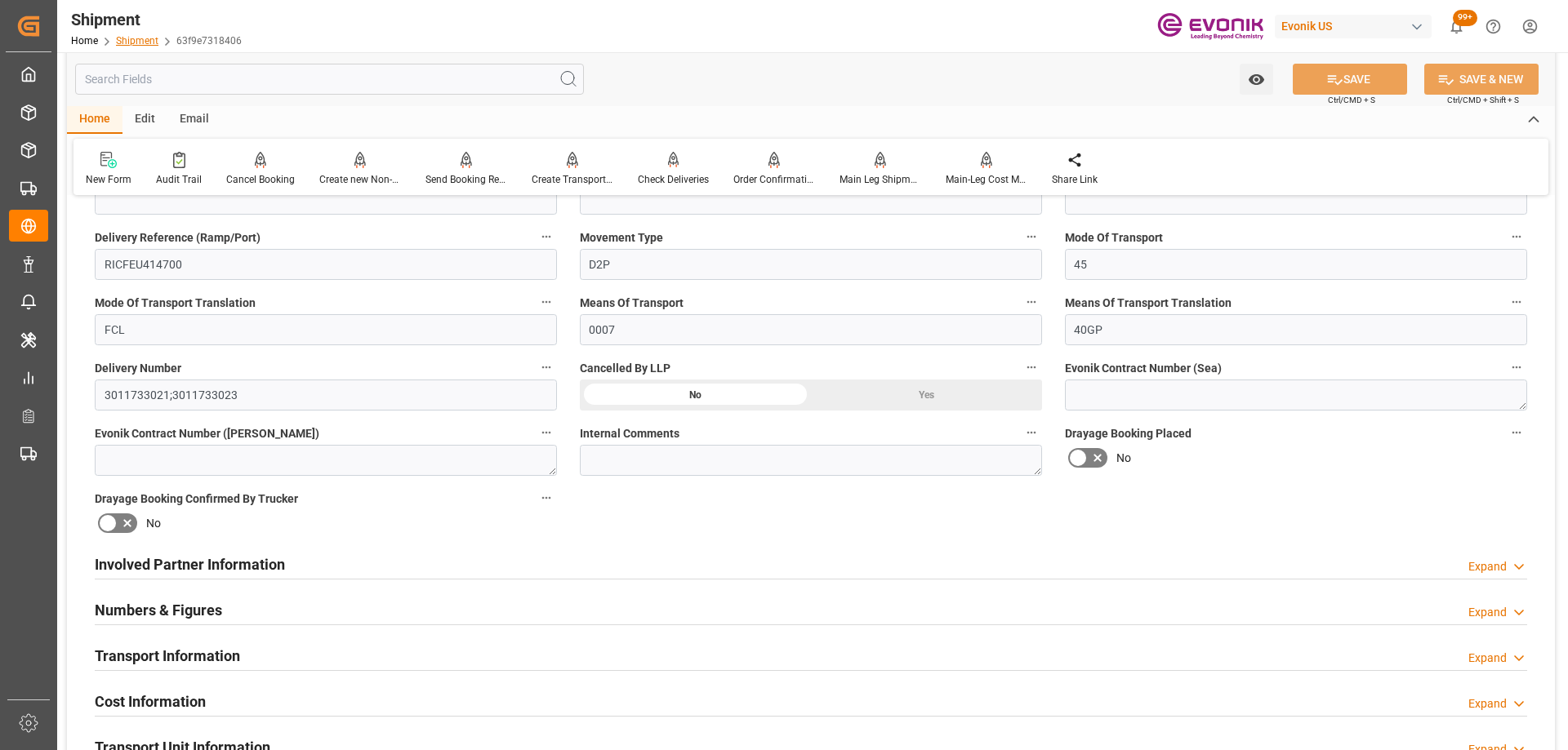
click at [152, 41] on link "Shipment" at bounding box center [137, 41] width 42 height 12
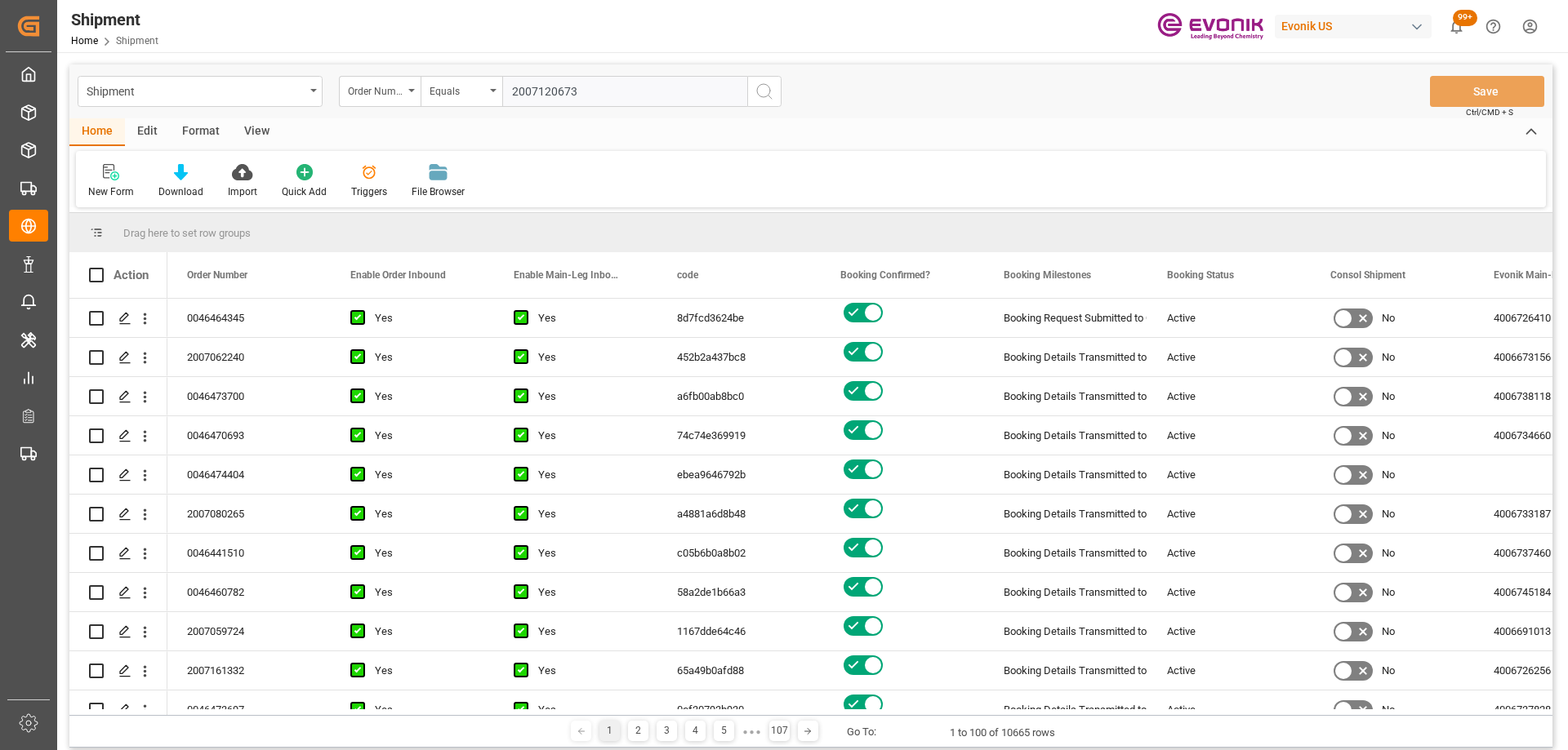
type input "2007120673"
click at [765, 91] on icon "search button" at bounding box center [764, 91] width 19 height 19
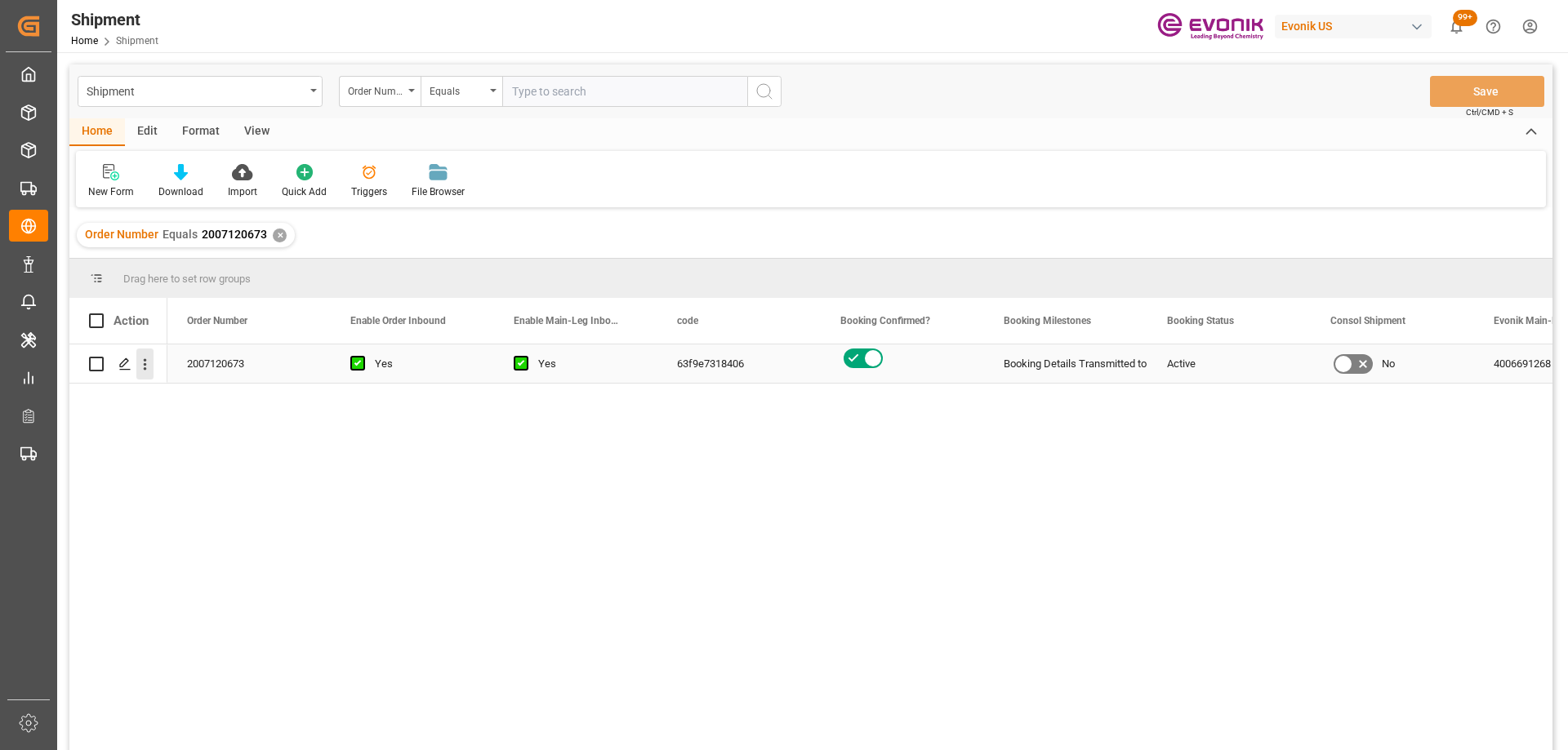
click at [138, 361] on icon "open menu" at bounding box center [144, 364] width 17 height 17
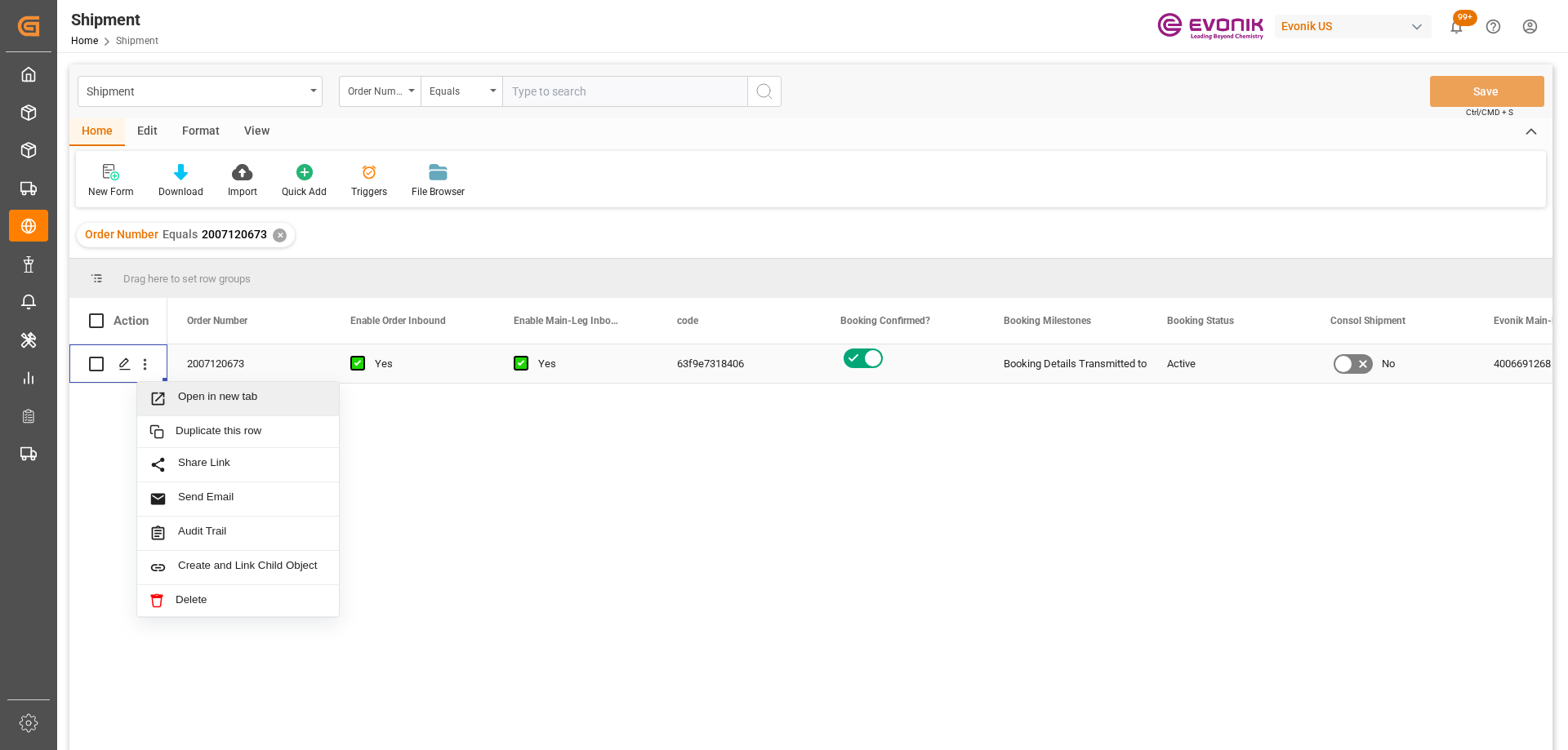
click at [169, 389] on div "Open in new tab" at bounding box center [237, 399] width 202 height 35
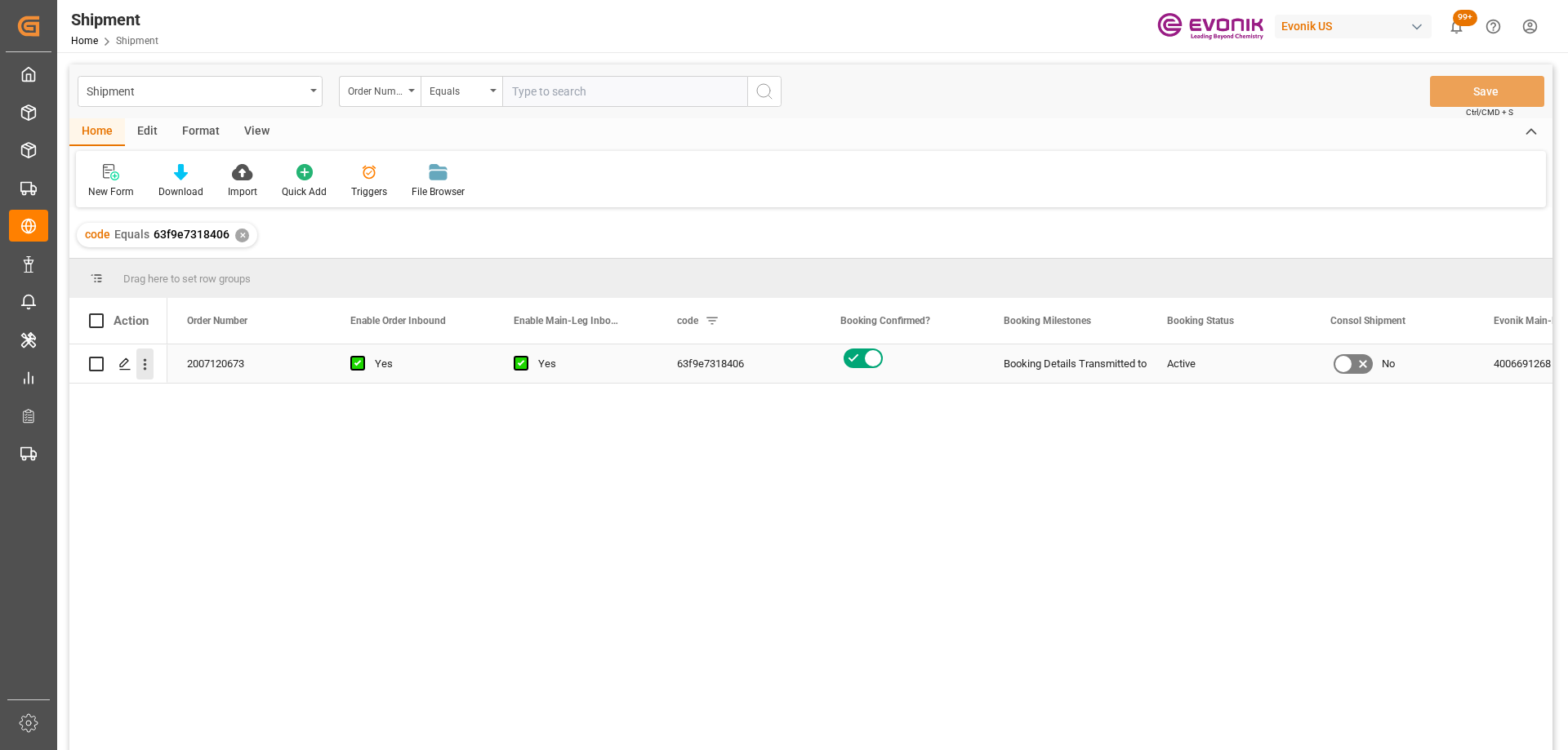
click at [144, 368] on icon "open menu" at bounding box center [145, 365] width 3 height 12
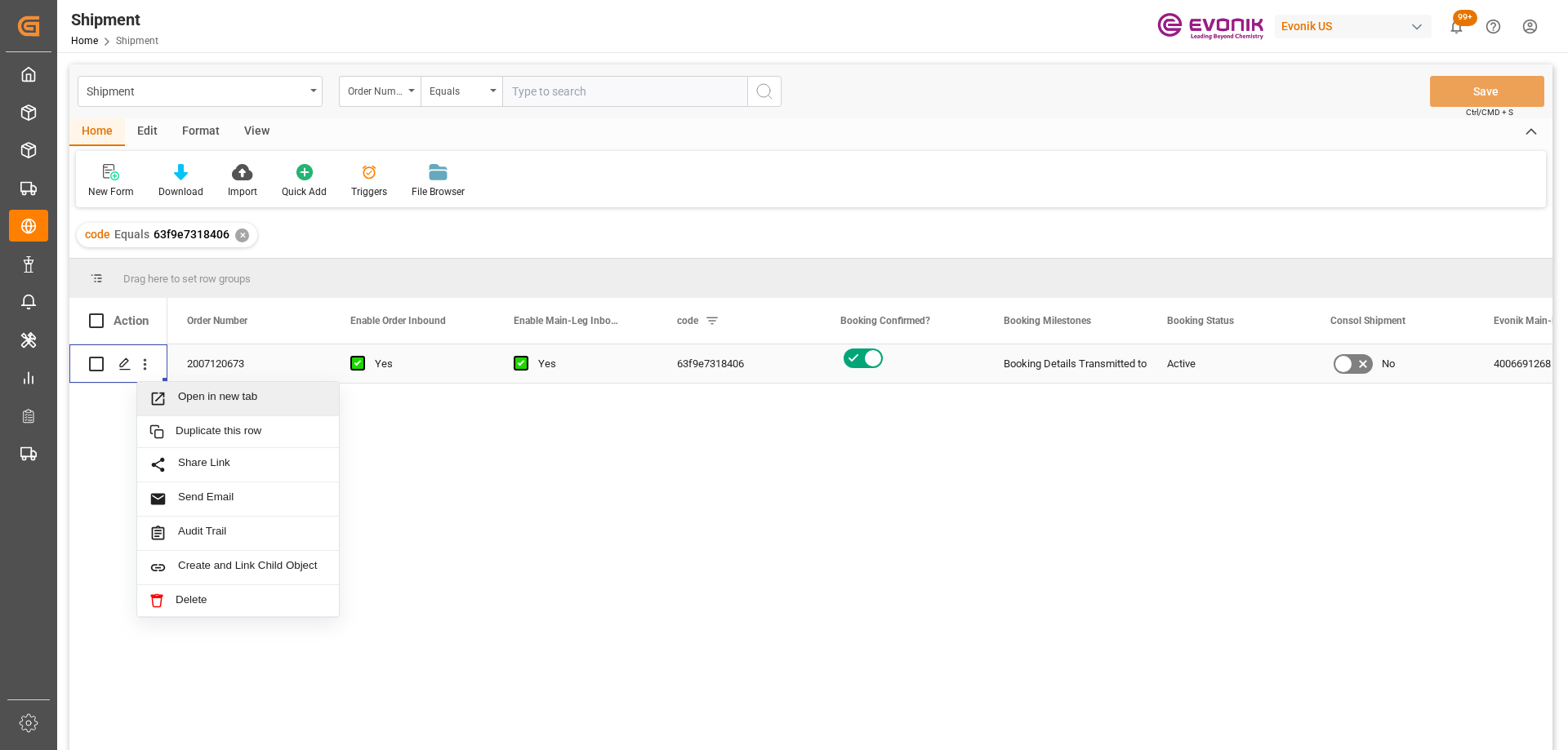
click at [191, 399] on span "Open in new tab" at bounding box center [253, 399] width 149 height 17
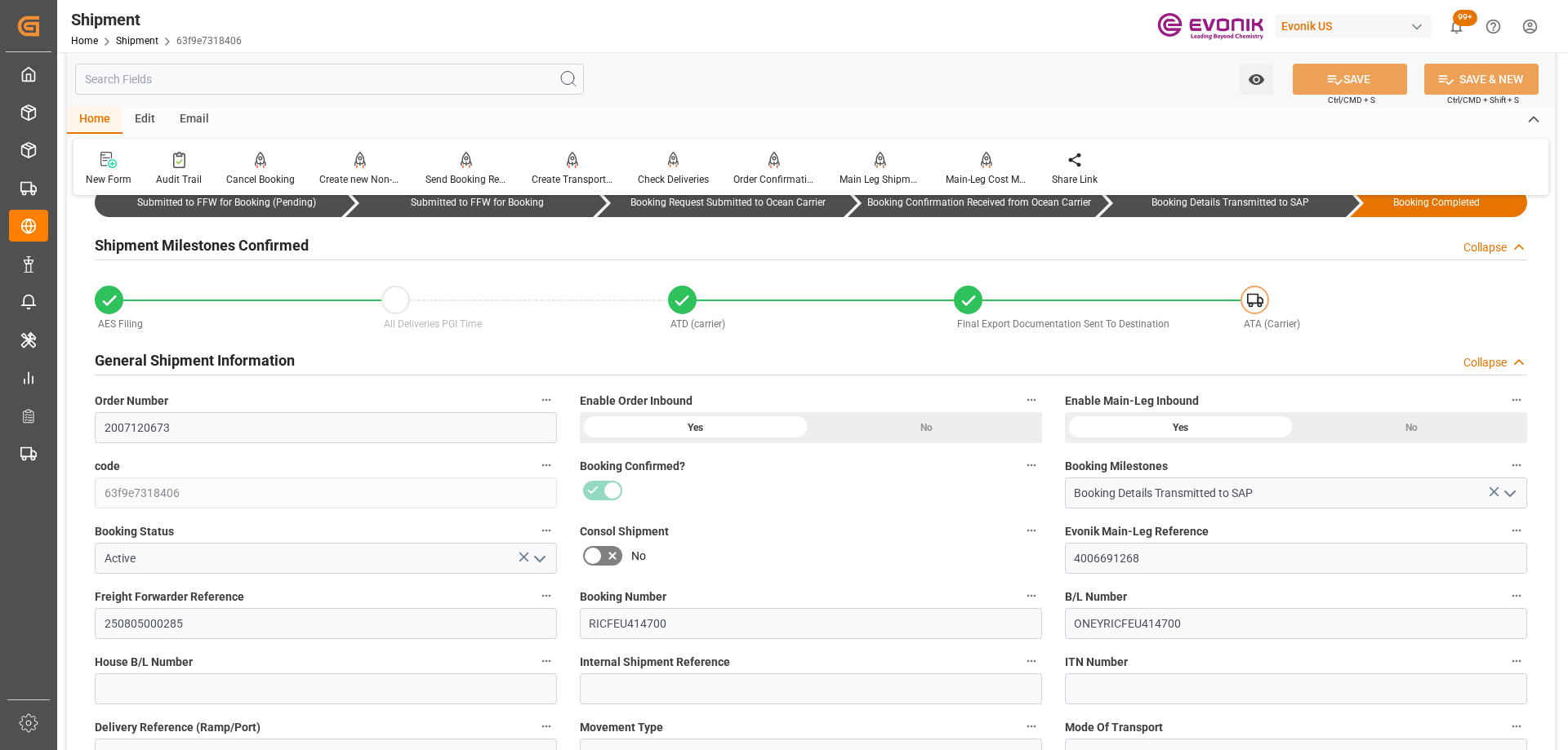
scroll to position [245, 0]
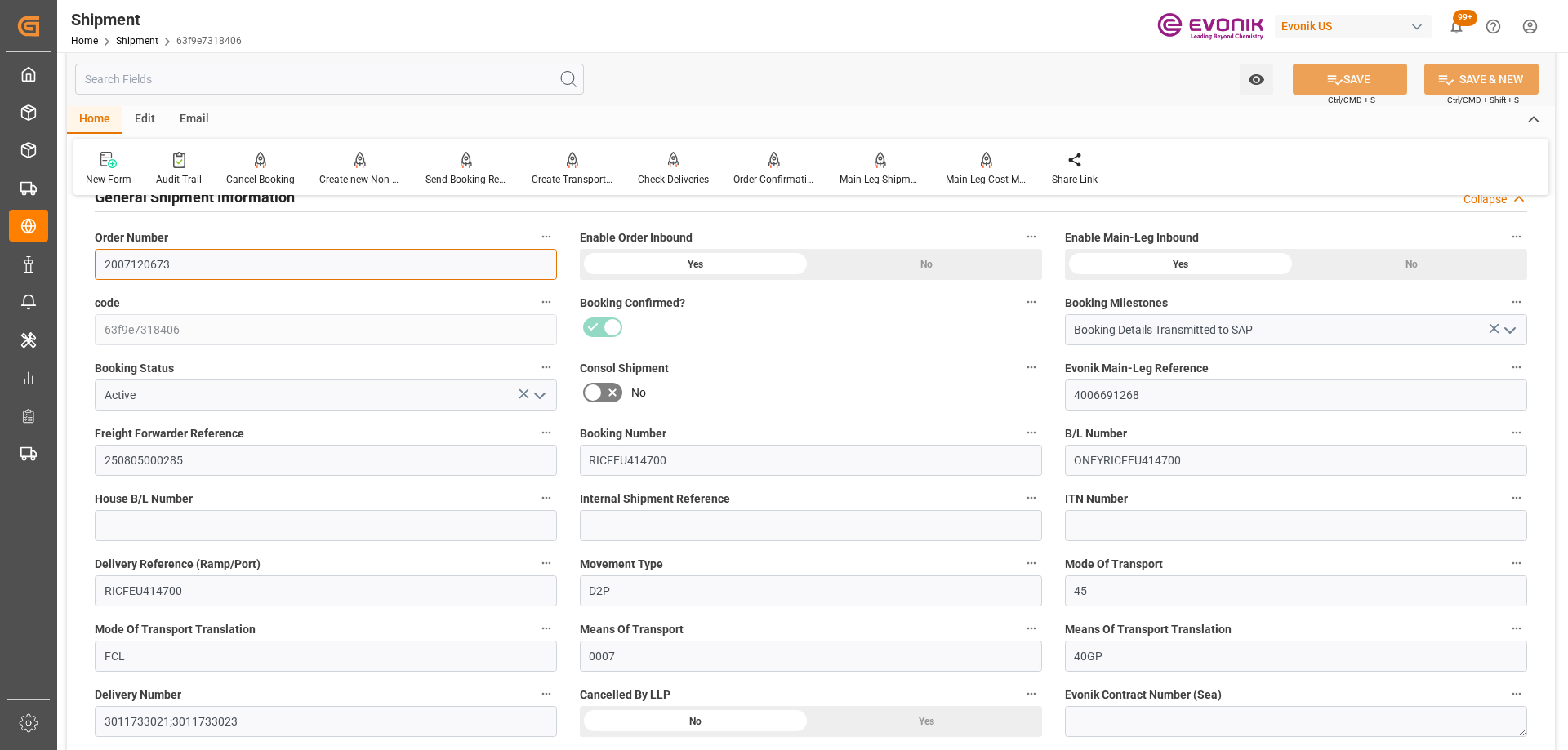
drag, startPoint x: 95, startPoint y: 246, endPoint x: 85, endPoint y: 246, distance: 10.0
click at [85, 246] on div "Order Number 2007120673" at bounding box center [326, 253] width 485 height 65
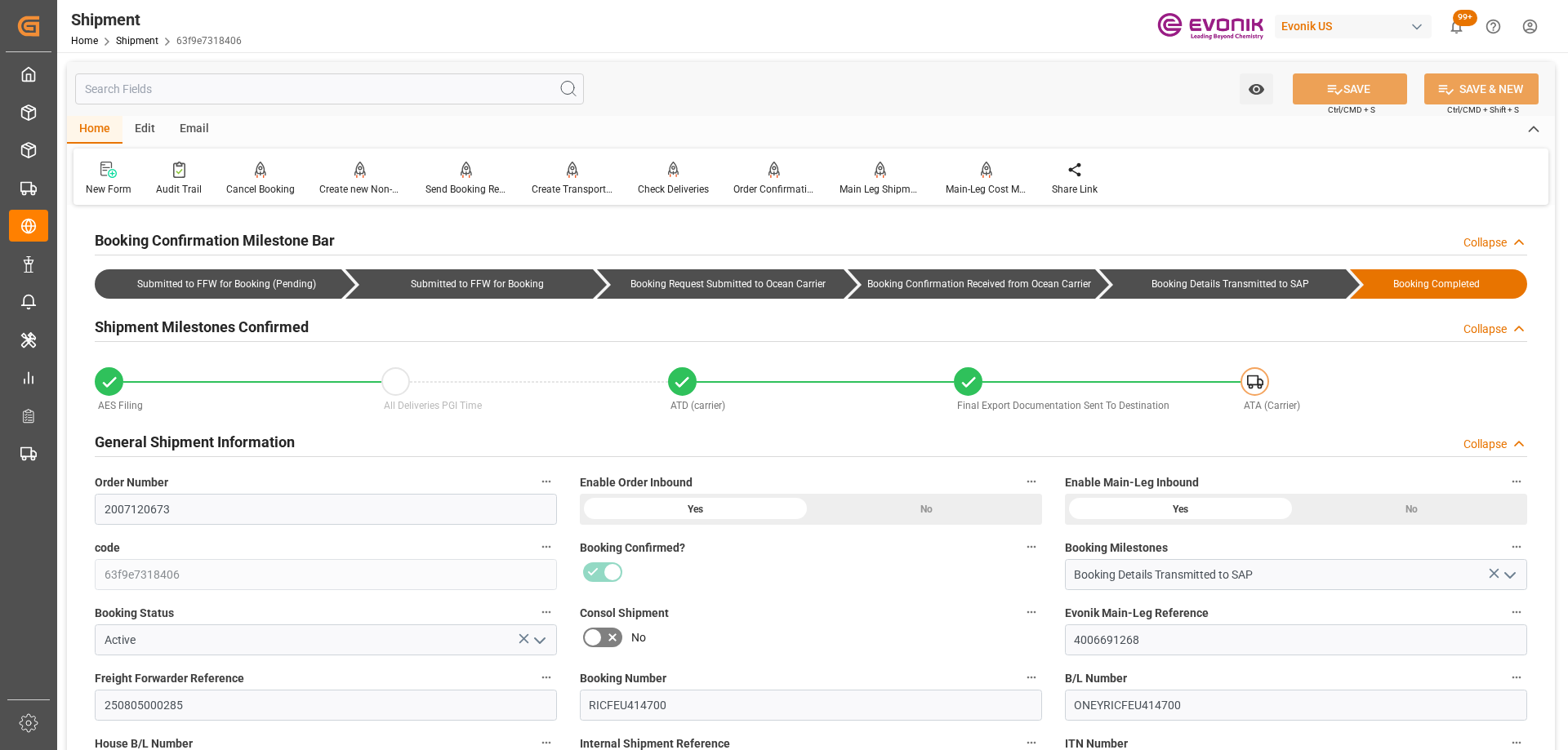
click at [841, 608] on label "Consol Shipment" at bounding box center [810, 612] width 462 height 23
click at [1021, 608] on button "Consol Shipment" at bounding box center [1031, 611] width 21 height 21
drag, startPoint x: 194, startPoint y: 519, endPoint x: 117, endPoint y: 499, distance: 79.6
click at [117, 499] on div at bounding box center [784, 375] width 1568 height 750
drag, startPoint x: 179, startPoint y: 503, endPoint x: 78, endPoint y: 492, distance: 101.6
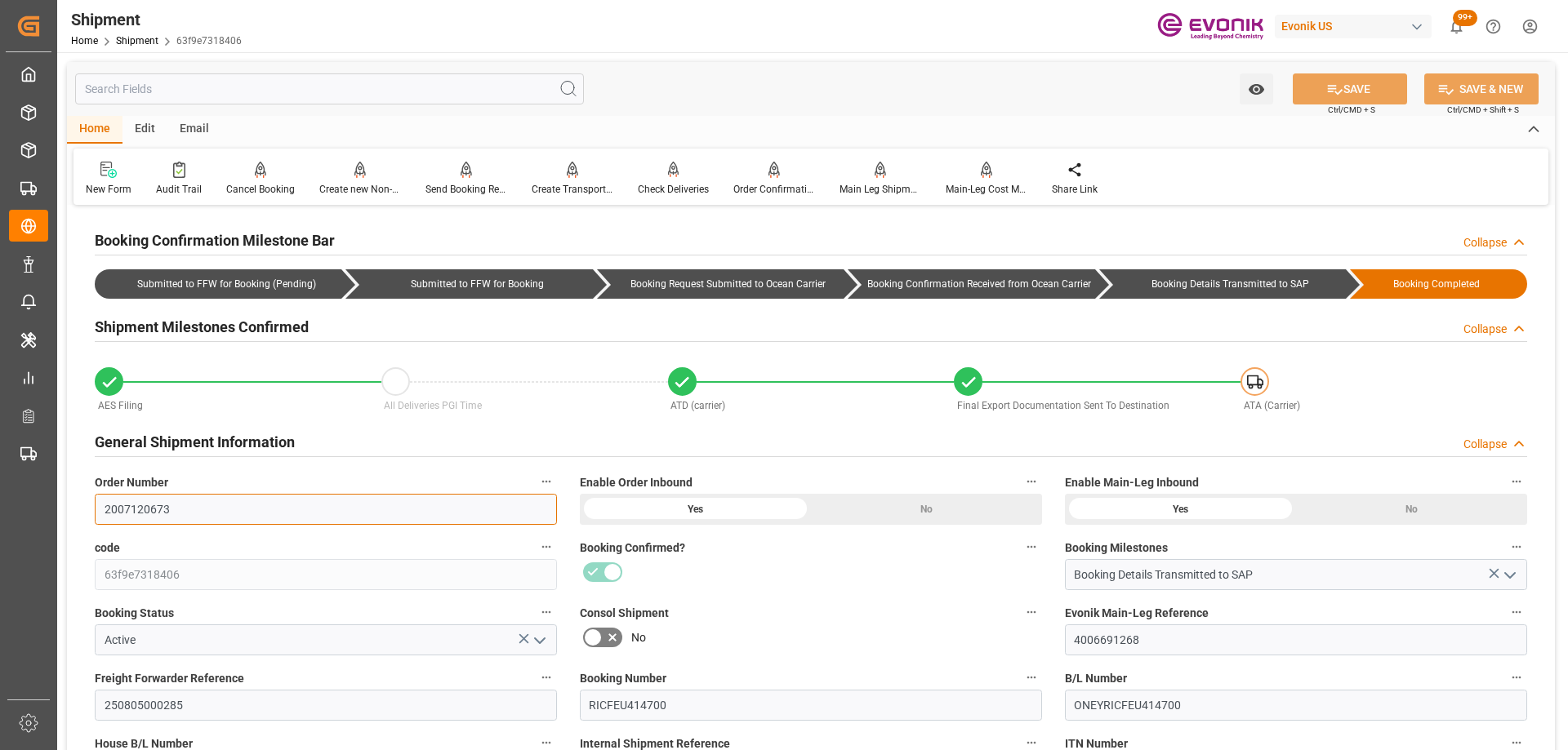
click at [747, 593] on div "Booking Confirmed?" at bounding box center [811, 562] width 485 height 65
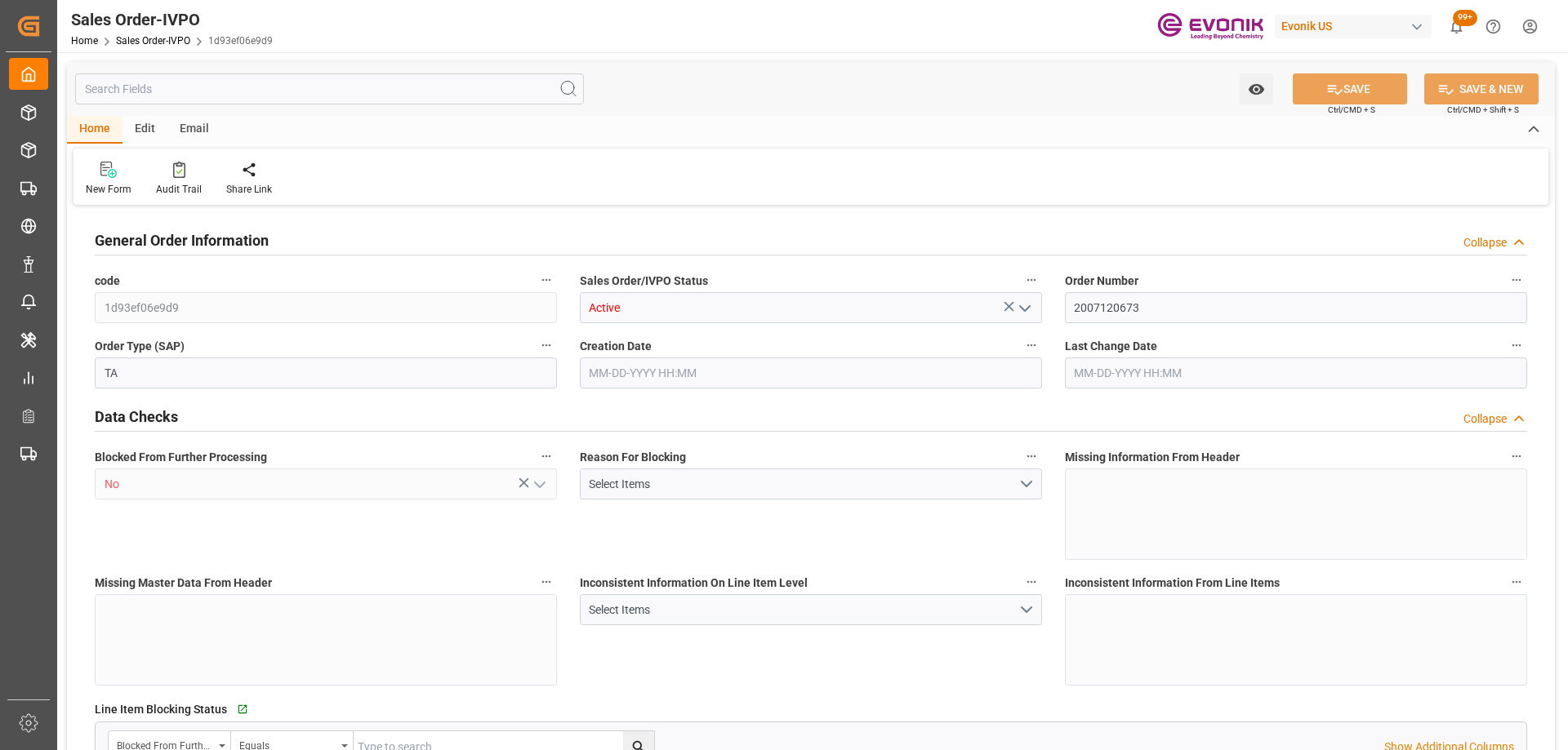
type input "DOCAU"
type input "0"
type input "4"
type input "3"
type input "2"
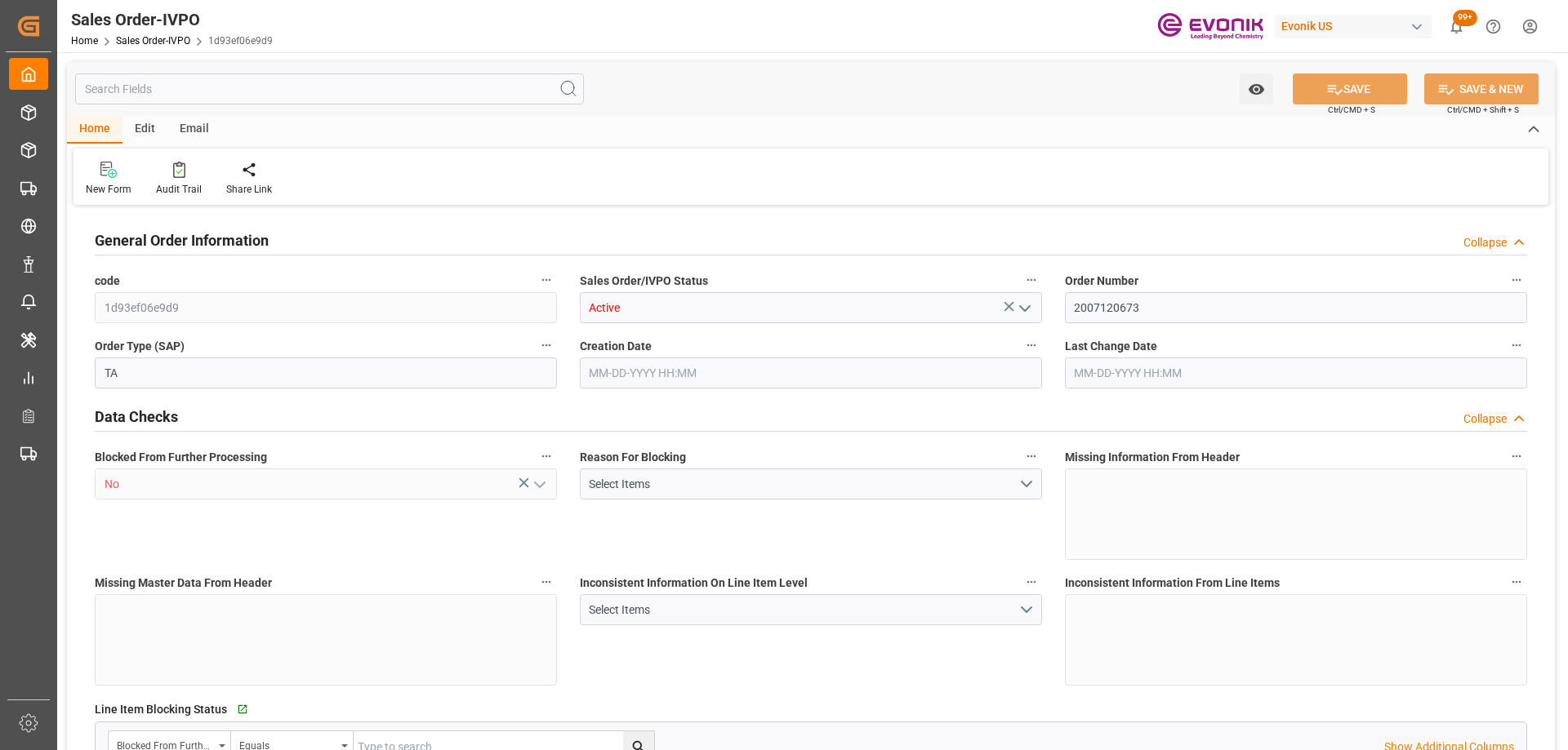
type input "41096"
type input "110.9696"
type input "76000"
type input "240"
type input "[DATE] 18:05"
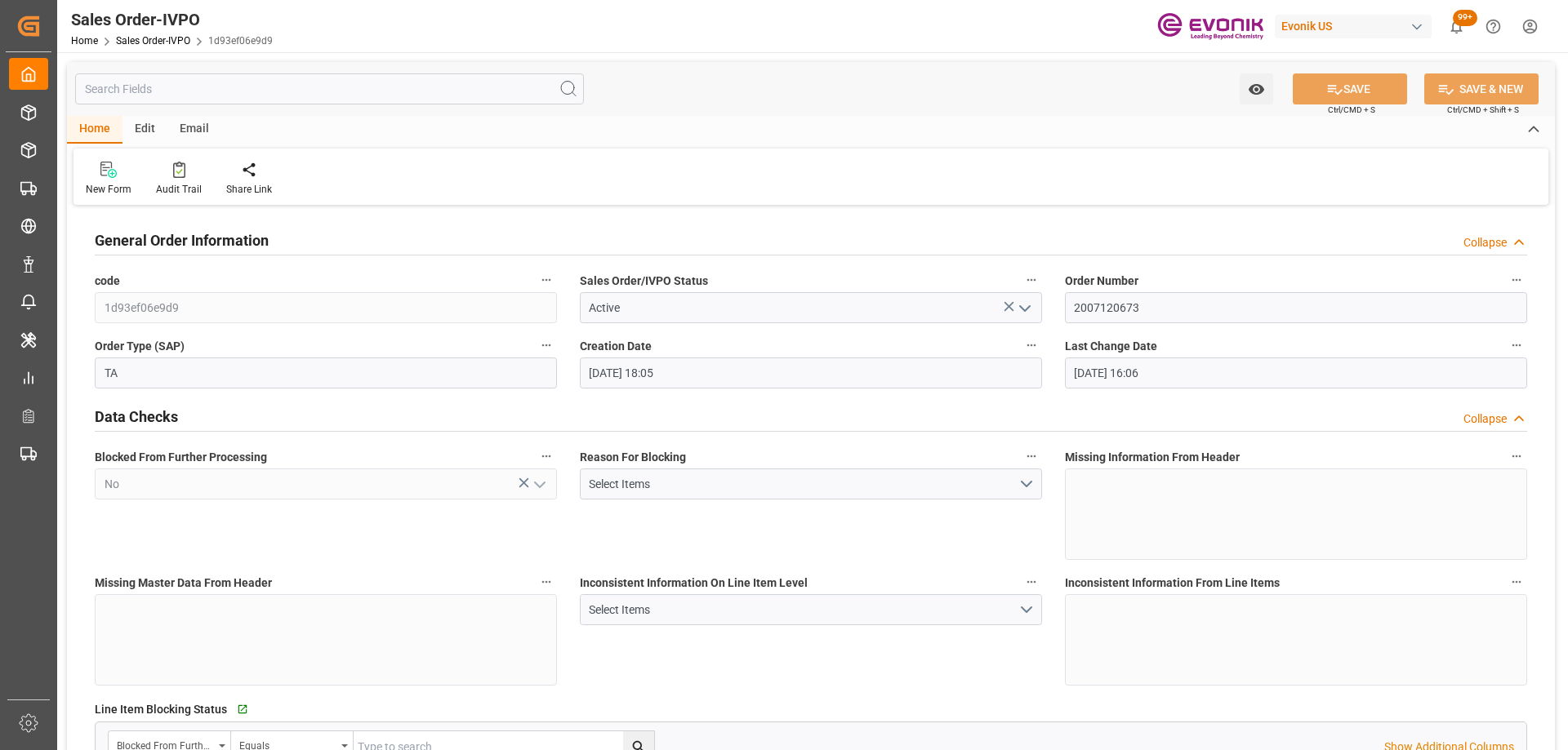
type input "[DATE] 16:06"
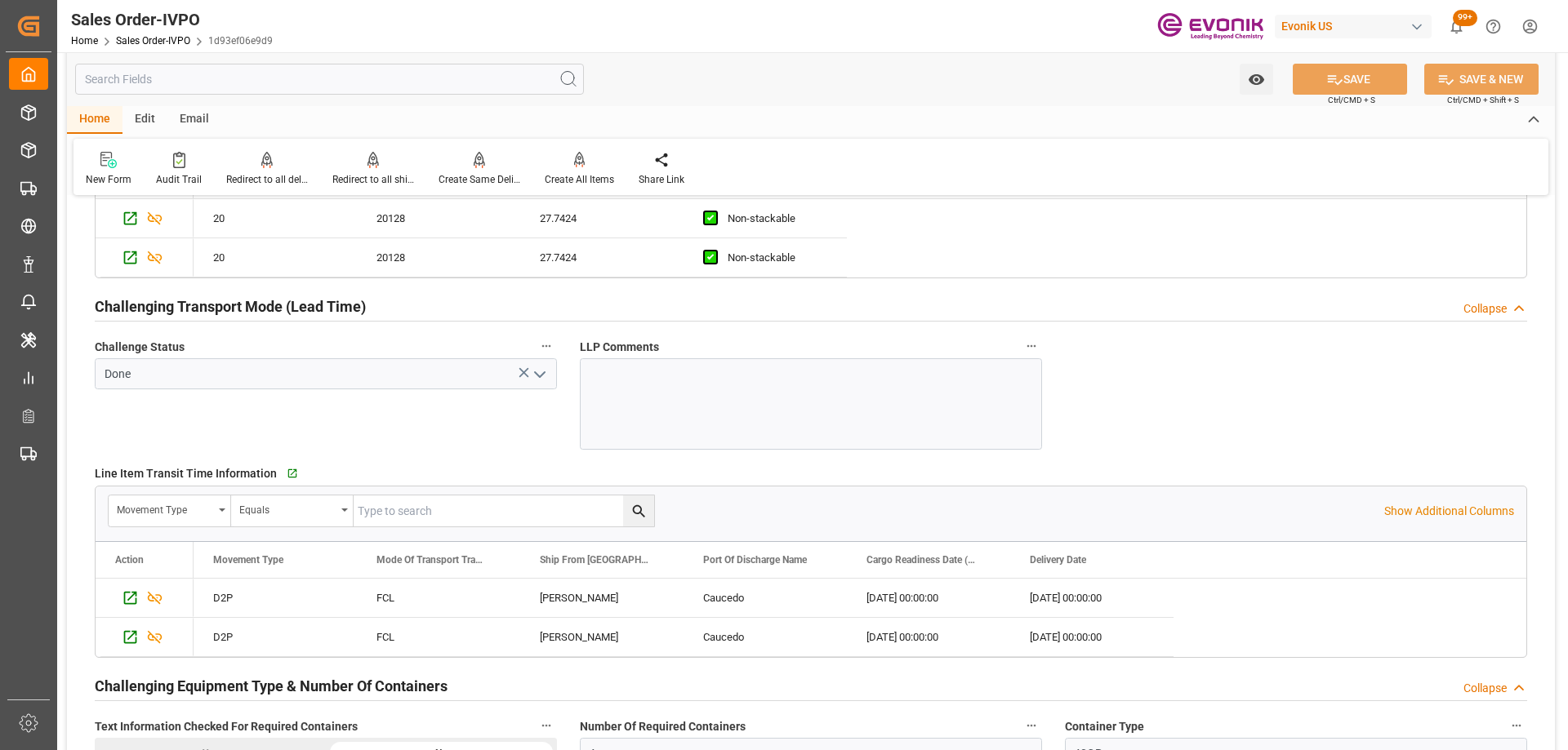
scroll to position [2367, 0]
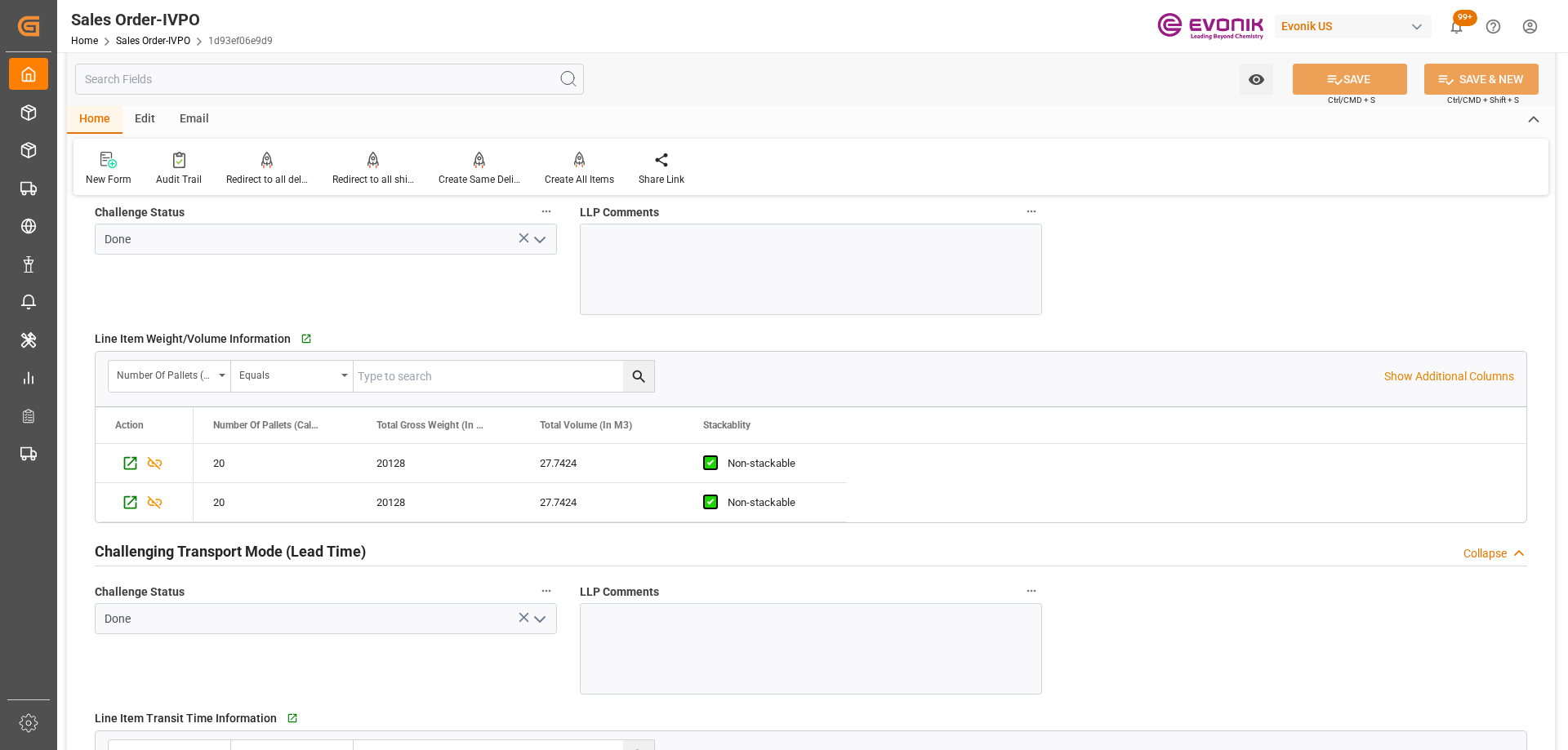
click at [335, 268] on div "Challenge Status Done" at bounding box center [326, 258] width 485 height 126
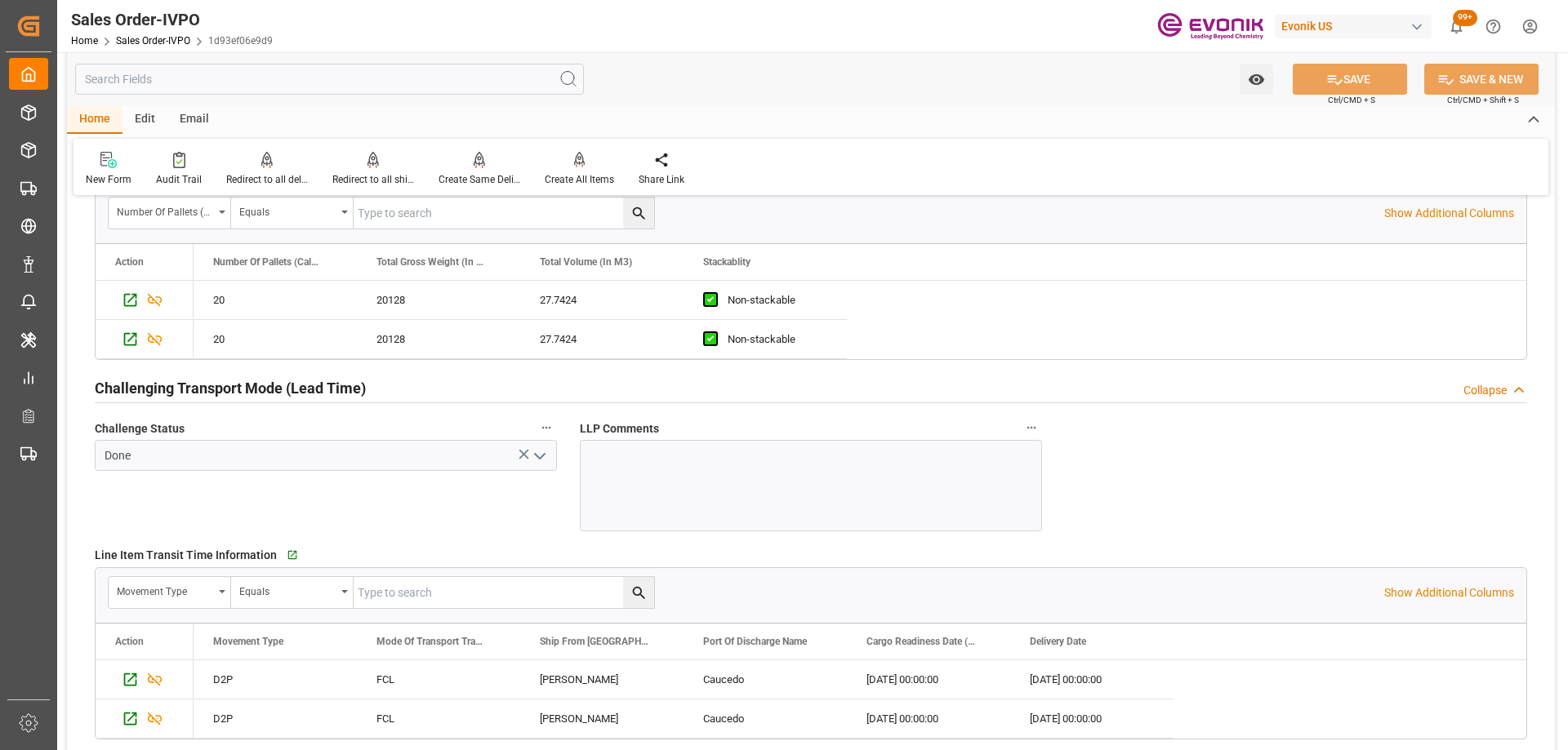
scroll to position [2938, 0]
